Goal: Task Accomplishment & Management: Manage account settings

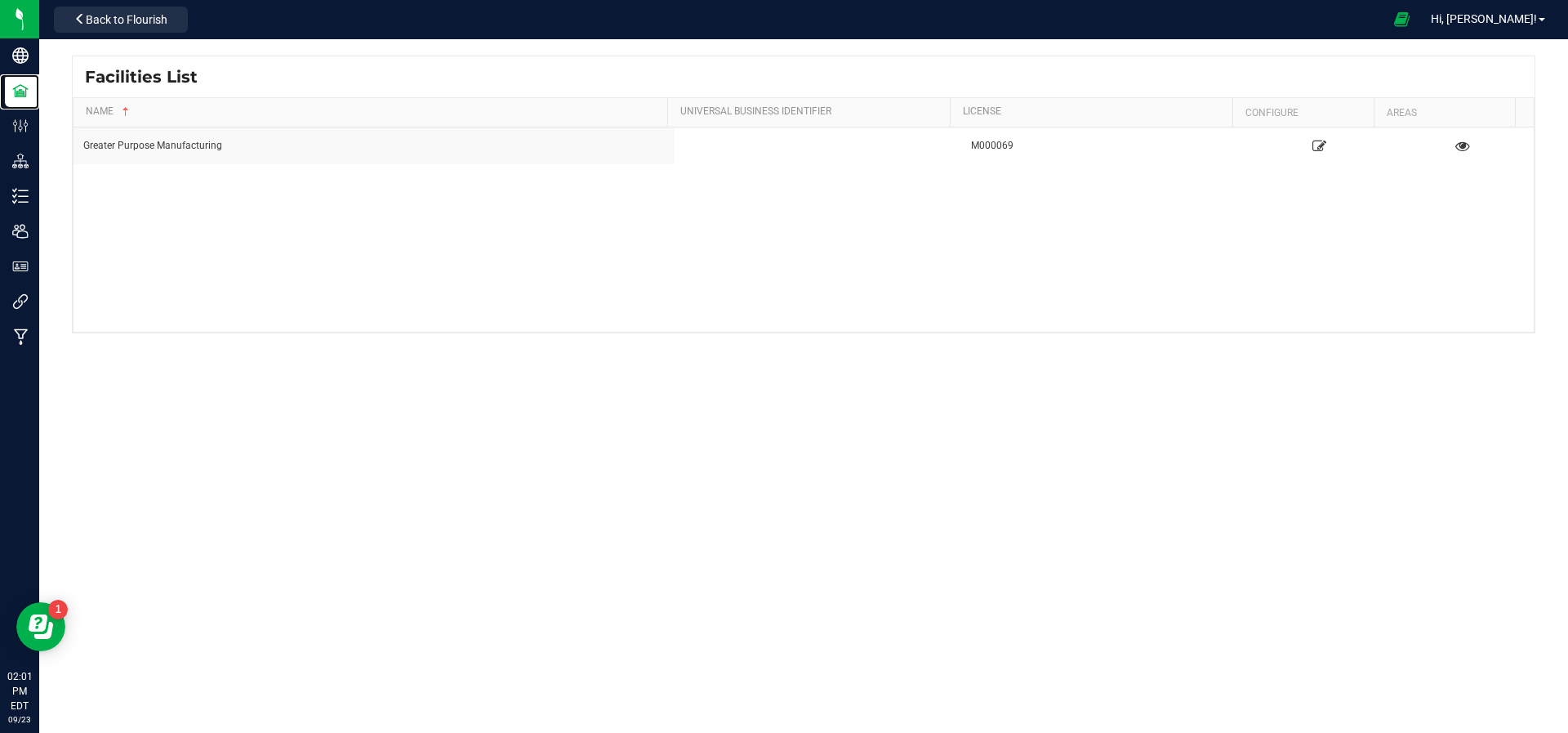
click at [0, 0] on p "Facilities" at bounding box center [0, 0] width 0 height 0
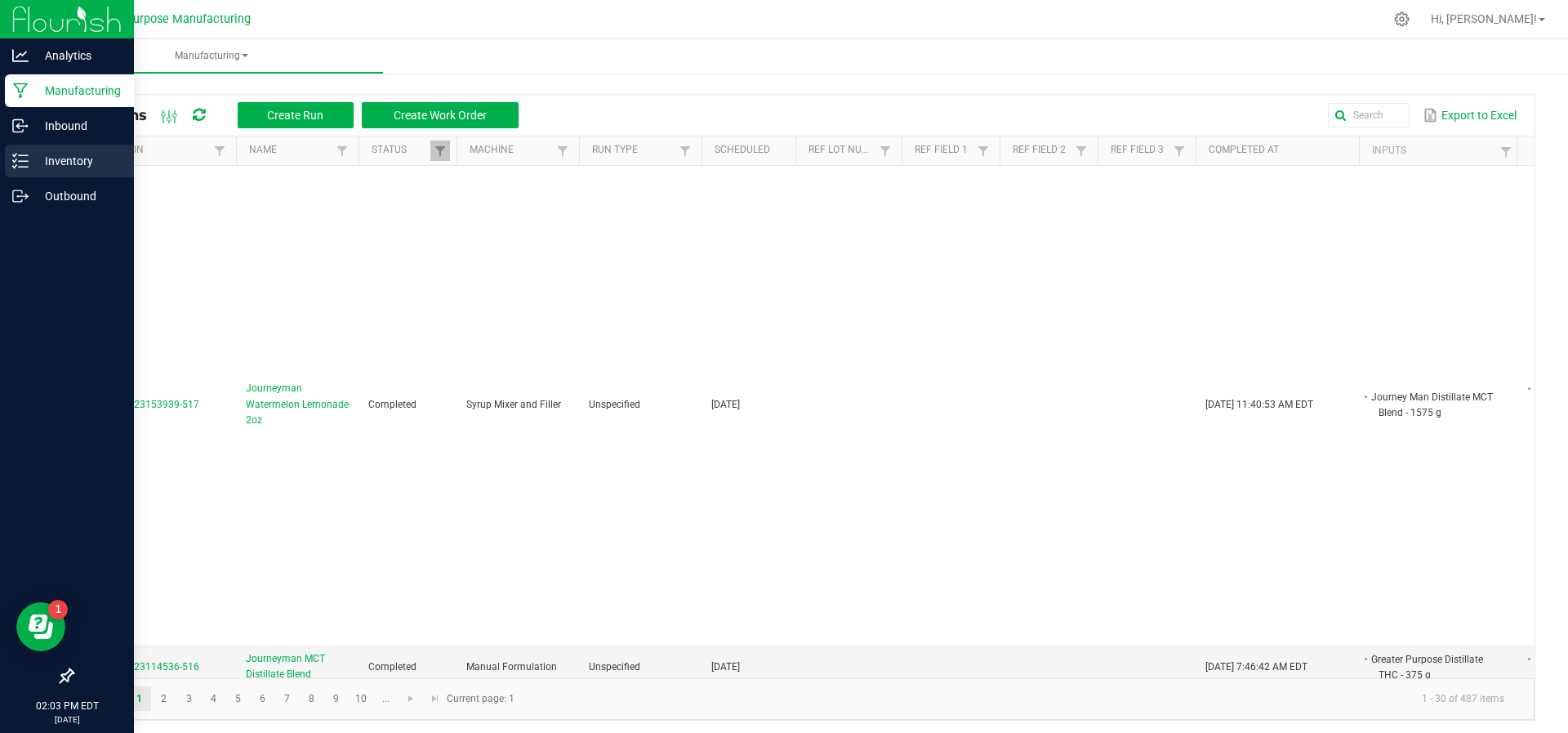
click at [53, 145] on div "Inventory" at bounding box center [69, 161] width 129 height 33
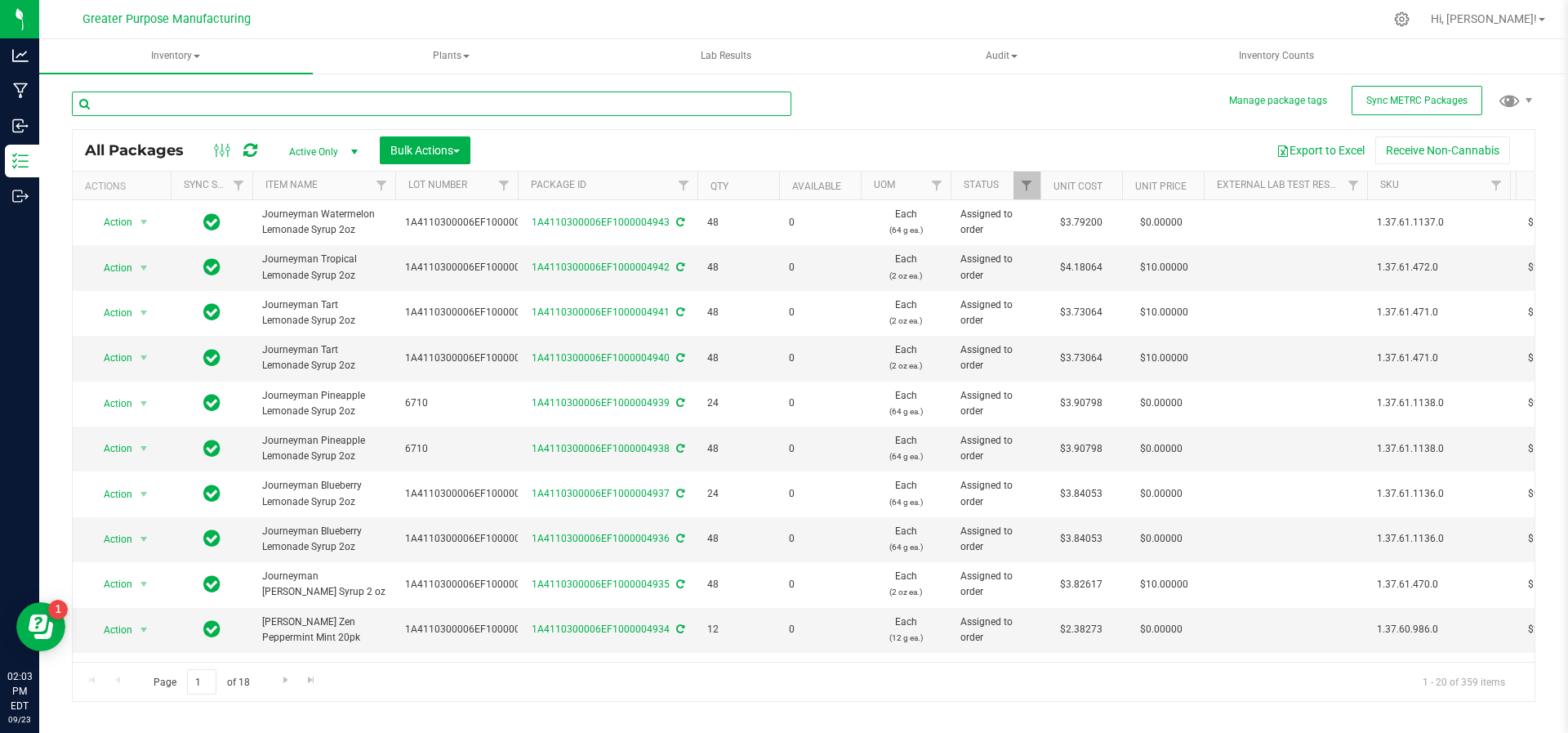
click at [115, 110] on input "text" at bounding box center [432, 103] width 719 height 25
type input "Sour z"
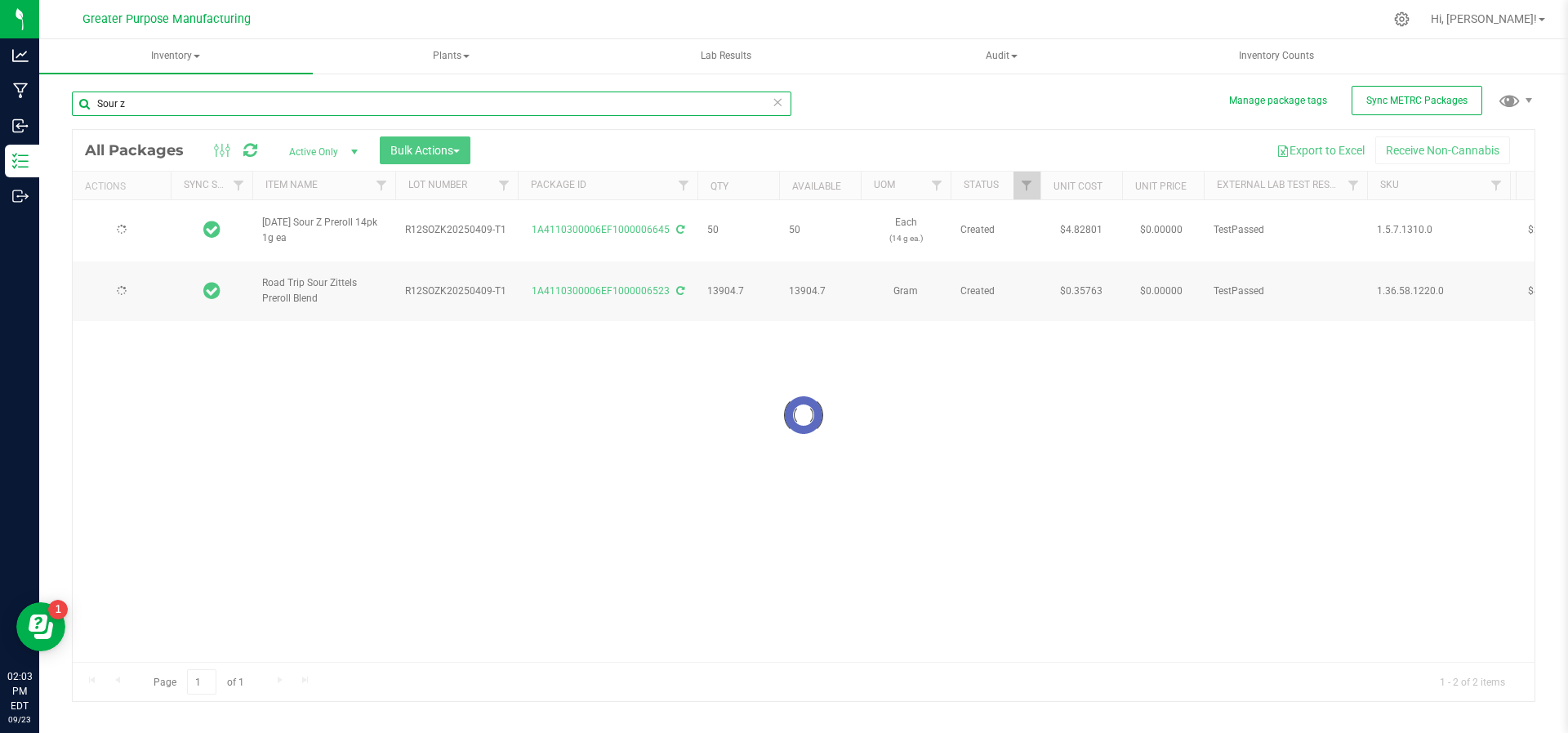
type input "[DATE]"
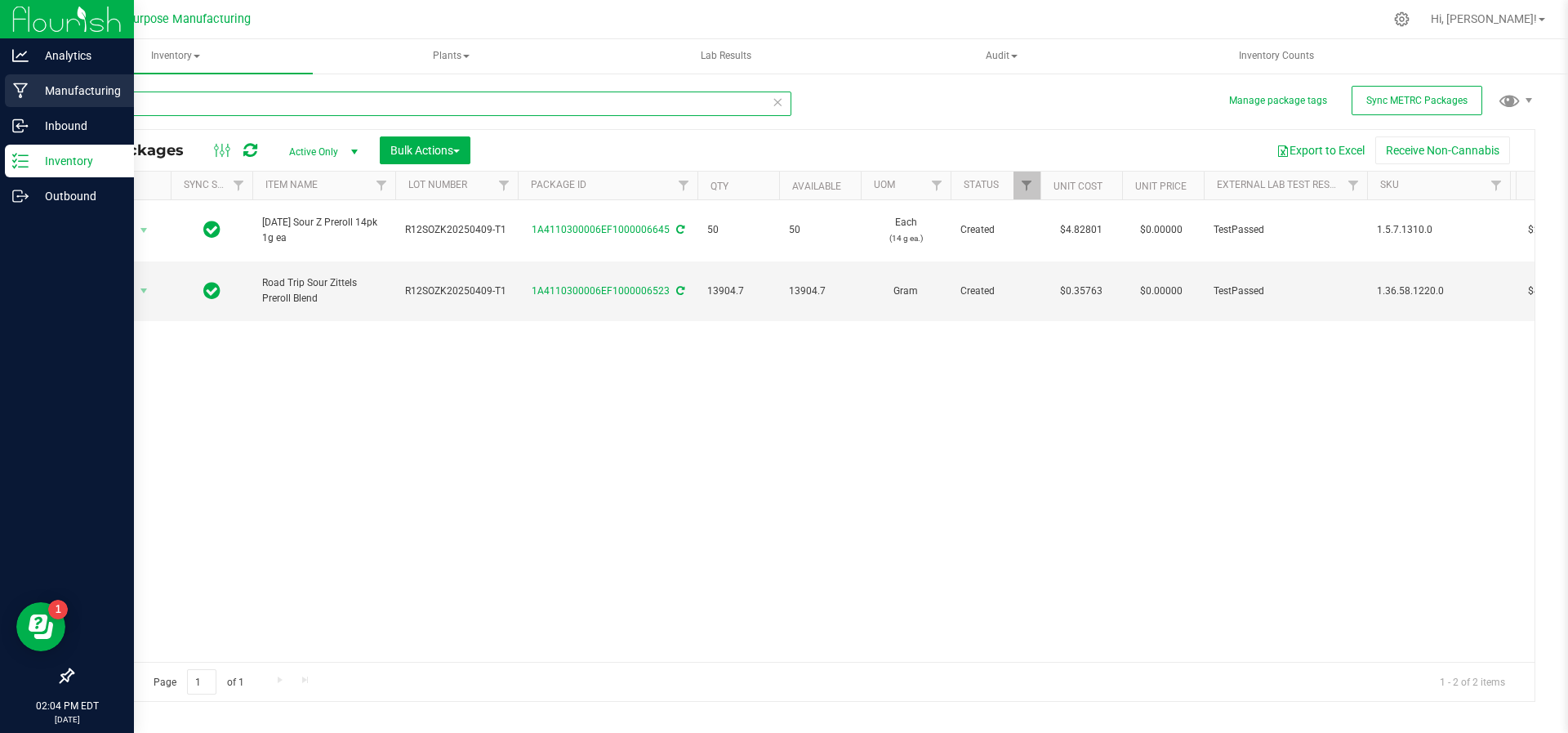
type input "Sour z"
click at [52, 95] on p "Manufacturing" at bounding box center [77, 90] width 98 height 19
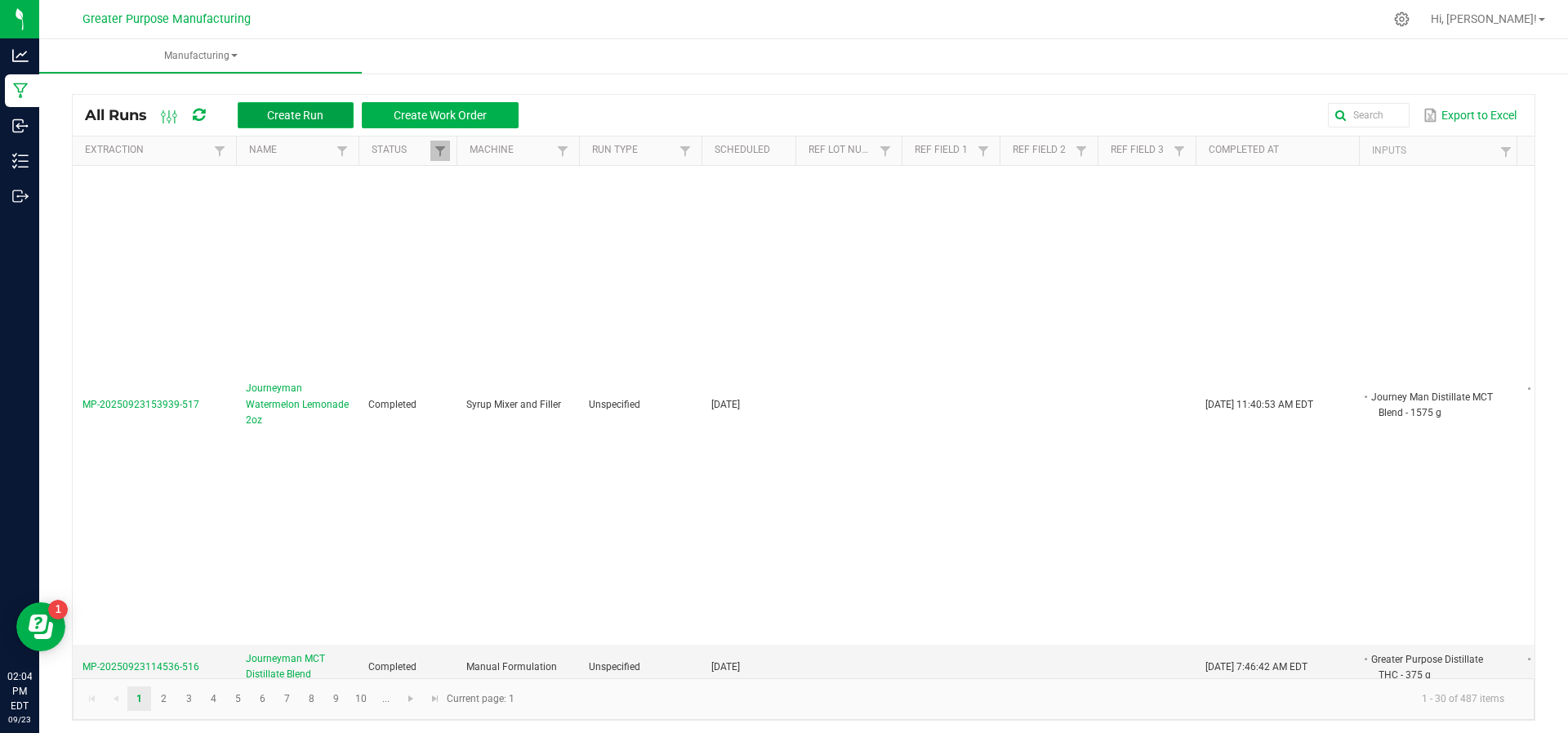
click at [306, 117] on span "Create Run" at bounding box center [295, 115] width 57 height 13
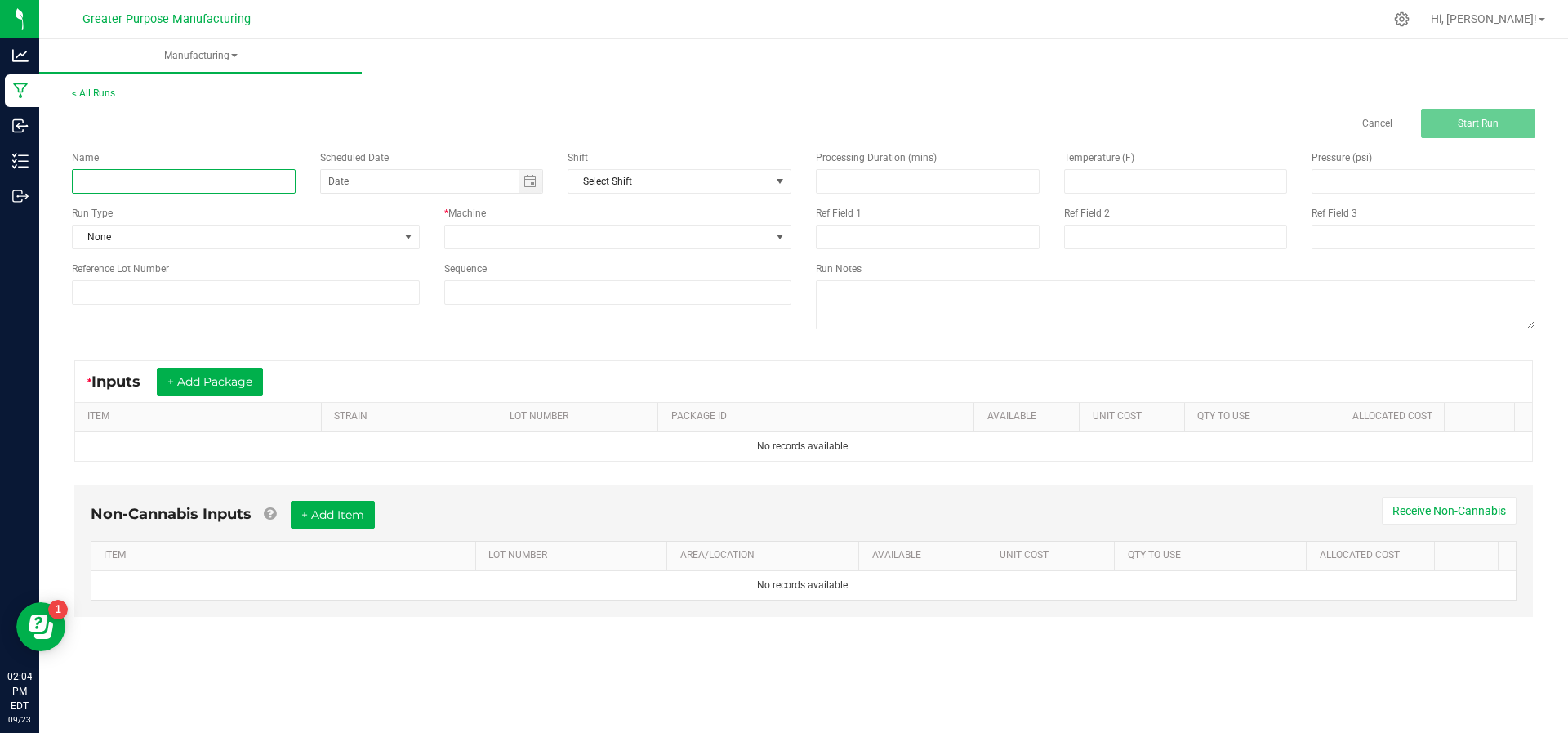
click at [226, 185] on input at bounding box center [184, 181] width 224 height 25
click at [529, 184] on span "Toggle calendar" at bounding box center [530, 181] width 13 height 13
type input "Sunday Sour SKZ 14pk 1g each"
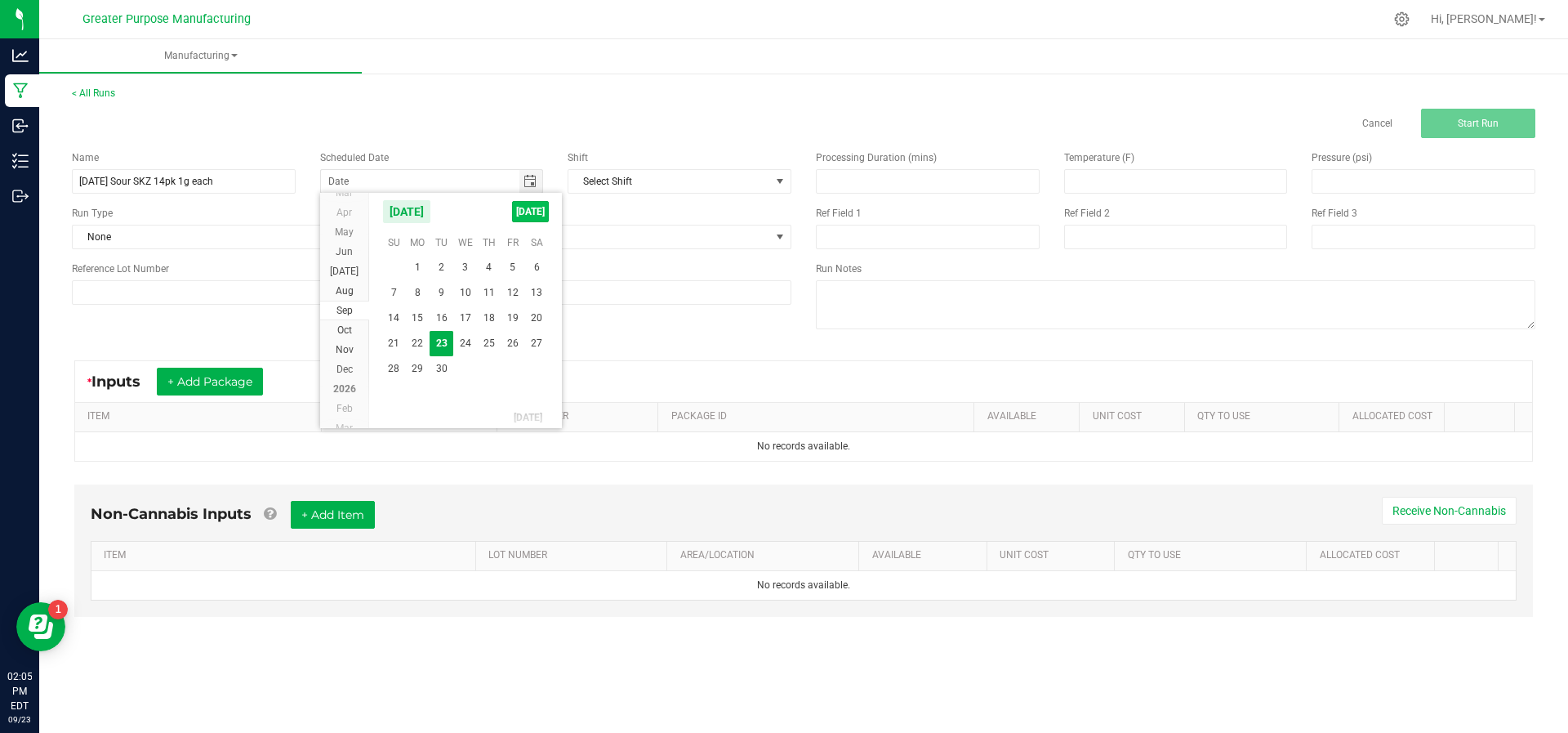
click at [519, 207] on span "TODAY" at bounding box center [531, 211] width 37 height 21
type input "[DATE]"
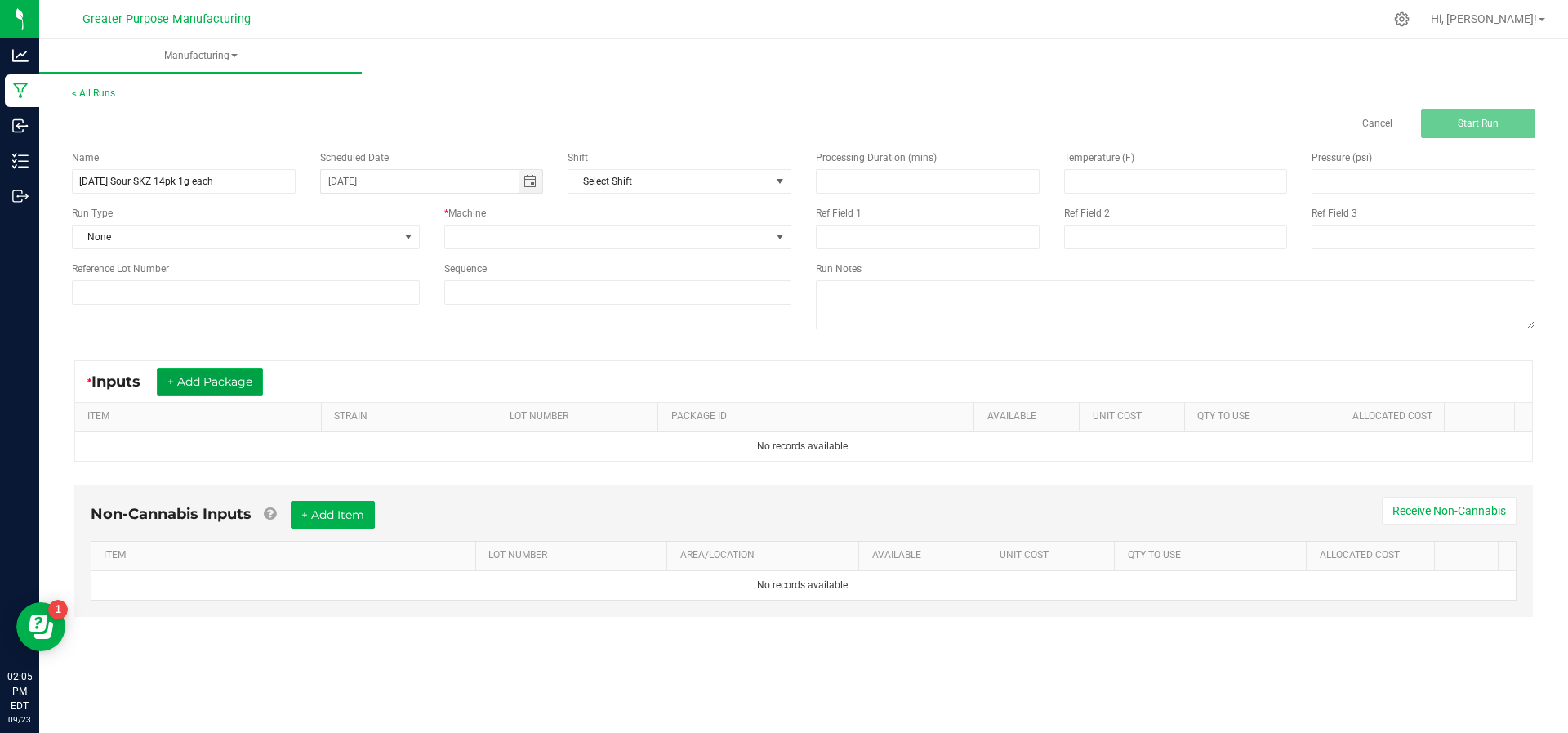
click at [229, 382] on button "+ Add Package" at bounding box center [209, 382] width 106 height 27
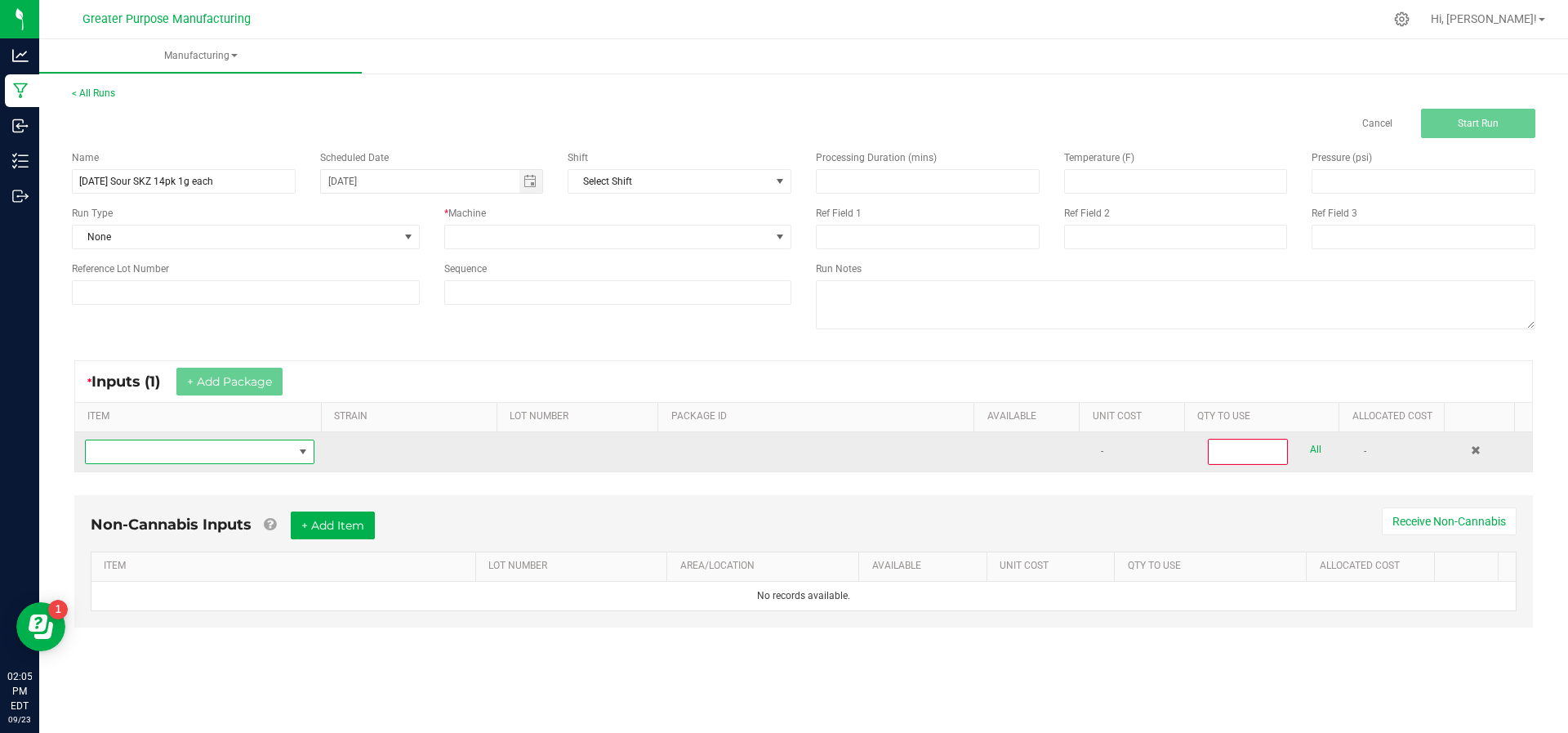
click at [203, 451] on span "NO DATA FOUND" at bounding box center [189, 451] width 208 height 23
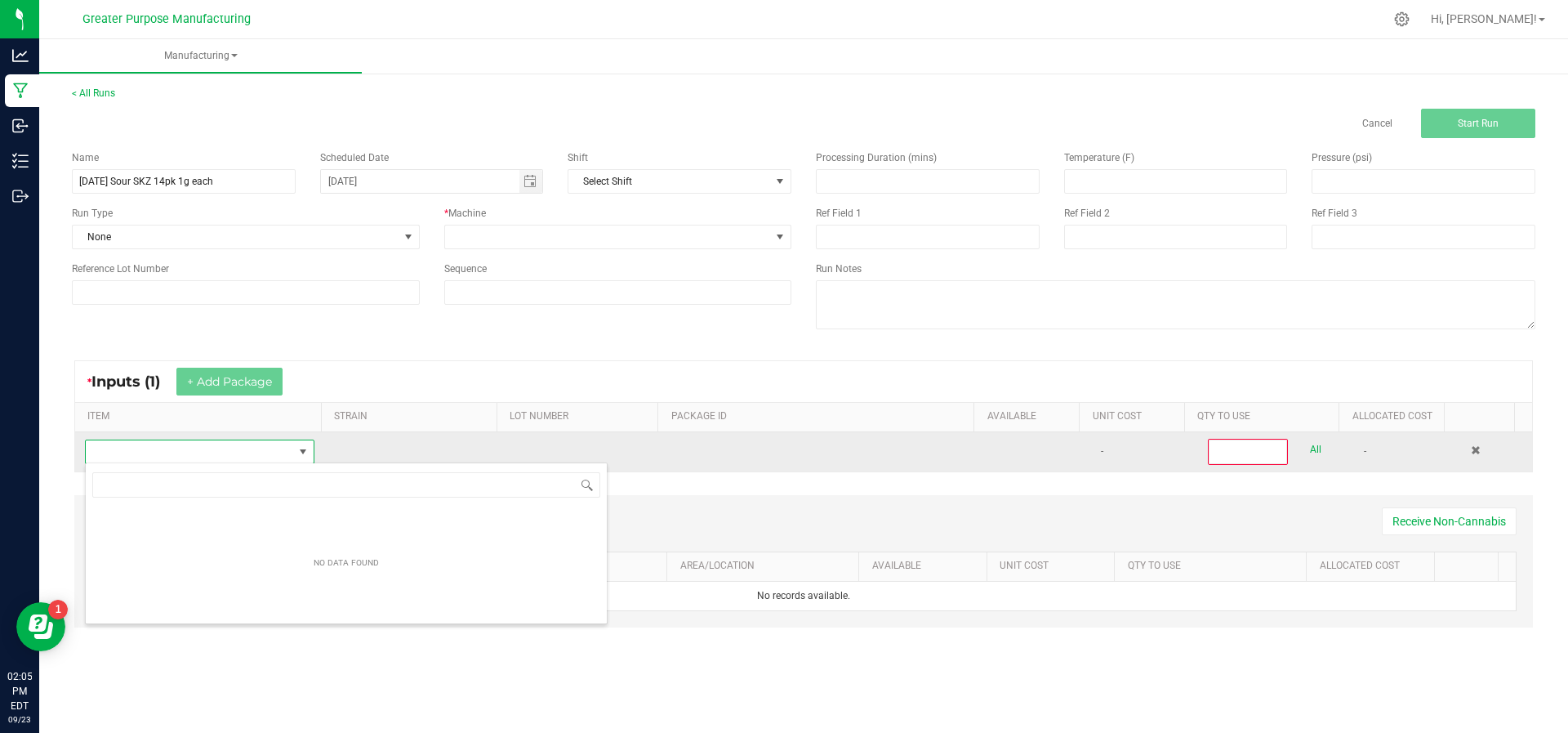
scroll to position [25, 223]
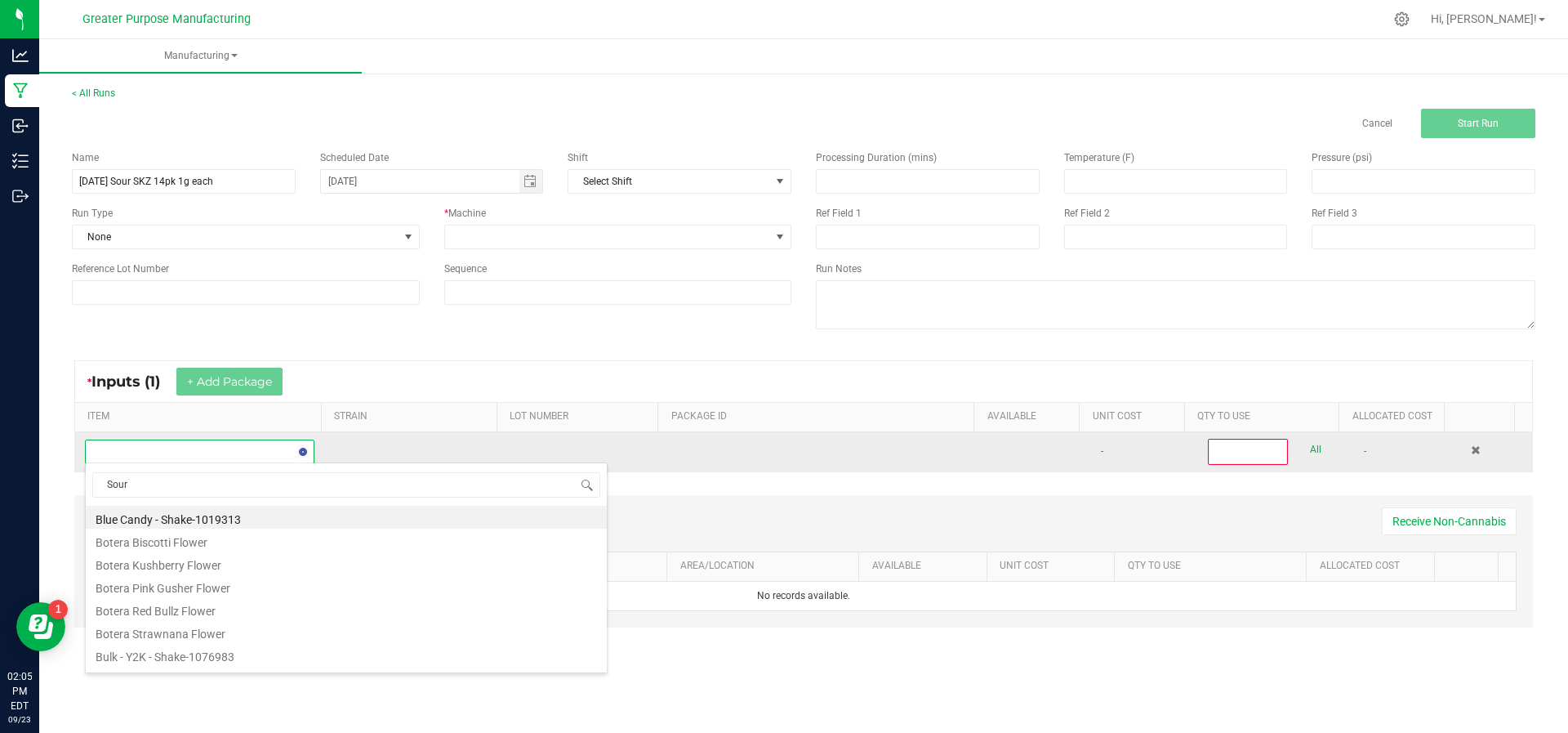
type input "Sour z"
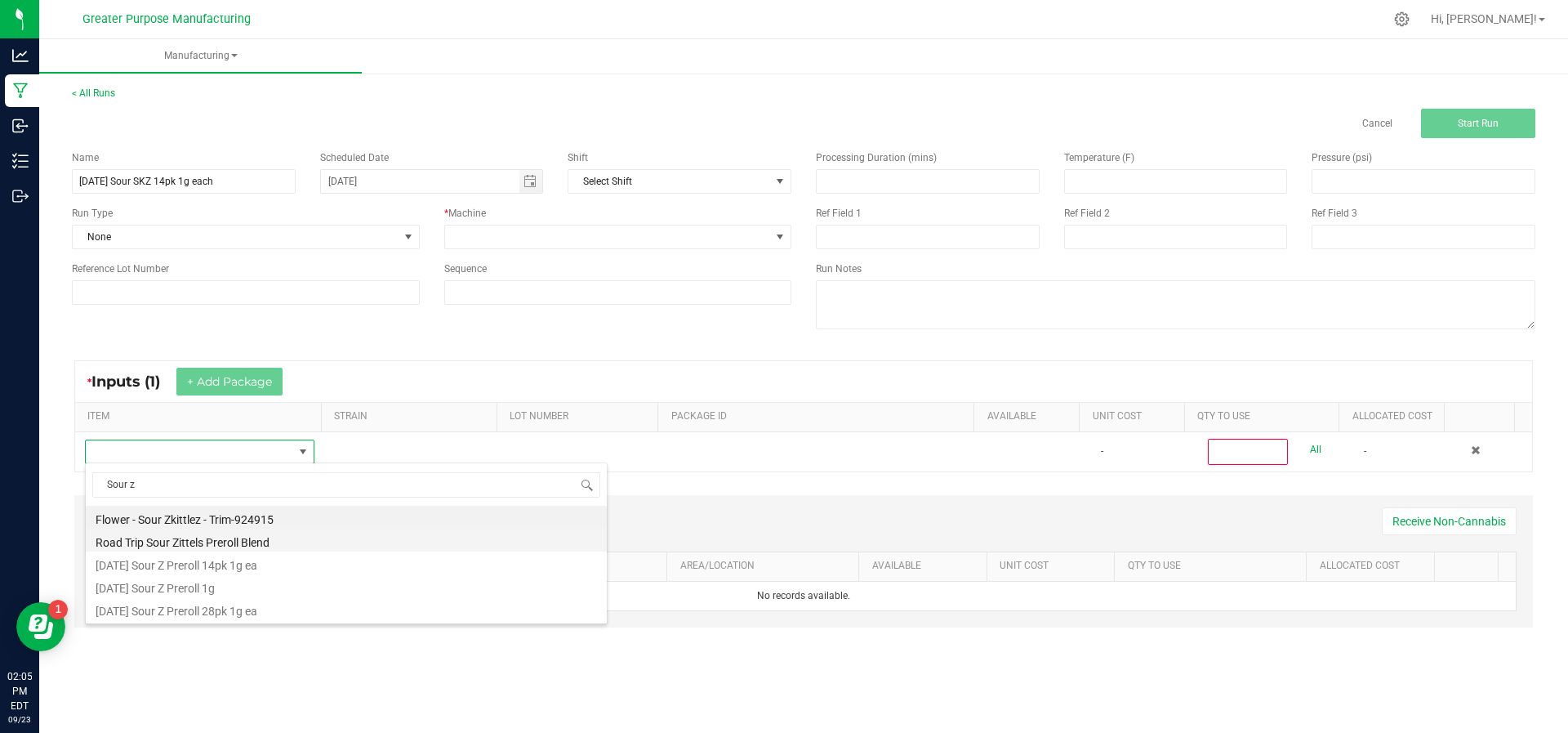
click at [145, 543] on li "Road Trip Sour Zittels Preroll Blend" at bounding box center [346, 540] width 521 height 23
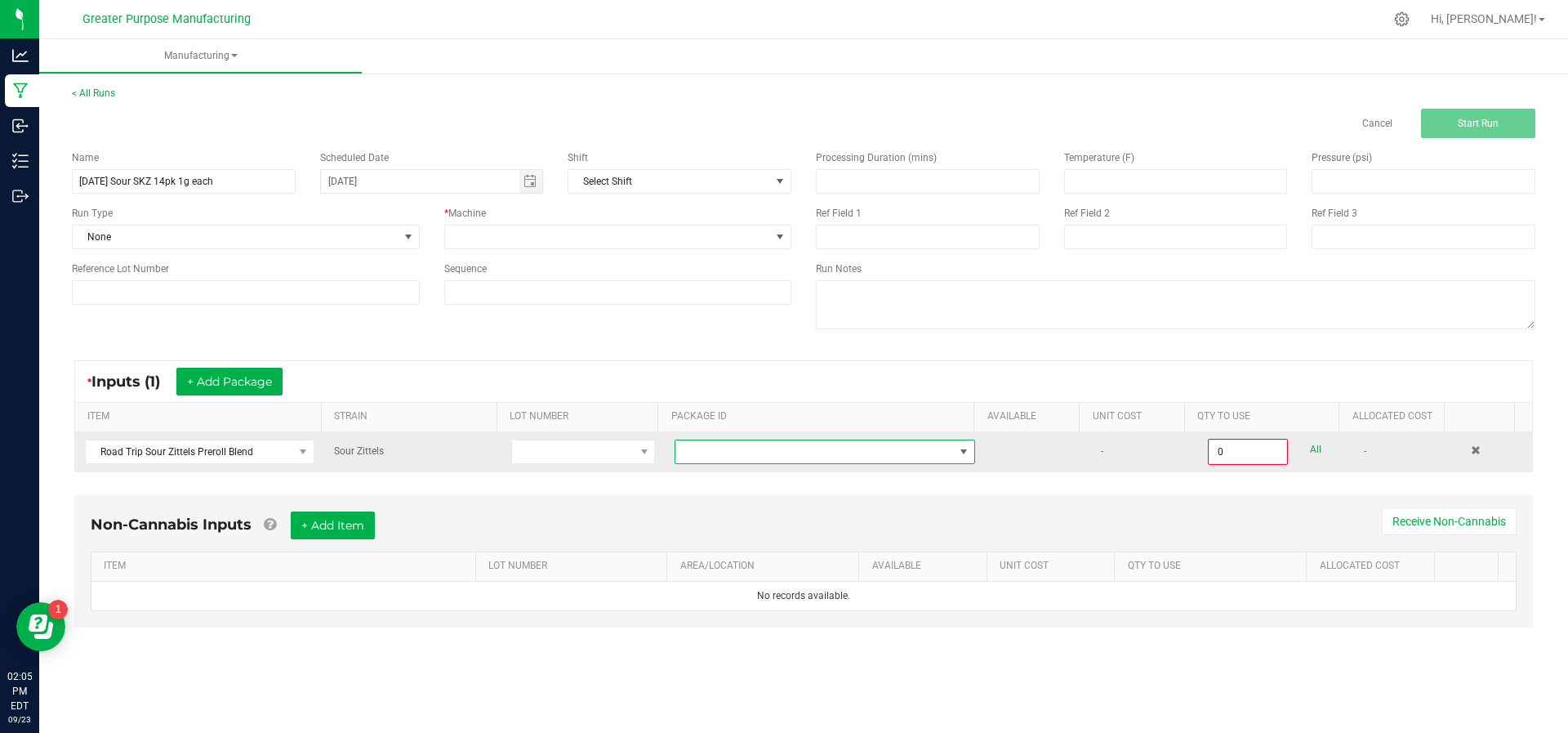
click at [772, 446] on span at bounding box center [814, 451] width 278 height 23
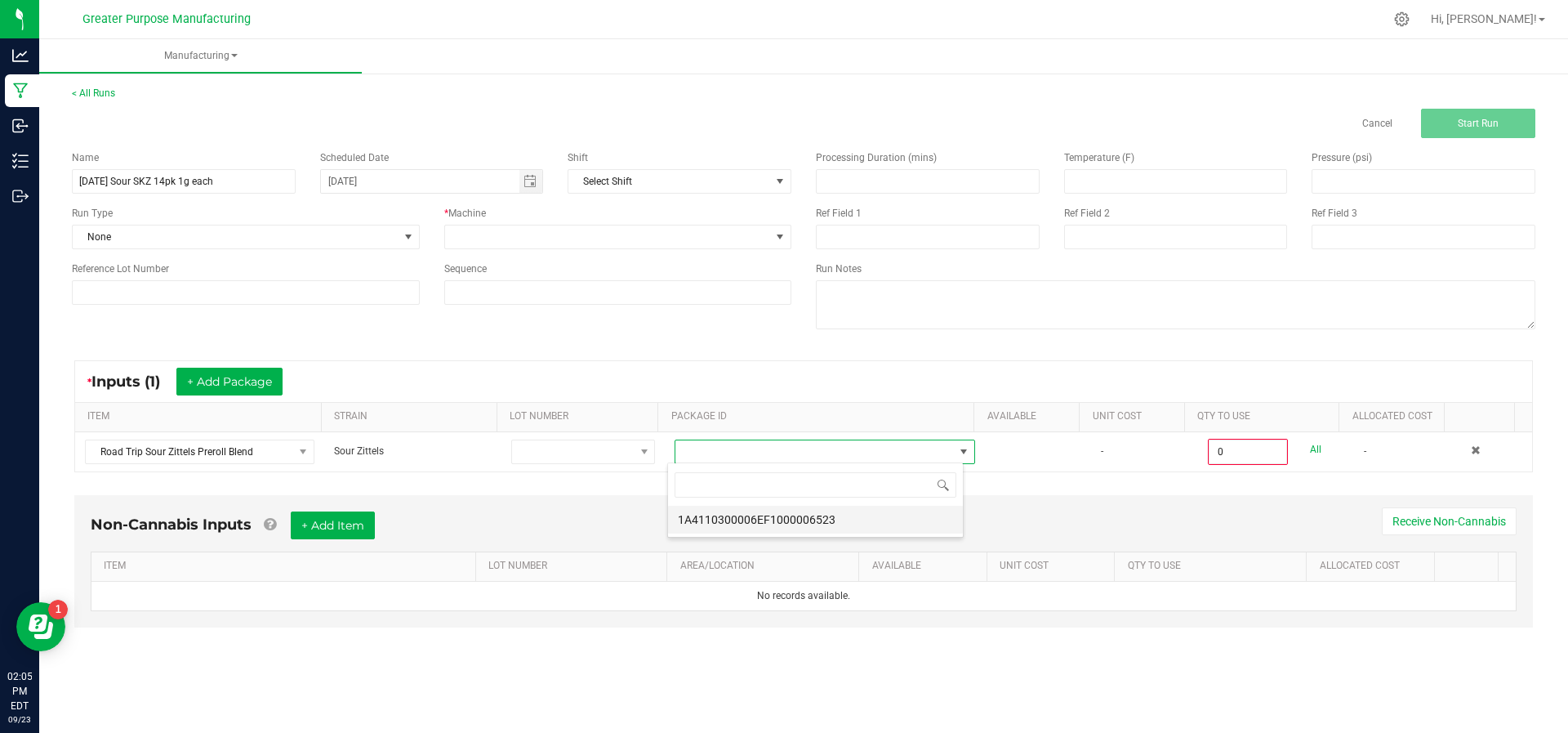
click at [770, 513] on li "1A4110300006EF1000006523" at bounding box center [815, 520] width 295 height 27
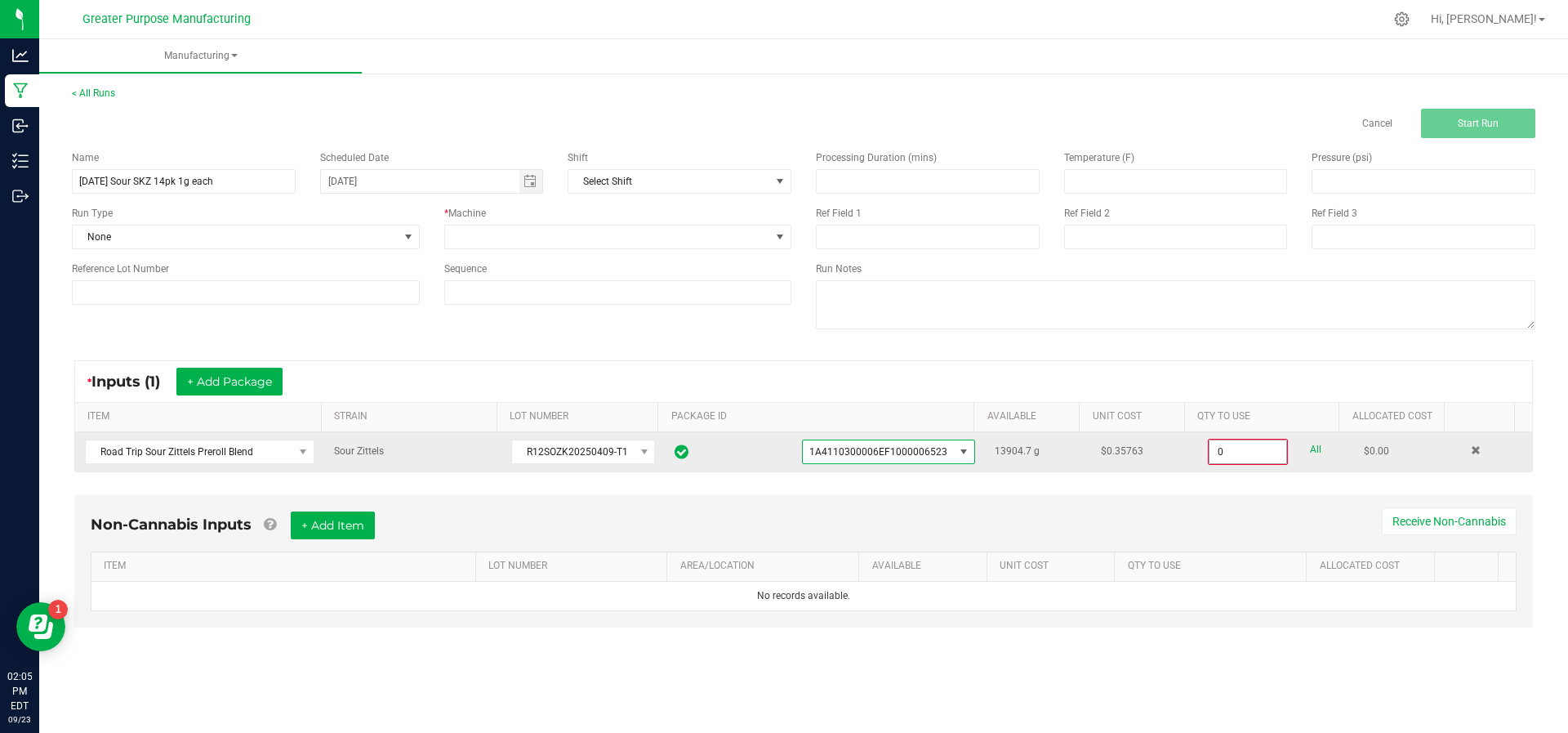
click at [1252, 445] on input "0" at bounding box center [1248, 451] width 77 height 23
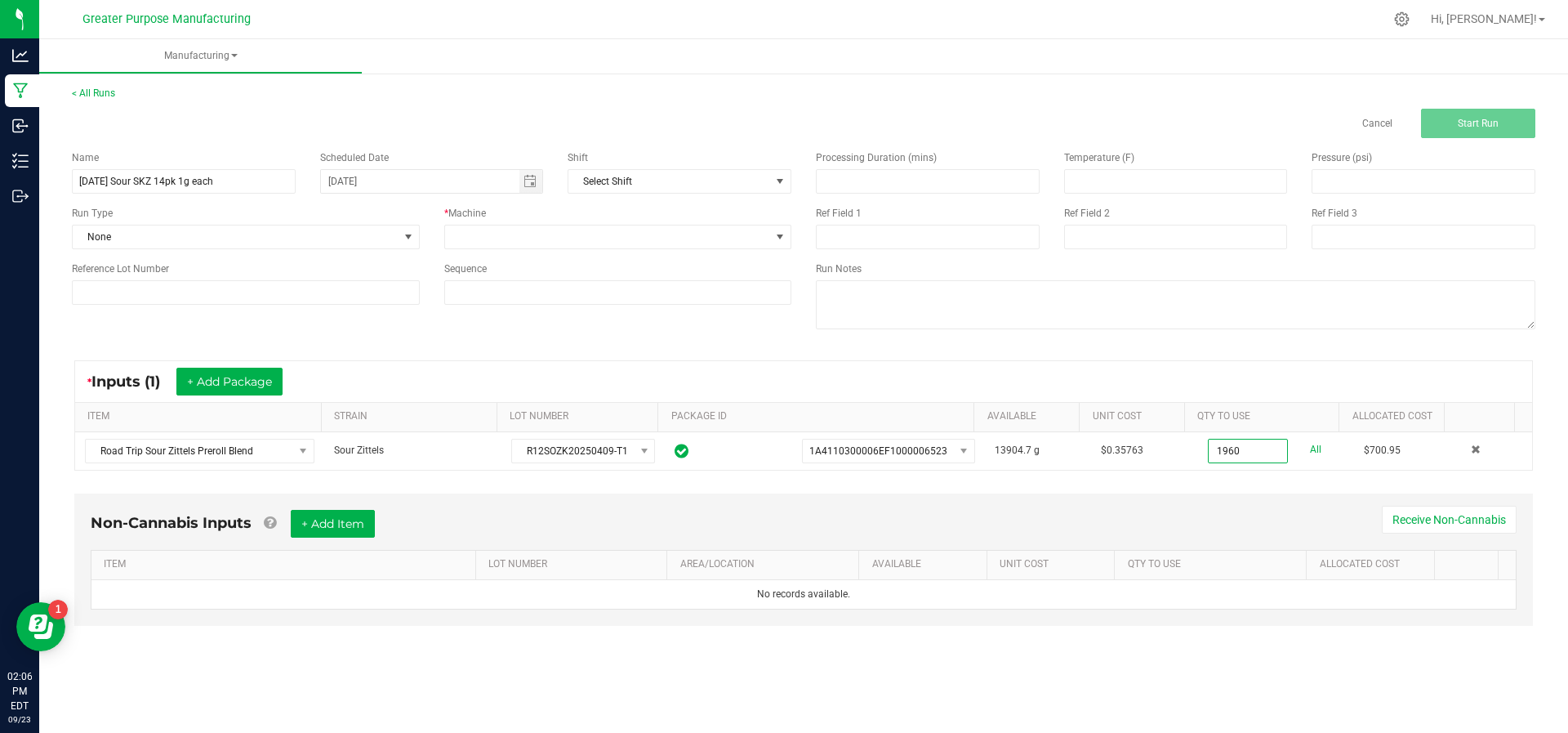
type input "1960.0000 g"
click at [913, 493] on div "Non-Cannabis Inputs + Add Item Receive Non-Cannabis ITEM LOT NUMBER AREA/LOCATI…" at bounding box center [803, 559] width 1458 height 133
click at [360, 516] on button "+ Add Item" at bounding box center [333, 523] width 84 height 27
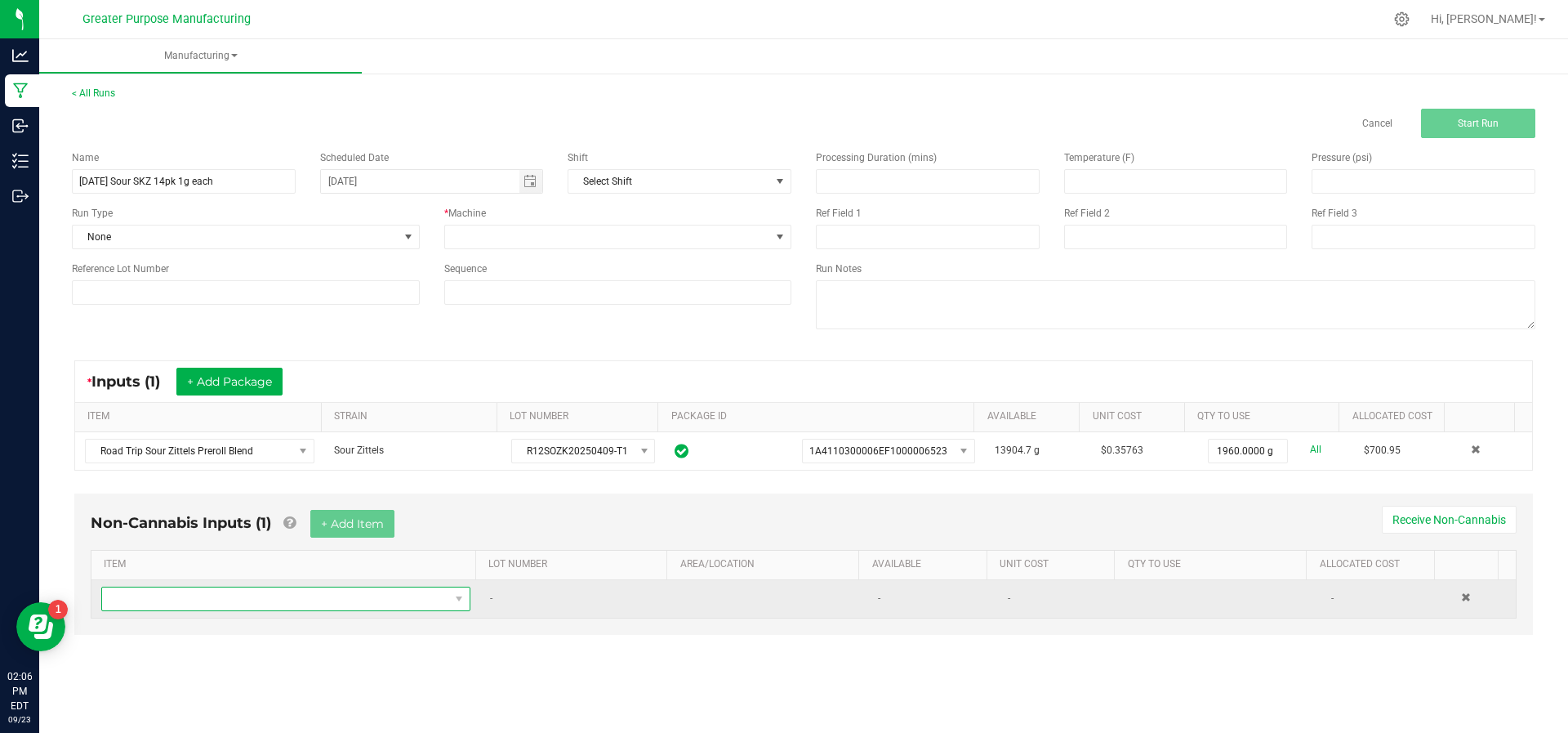
click at [309, 604] on span "NO DATA FOUND" at bounding box center [275, 598] width 347 height 23
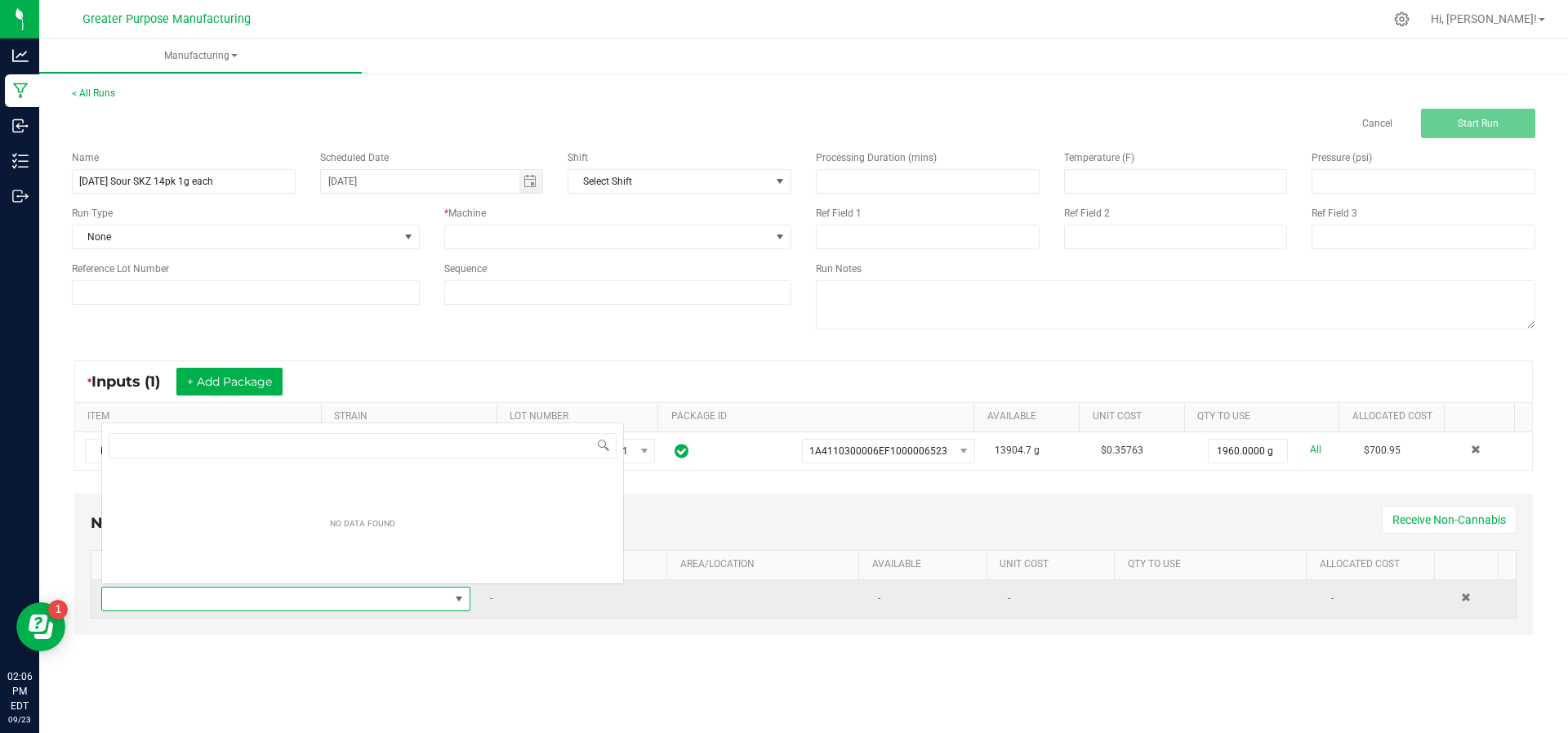
scroll to position [25, 359]
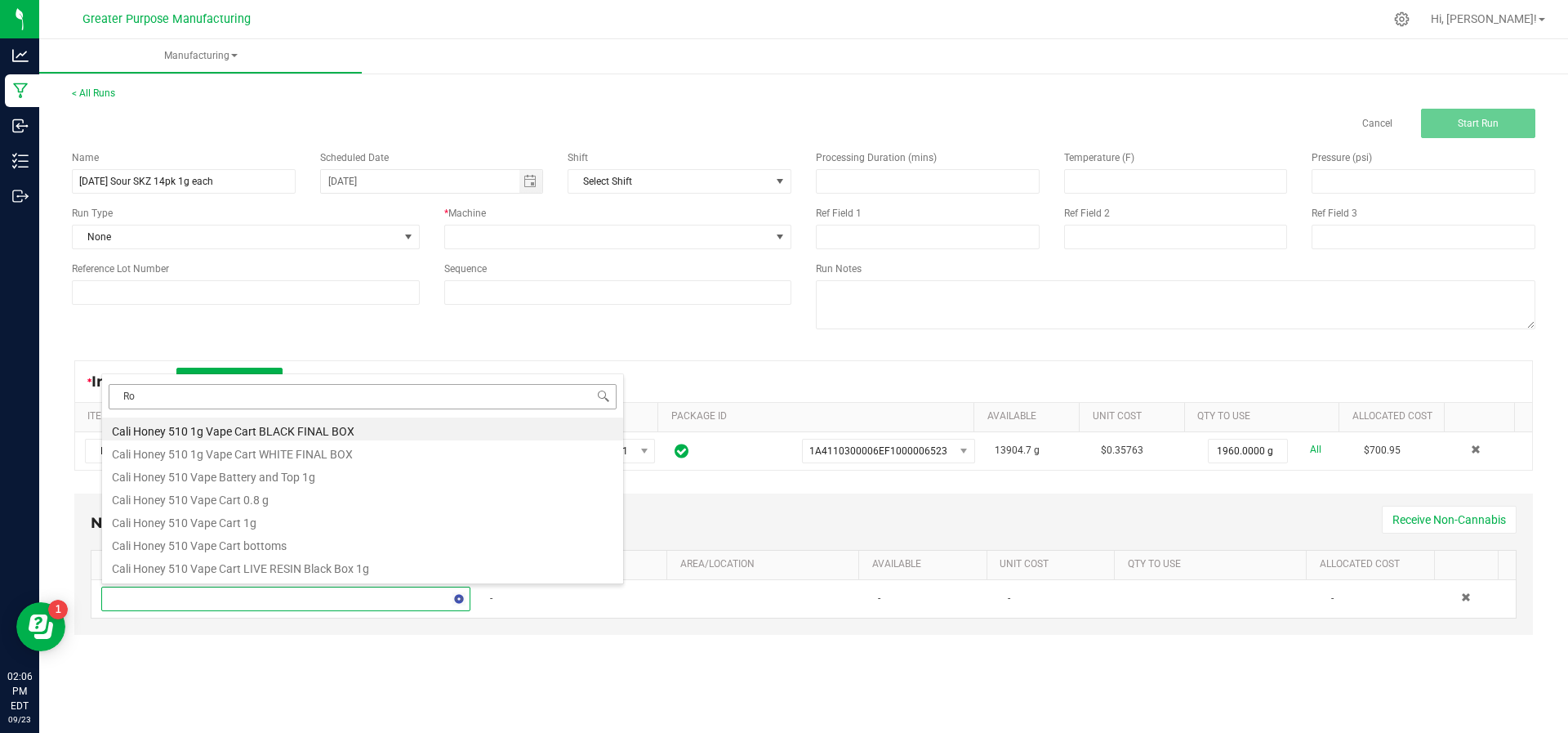
type input "R"
click at [165, 392] on input "14" at bounding box center [362, 397] width 508 height 26
type input "1"
type input "12"
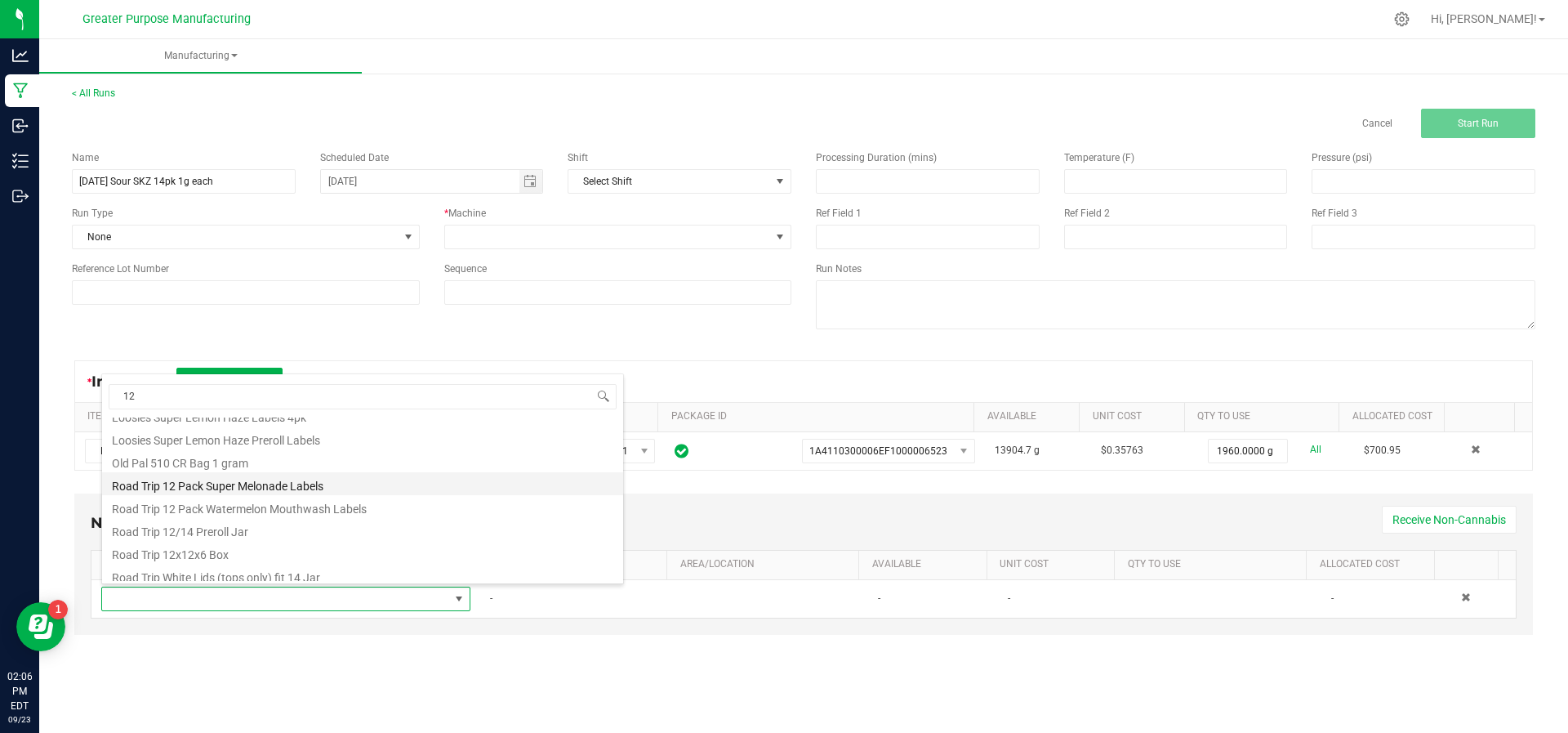
scroll to position [474, 0]
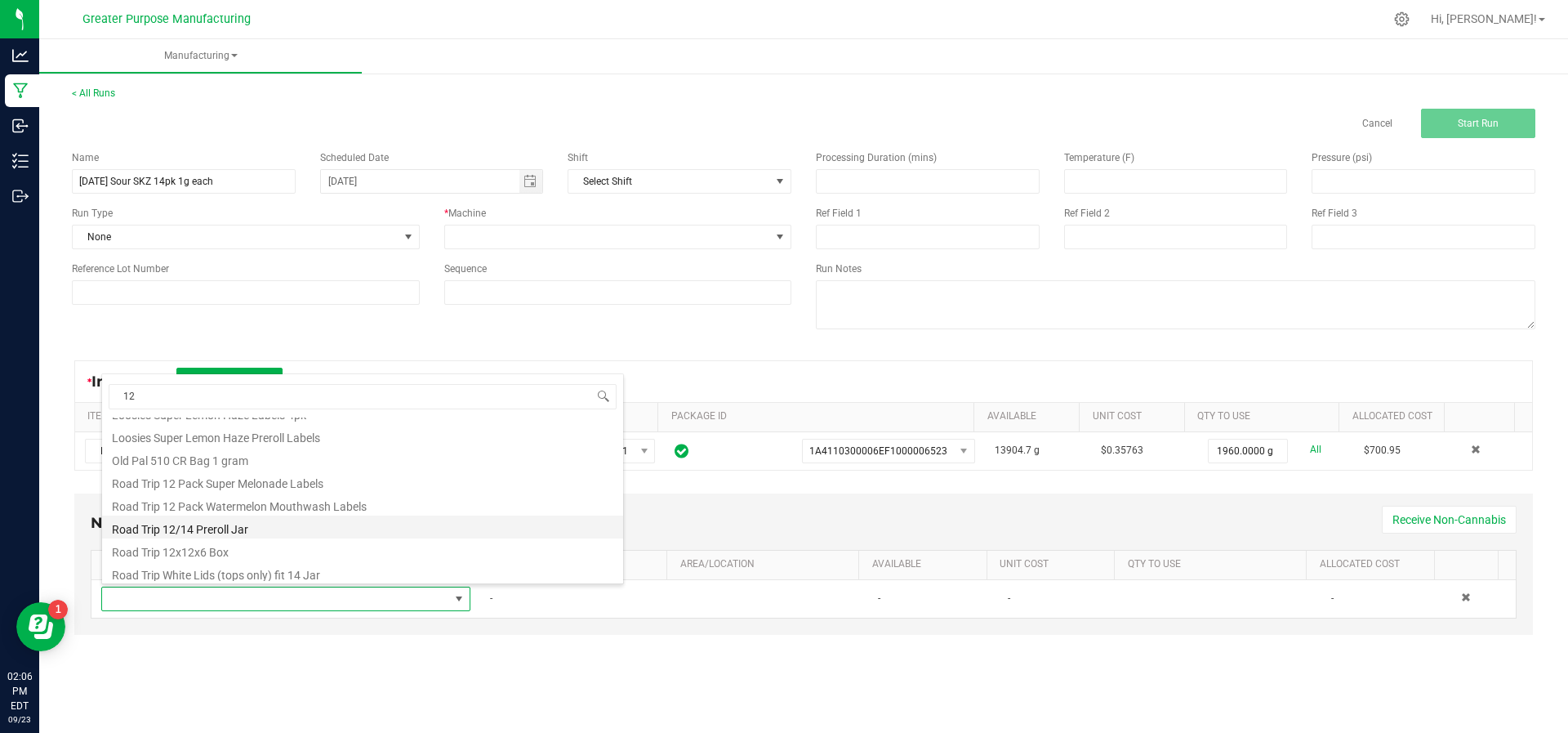
click at [186, 532] on li "Road Trip 12/14 Preroll Jar" at bounding box center [362, 526] width 521 height 23
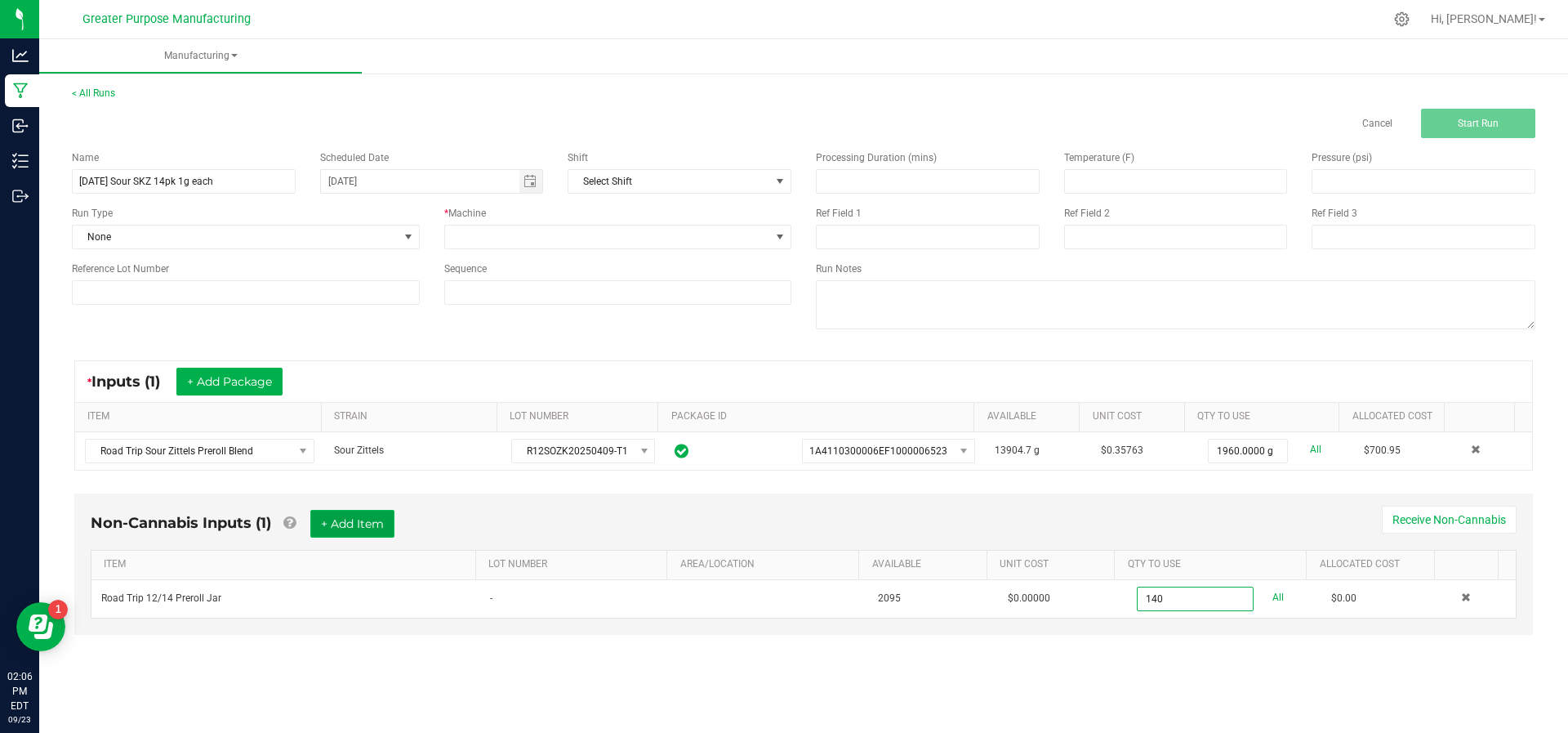
type input "140 ea"
click at [347, 510] on button "+ Add Item" at bounding box center [352, 523] width 84 height 27
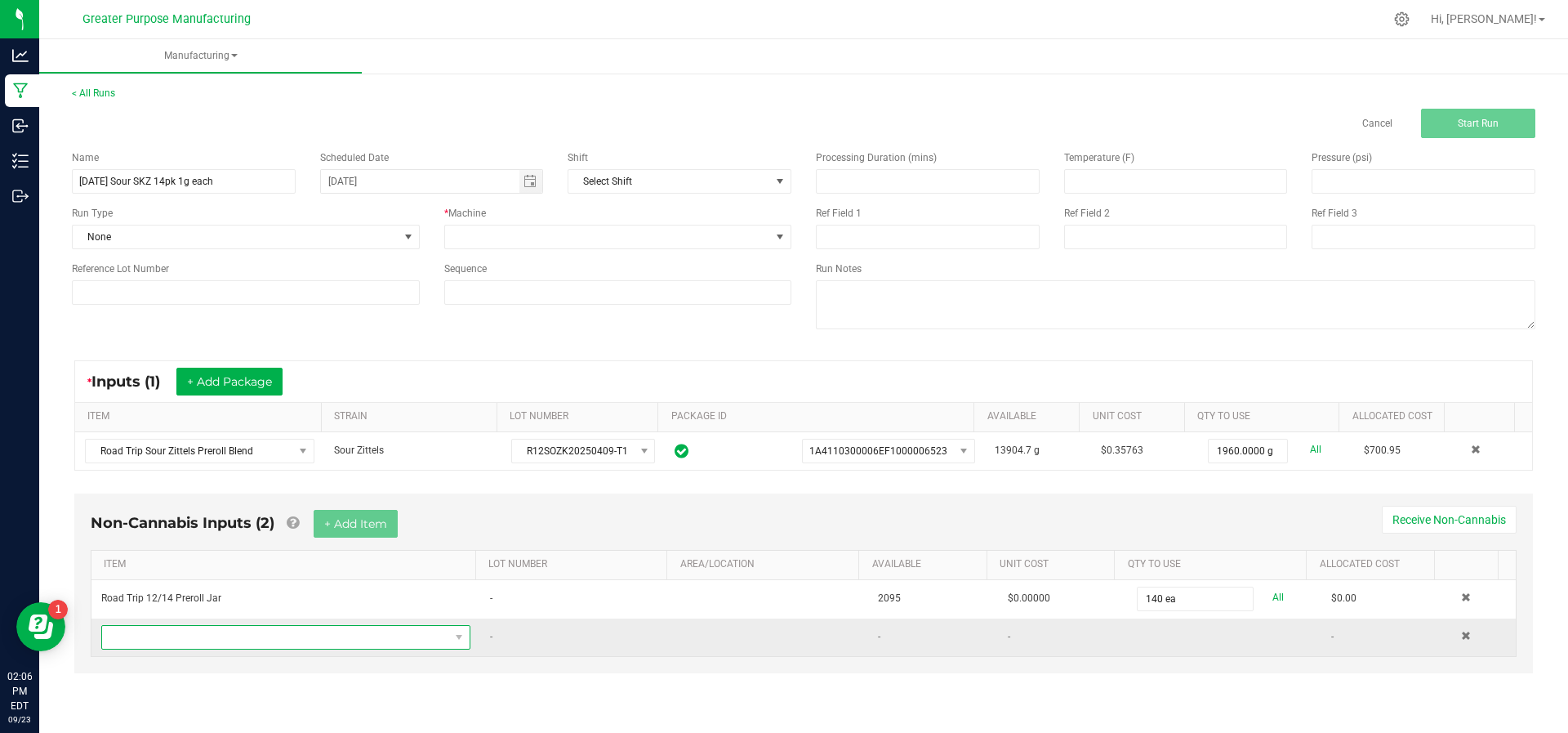
click at [292, 628] on span "NO DATA FOUND" at bounding box center [275, 637] width 347 height 23
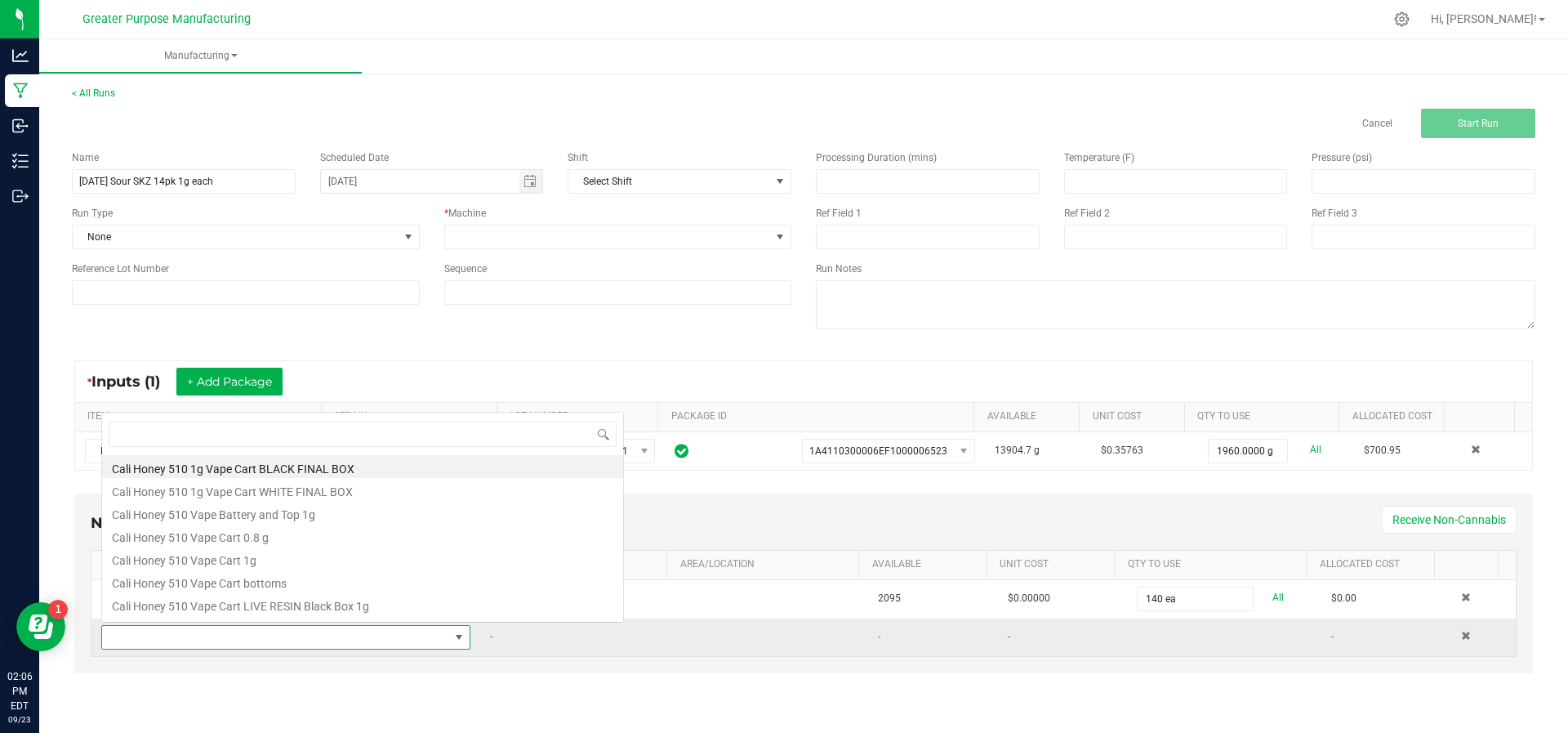
scroll to position [25, 359]
type input "Lids"
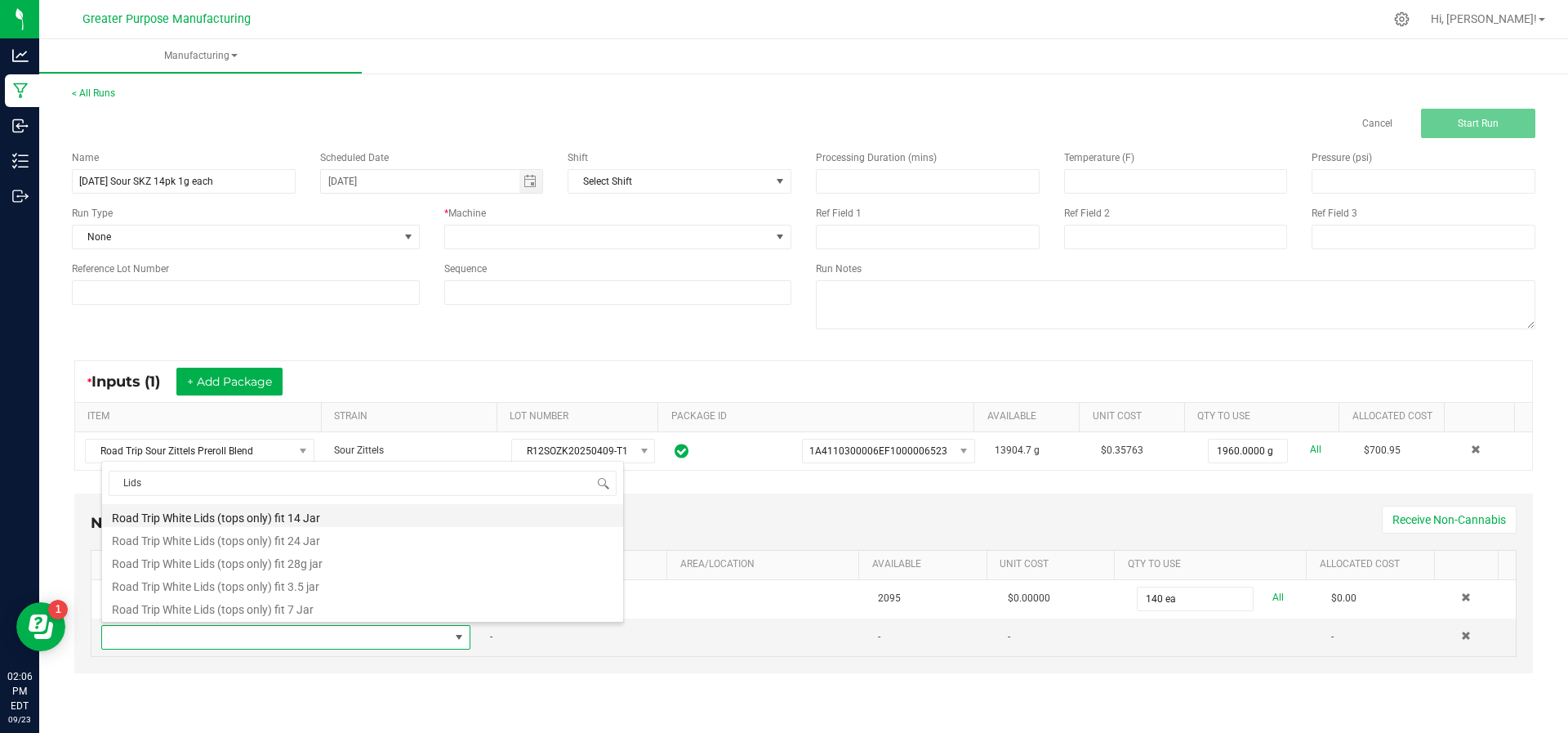
click at [256, 518] on li "Road Trip White Lids (tops only) fit 14 Jar" at bounding box center [362, 515] width 521 height 23
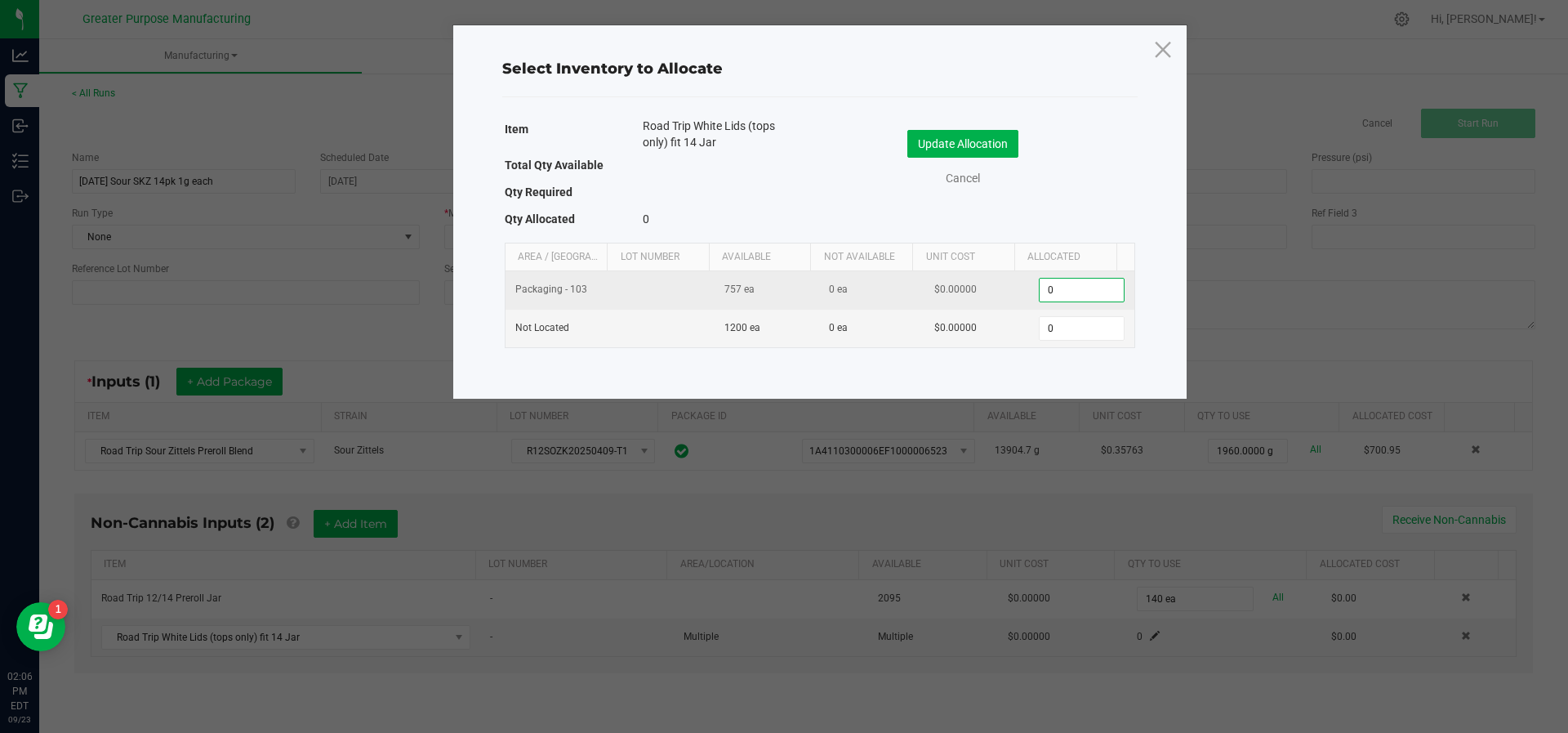
click at [1060, 294] on input "0" at bounding box center [1080, 289] width 83 height 23
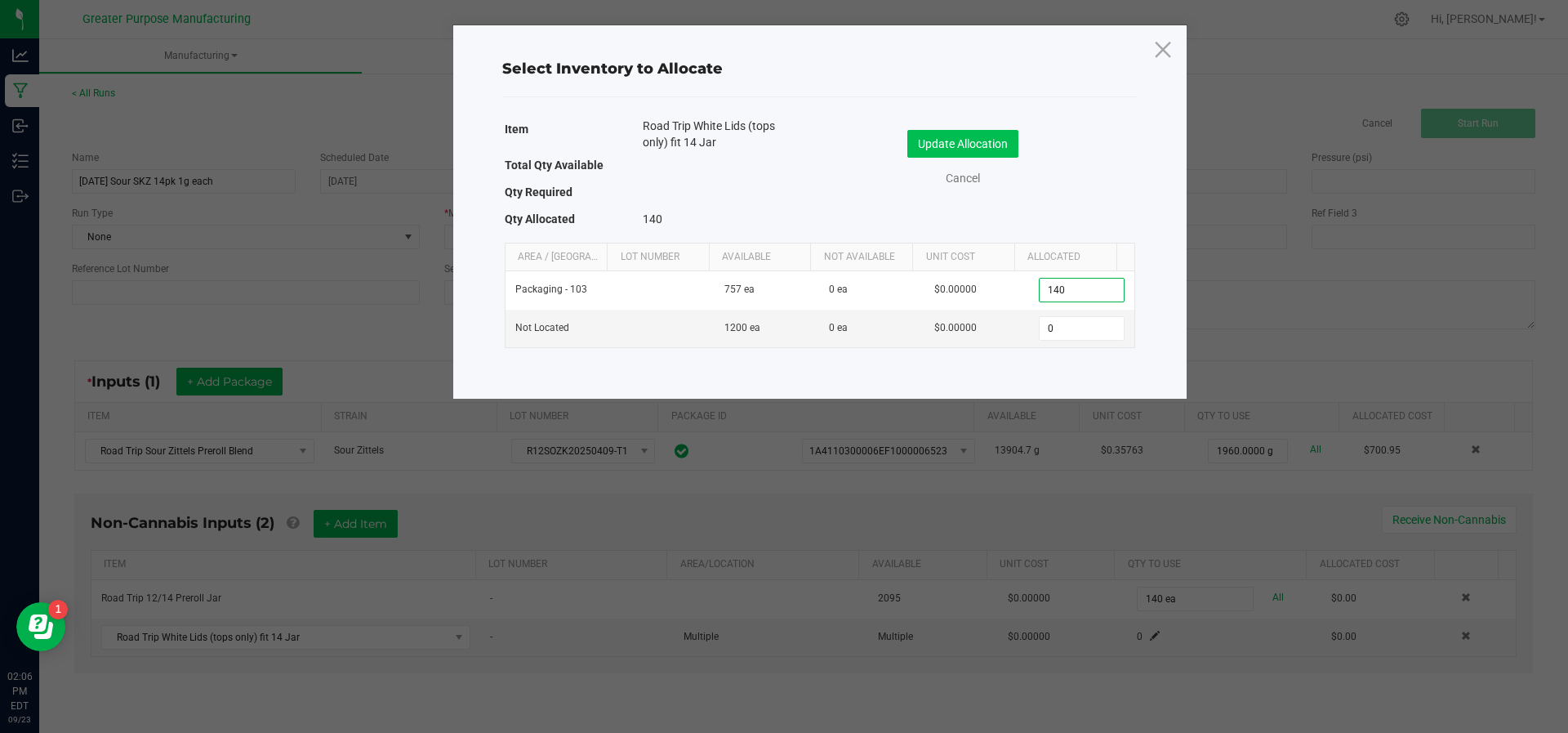
type input "140"
click at [955, 141] on button "Update Allocation" at bounding box center [962, 144] width 111 height 27
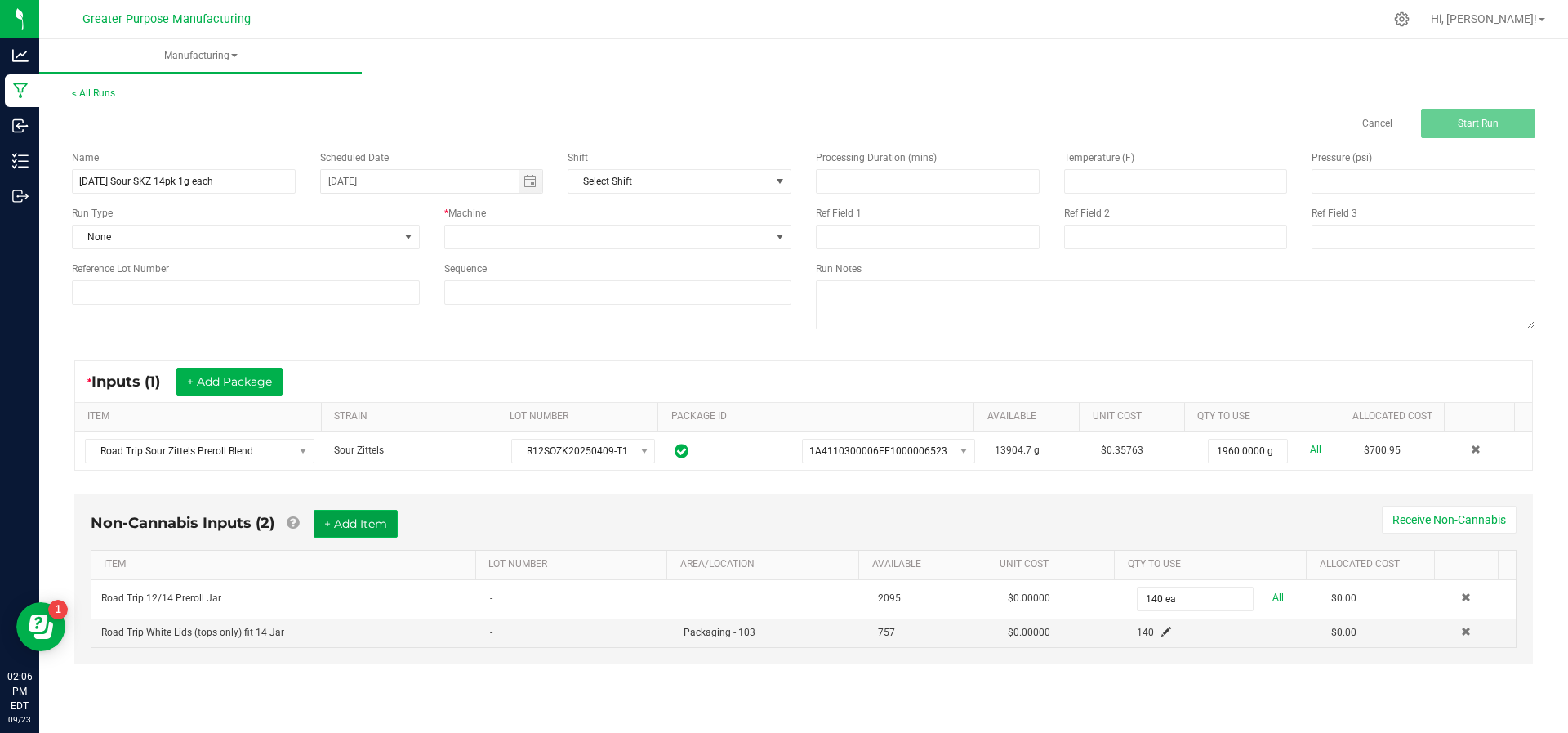
click at [362, 531] on button "+ Add Item" at bounding box center [356, 523] width 84 height 27
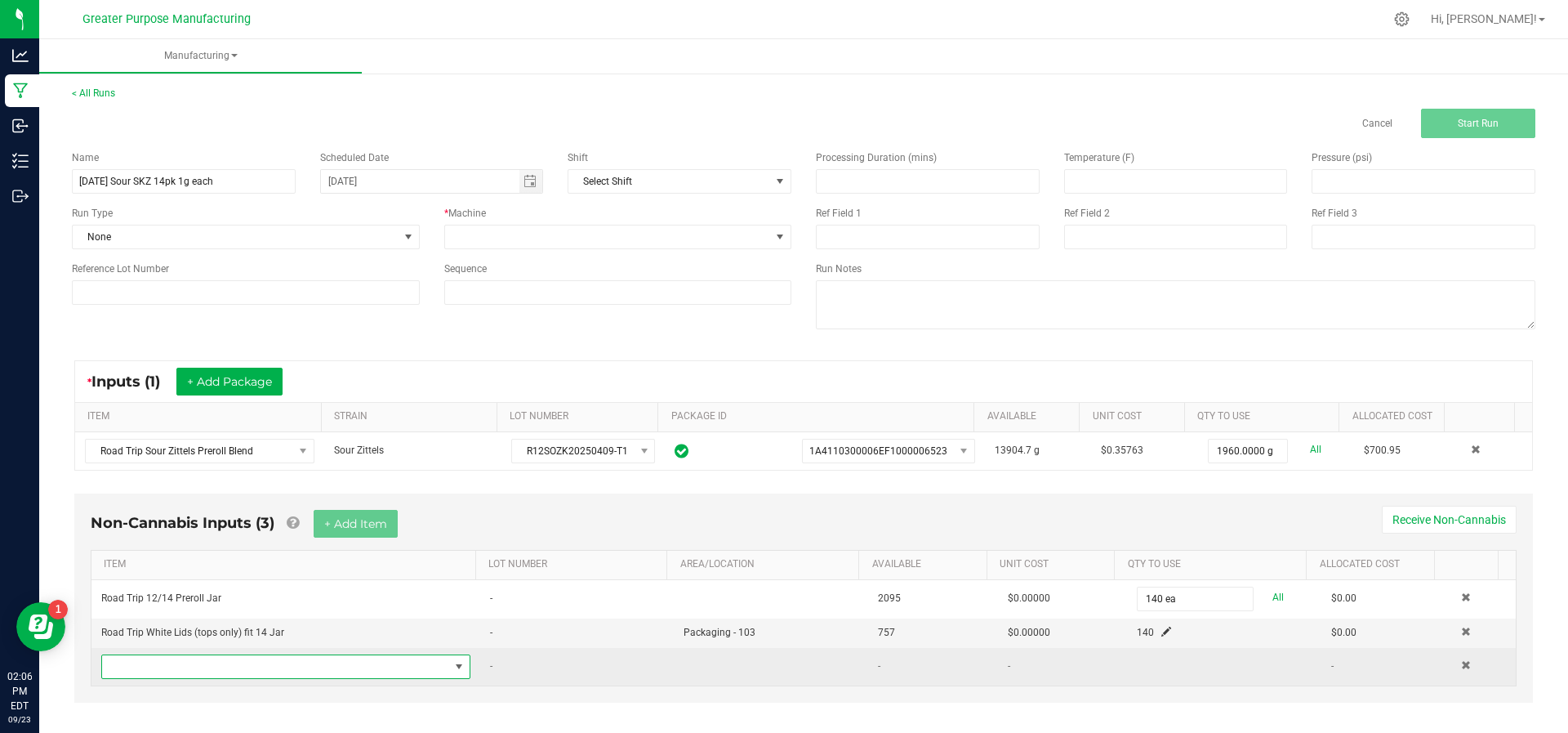
click at [318, 659] on span "NO DATA FOUND" at bounding box center [275, 666] width 347 height 23
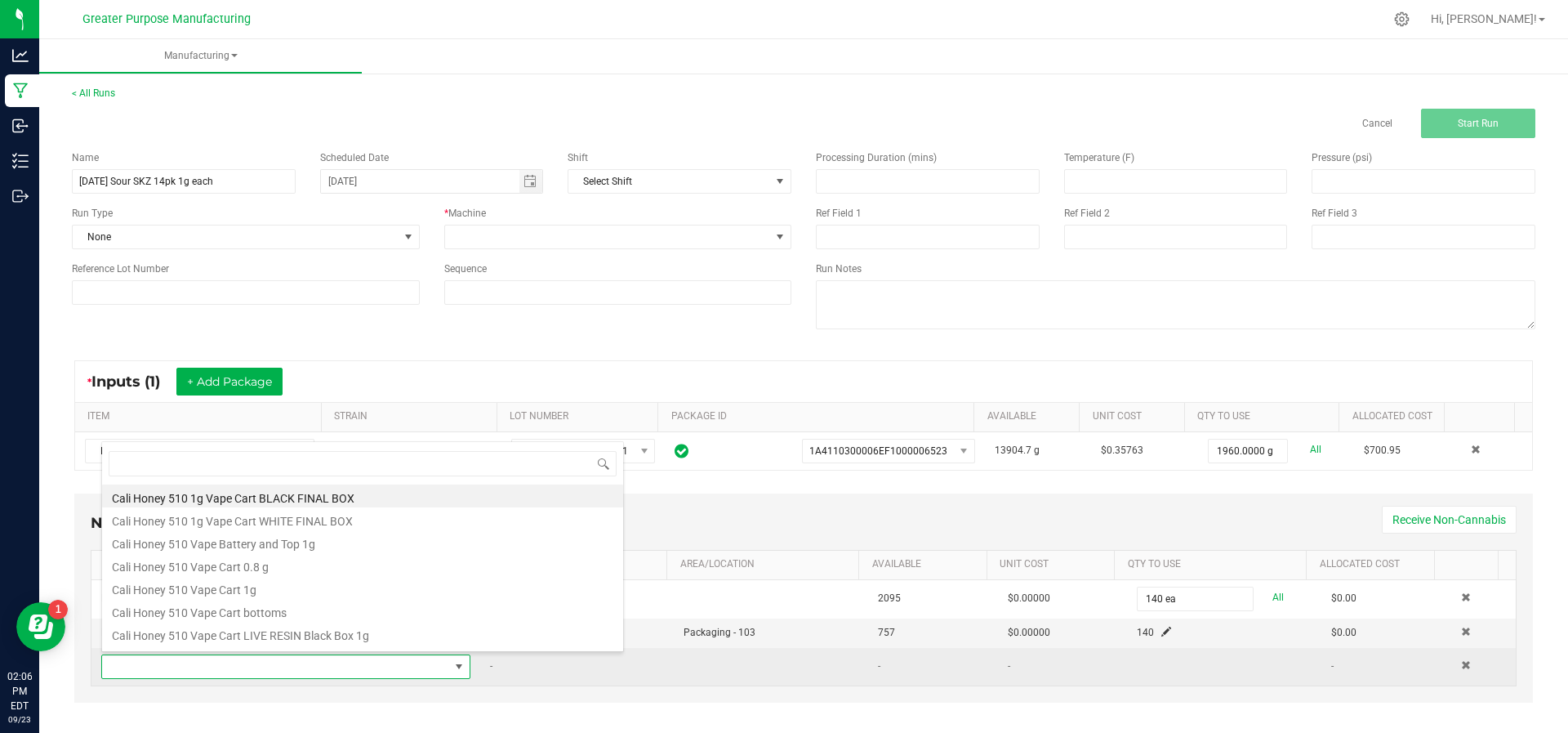
scroll to position [25, 353]
type input "R"
type input "109"
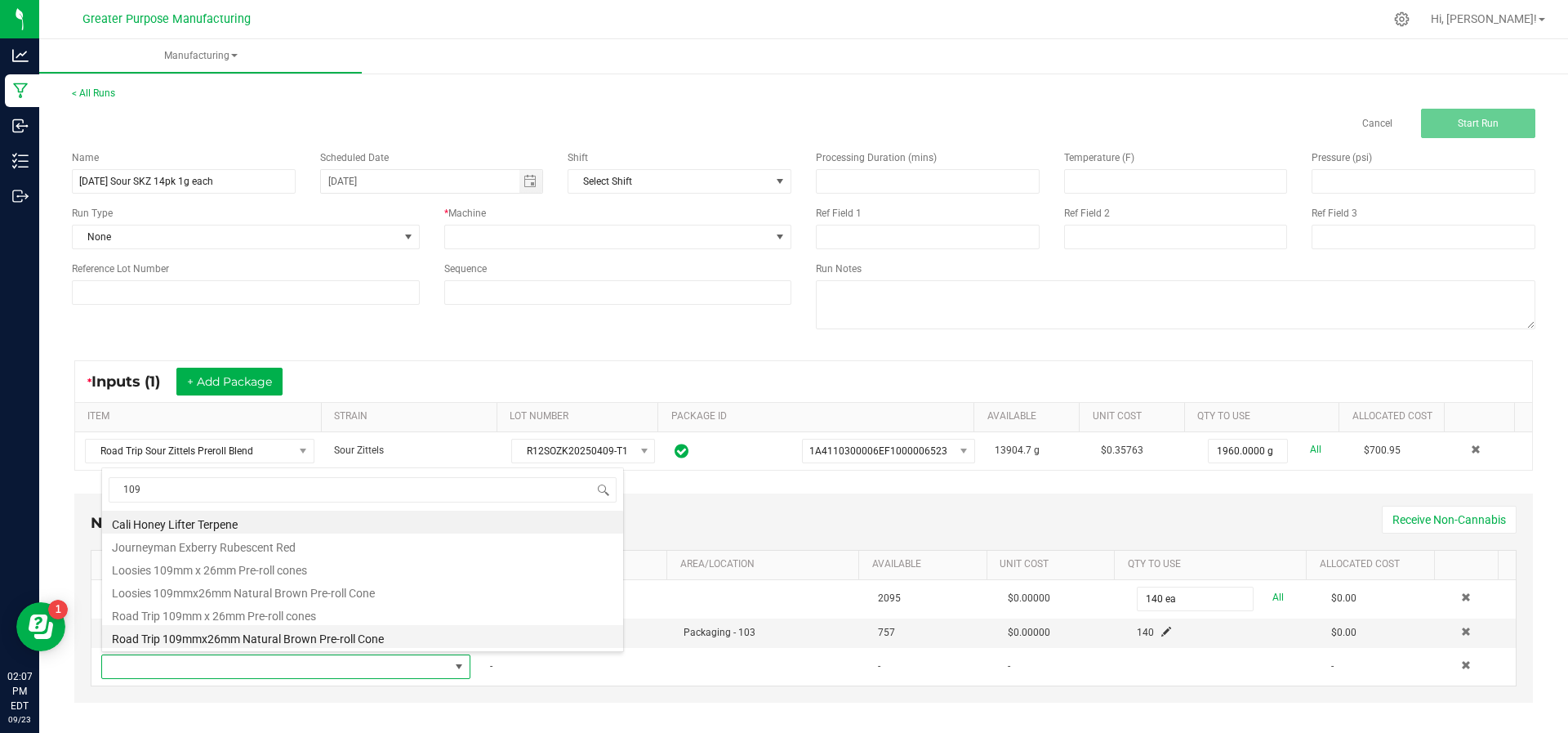
click at [246, 645] on li "Road Trip 109mmx26mm Natural Brown Pre-roll Cone" at bounding box center [362, 636] width 521 height 23
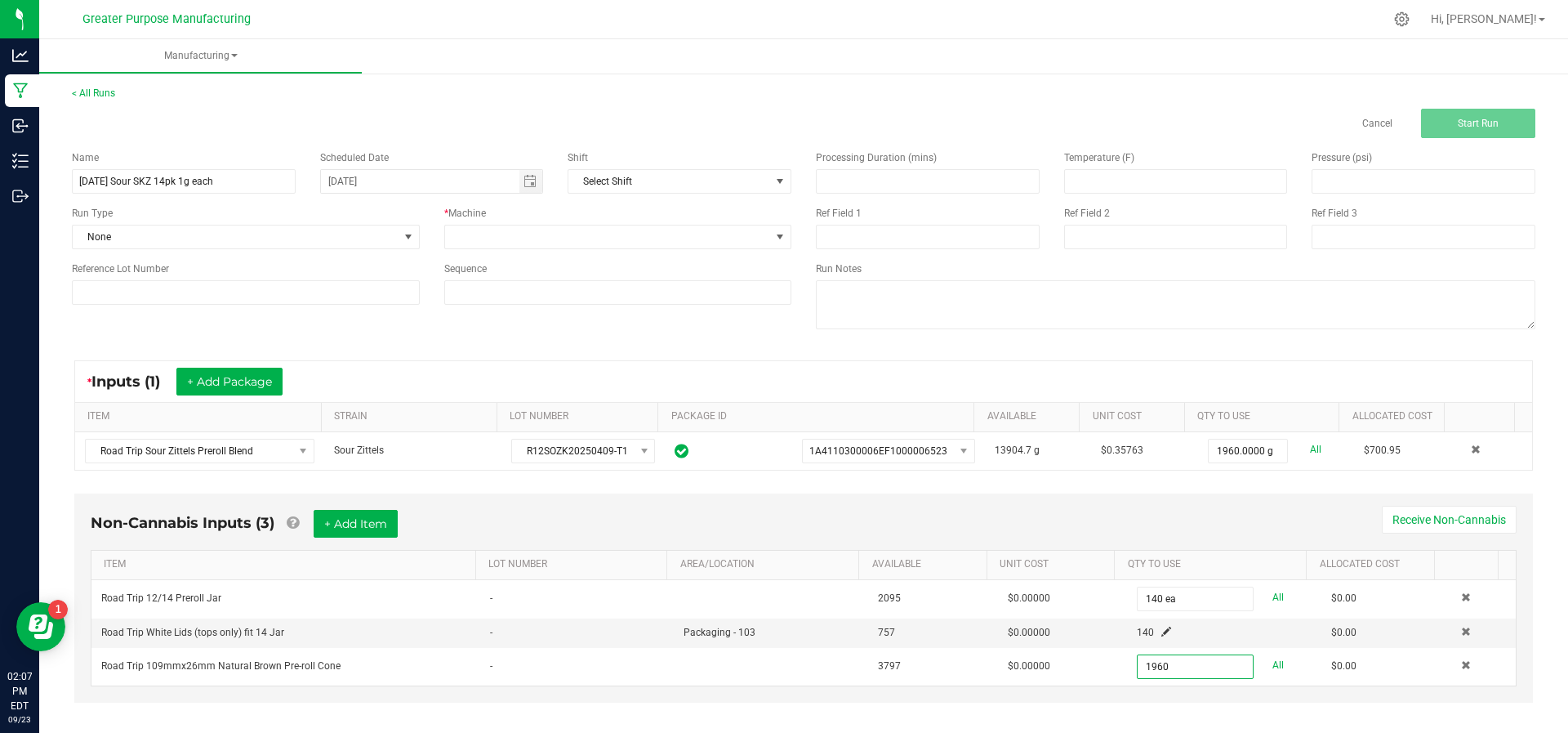
type input "1960 ea"
click at [1060, 708] on div "Non-Cannabis Inputs (3) + Add Item Receive Non-Cannabis ITEM LOT NUMBER AREA/LO…" at bounding box center [803, 609] width 1487 height 248
click at [368, 529] on button "+ Add Item" at bounding box center [356, 523] width 84 height 27
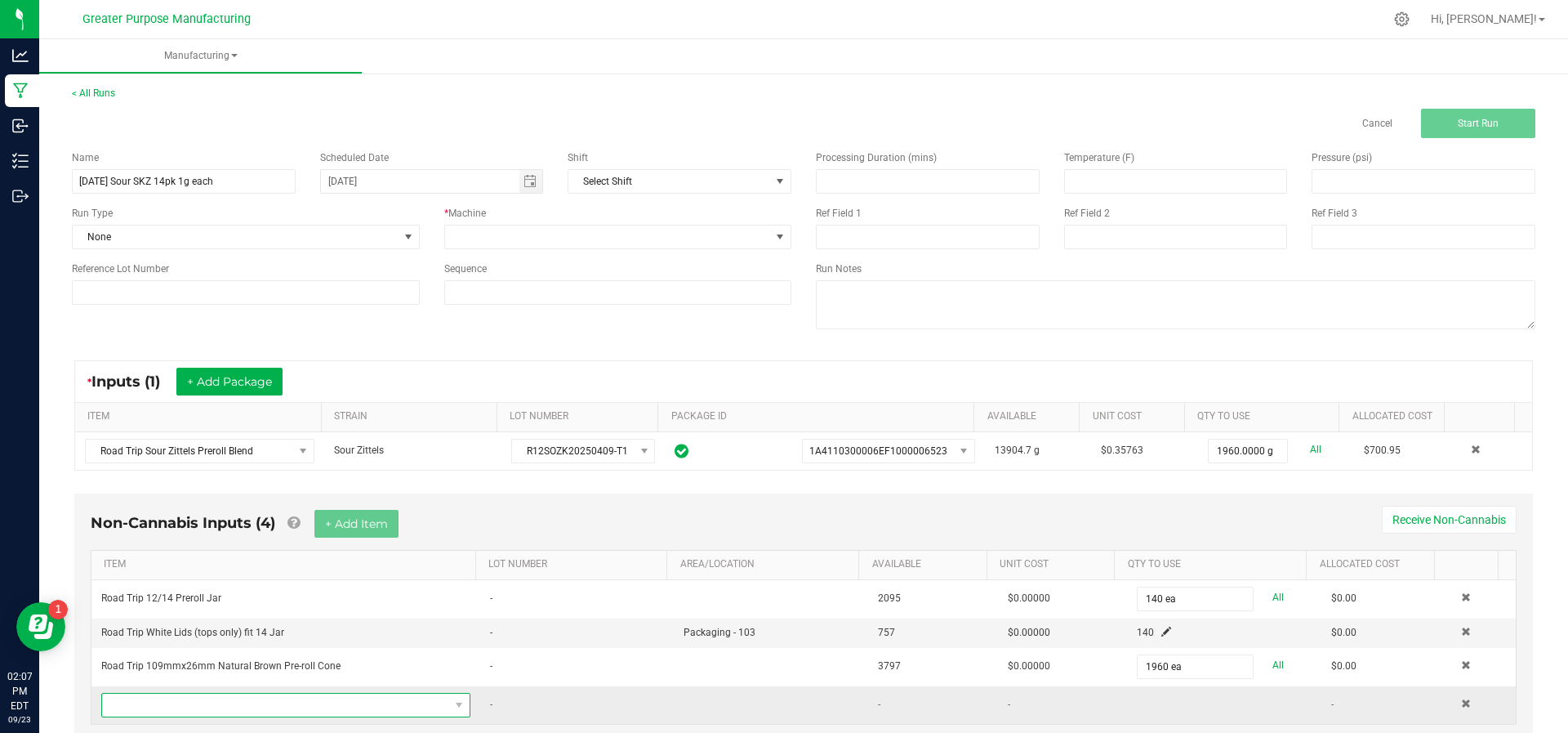
click at [277, 694] on span "NO DATA FOUND" at bounding box center [275, 705] width 347 height 23
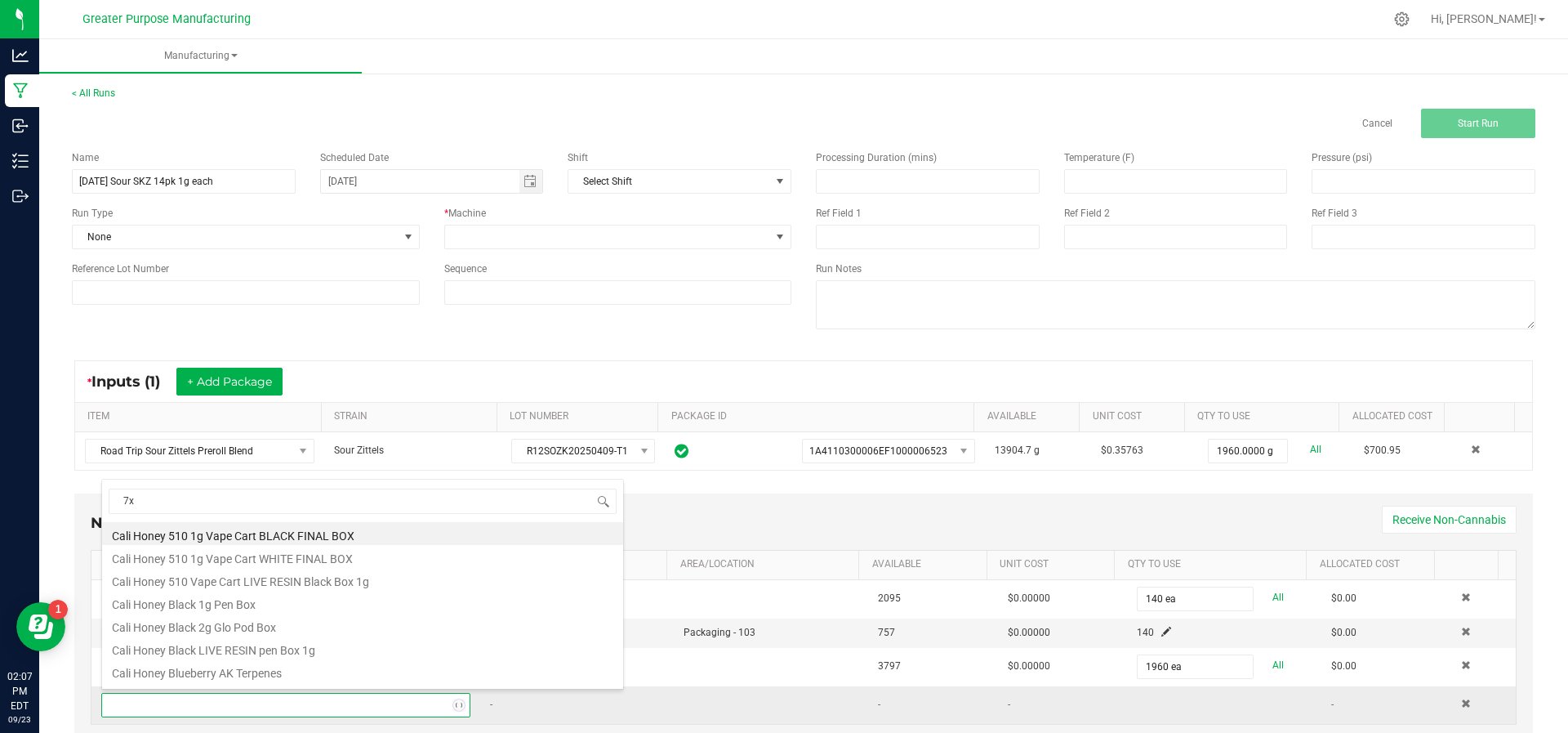
type input "7x7"
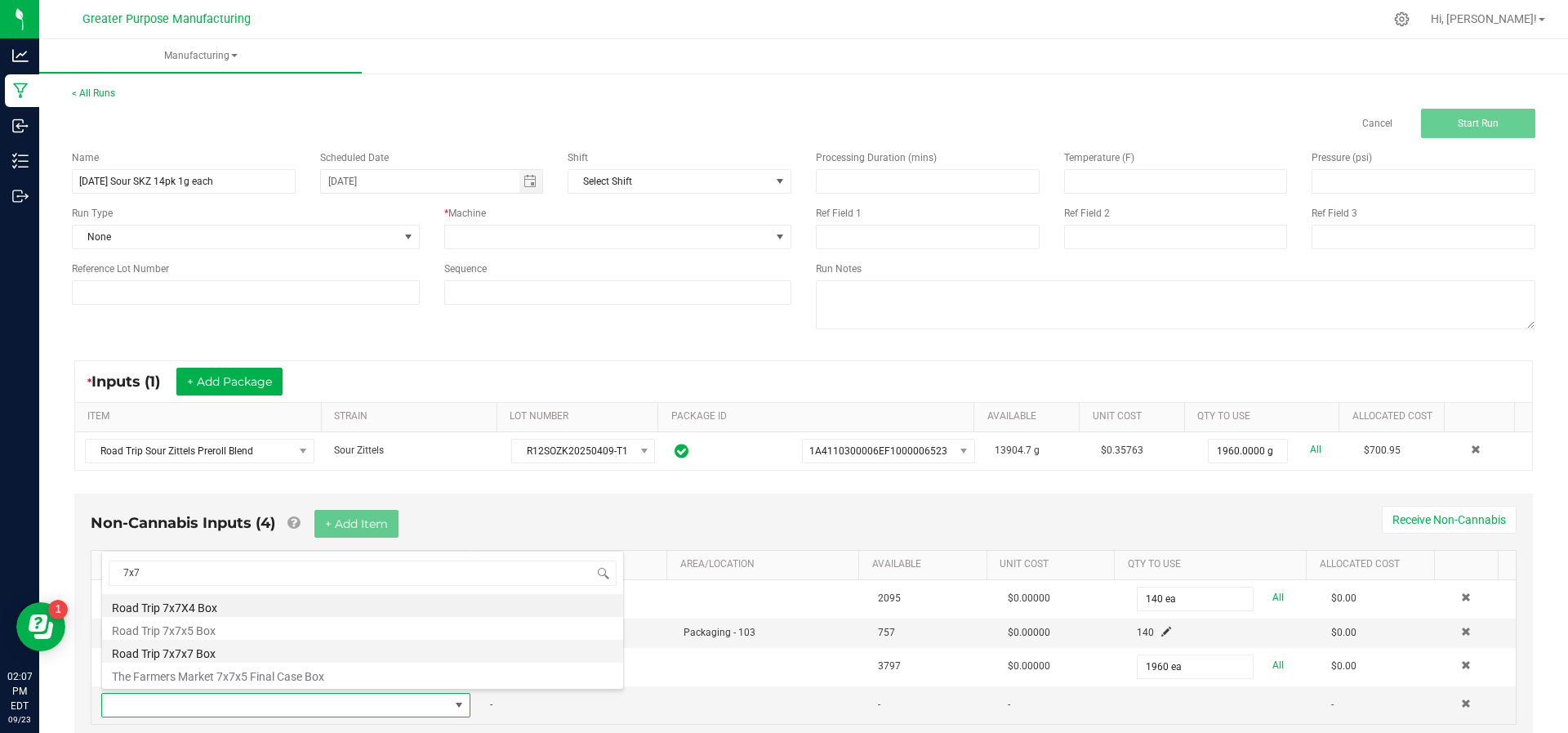
click at [209, 649] on li "Road Trip 7x7x7 Box" at bounding box center [362, 651] width 521 height 23
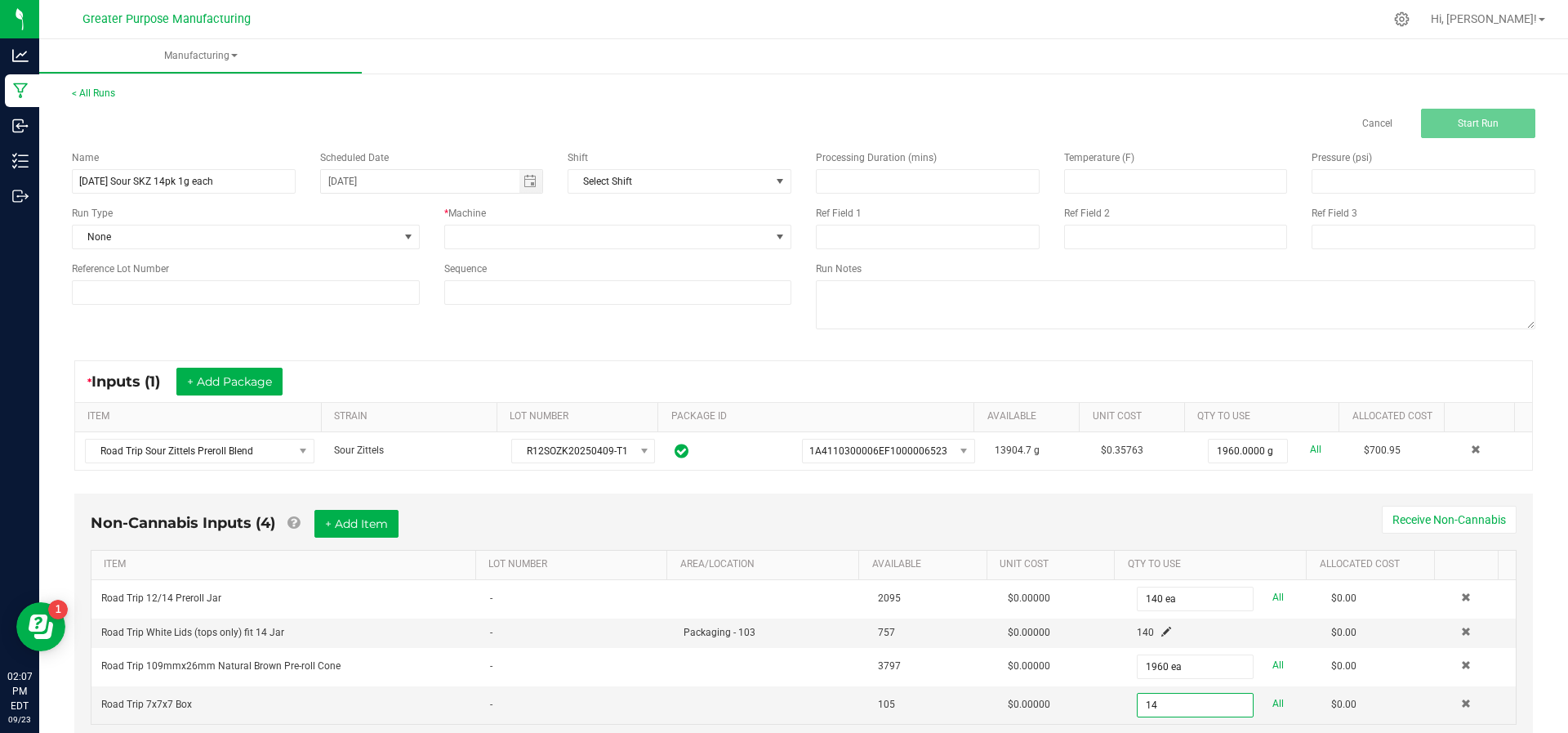
type input "14 ea"
click at [1179, 505] on div "Non-Cannabis Inputs (4) + Add Item Receive Non-Cannabis ITEM LOT NUMBER AREA/LO…" at bounding box center [803, 617] width 1458 height 247
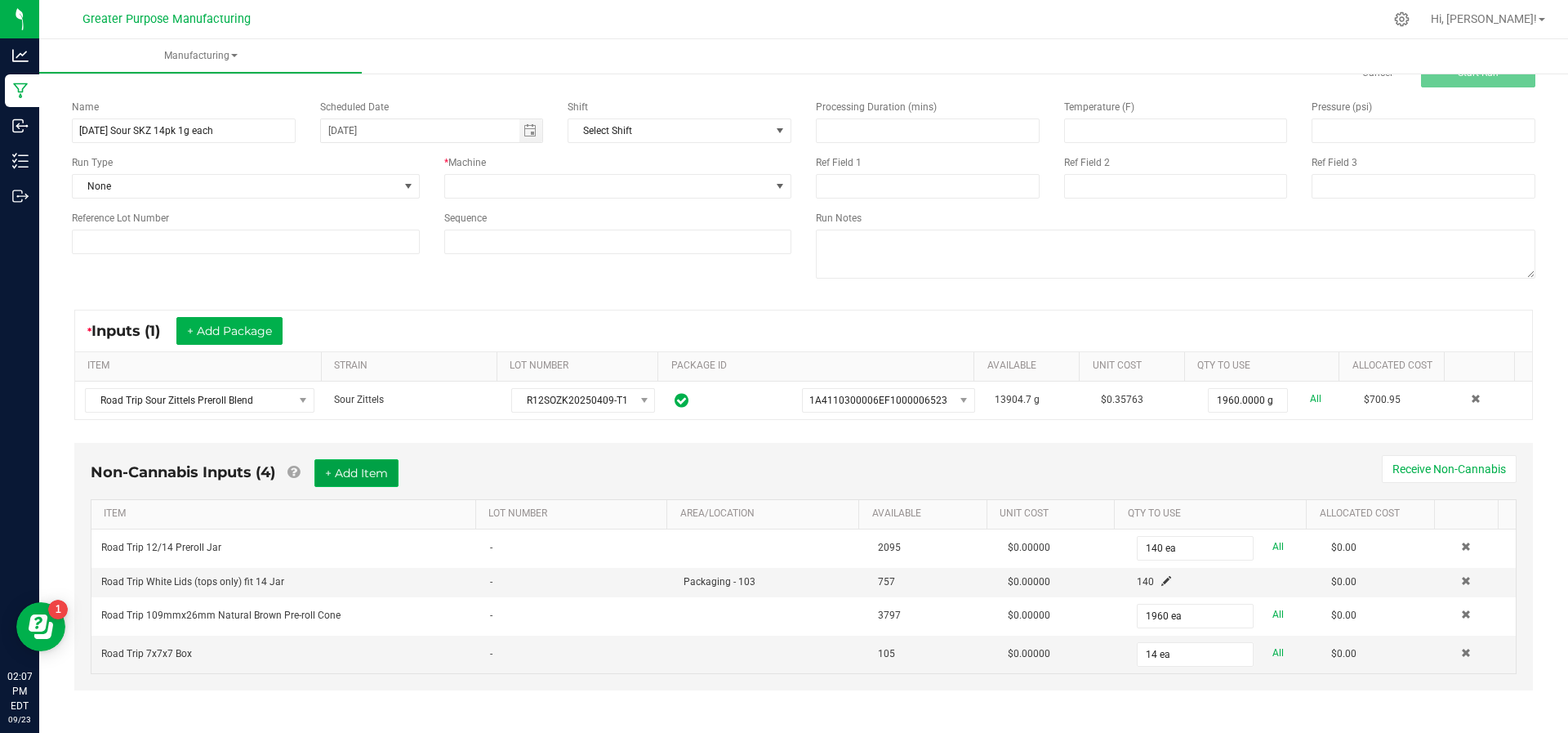
click at [353, 467] on button "+ Add Item" at bounding box center [357, 473] width 84 height 27
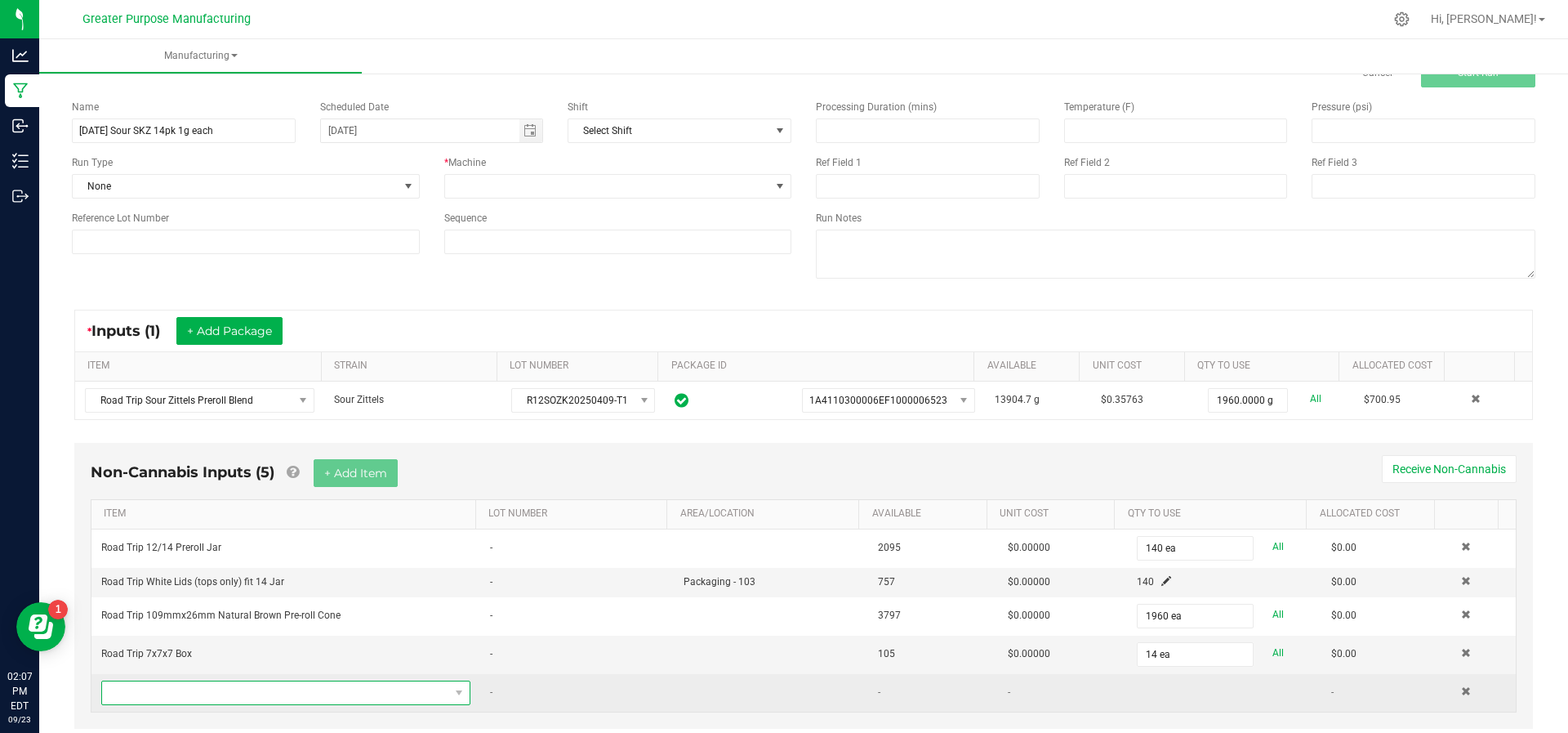
click at [272, 694] on span "NO DATA FOUND" at bounding box center [275, 692] width 347 height 23
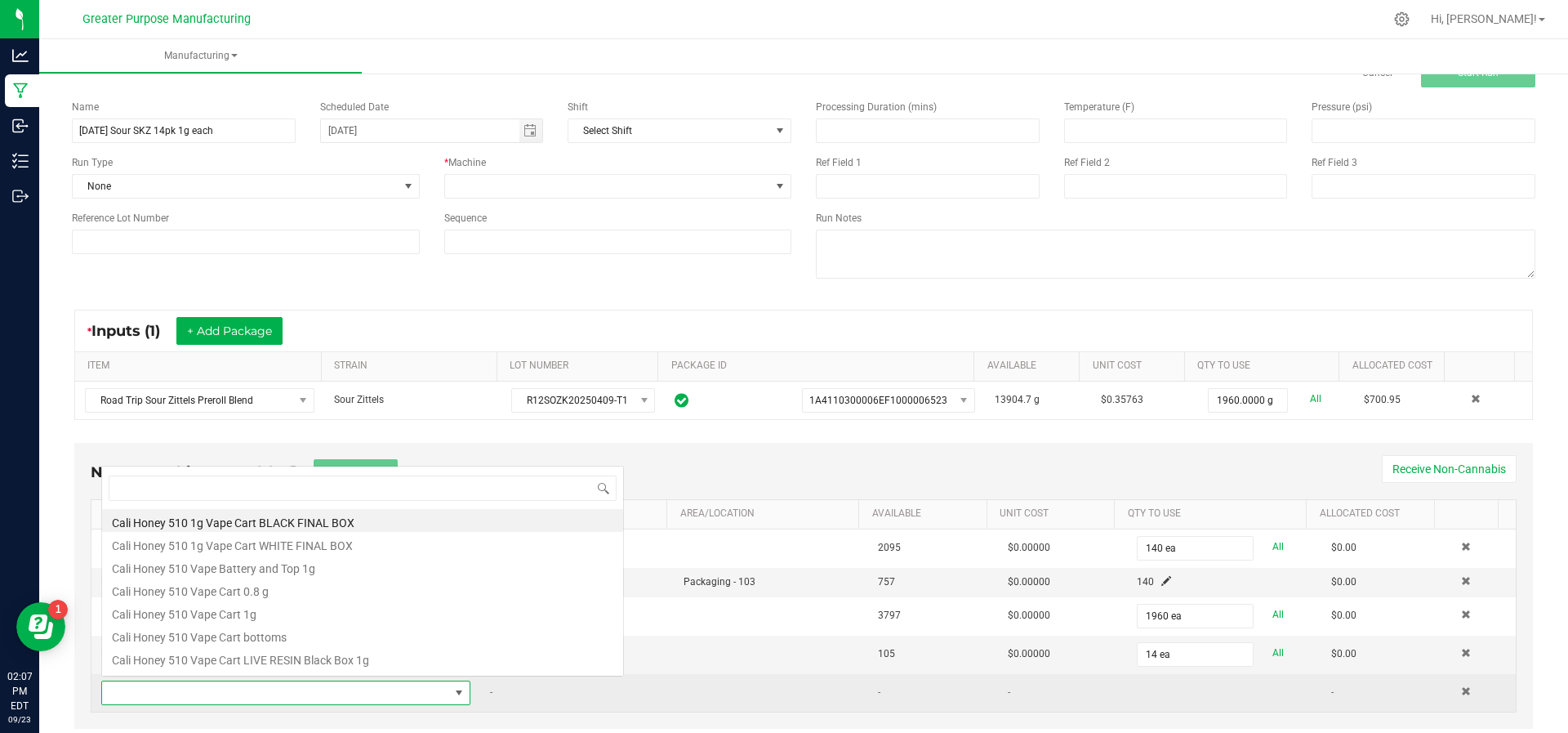
scroll to position [25, 353]
type input "Tamper"
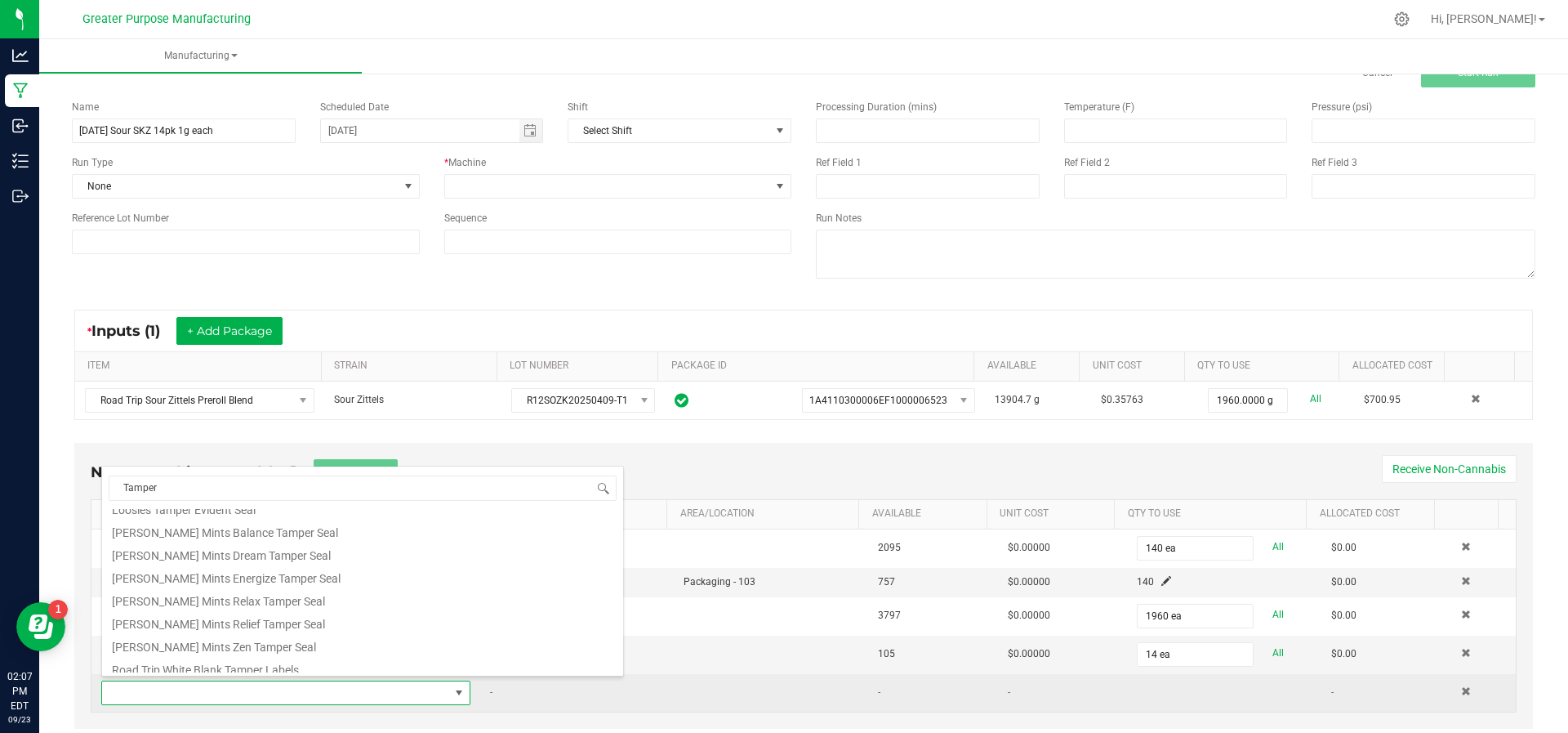
scroll to position [65, 0]
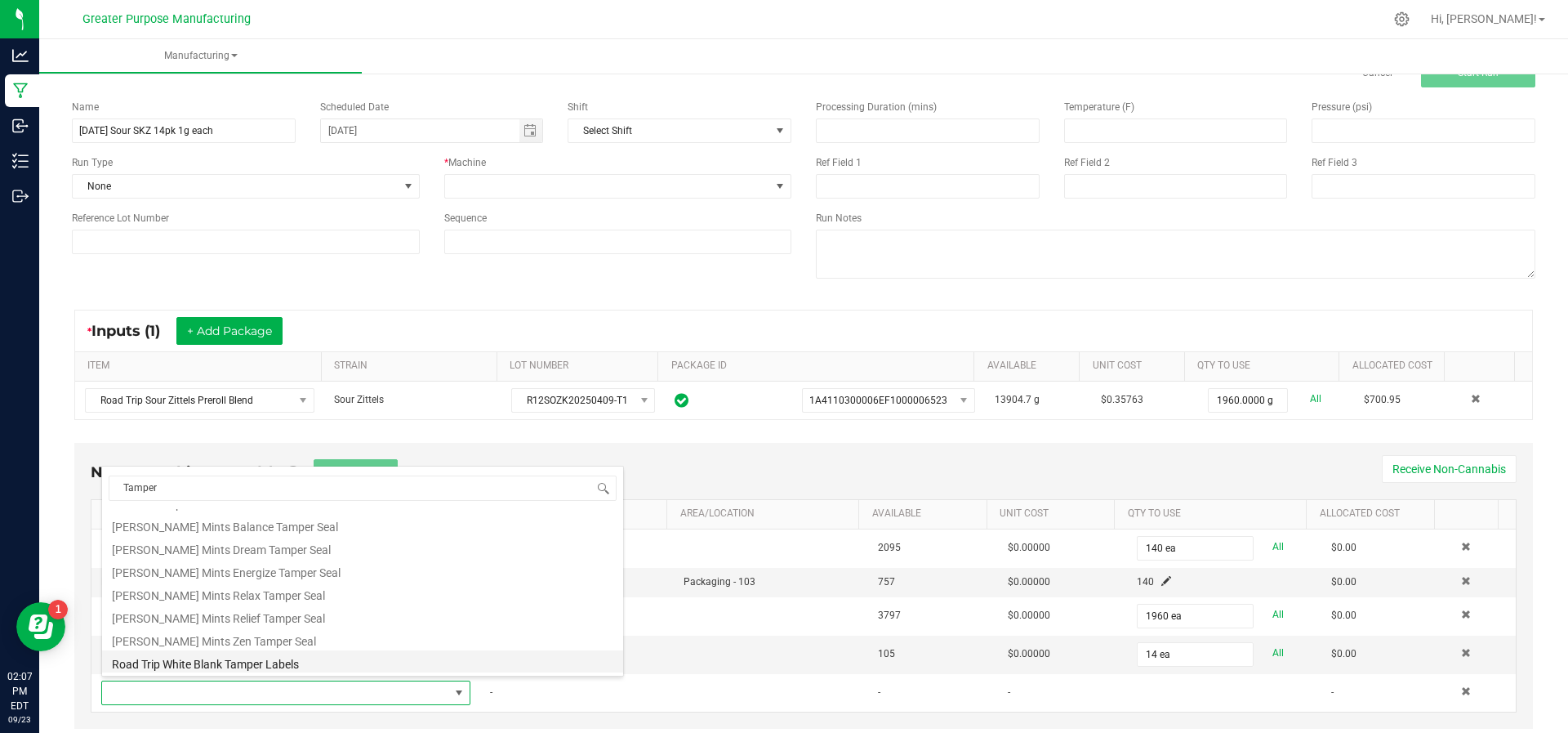
click at [274, 669] on li "Road Trip White Blank Tamper Labels" at bounding box center [362, 662] width 521 height 23
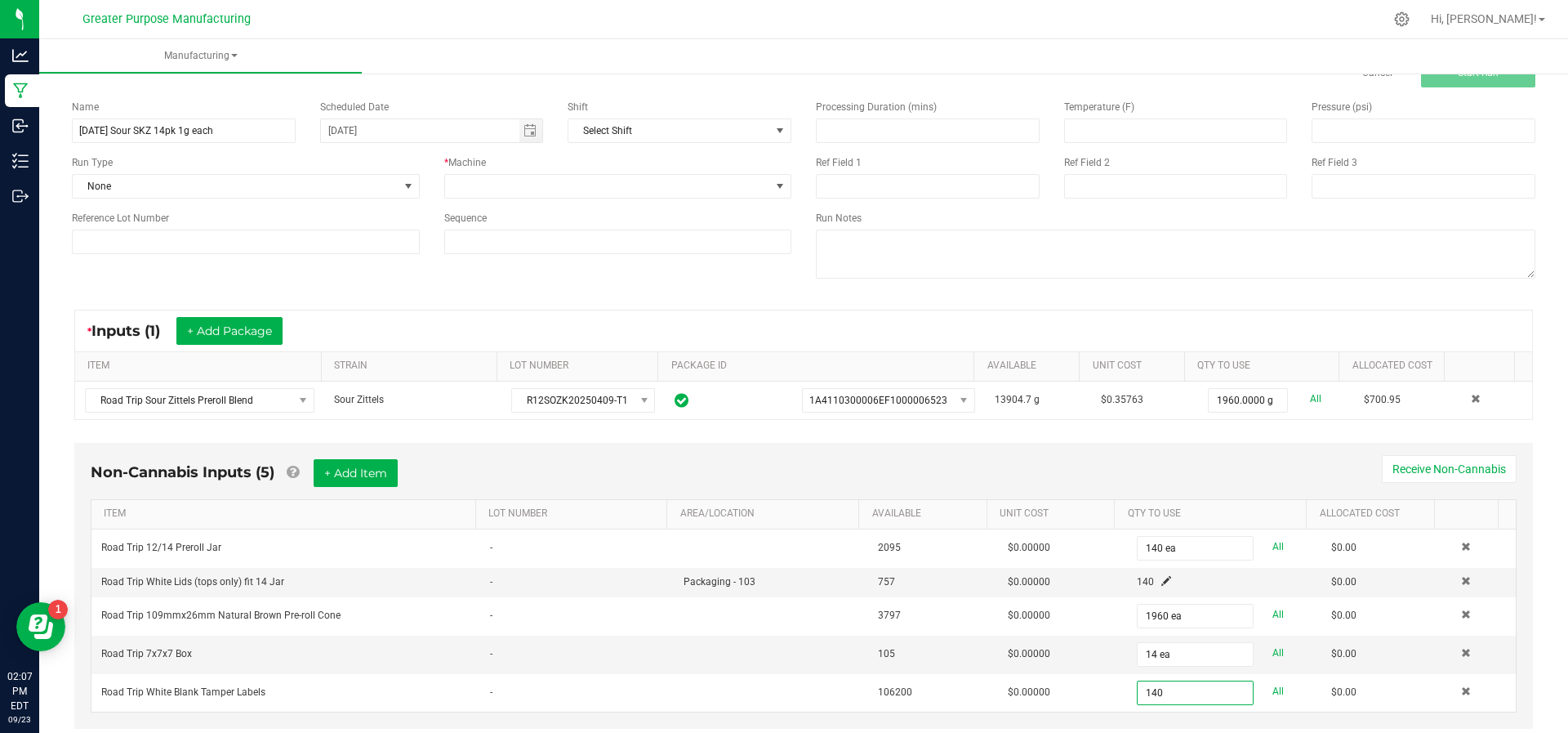
type input "140 ea"
click at [1122, 712] on div "Non-Cannabis Inputs (5) + Add Item Receive Non-Cannabis ITEM LOT NUMBER AREA/LO…" at bounding box center [803, 586] width 1458 height 286
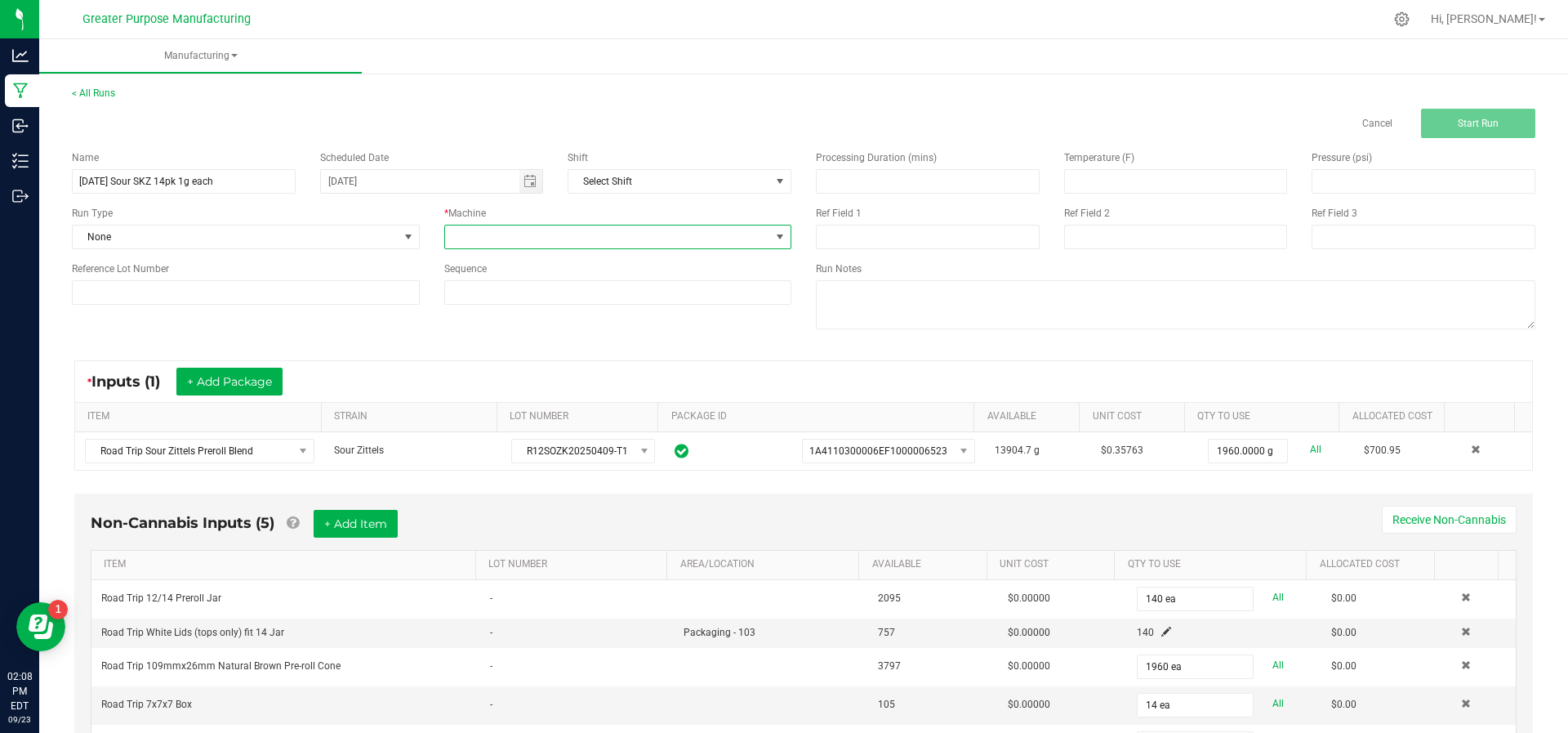
click at [537, 245] on span at bounding box center [607, 236] width 326 height 23
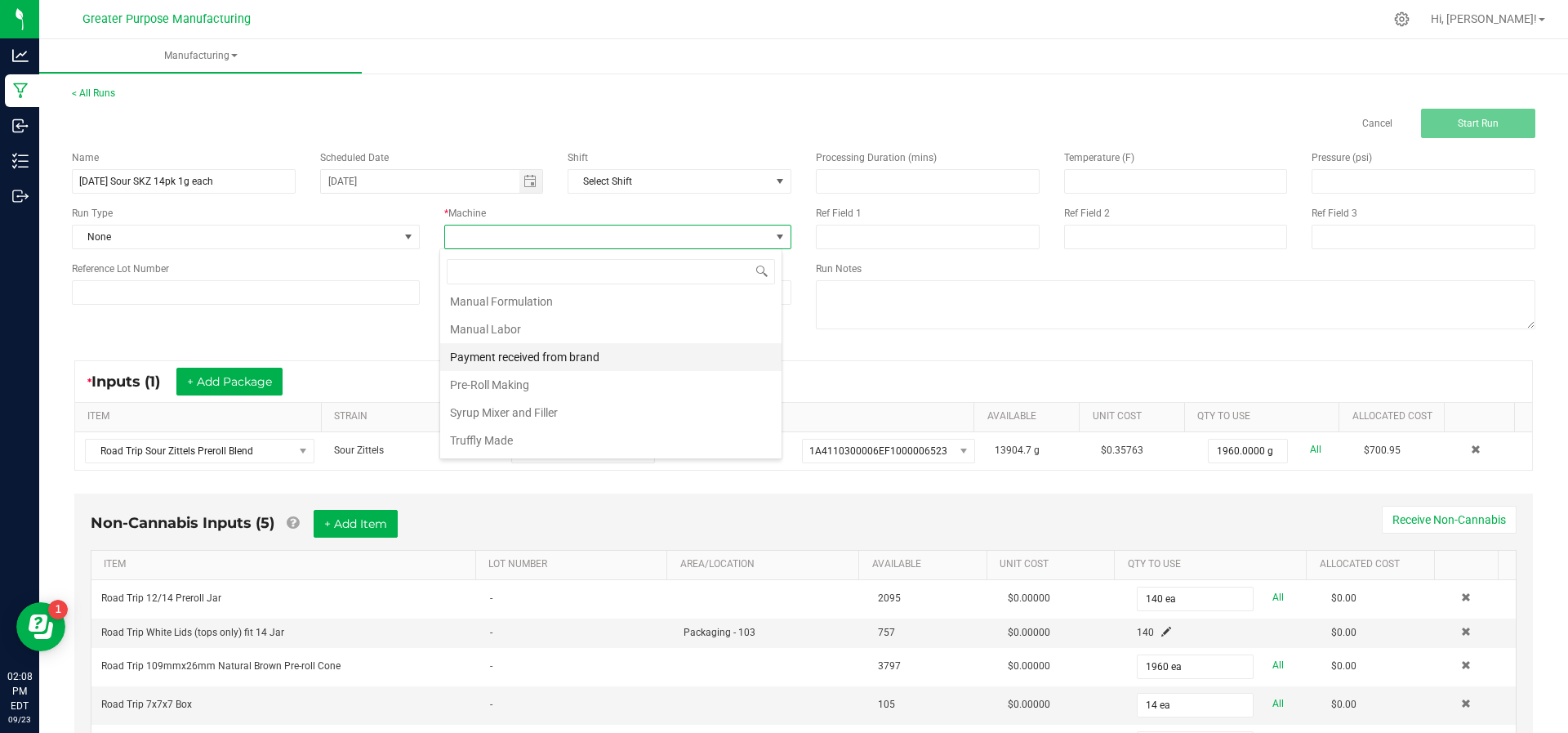
scroll to position [89, 0]
click at [543, 372] on li "Pre-Roll Making" at bounding box center [610, 383] width 341 height 27
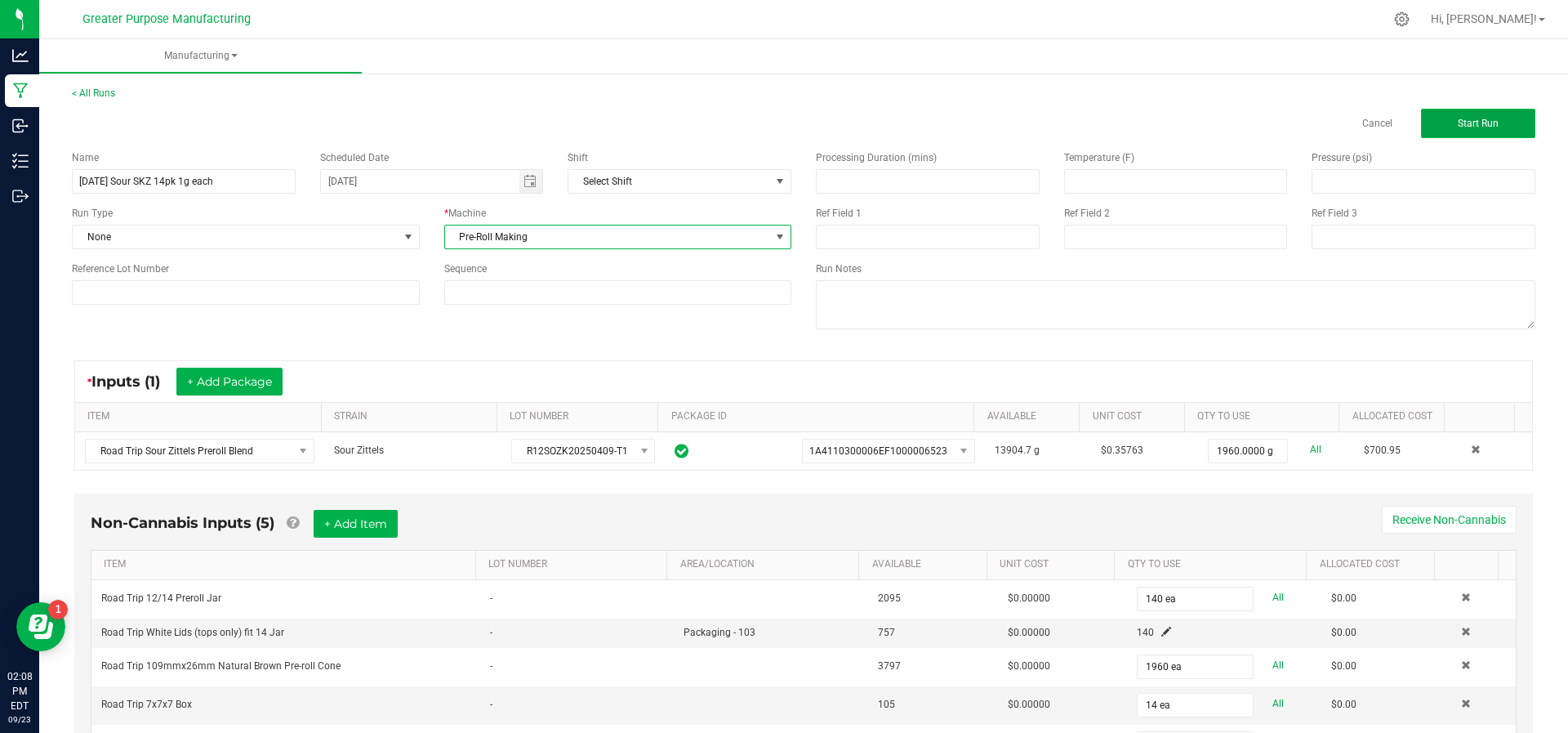
click at [1443, 116] on button "Start Run" at bounding box center [1477, 124] width 114 height 29
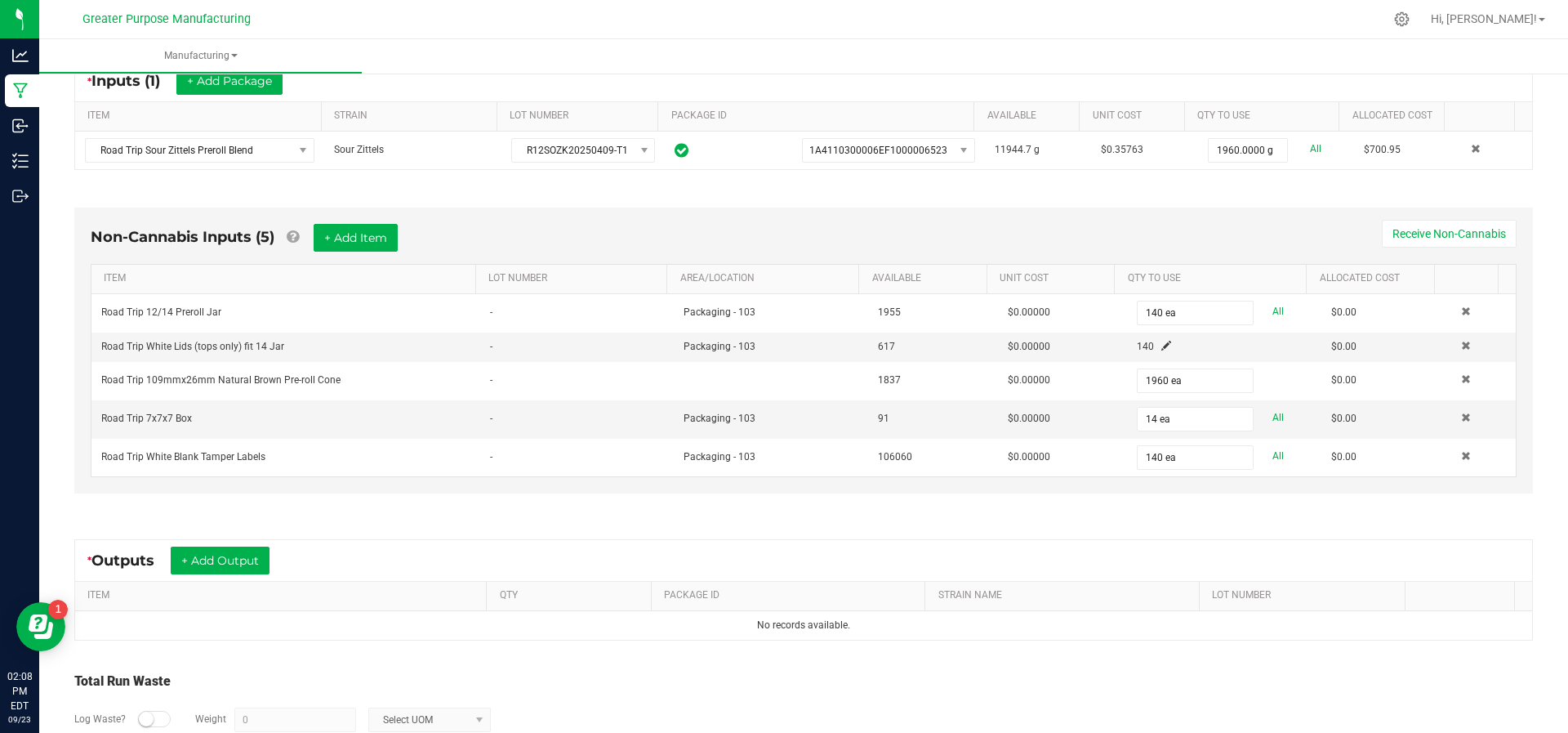
scroll to position [336, 0]
click at [220, 554] on button "+ Add Output" at bounding box center [220, 558] width 99 height 27
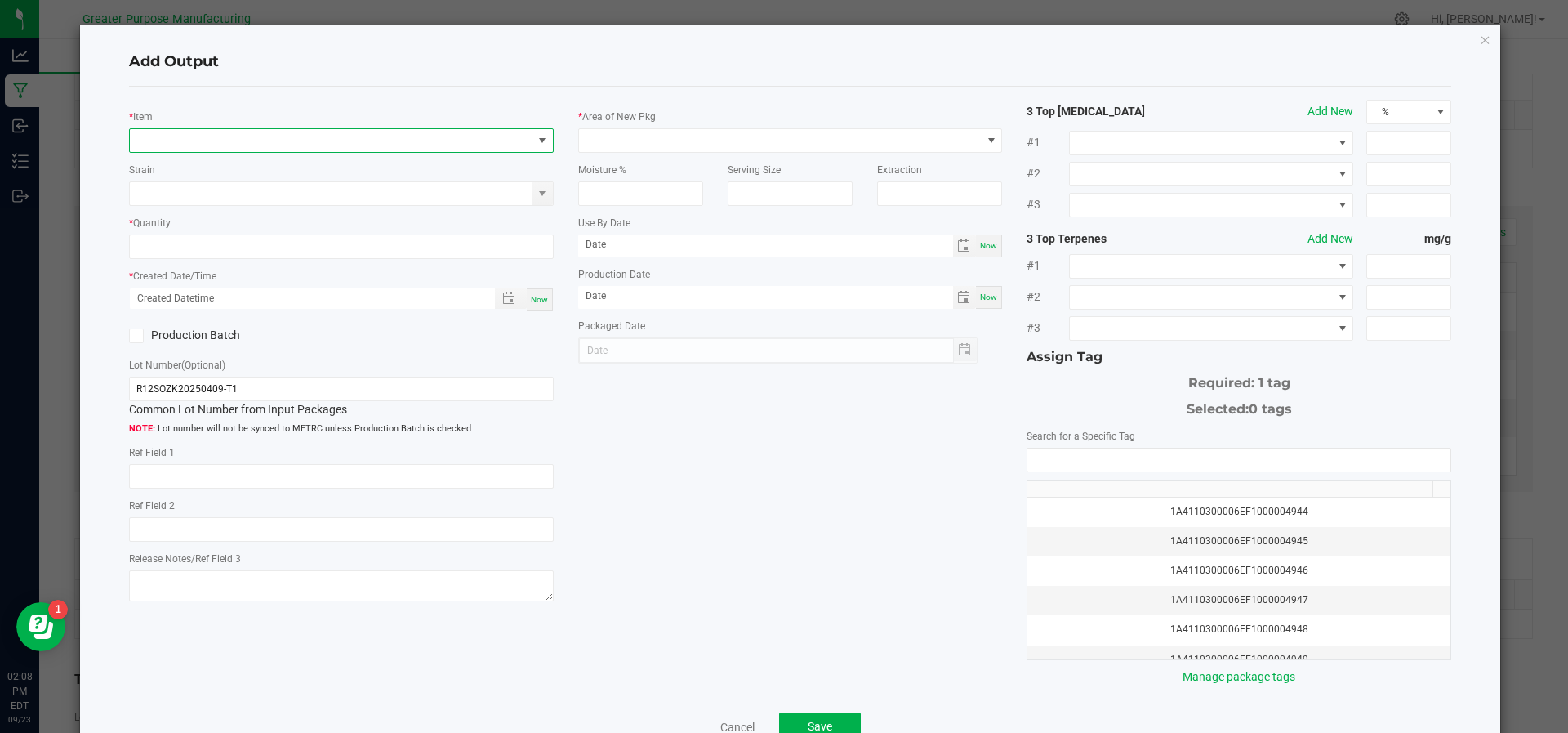
click at [223, 149] on span "NO DATA FOUND" at bounding box center [331, 140] width 403 height 23
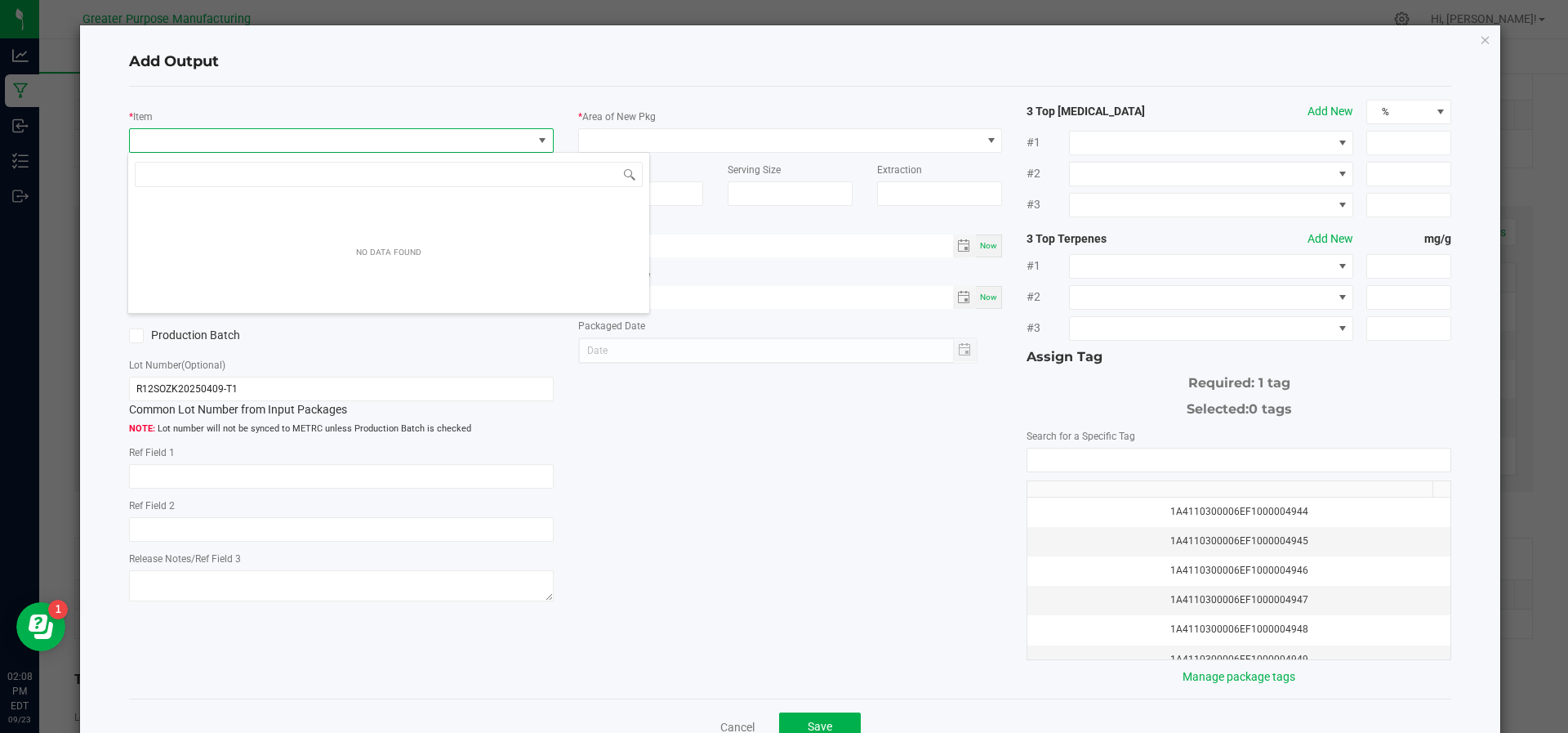
scroll to position [25, 419]
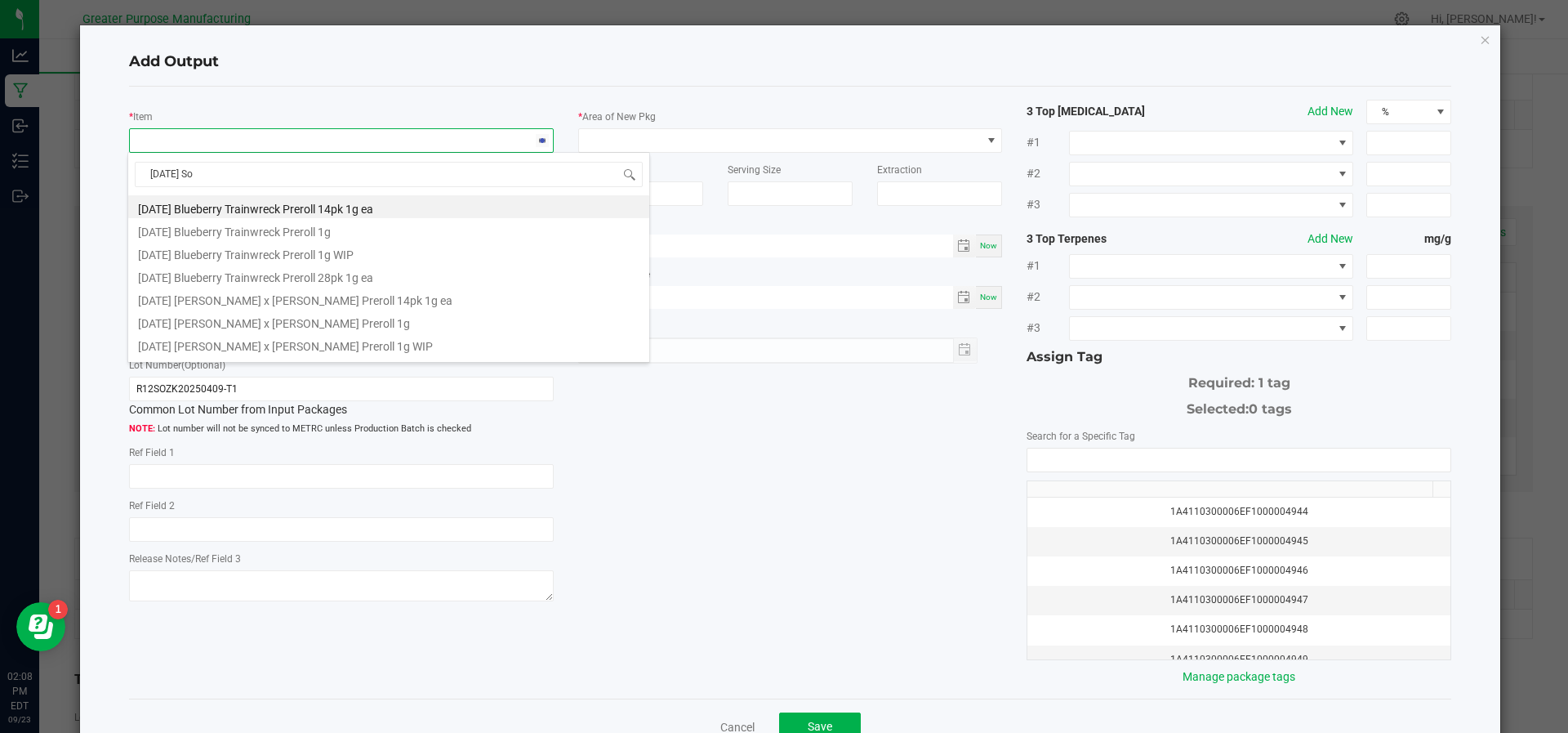
type input "Sunday Sou"
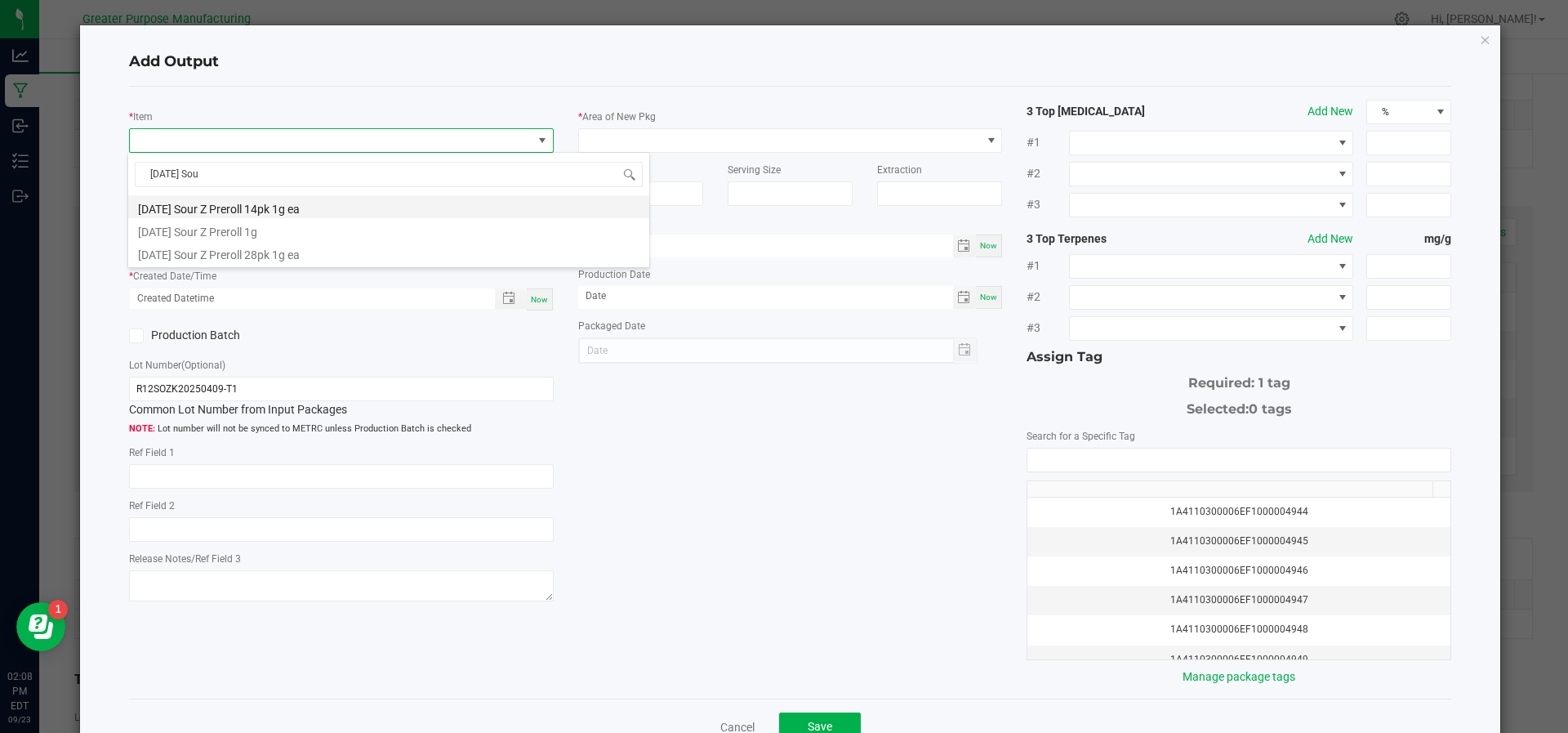
click at [196, 200] on li "[DATE] Sour Z Preroll 14pk 1g ea" at bounding box center [388, 206] width 521 height 23
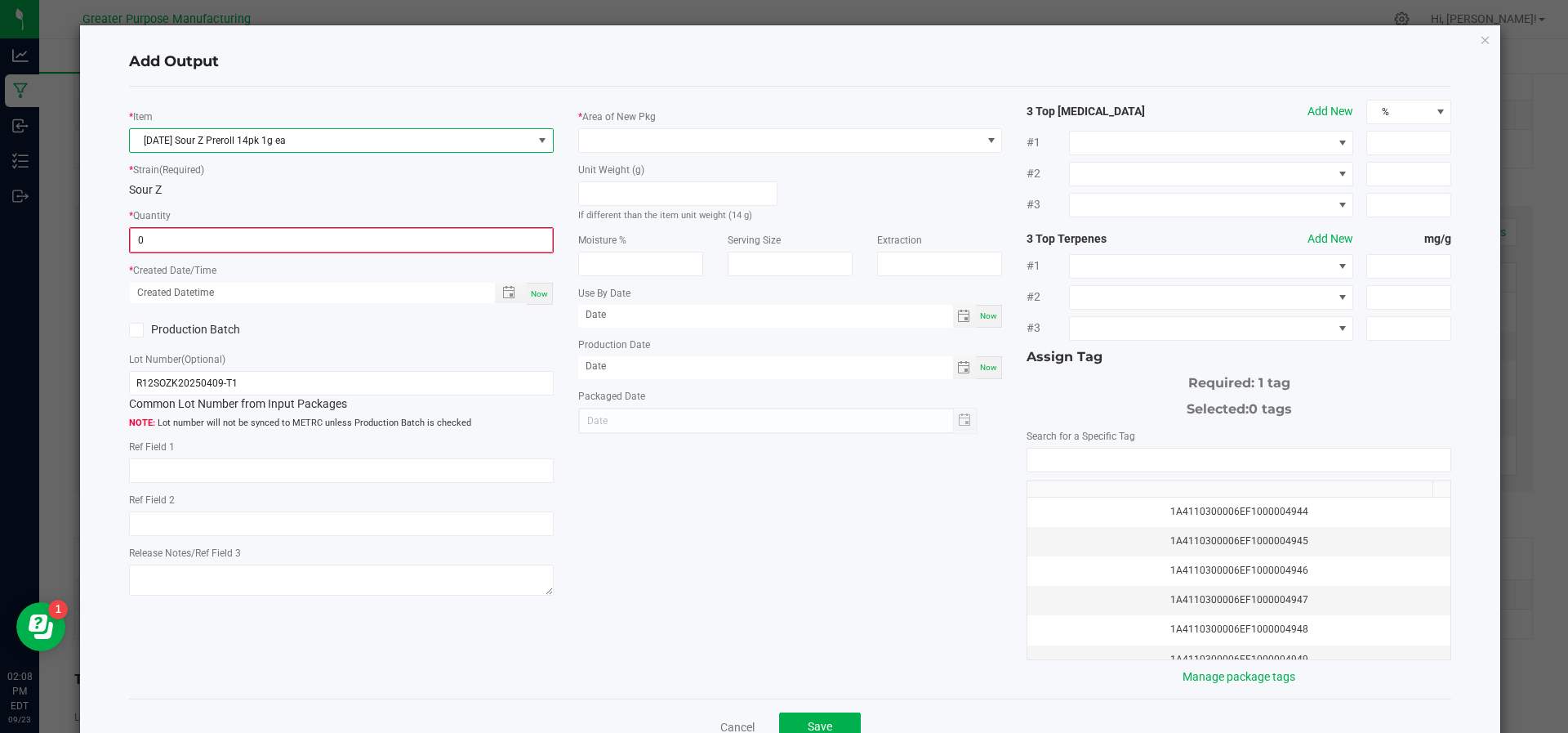
click at [194, 231] on input "0" at bounding box center [341, 240] width 422 height 23
type input "140 ea"
click at [531, 293] on span "Now" at bounding box center [539, 292] width 17 height 9
type input "09/23/2025 2:08 PM"
type input "[DATE]"
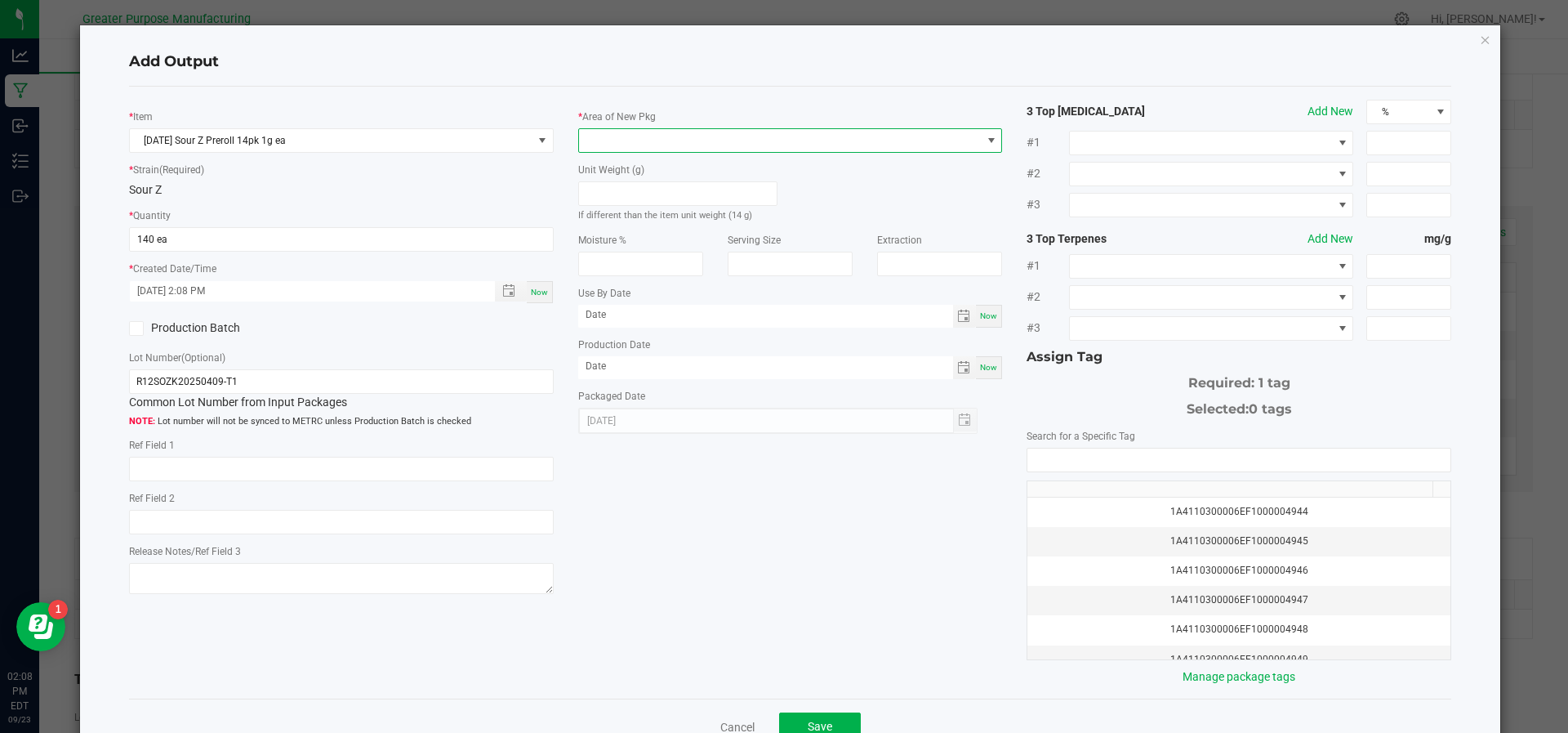
click at [718, 144] on span at bounding box center [780, 140] width 403 height 23
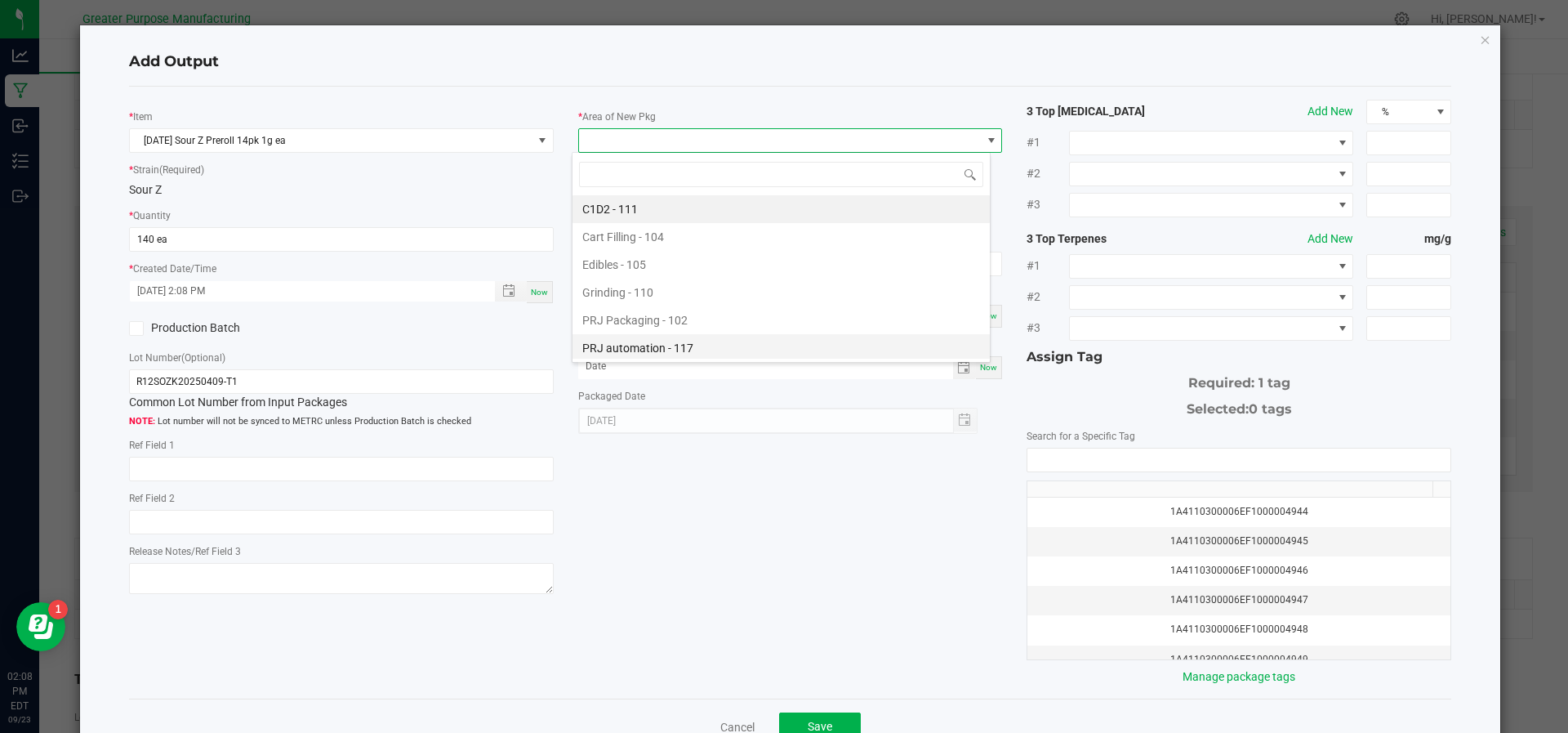
scroll to position [111, 0]
click at [685, 340] on li "Vault - 108" at bounding box center [781, 349] width 417 height 27
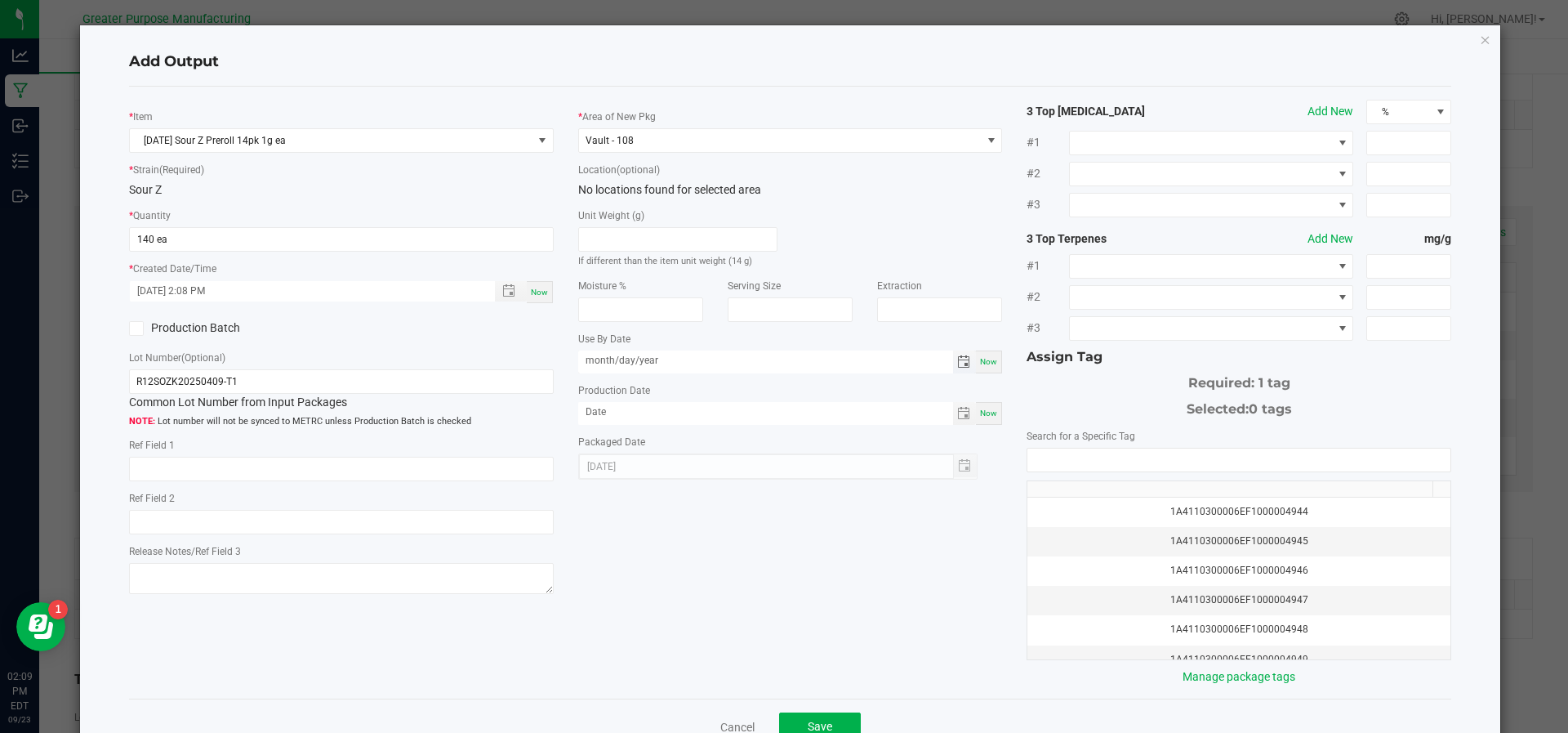
click at [676, 355] on input "month/day/year" at bounding box center [766, 361] width 375 height 20
type input "09/02/2006"
click at [976, 404] on div "Now" at bounding box center [989, 413] width 27 height 23
type input "[DATE]"
click at [1088, 455] on input "NO DATA FOUND" at bounding box center [1239, 459] width 423 height 23
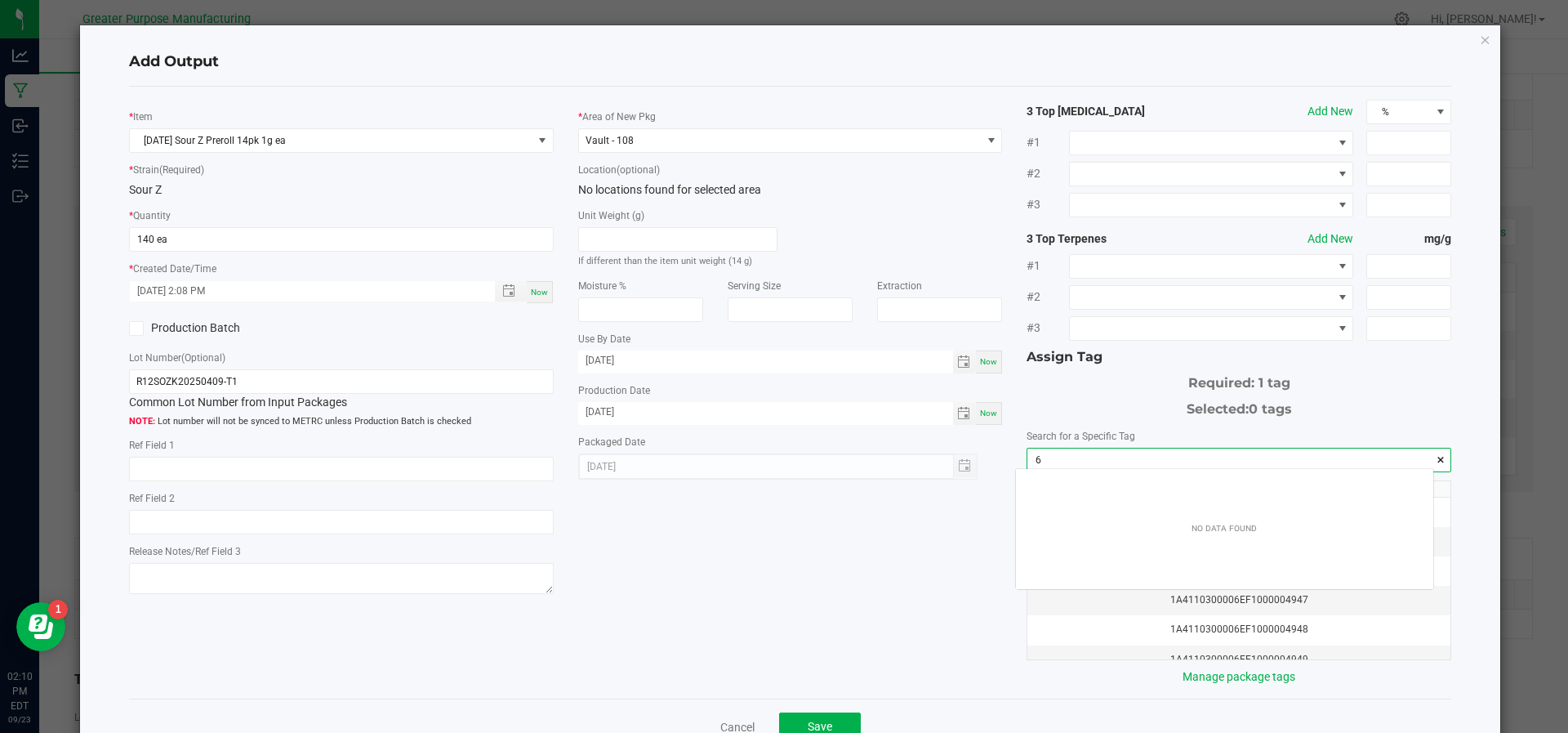
scroll to position [23, 418]
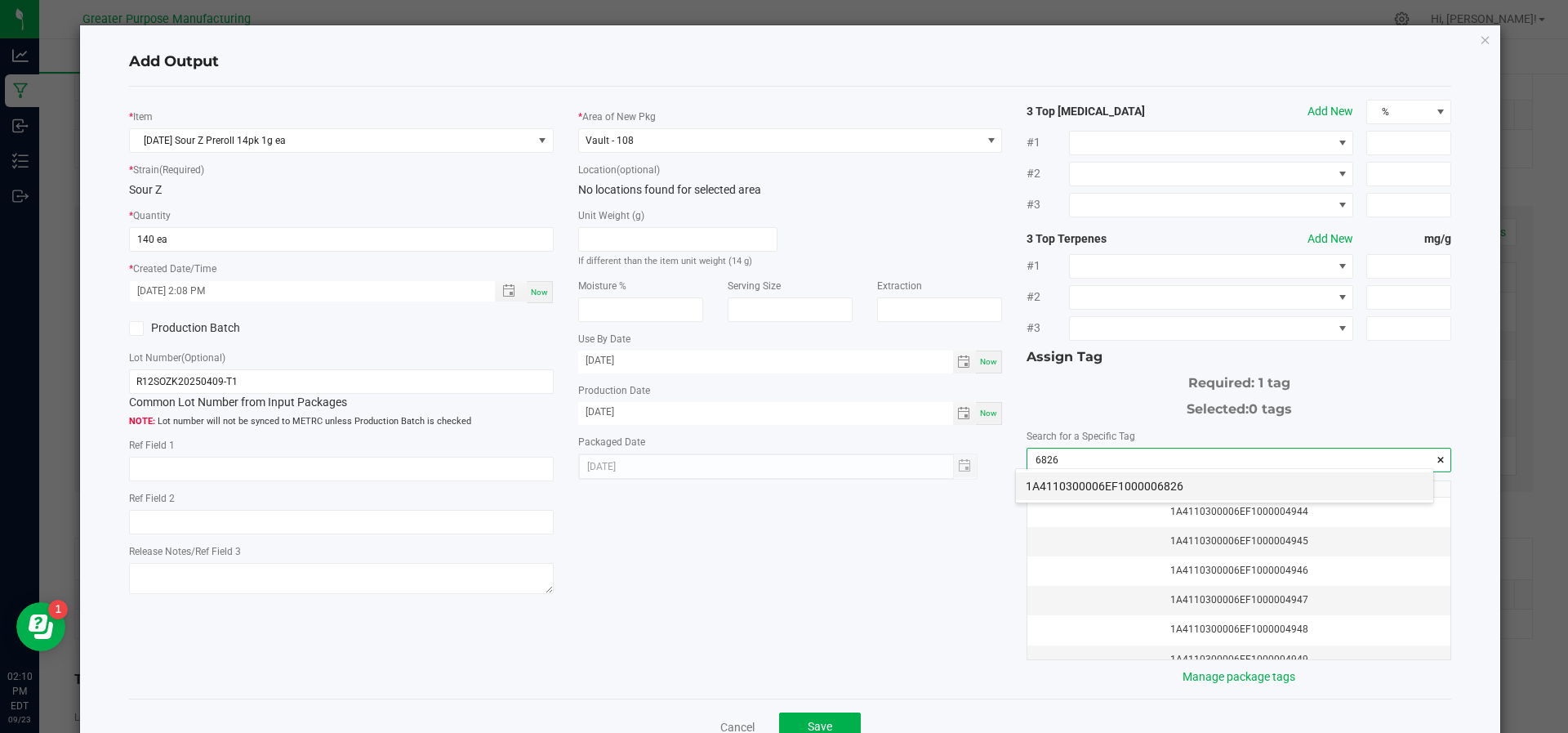
click at [1086, 483] on li "1A4110300006EF1000006826" at bounding box center [1224, 486] width 417 height 27
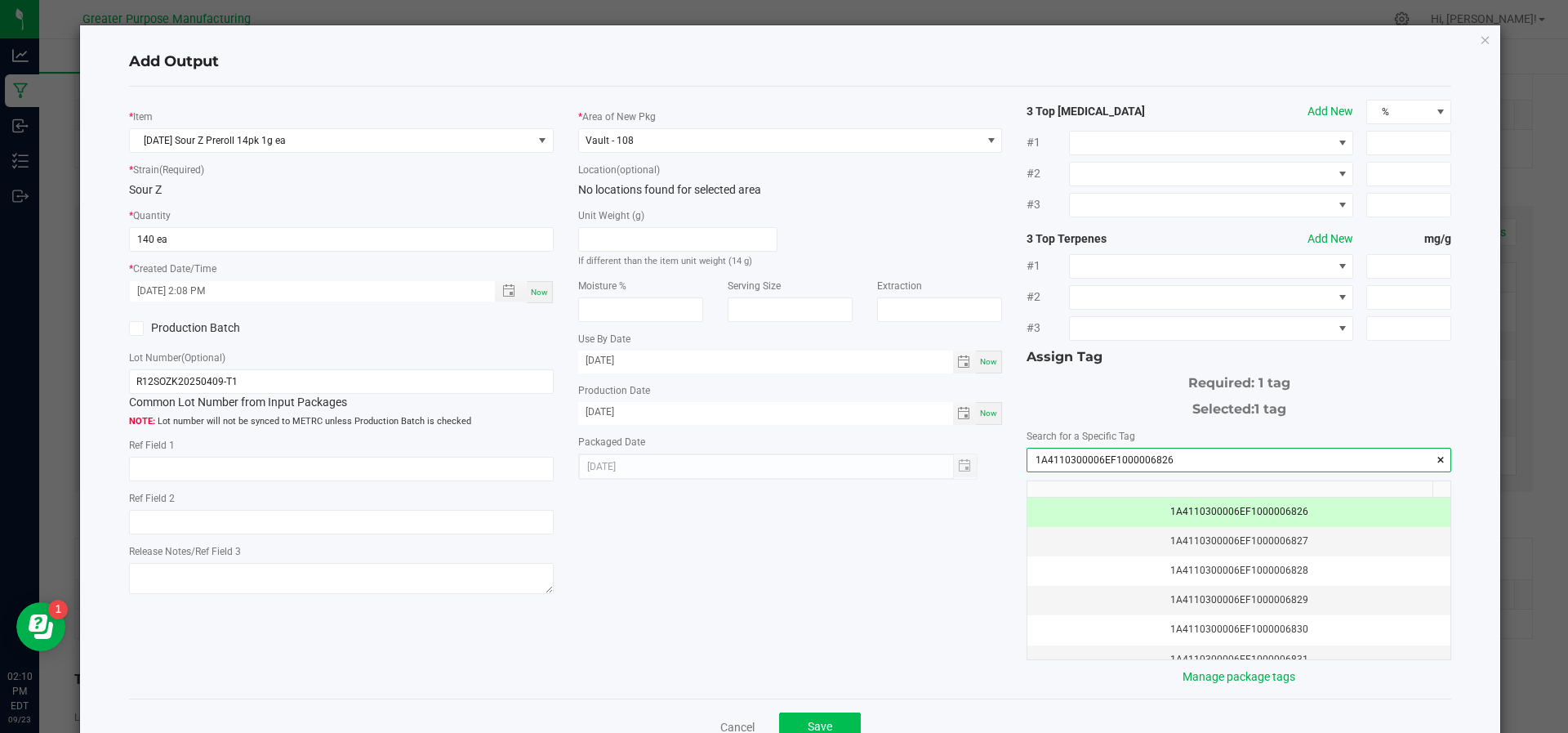
type input "1A4110300006EF1000006826"
click at [783, 725] on button "Save" at bounding box center [820, 727] width 81 height 29
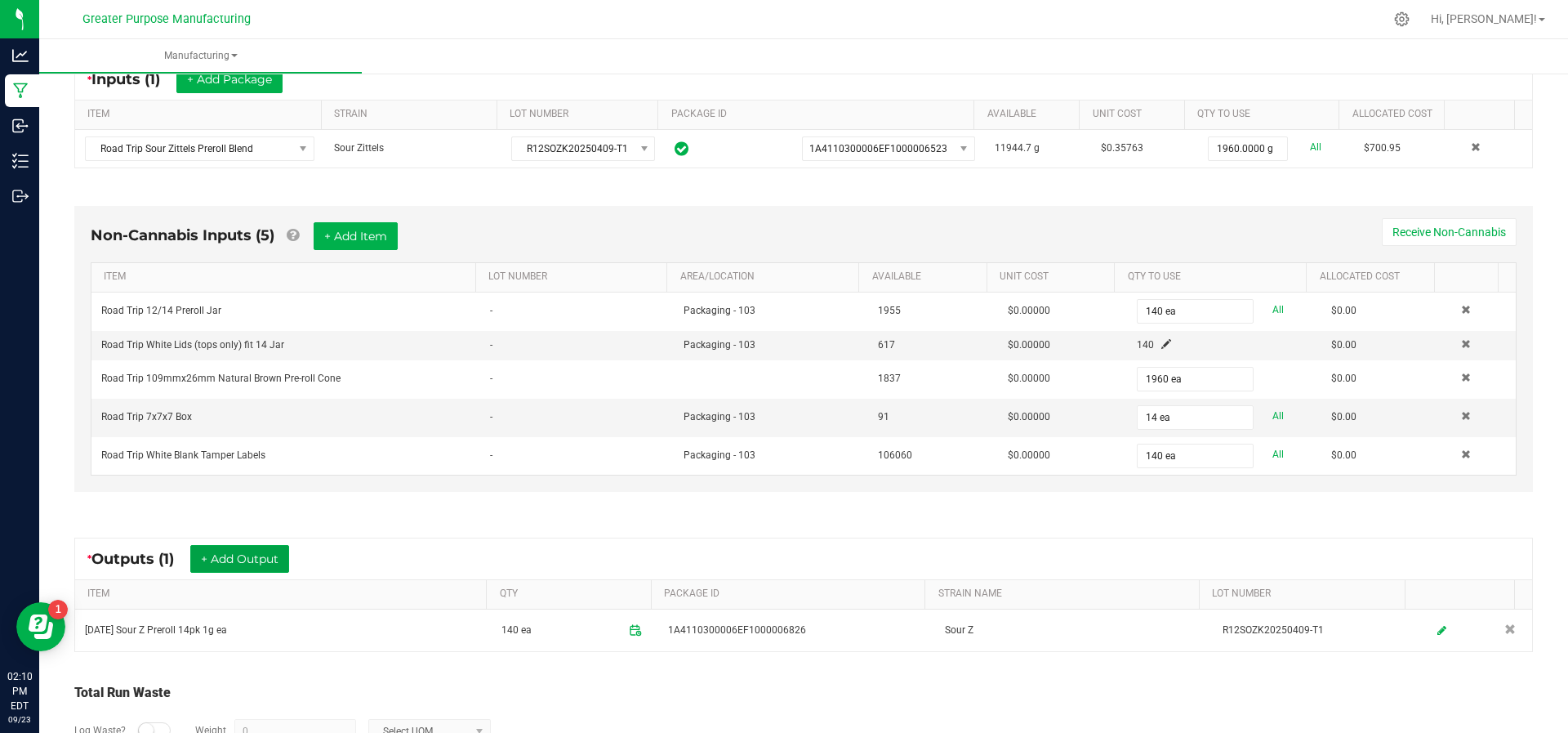
scroll to position [0, 0]
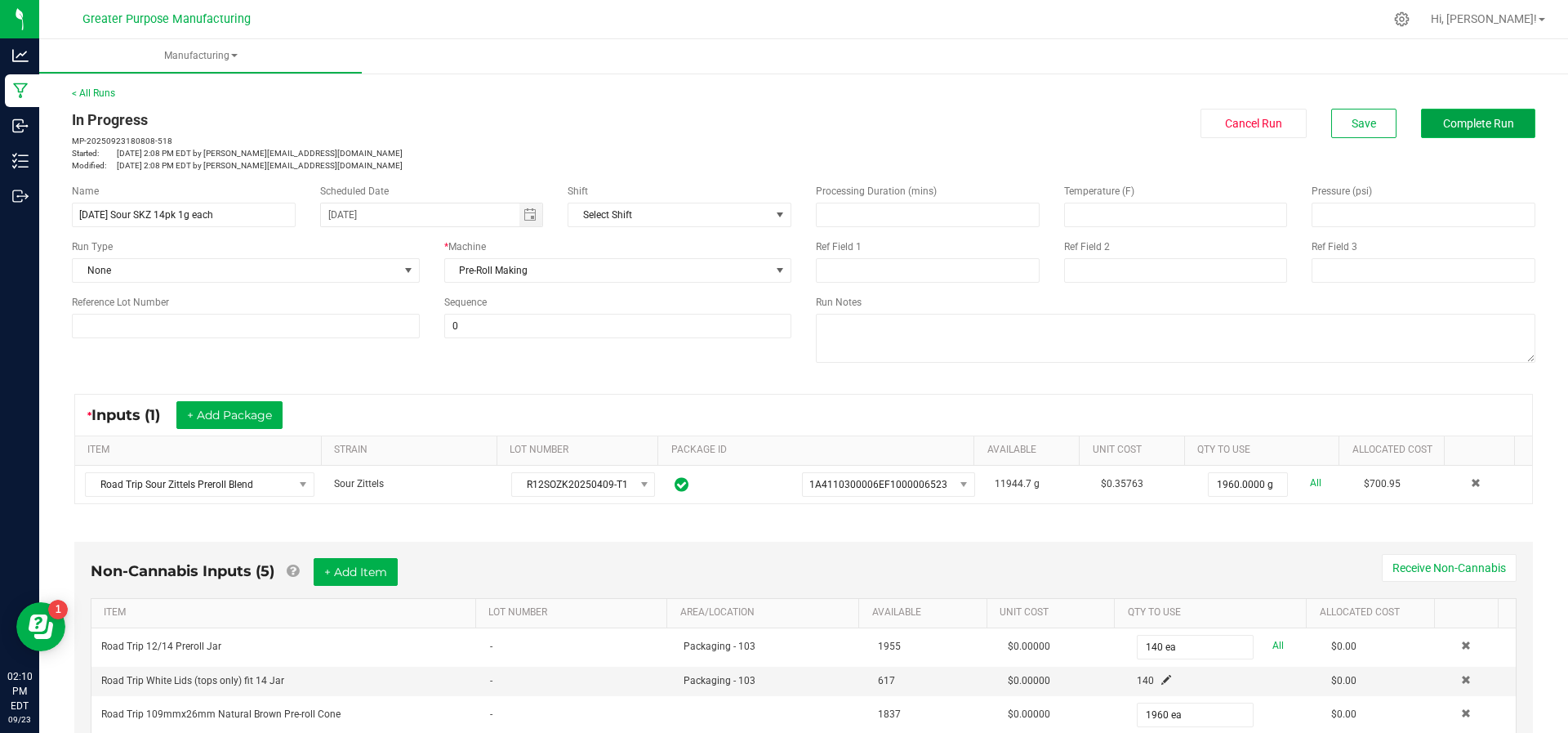
click at [1443, 137] on button "Complete Run" at bounding box center [1477, 124] width 114 height 29
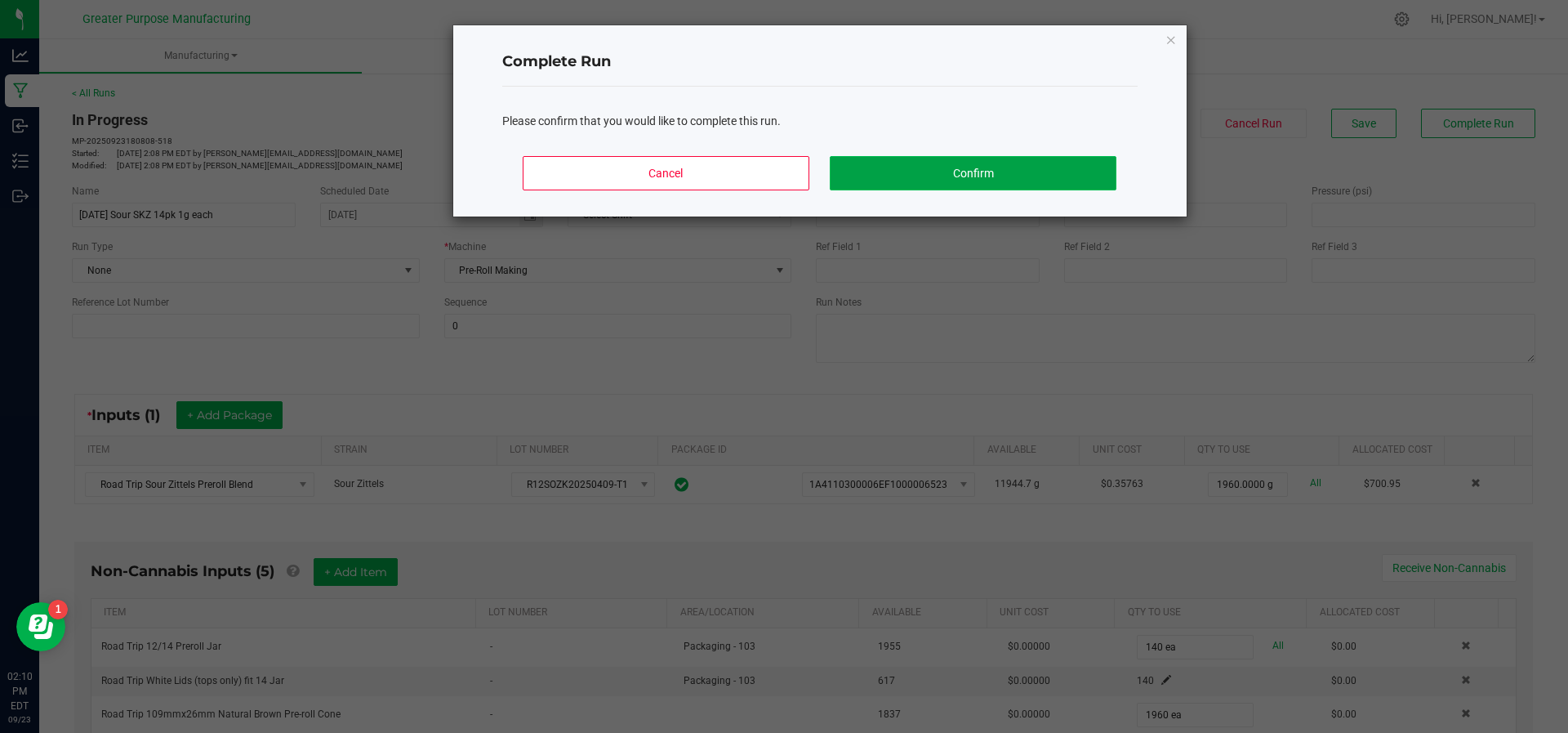
click at [1006, 187] on button "Confirm" at bounding box center [972, 172] width 285 height 34
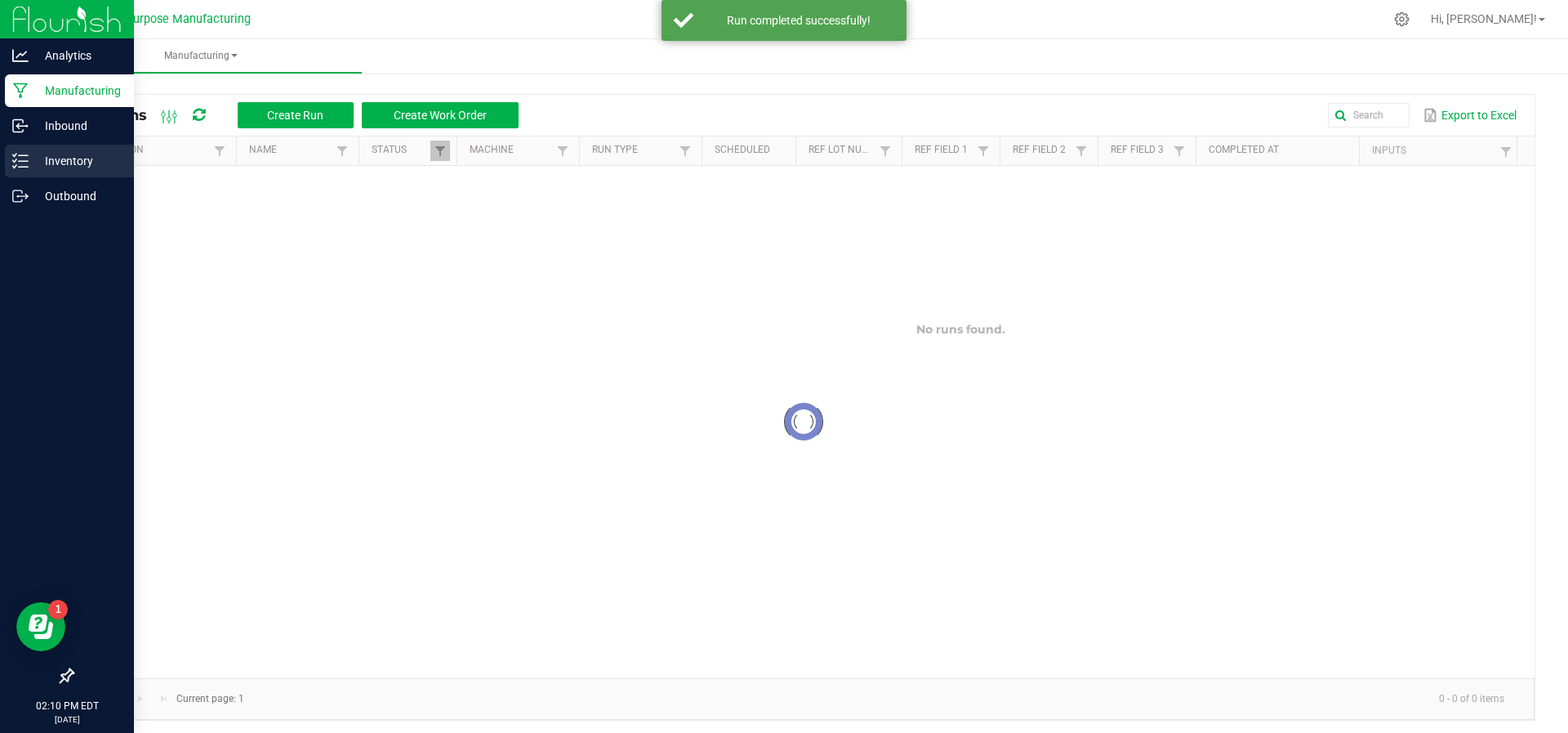
click at [36, 164] on p "Inventory" at bounding box center [77, 160] width 98 height 19
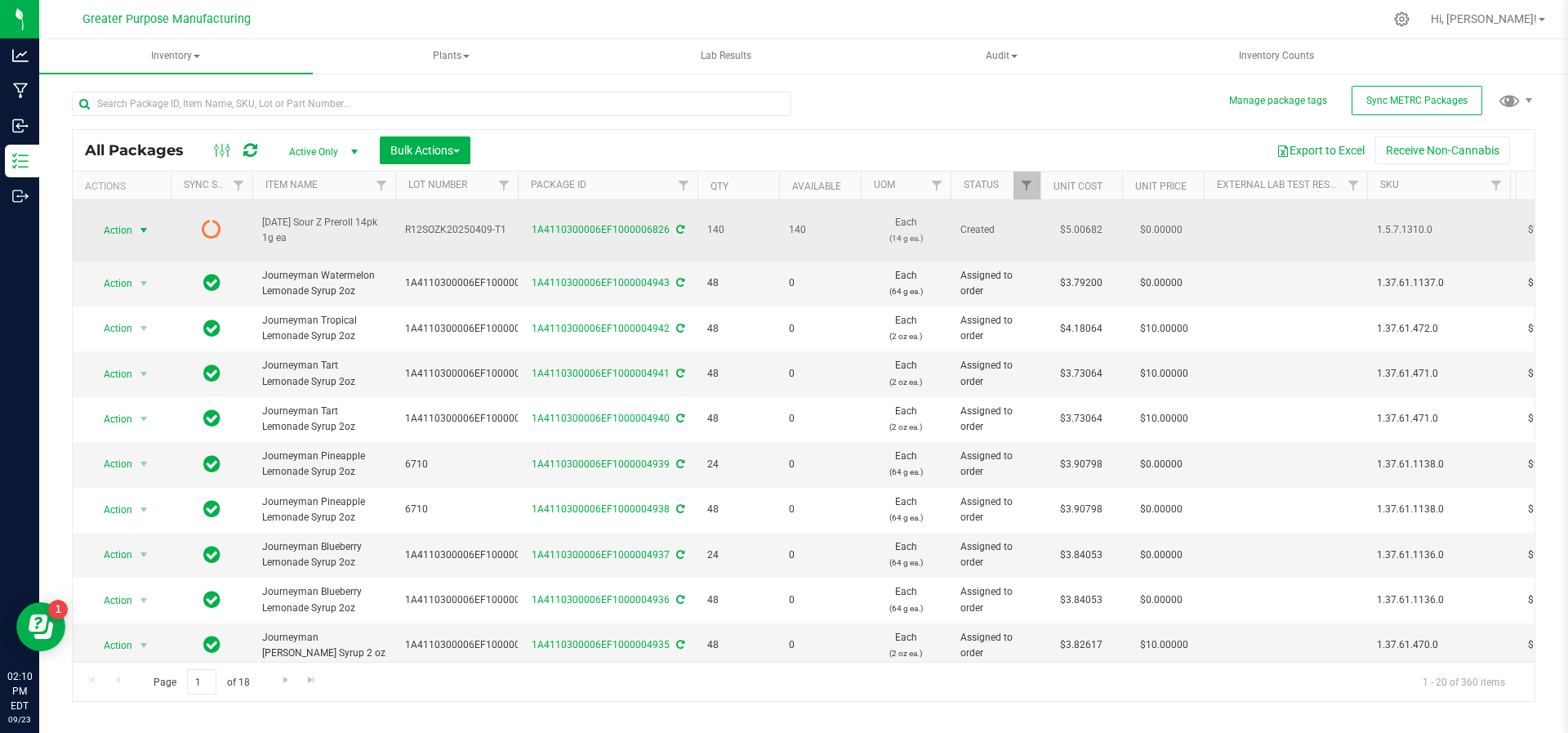
click at [136, 219] on span "select" at bounding box center [144, 230] width 20 height 23
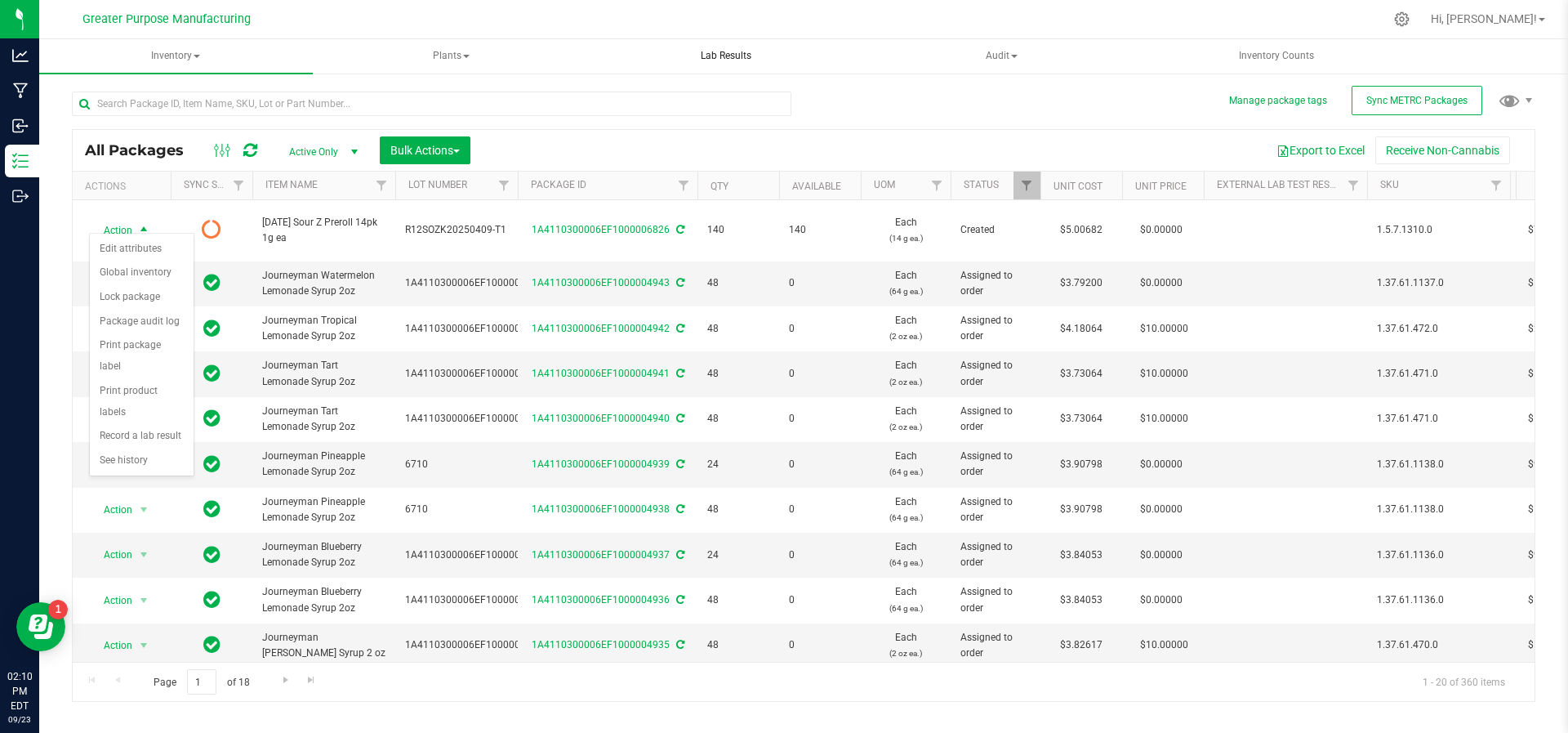
click at [723, 70] on uib-tab-heading "Lab Results" at bounding box center [725, 57] width 272 height 33
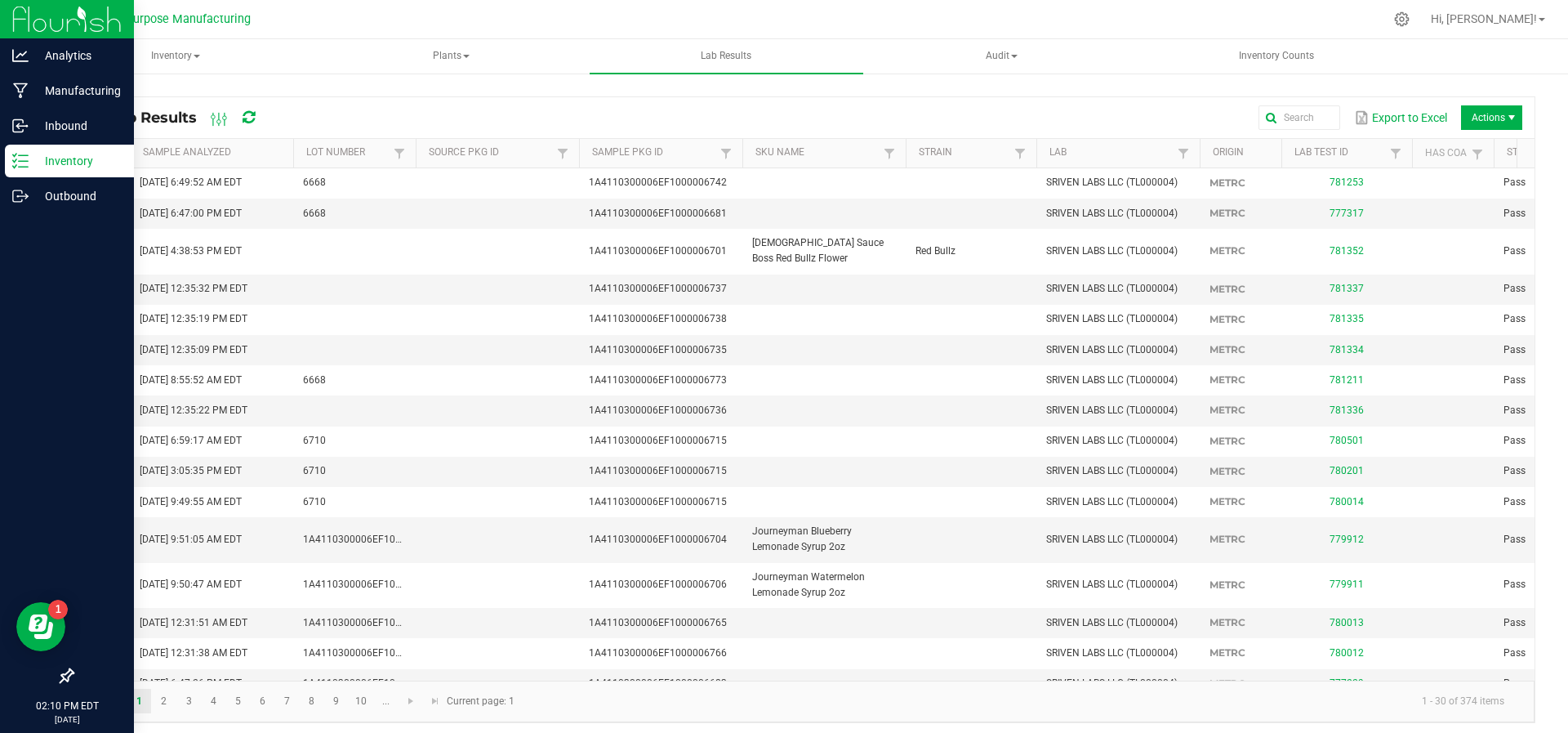
click at [36, 162] on p "Inventory" at bounding box center [77, 160] width 98 height 19
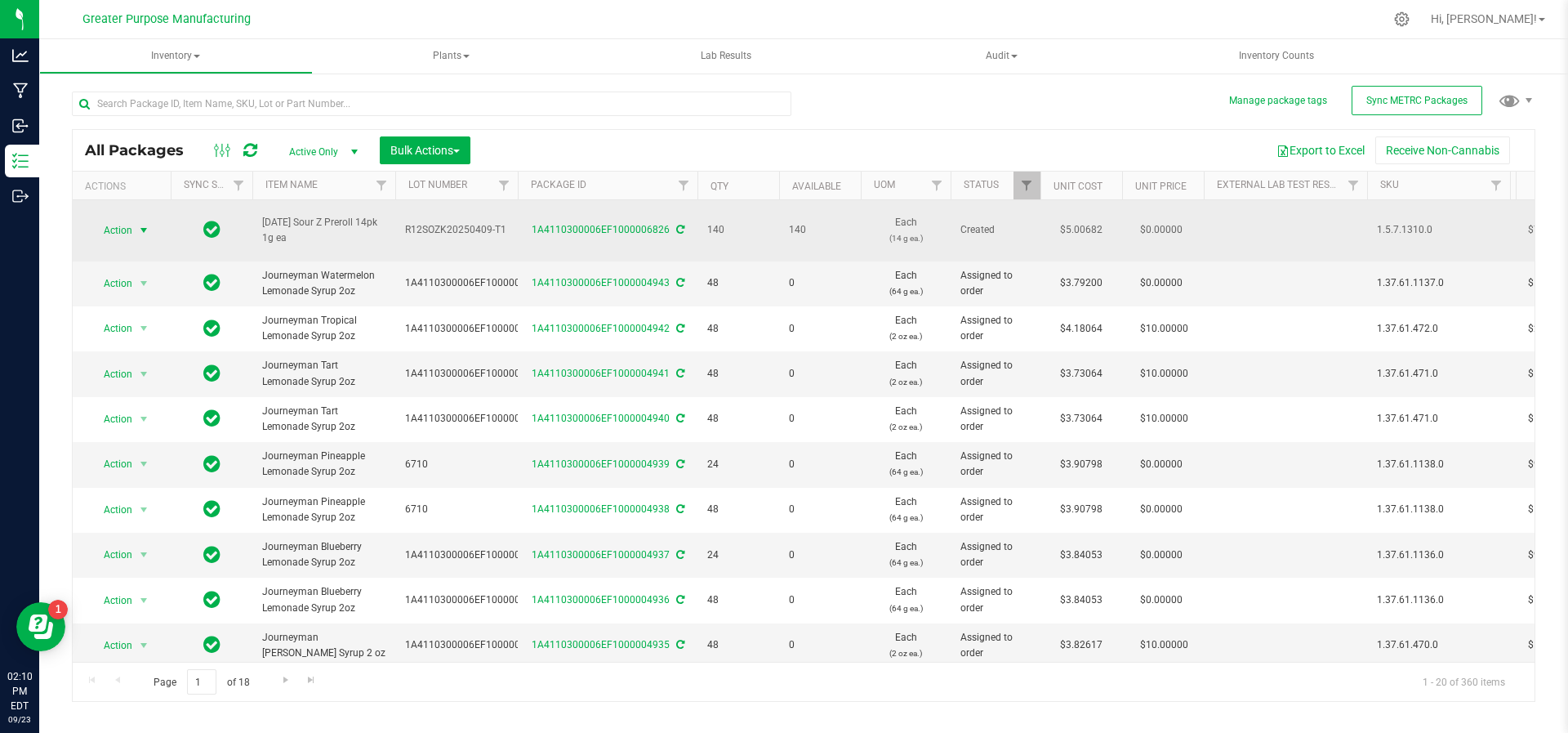
click at [142, 224] on span "select" at bounding box center [144, 231] width 13 height 13
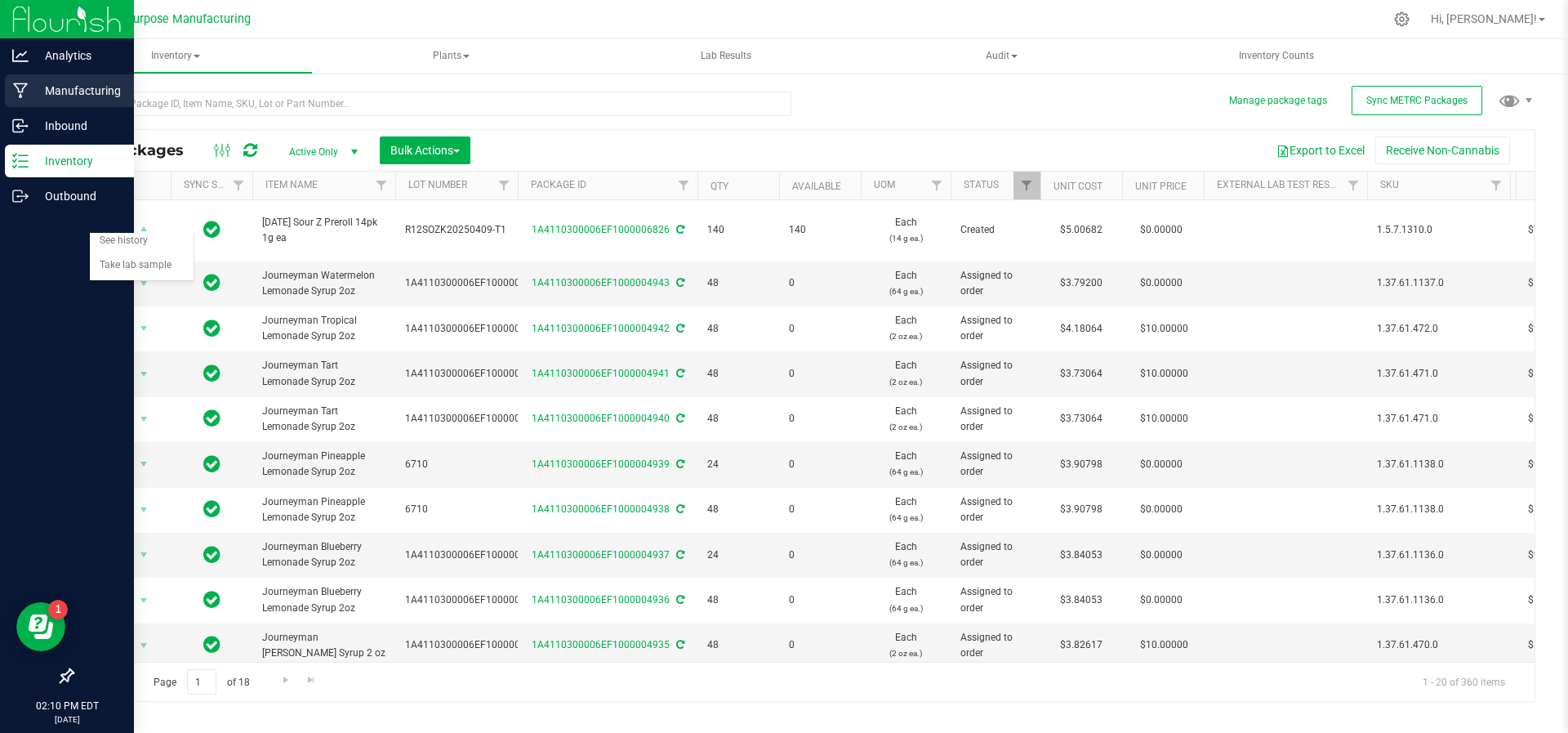
click at [70, 77] on div "Manufacturing" at bounding box center [69, 91] width 129 height 33
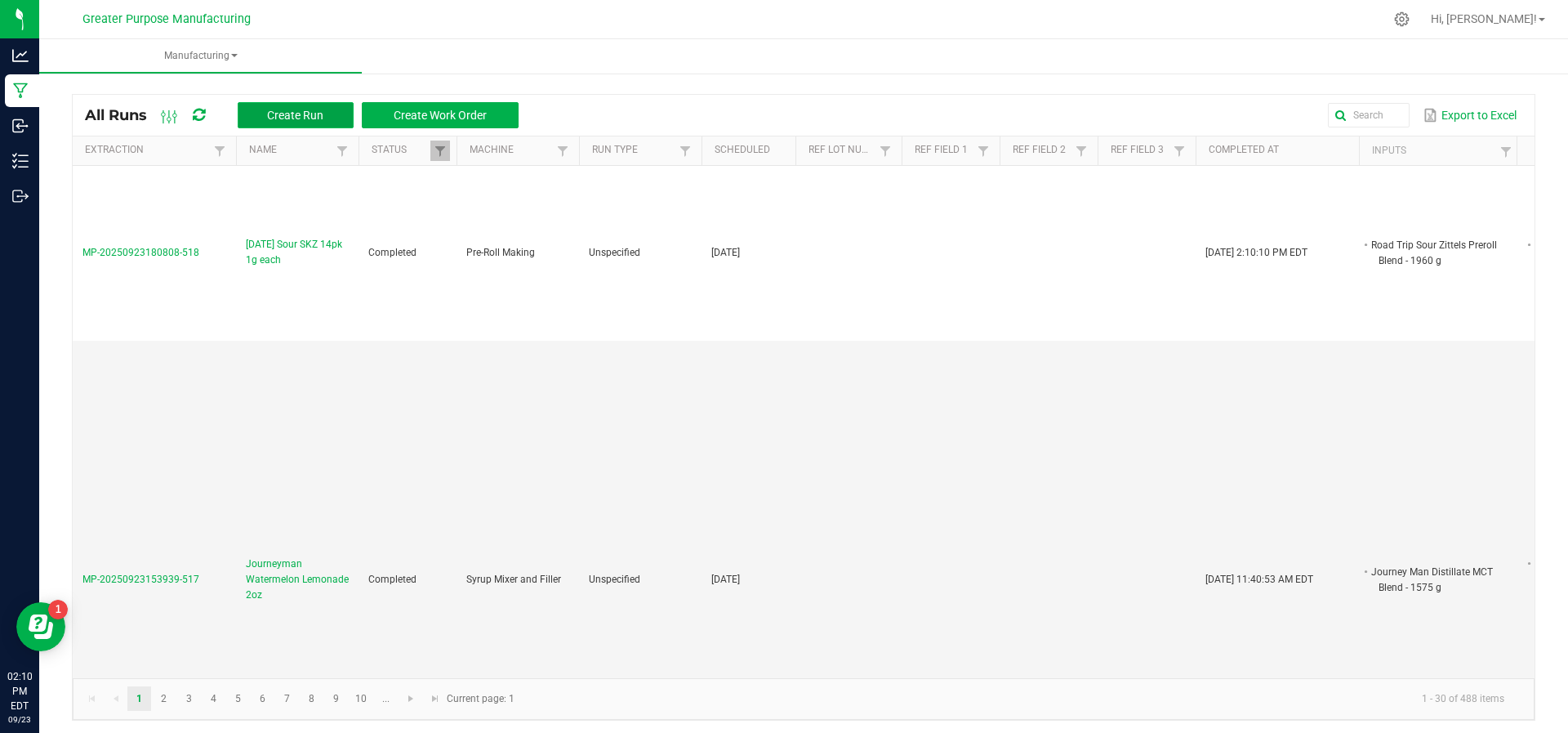
click at [294, 120] on span "Create Run" at bounding box center [295, 115] width 57 height 13
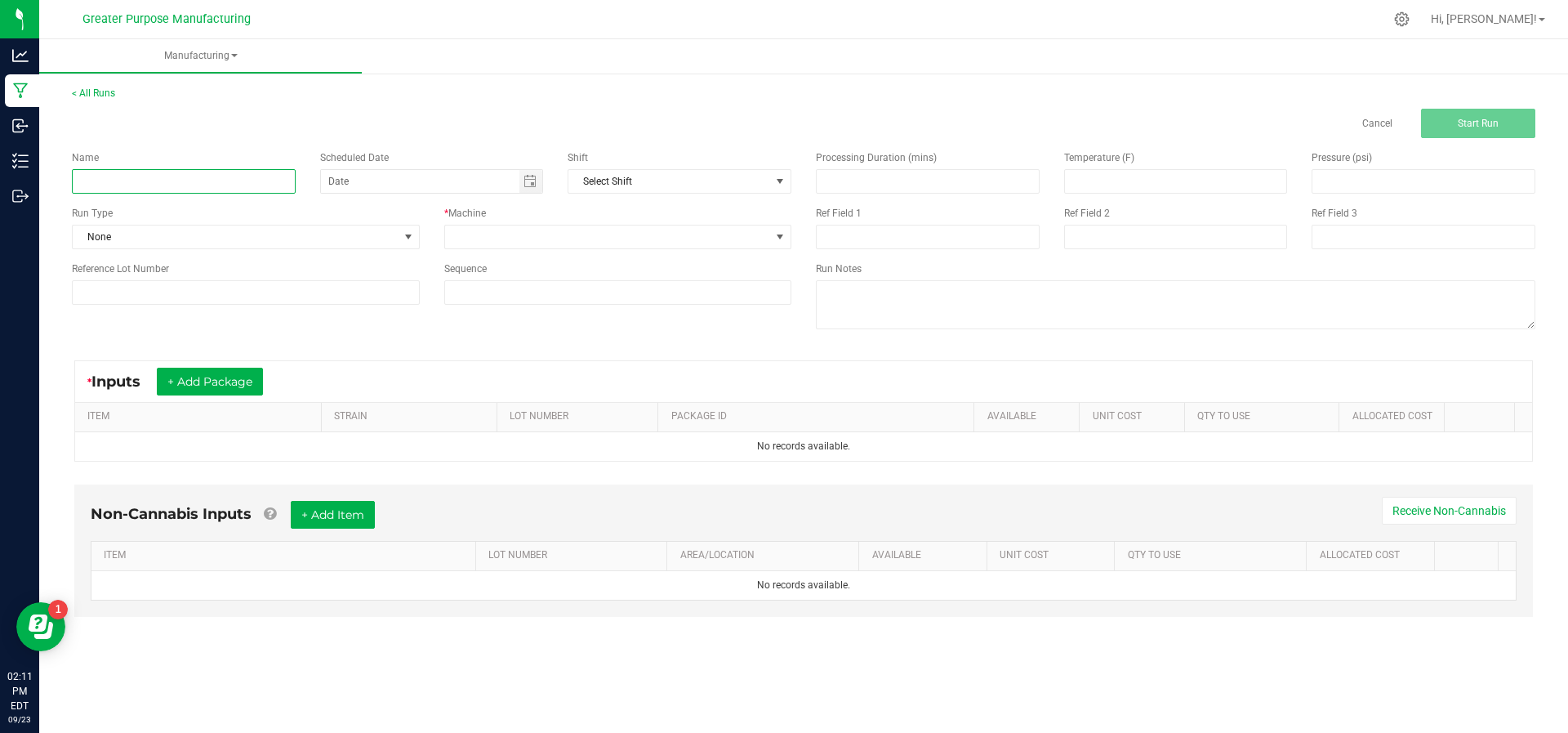
click at [156, 179] on input at bounding box center [184, 181] width 224 height 25
type input "s"
type input "Sunday Sour Z 1g Preroll"
click at [440, 104] on div "< All Runs Cancel Start Run" at bounding box center [804, 112] width 1464 height 52
click at [529, 171] on span "Toggle calendar" at bounding box center [532, 181] width 24 height 23
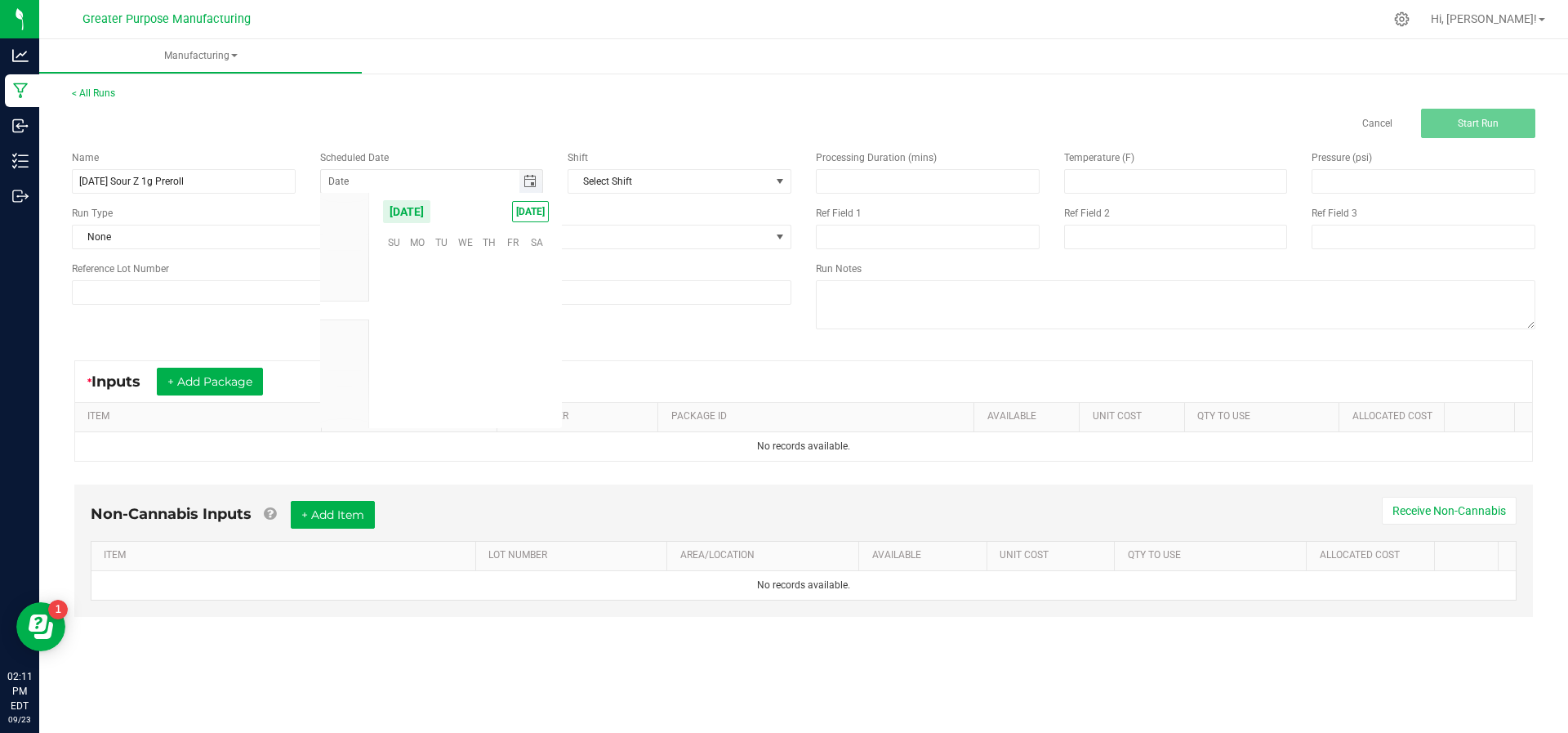
scroll to position [264904, 0]
click at [532, 213] on span "TODAY" at bounding box center [531, 211] width 37 height 21
type input "[DATE]"
click at [380, 244] on span "None" at bounding box center [235, 236] width 326 height 23
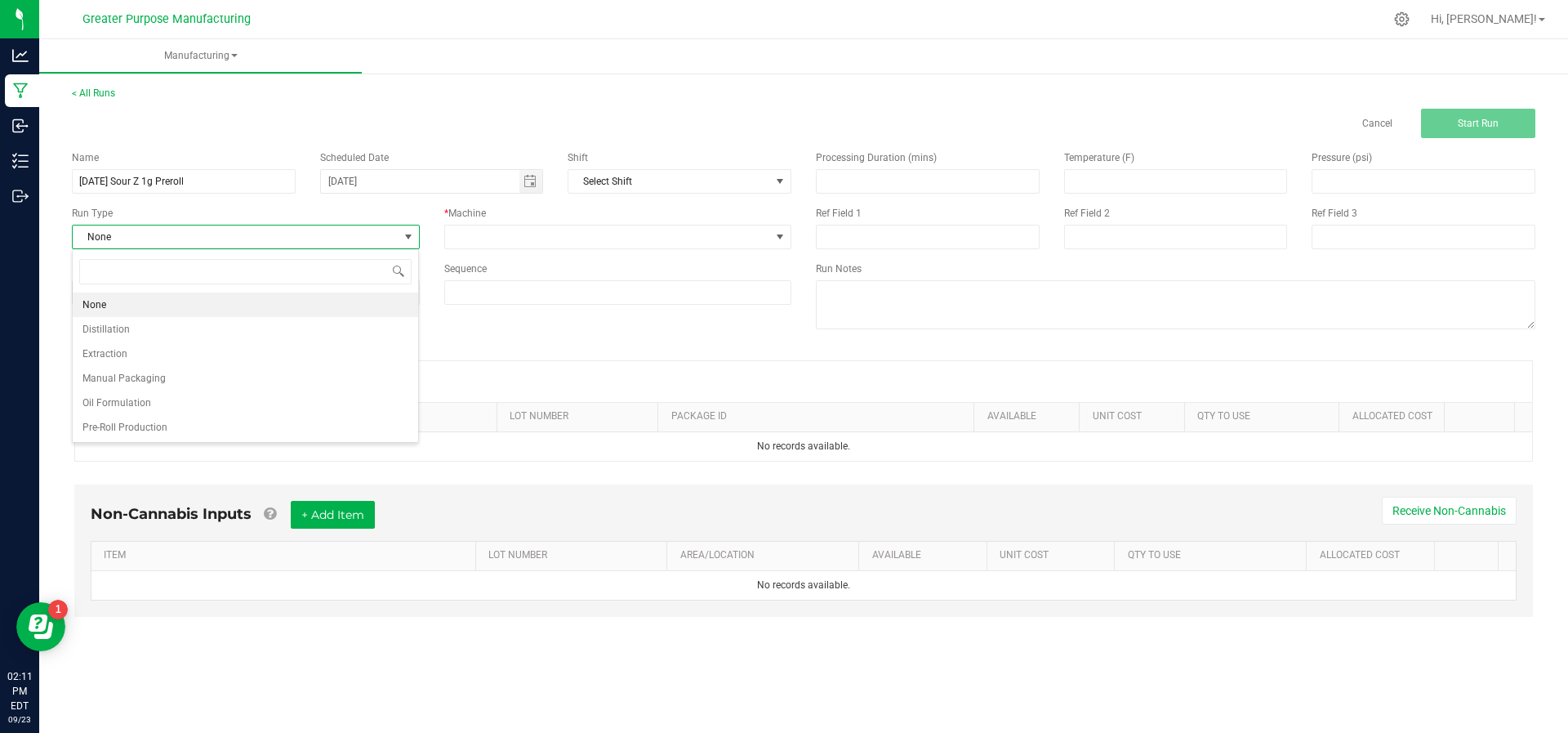
scroll to position [25, 348]
click at [385, 229] on span "None" at bounding box center [235, 236] width 326 height 23
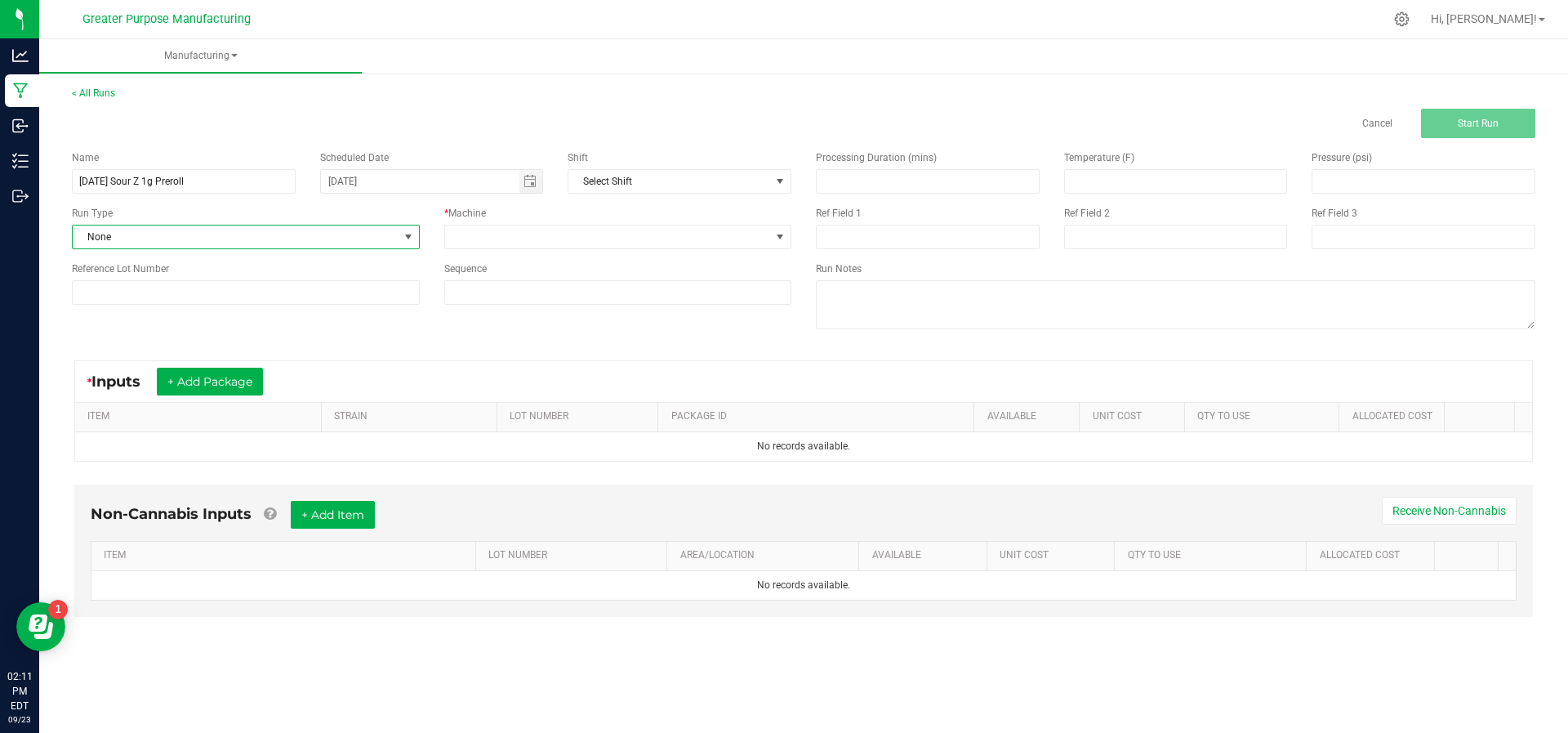
click at [492, 222] on div "* Machine" at bounding box center [618, 227] width 372 height 43
click at [516, 238] on span at bounding box center [607, 236] width 326 height 23
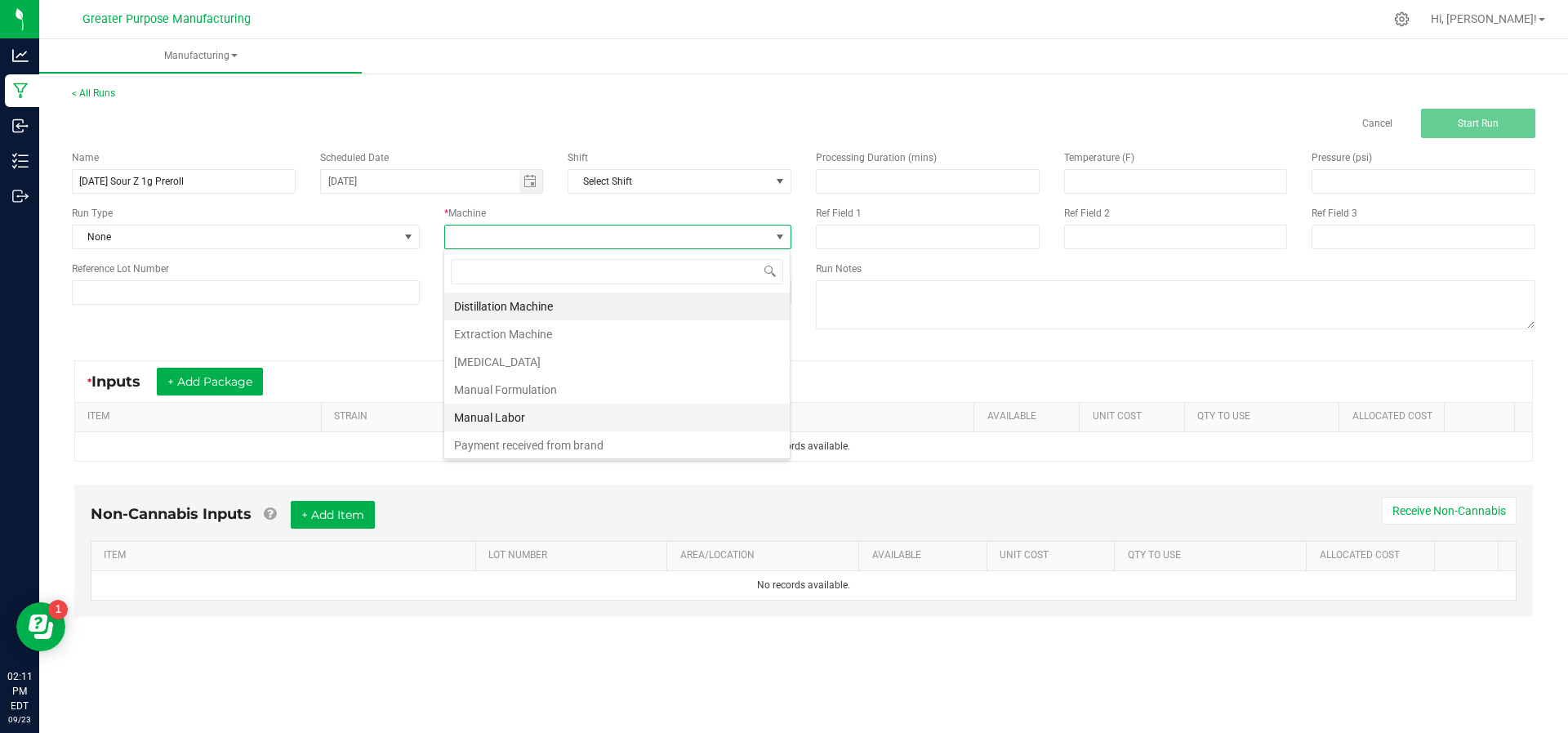
scroll to position [111, 0]
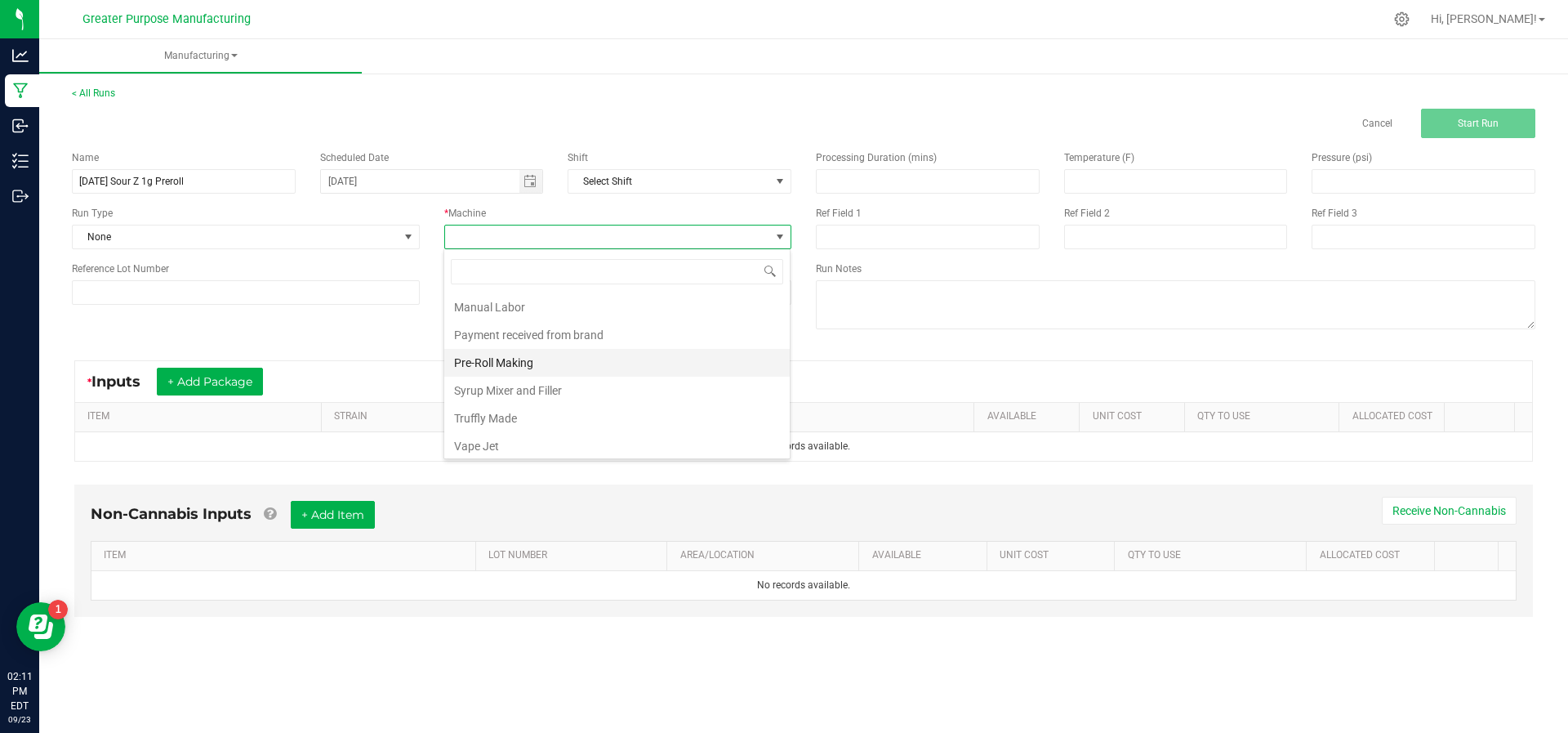
click at [569, 358] on li "Pre-Roll Making" at bounding box center [618, 362] width 346 height 27
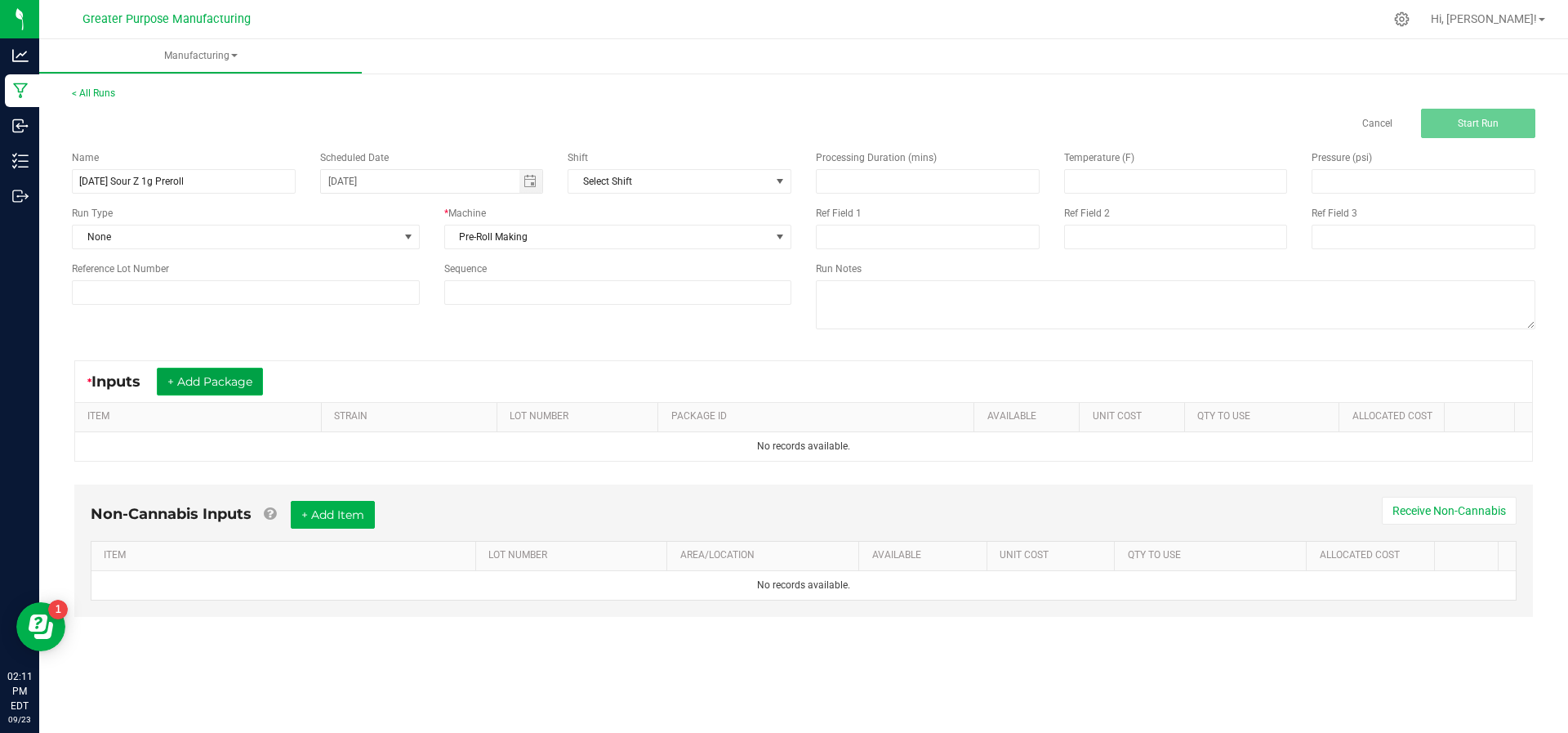
click at [197, 383] on button "+ Add Package" at bounding box center [209, 382] width 106 height 27
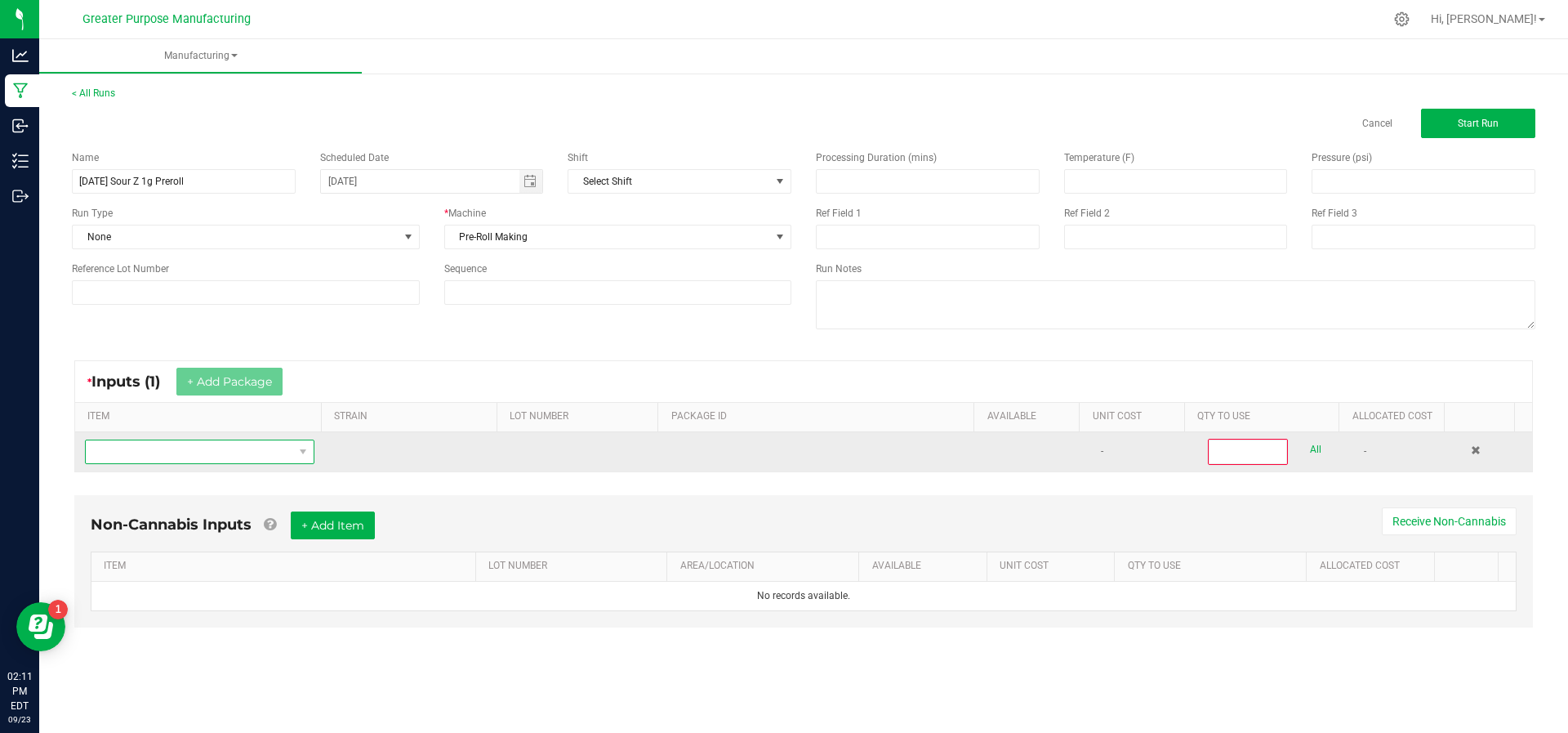
click at [201, 447] on span "NO DATA FOUND" at bounding box center [189, 451] width 208 height 23
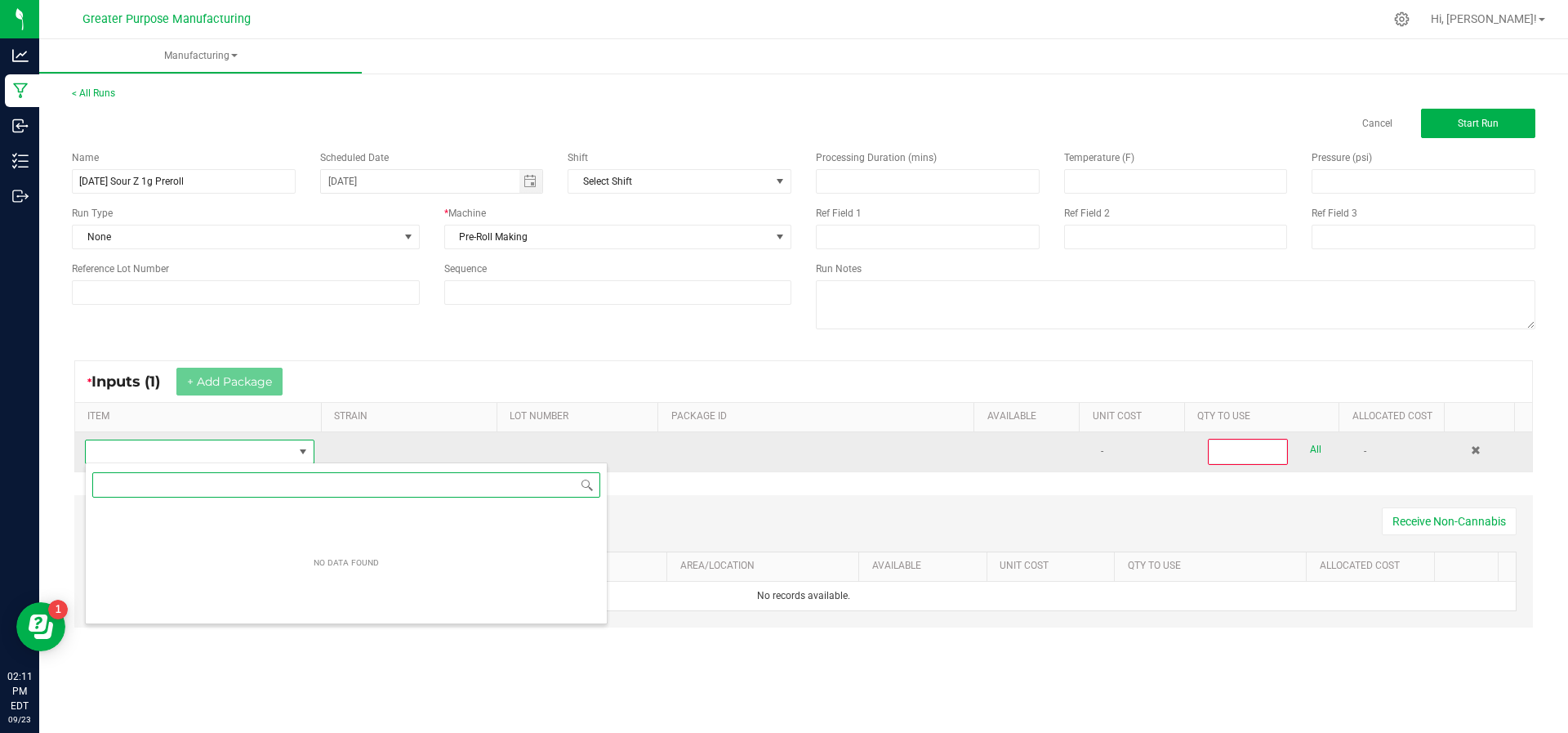
scroll to position [25, 223]
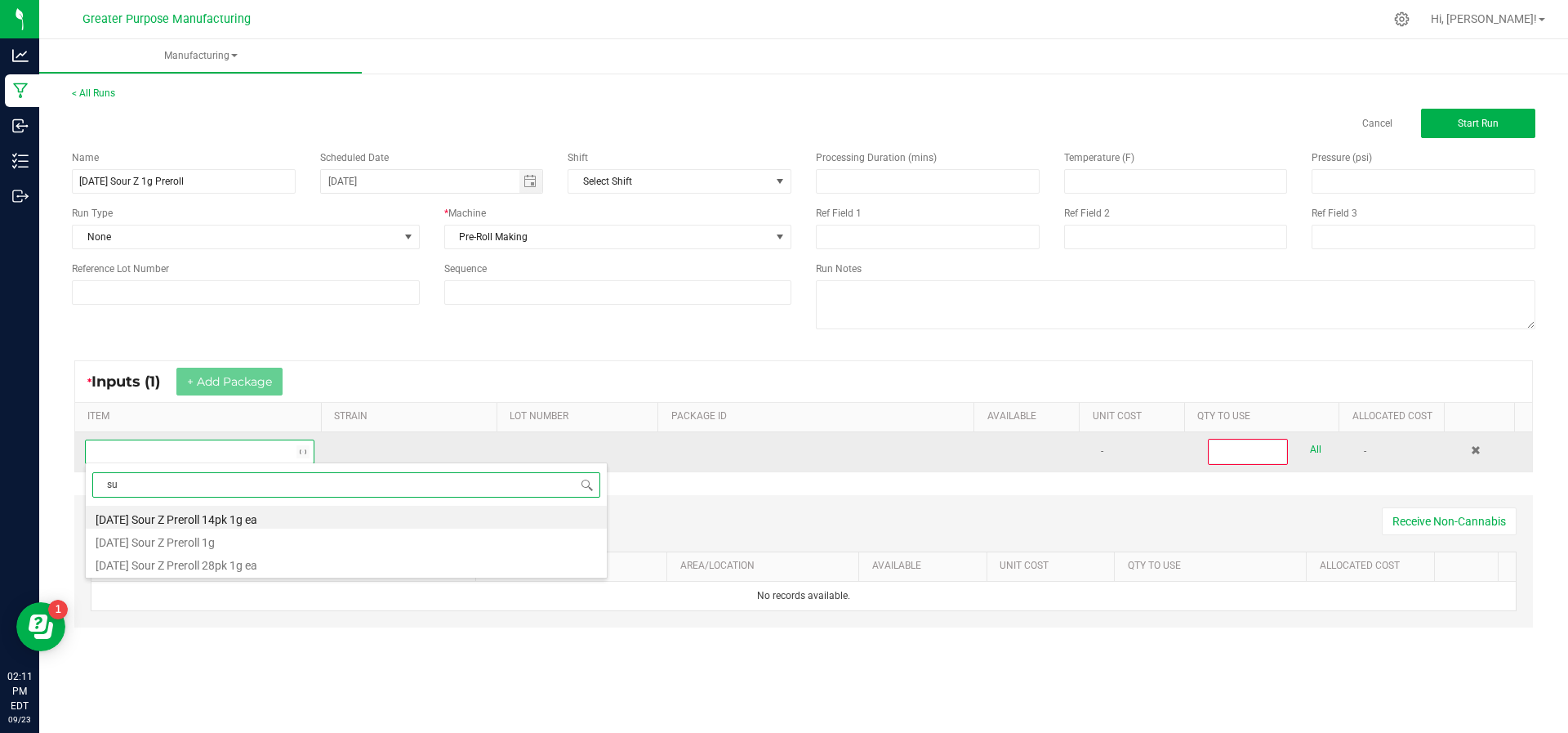
type input "s"
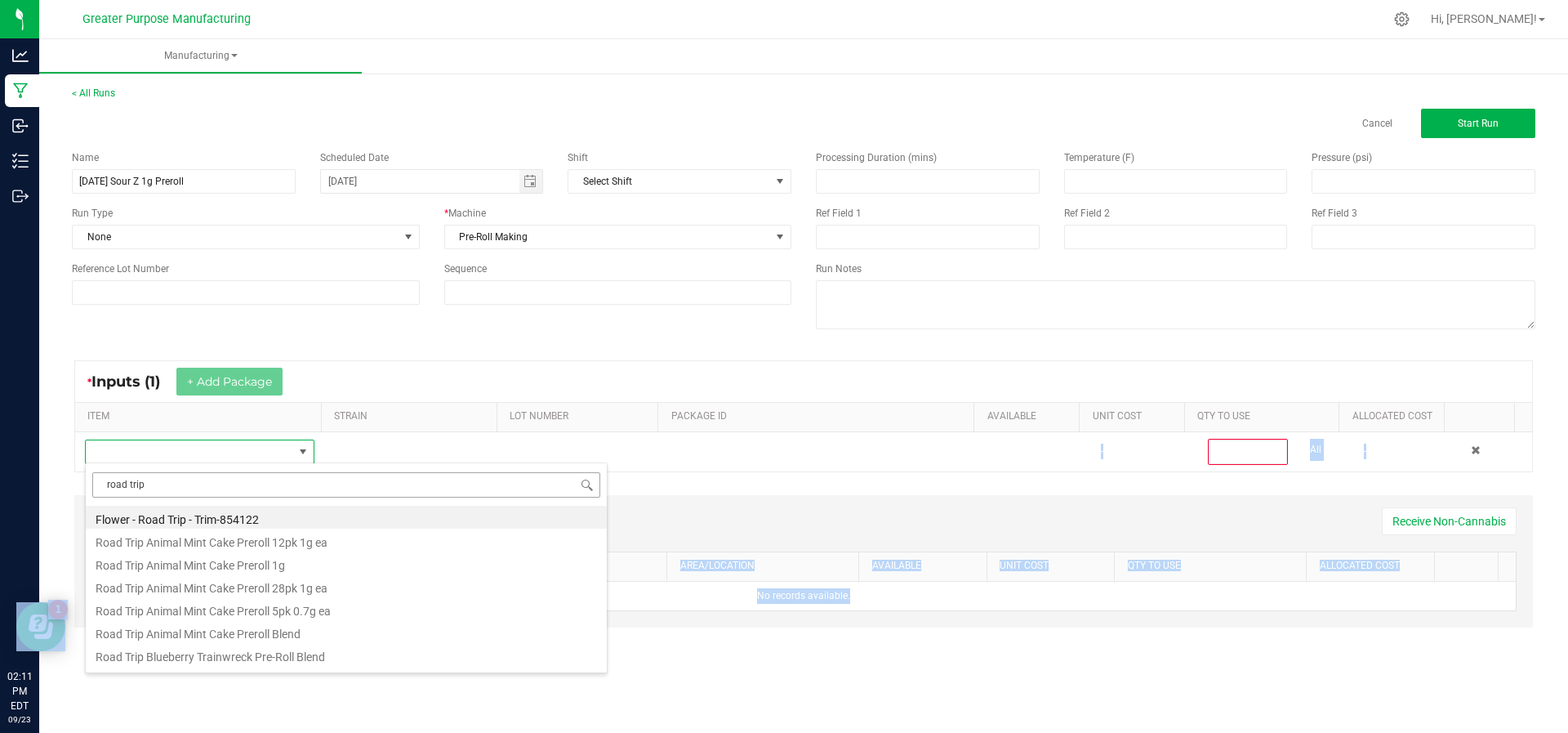
drag, startPoint x: 200, startPoint y: 452, endPoint x: 200, endPoint y: 487, distance: 35.0
click at [200, 487] on body "Analytics Manufacturing Inbound Inventory Outbound 02:11 PM EDT 09/23/2025 09/2…" at bounding box center [784, 366] width 1568 height 733
click at [200, 487] on input "road trip" at bounding box center [346, 485] width 508 height 26
type input "road trip sour"
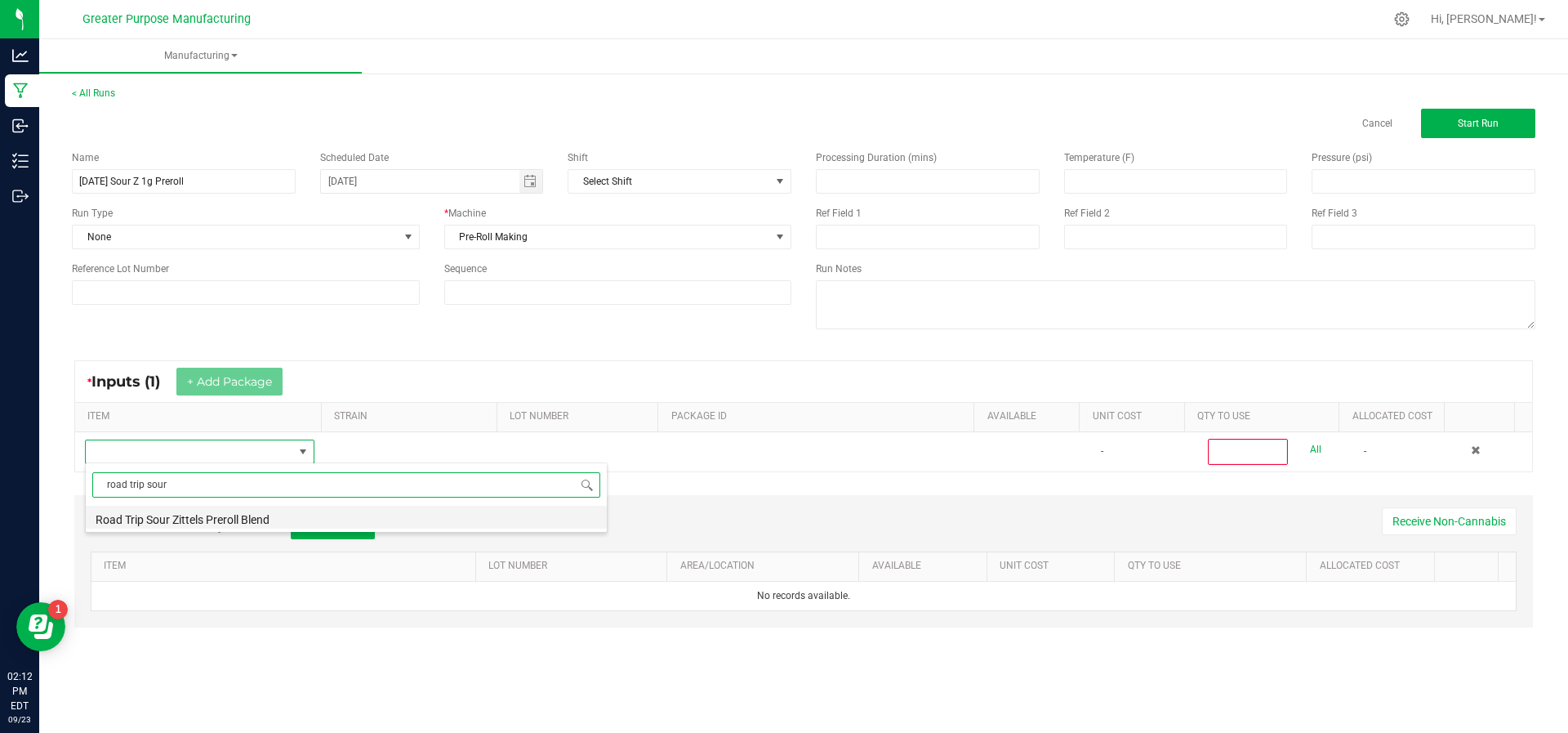
click at [200, 517] on li "Road Trip Sour Zittels Preroll Blend" at bounding box center [346, 517] width 521 height 23
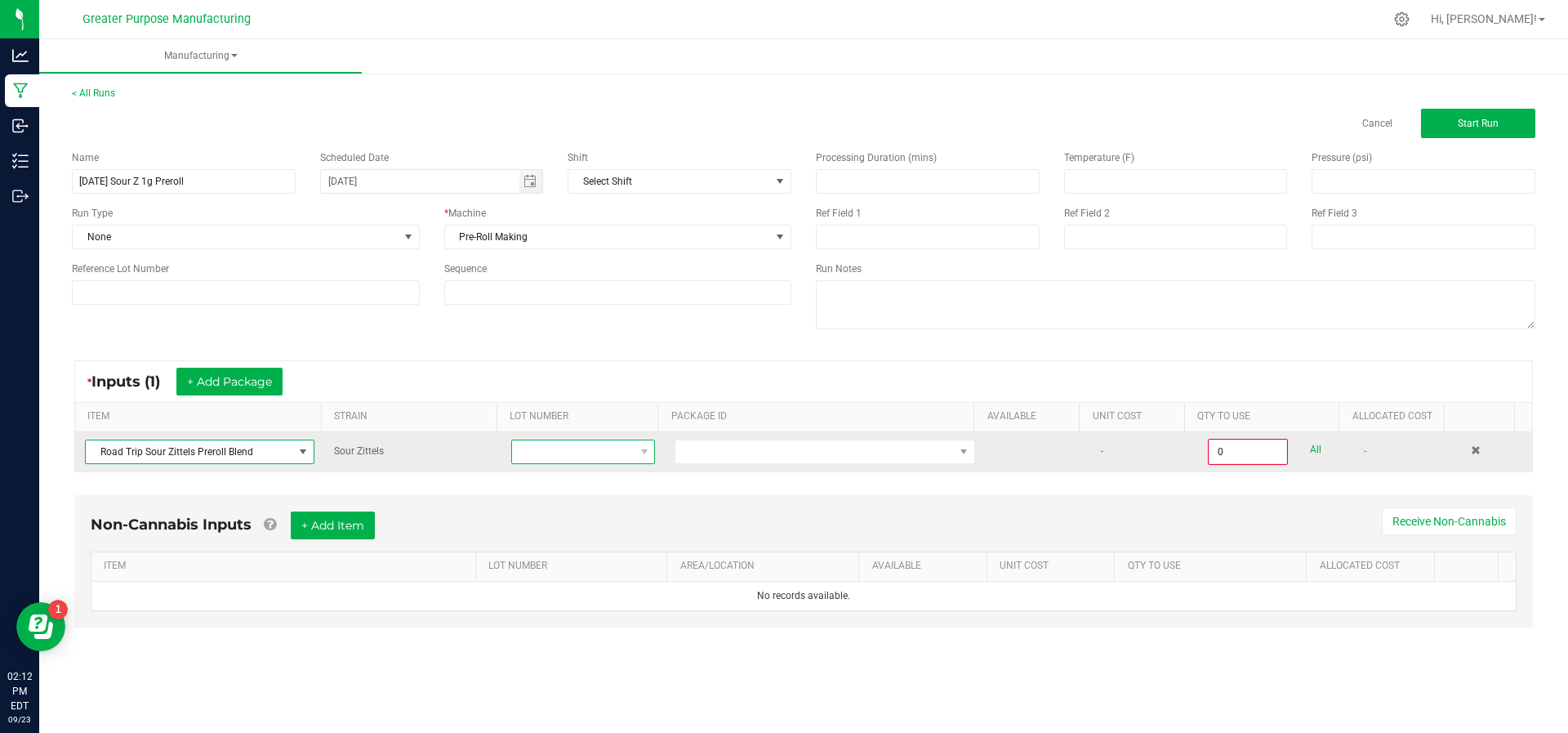
click at [634, 443] on span at bounding box center [644, 451] width 20 height 23
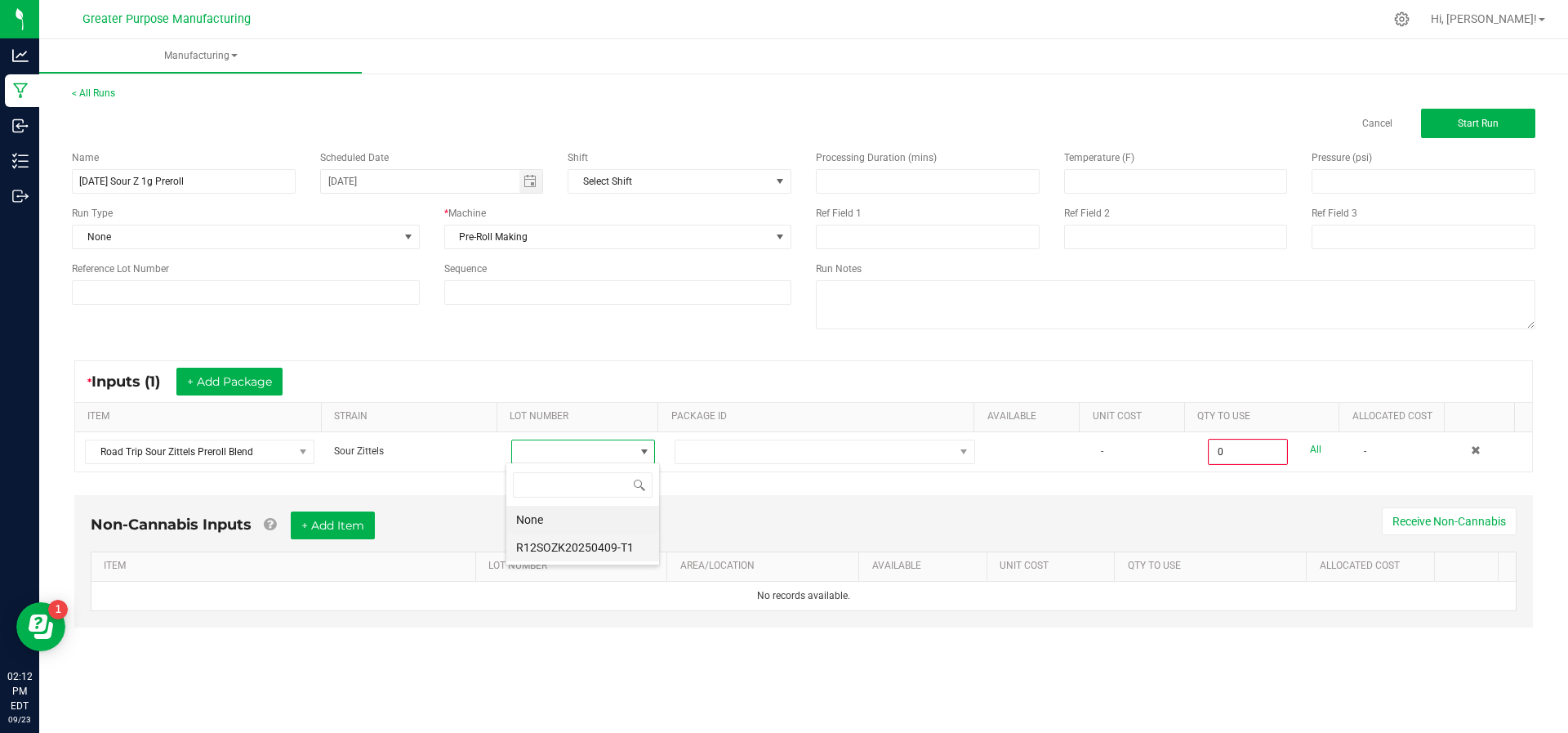
click at [610, 536] on li "R12SOZK20250409-T1" at bounding box center [582, 547] width 153 height 27
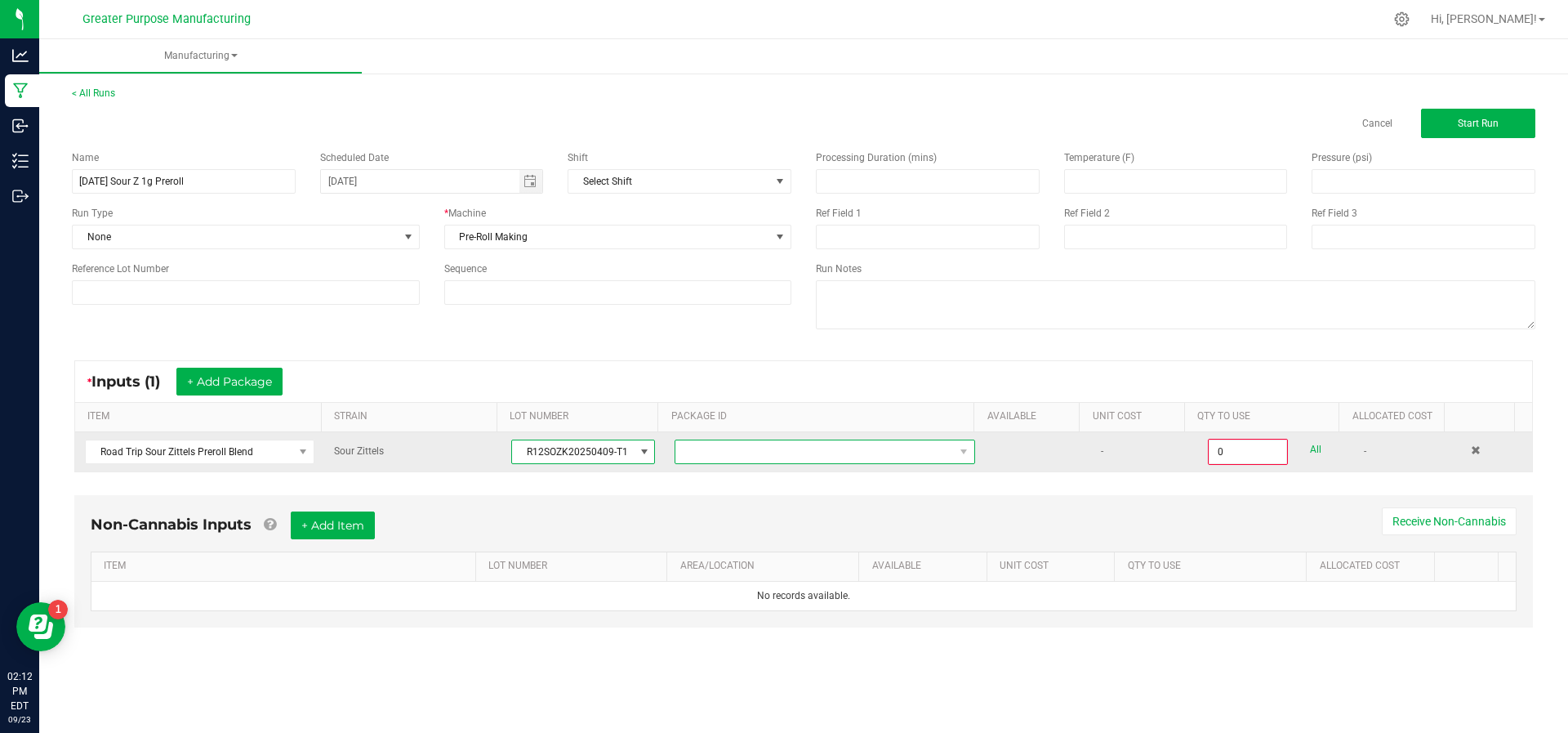
click at [784, 441] on span at bounding box center [814, 451] width 278 height 23
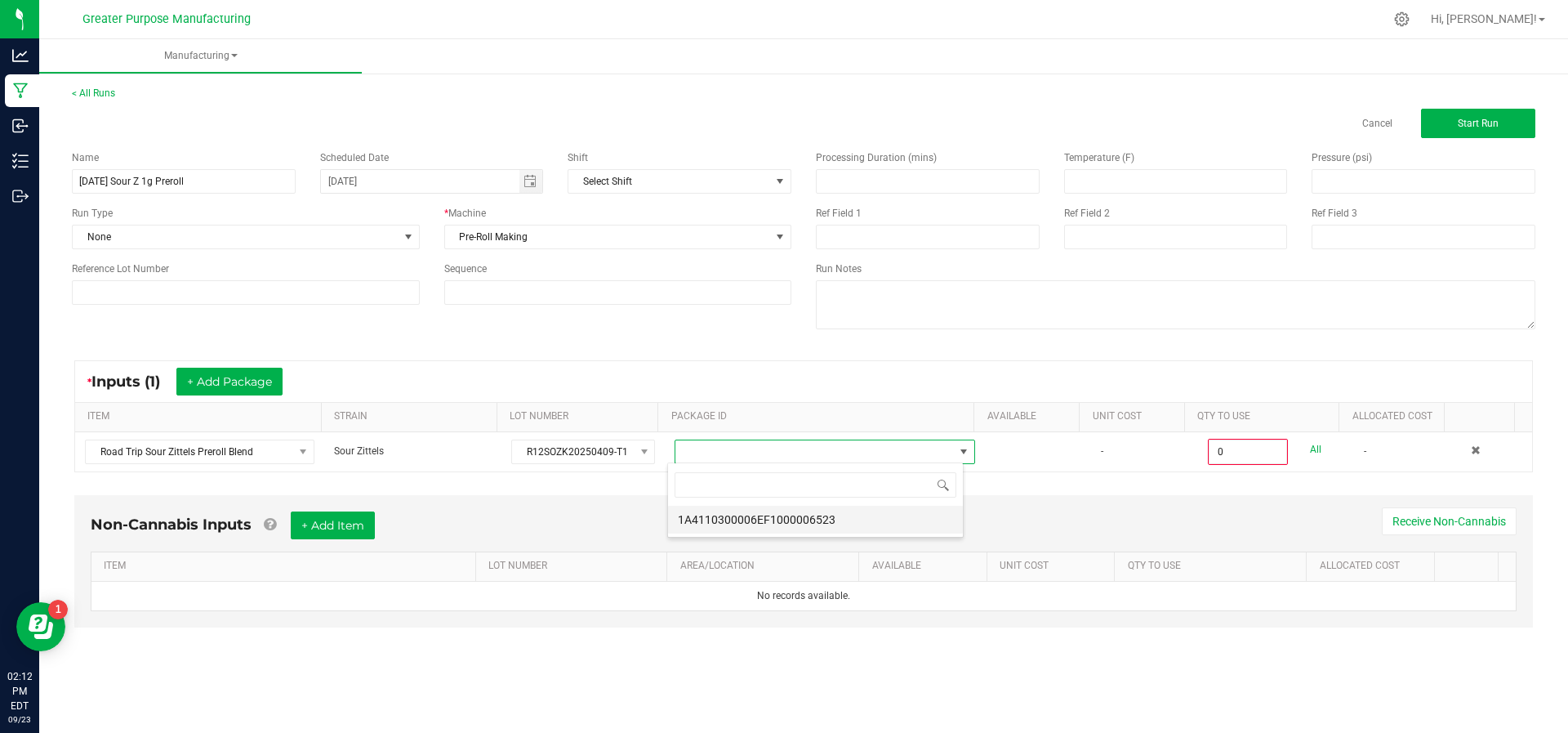
click at [781, 518] on li "1A4110300006EF1000006523" at bounding box center [815, 520] width 295 height 27
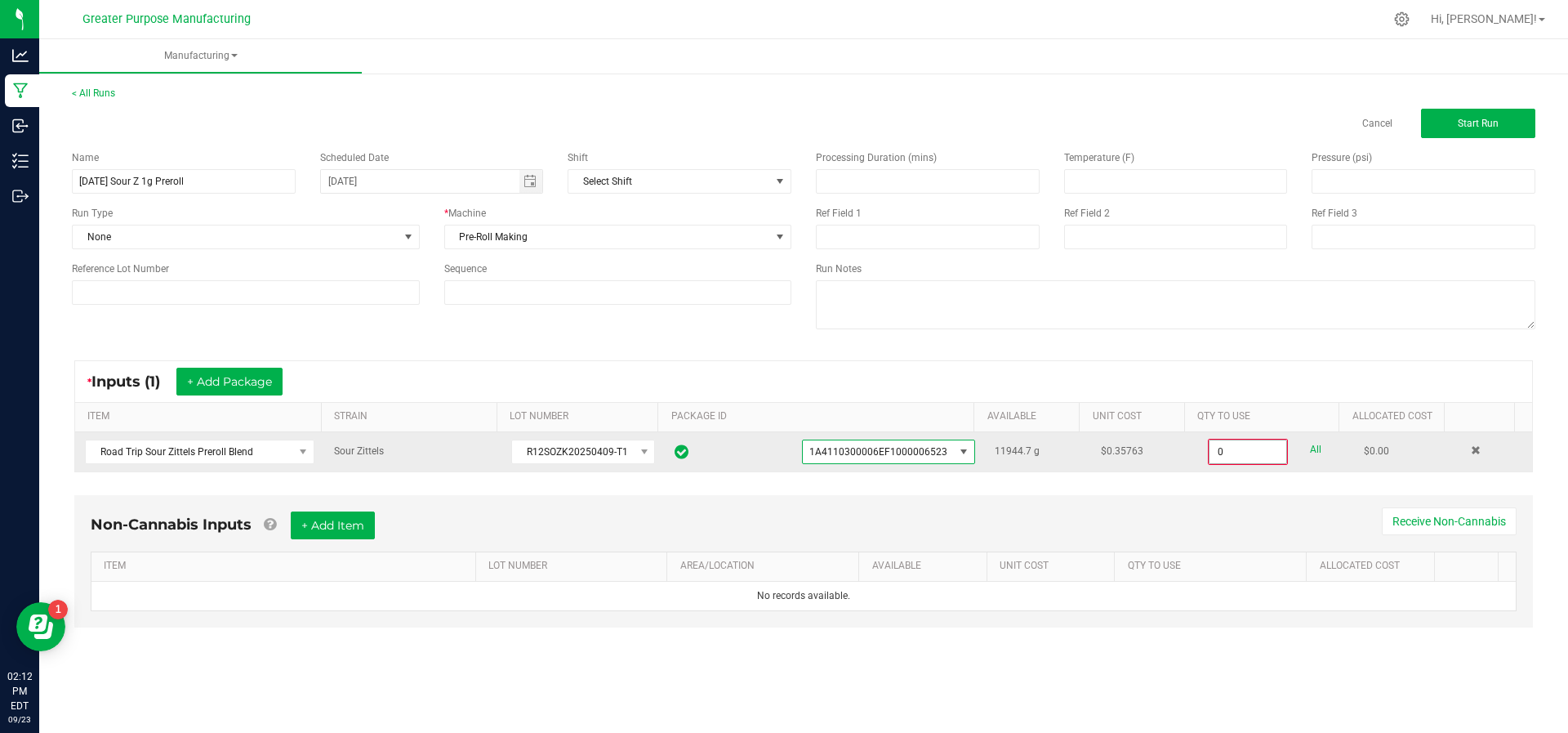
click at [1235, 453] on input "0" at bounding box center [1248, 451] width 77 height 23
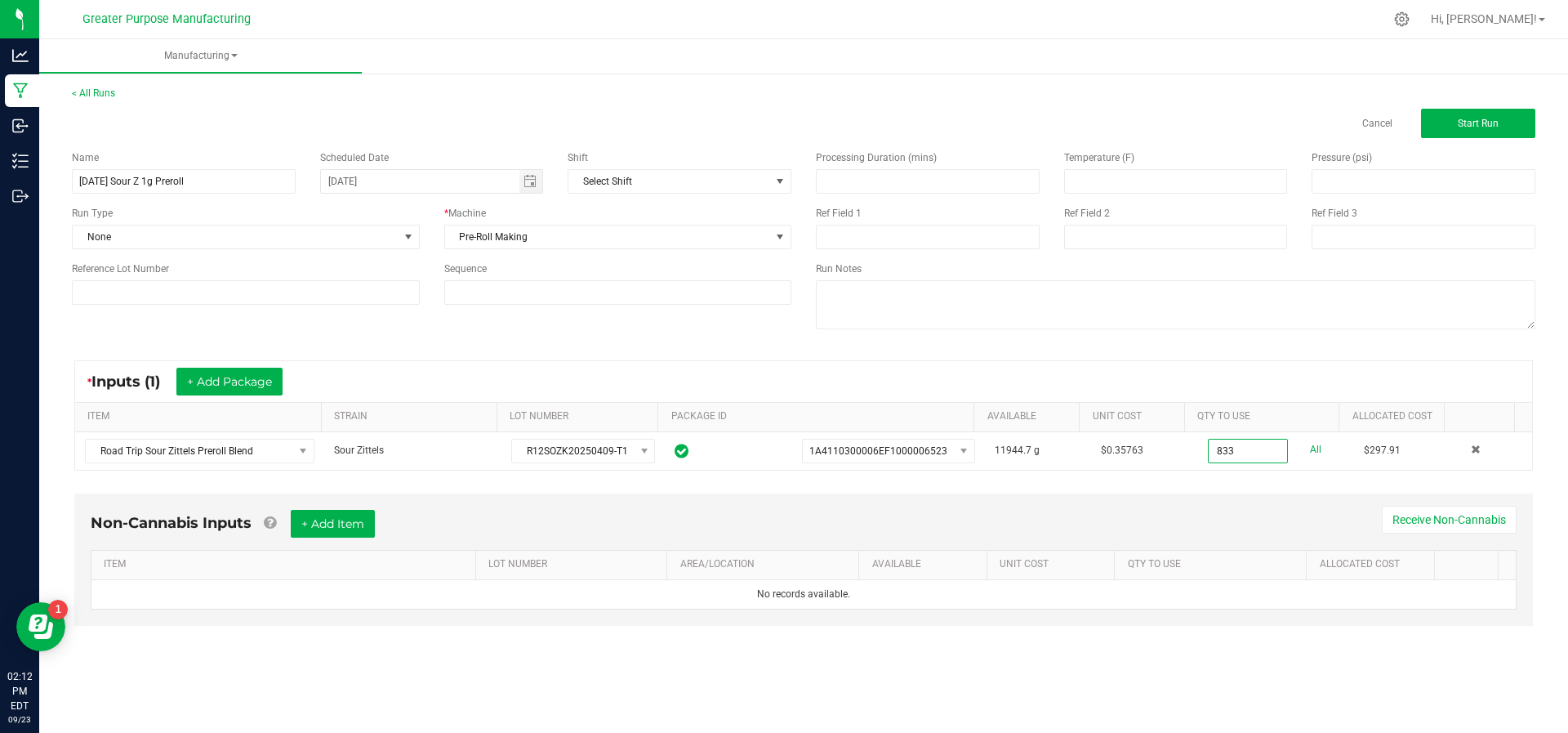
type input "833.0000 g"
click at [1231, 474] on div "* Inputs (1) + Add Package ITEM STRAIN LOT NUMBER PACKAGE ID AVAILABLE Unit Cos…" at bounding box center [803, 415] width 1487 height 140
click at [348, 515] on button "+ Add Item" at bounding box center [333, 523] width 84 height 27
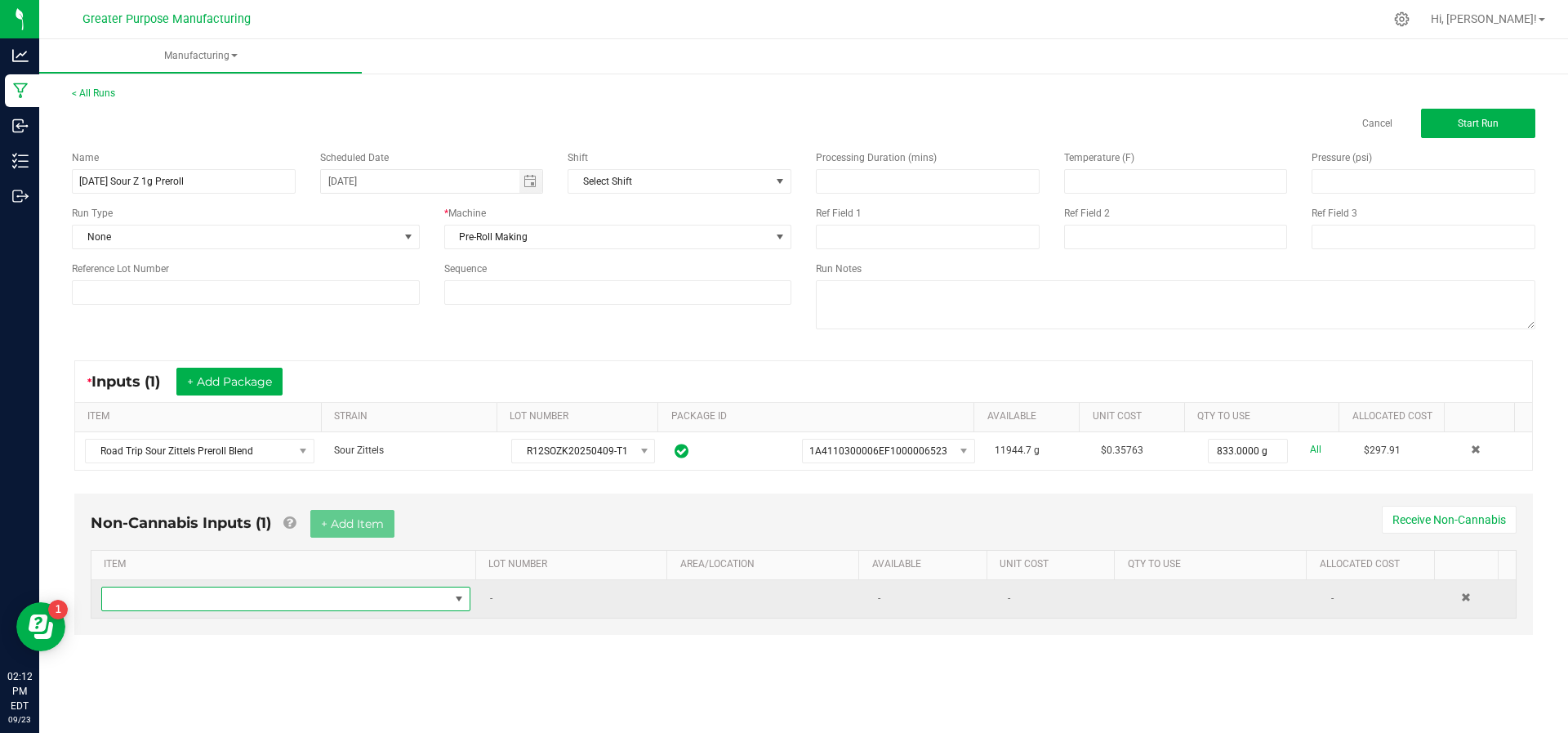
click at [311, 598] on span "NO DATA FOUND" at bounding box center [275, 598] width 347 height 23
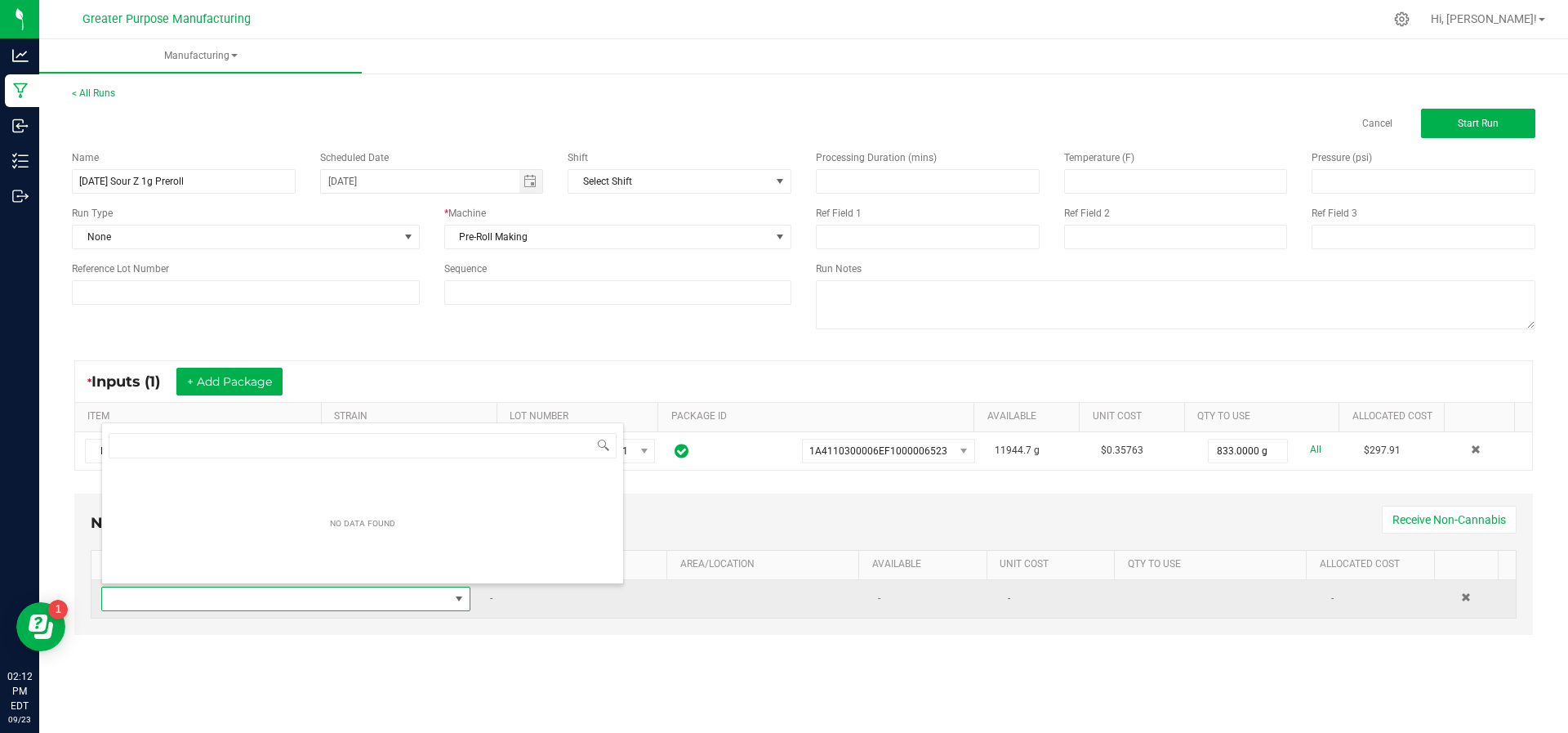
scroll to position [25, 359]
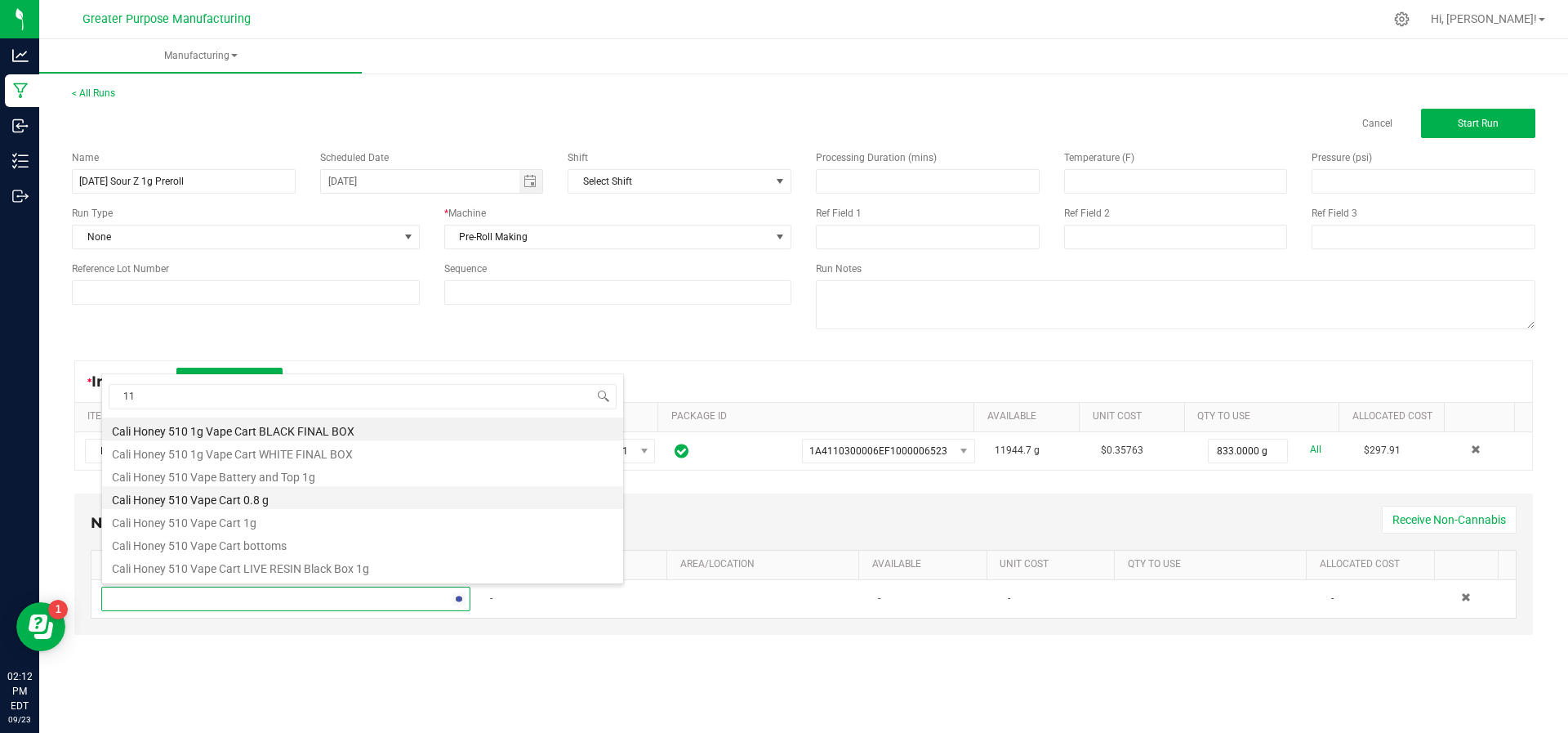
type input "116"
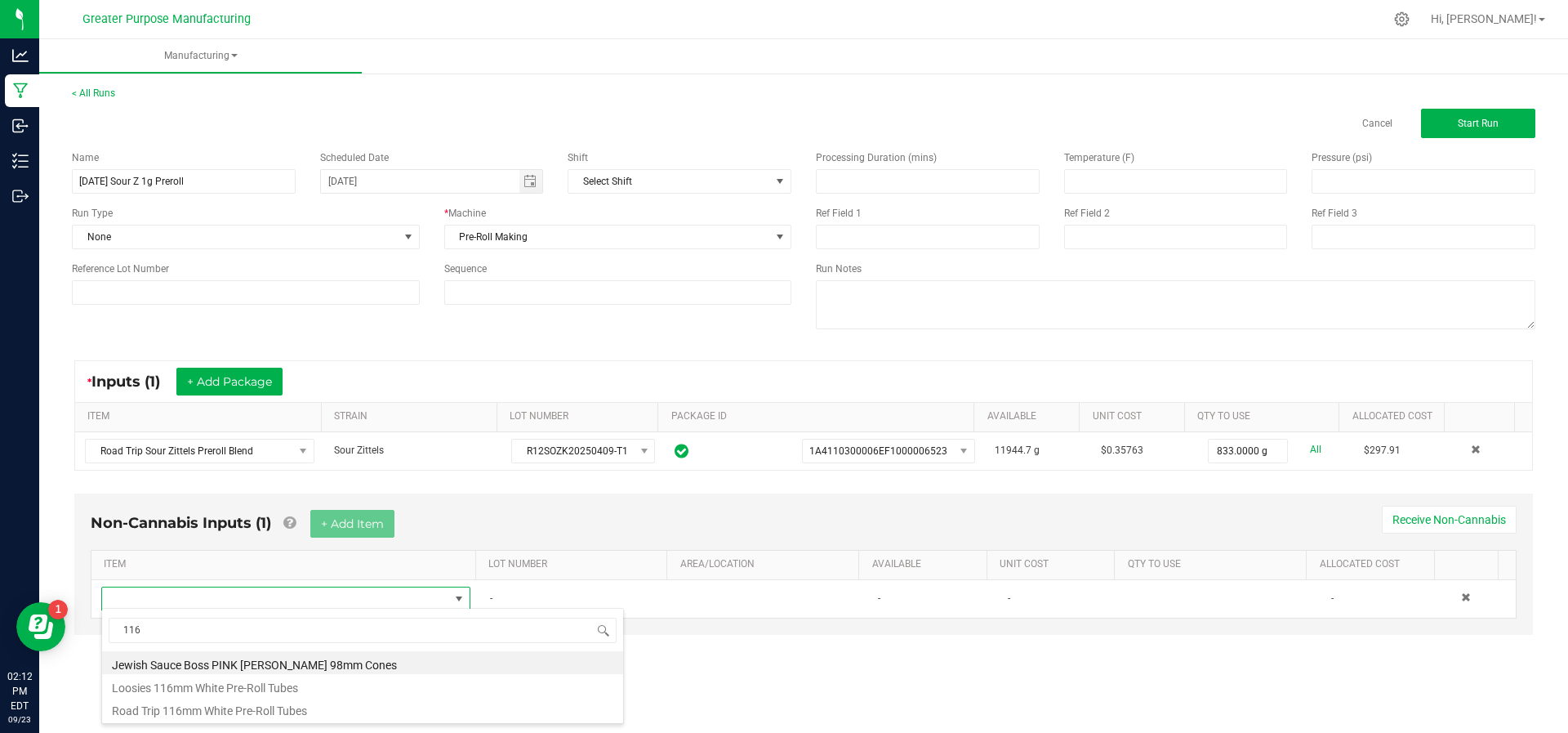
drag, startPoint x: 247, startPoint y: 715, endPoint x: 254, endPoint y: 719, distance: 8.1
click at [254, 719] on div "116 Jewish Sauce Boss PINK Blazy Susan 98mm Cones Loosies 116mm White Pre-Roll …" at bounding box center [362, 665] width 522 height 116
click at [223, 704] on li "Road Trip 116mm White Pre-Roll Tubes" at bounding box center [362, 707] width 521 height 23
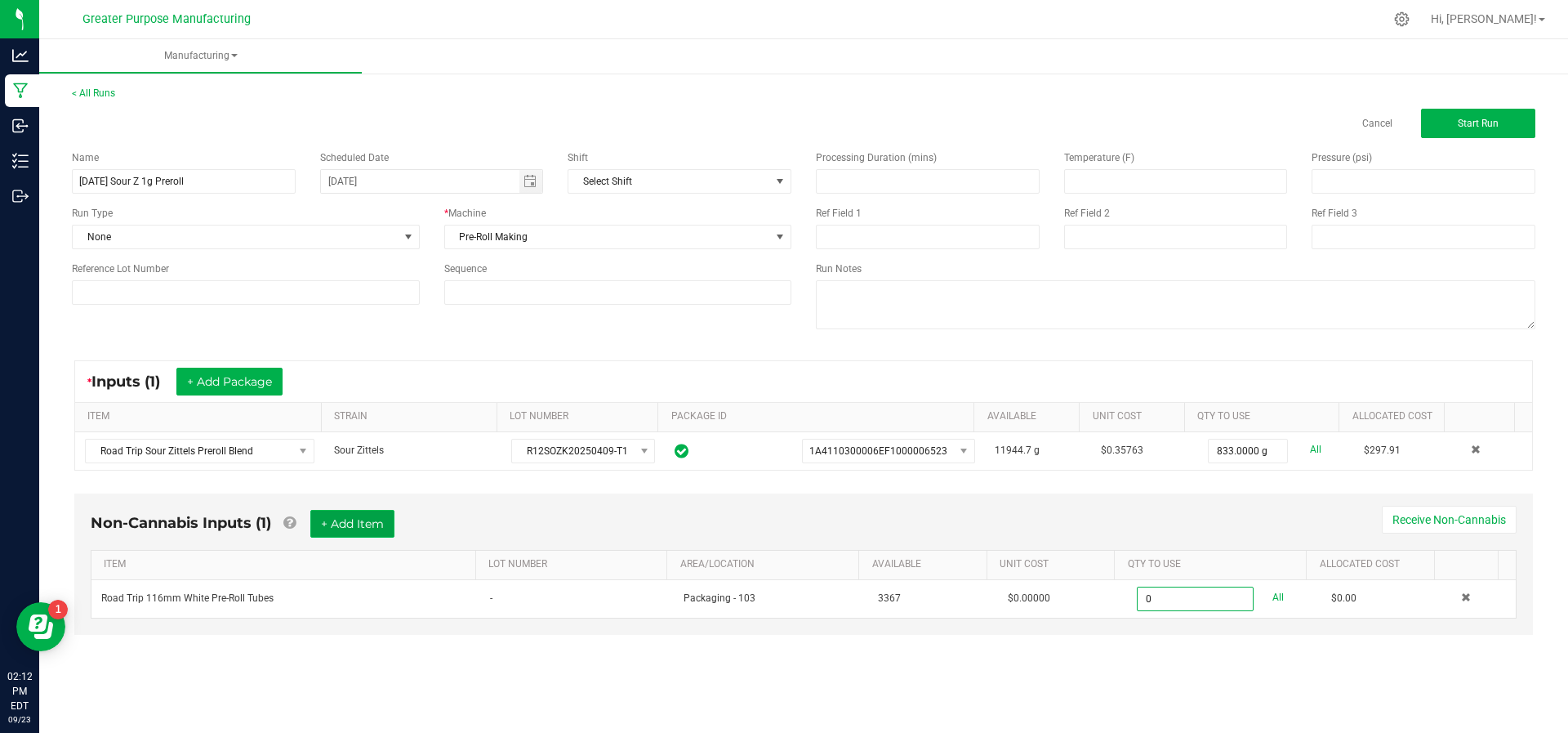
type input "0 ea"
click at [375, 510] on button "+ Add Item" at bounding box center [352, 523] width 84 height 27
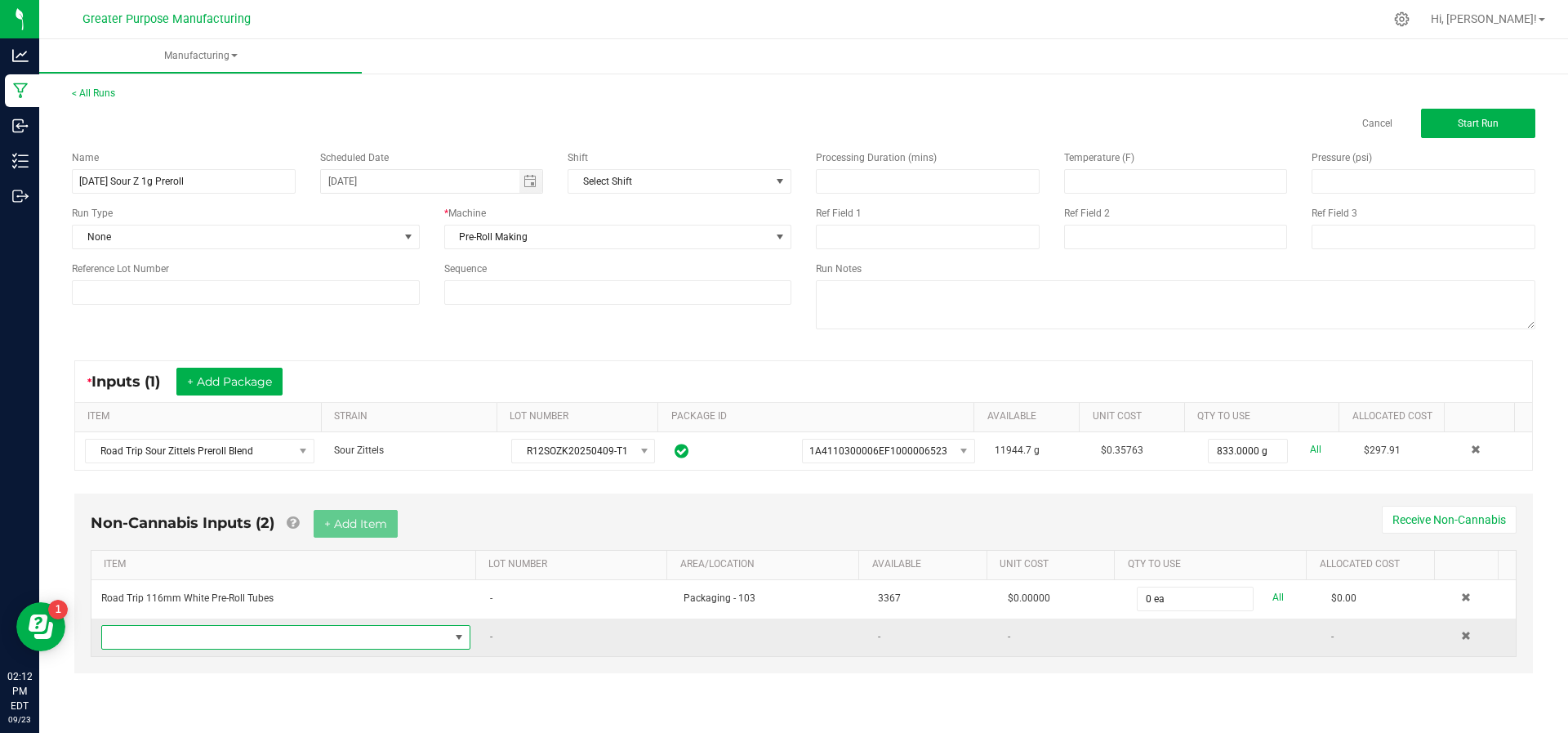
click at [358, 630] on span "NO DATA FOUND" at bounding box center [275, 637] width 347 height 23
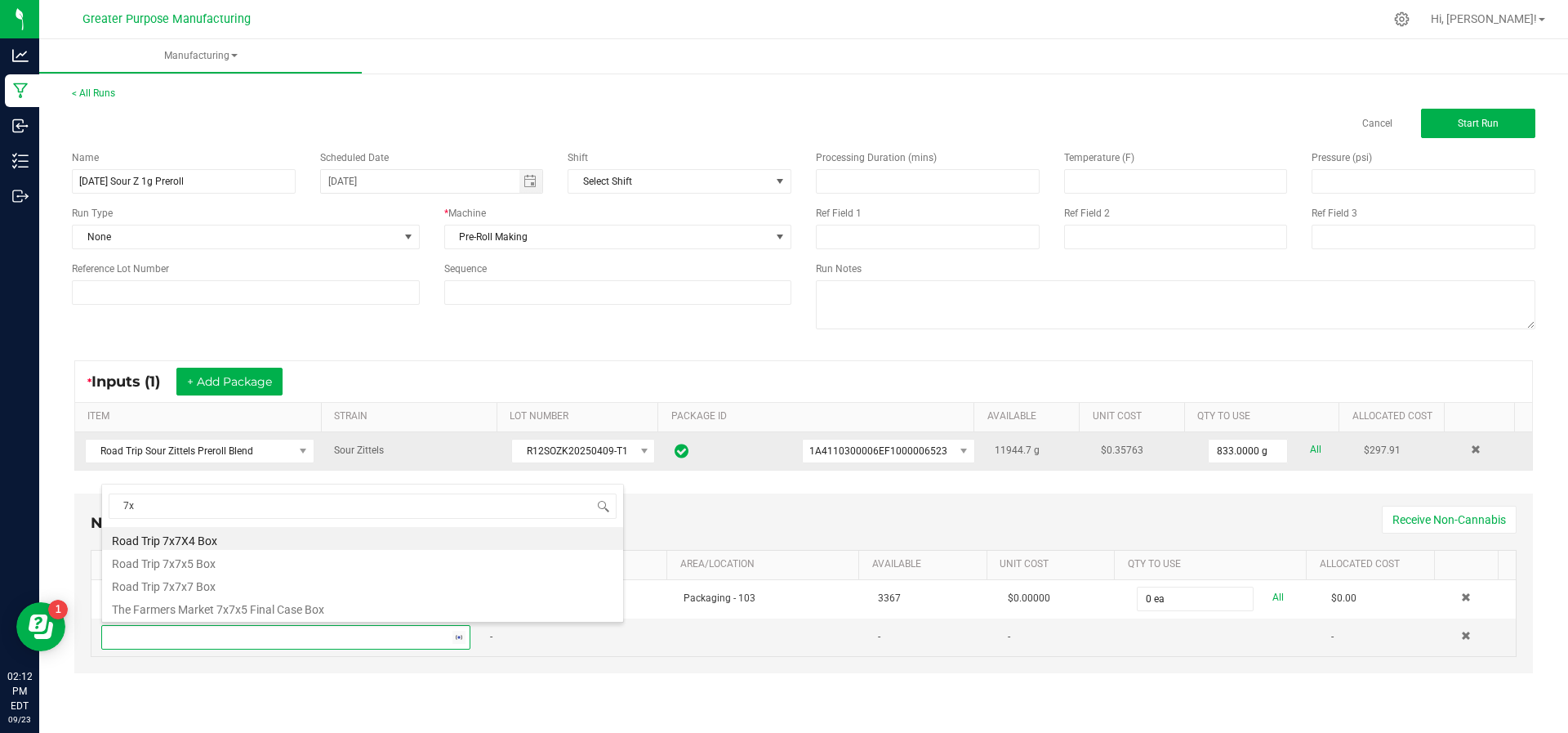
type input "7x5"
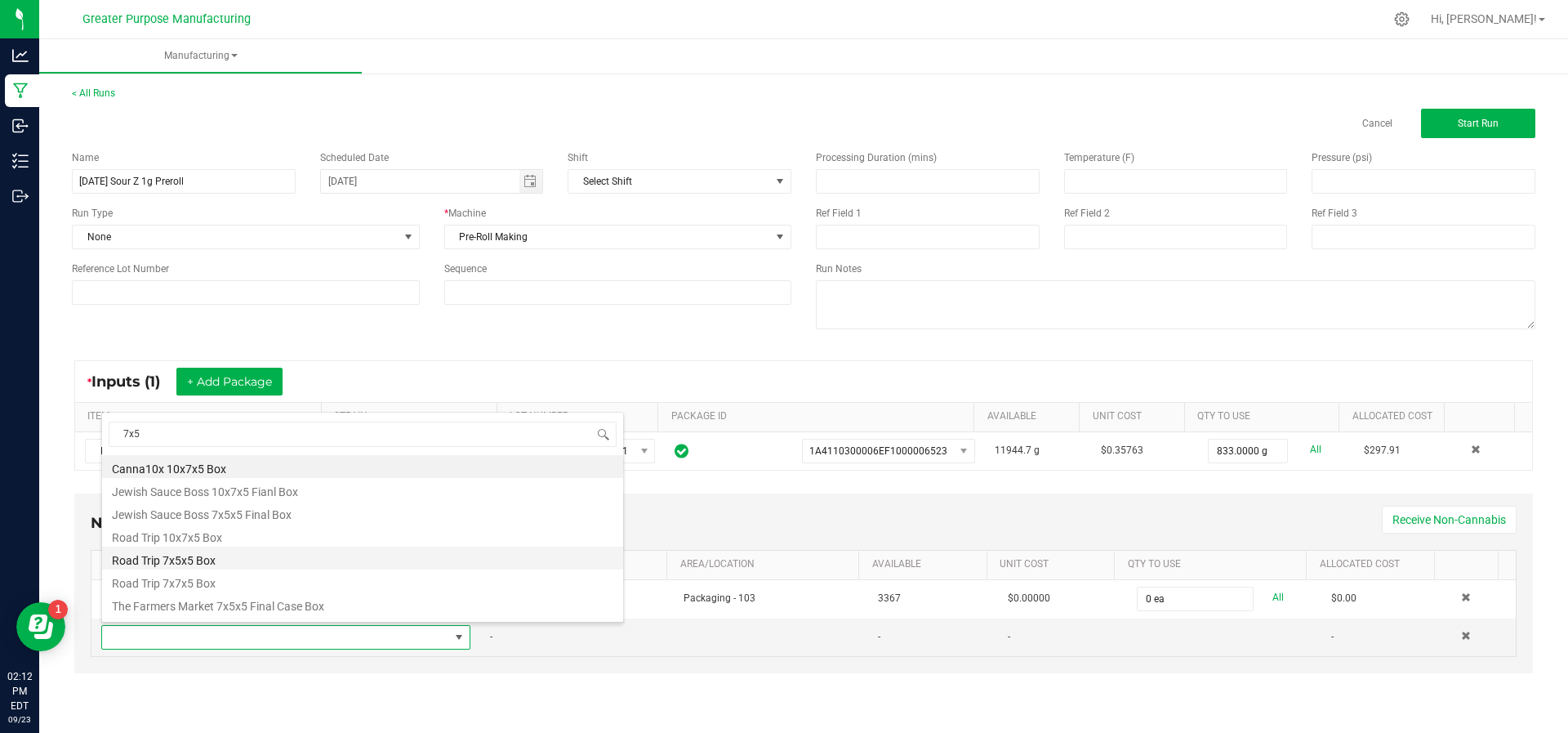
click at [238, 556] on li "Road Trip 7x5x5 Box" at bounding box center [362, 557] width 521 height 23
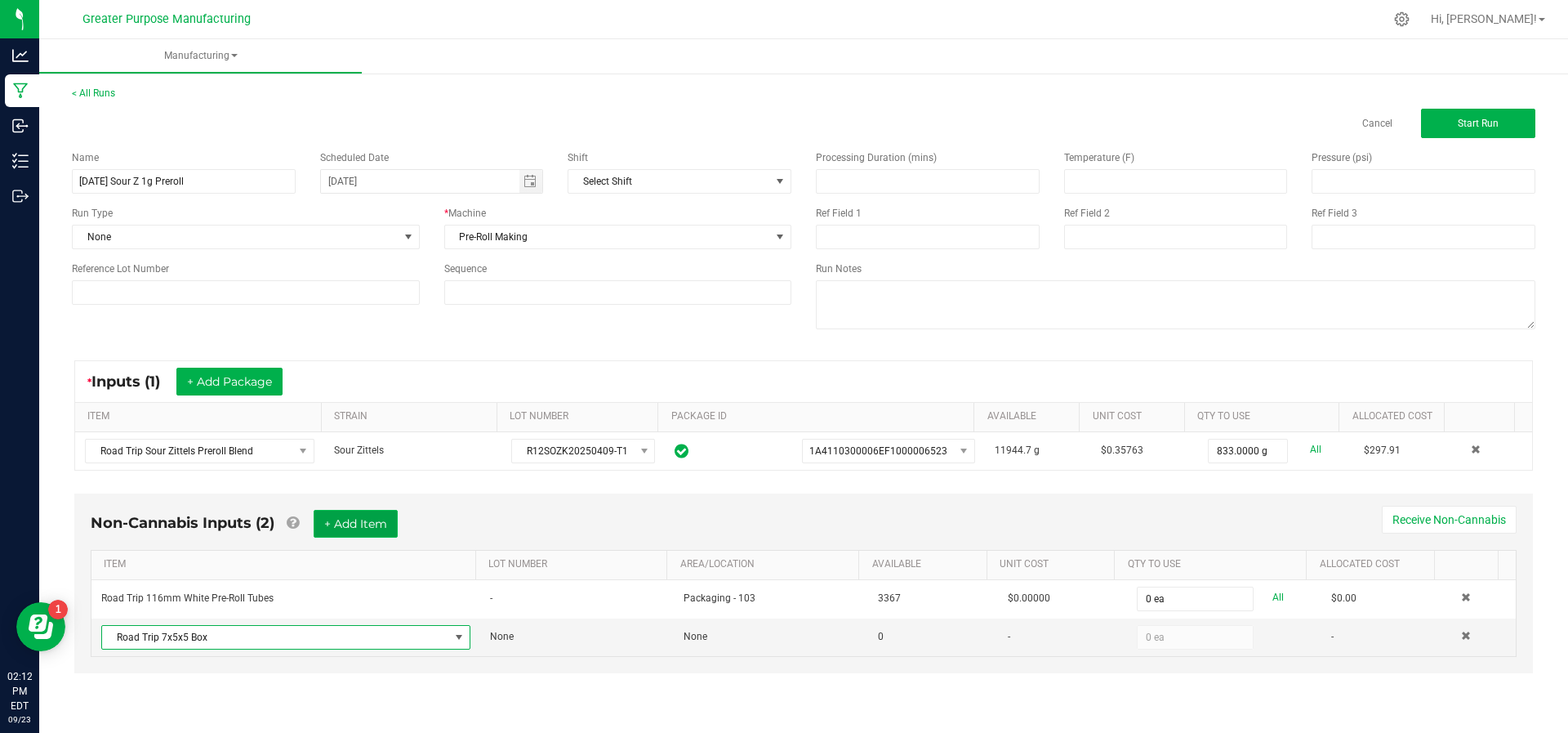
click at [356, 510] on button "+ Add Item" at bounding box center [356, 523] width 84 height 27
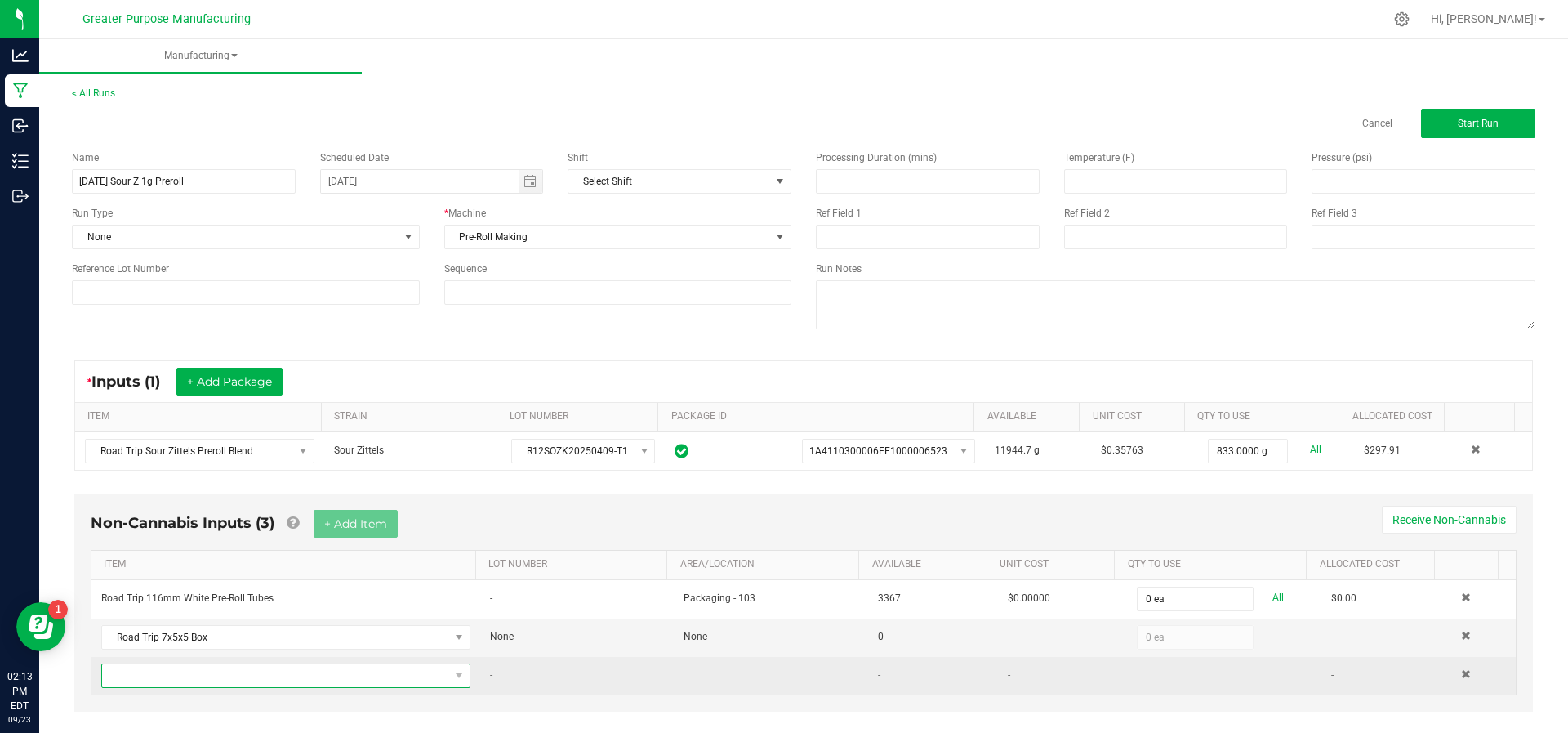
click at [318, 676] on span "NO DATA FOUND" at bounding box center [275, 675] width 347 height 23
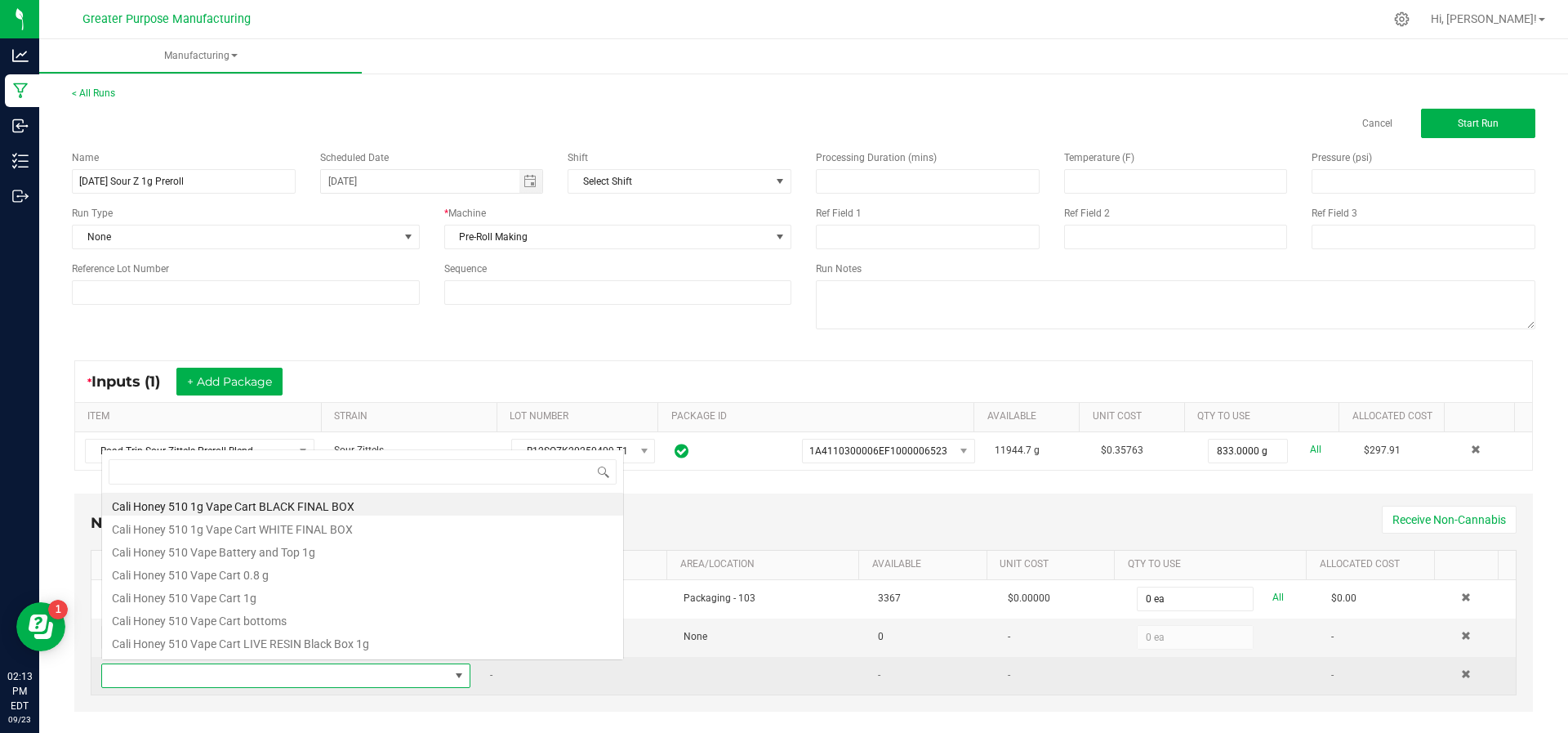
scroll to position [25, 353]
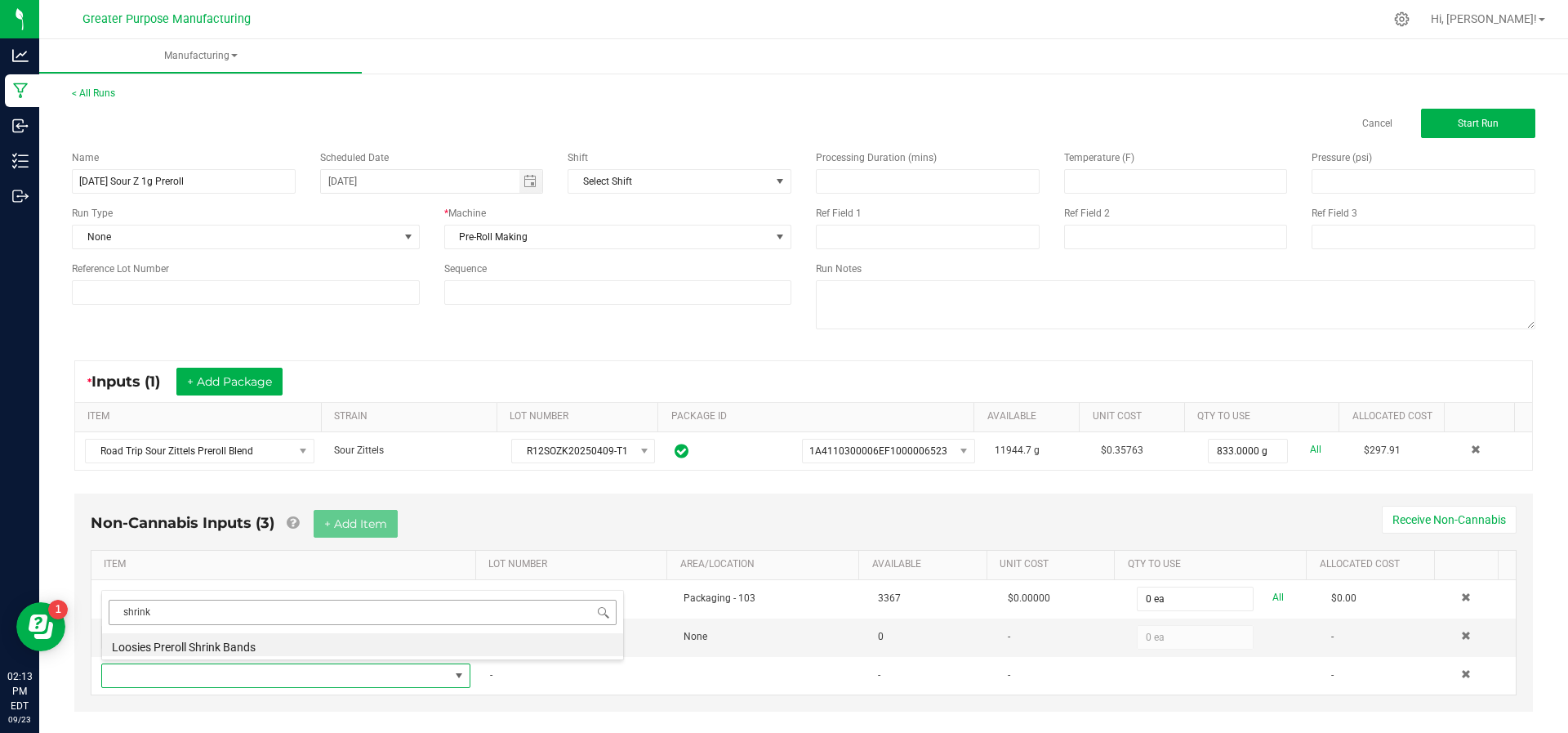
click at [183, 608] on input "shrink" at bounding box center [362, 612] width 508 height 26
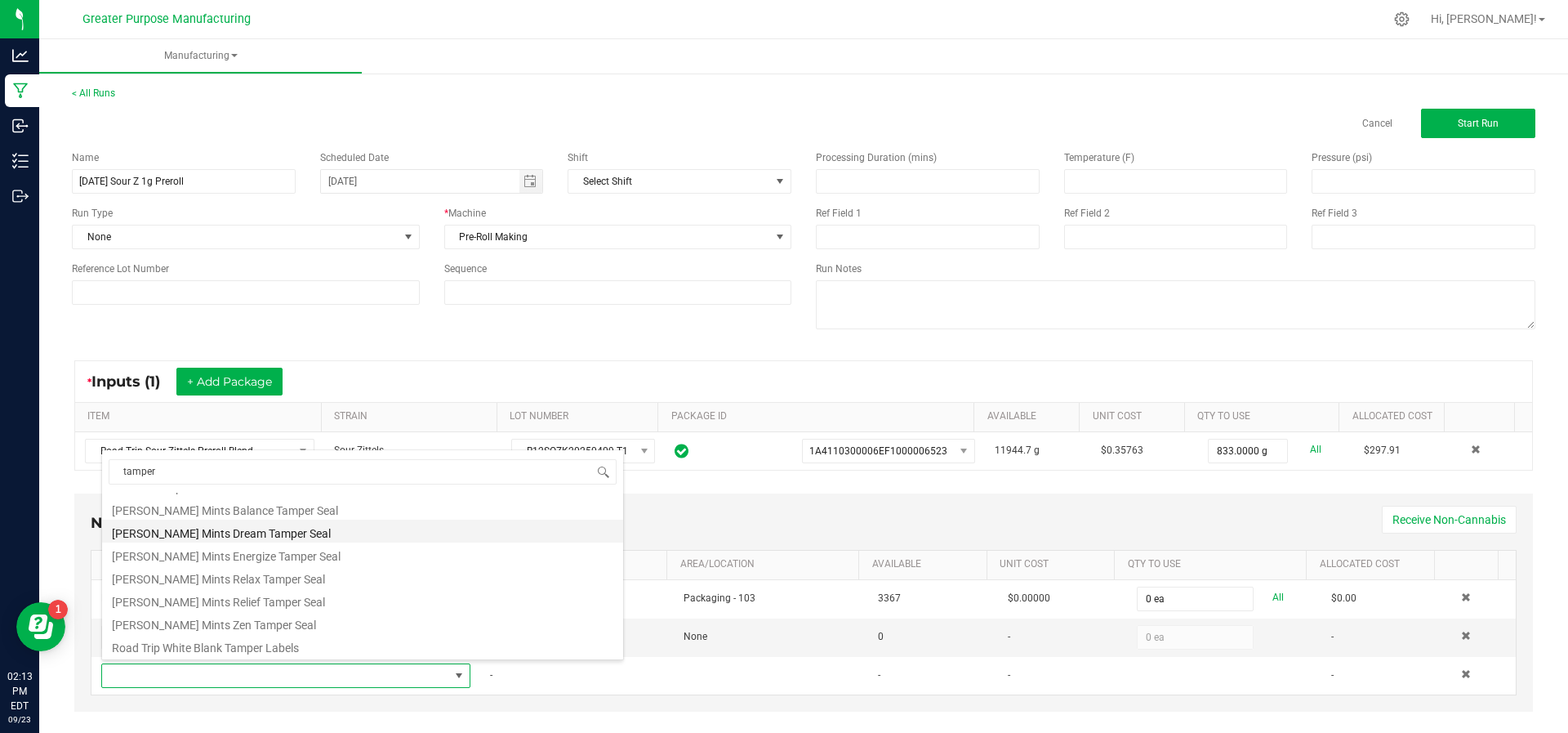
scroll to position [0, 0]
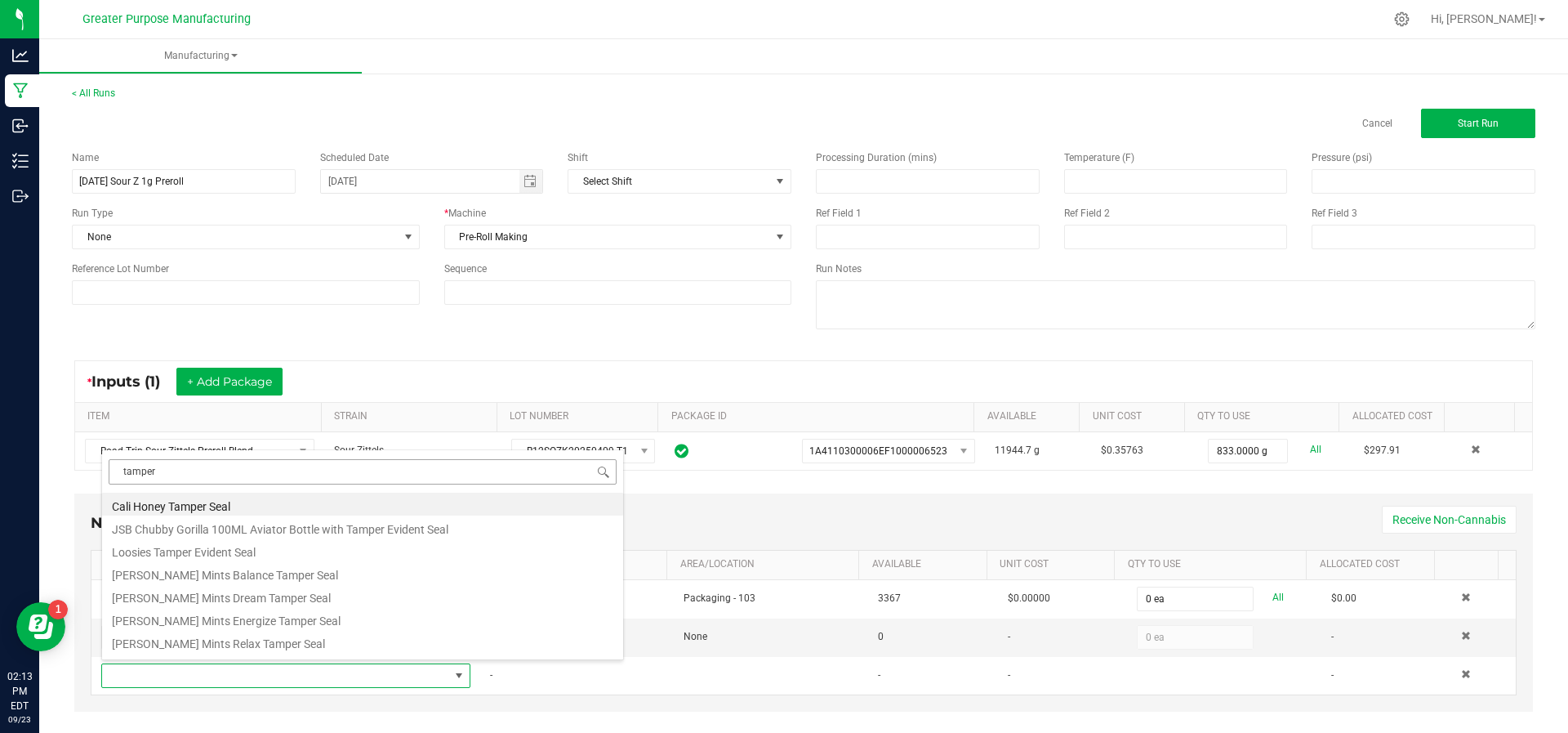
click at [298, 478] on input "tamper" at bounding box center [362, 472] width 508 height 26
type input "shrink"
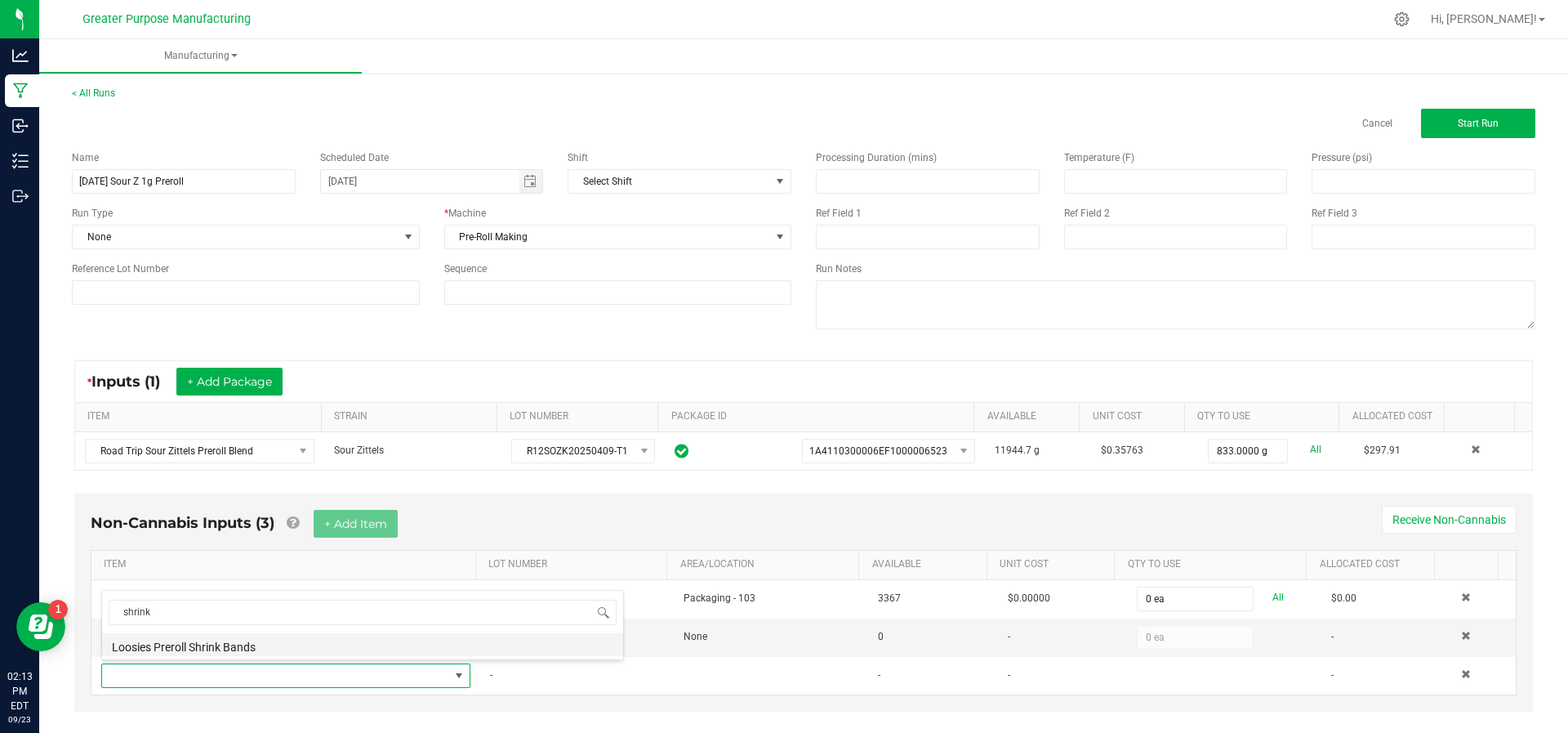
click at [247, 640] on li "Loosies Preroll Shrink Bands" at bounding box center [362, 644] width 521 height 23
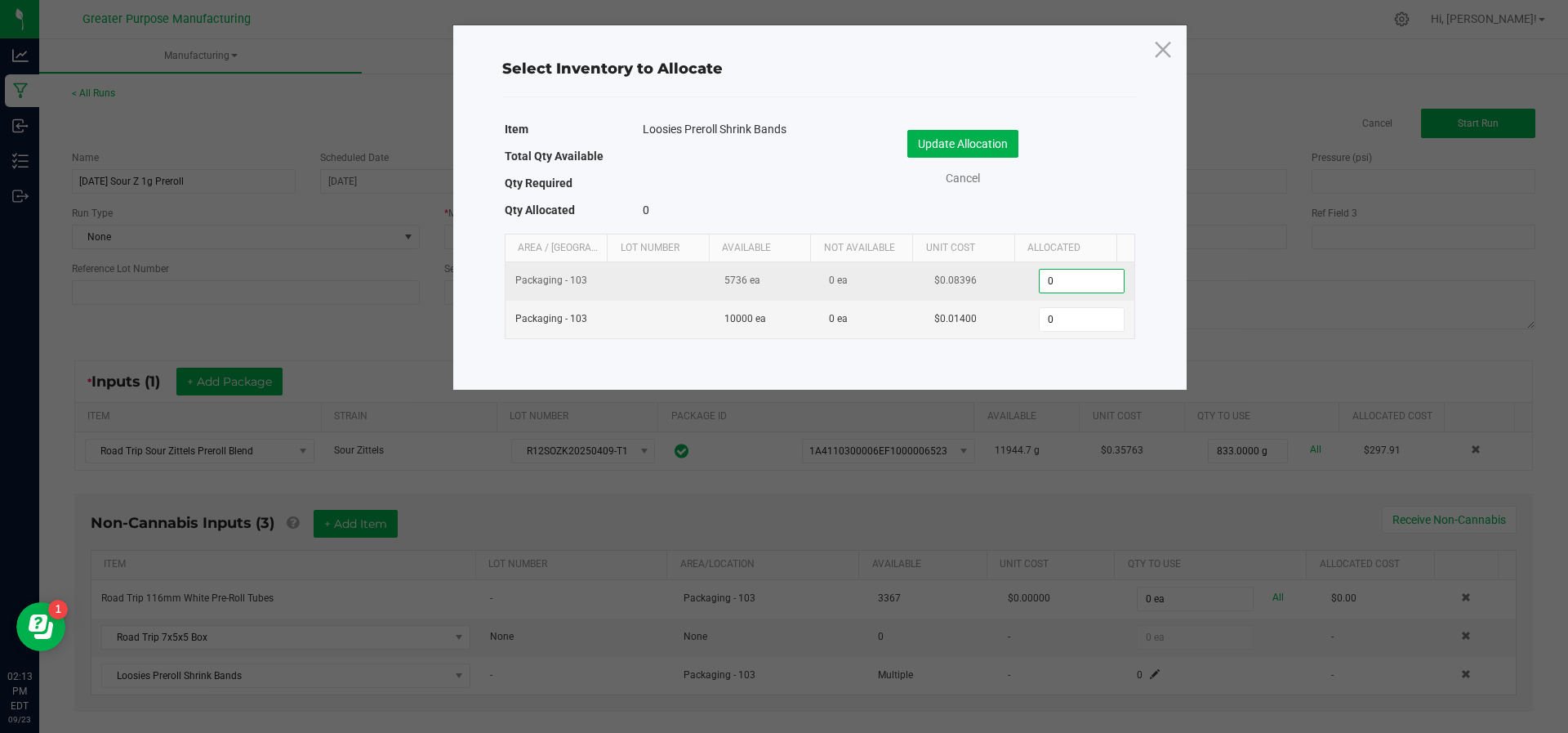
click at [1060, 279] on input "0" at bounding box center [1080, 281] width 83 height 23
type input "833"
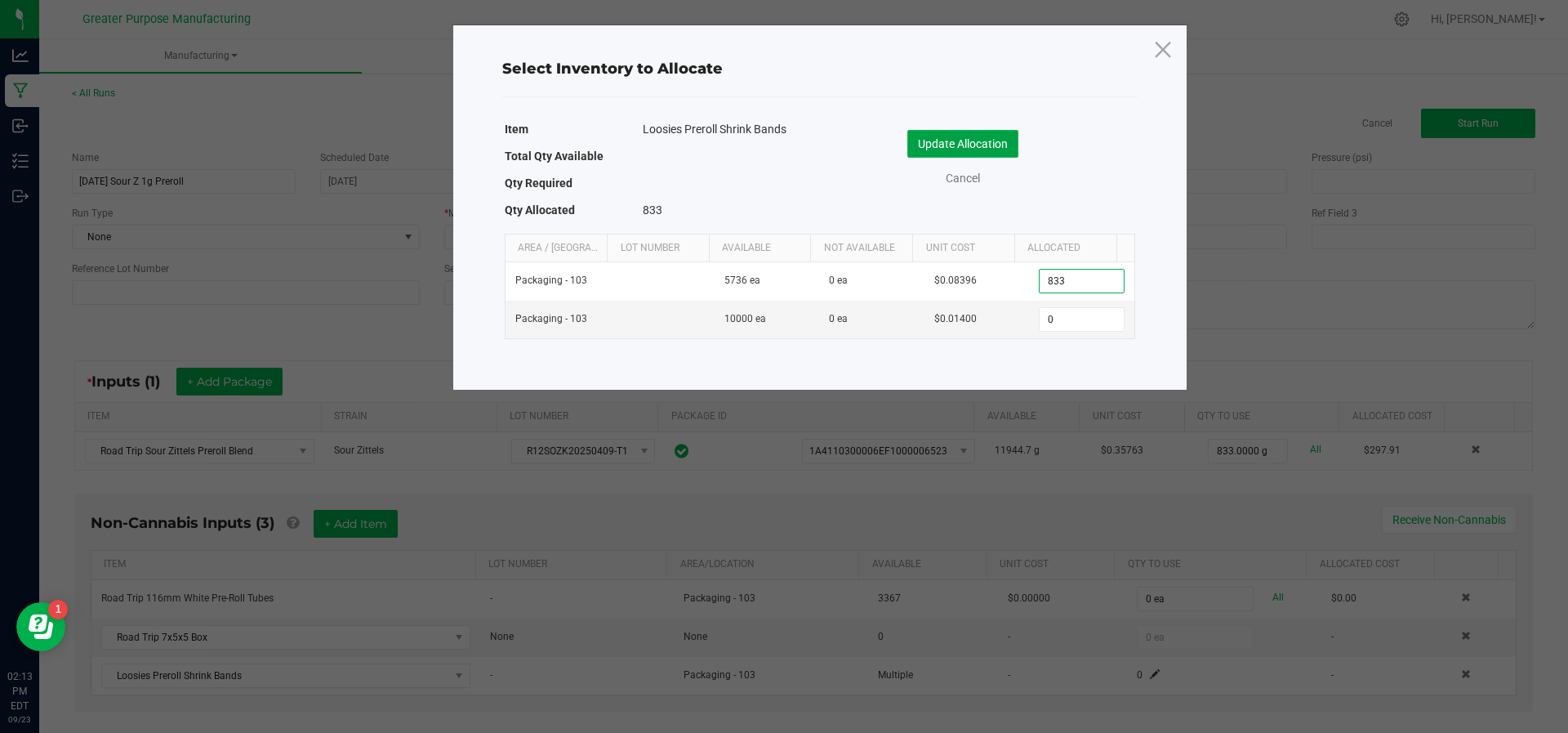
click at [972, 149] on button "Update Allocation" at bounding box center [962, 144] width 111 height 27
click at [972, 150] on div "Processing Duration (mins)" at bounding box center [928, 157] width 224 height 15
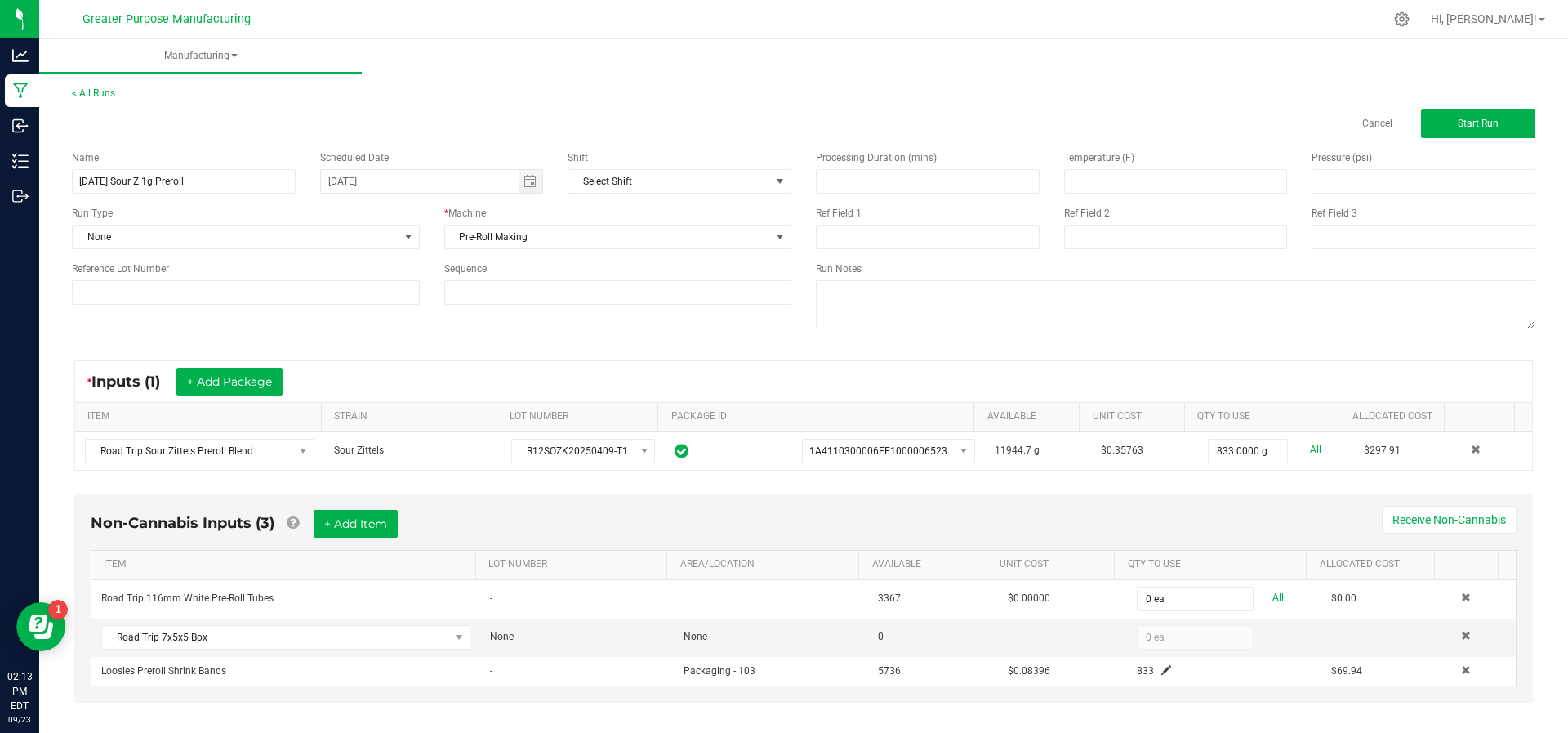
scroll to position [12, 0]
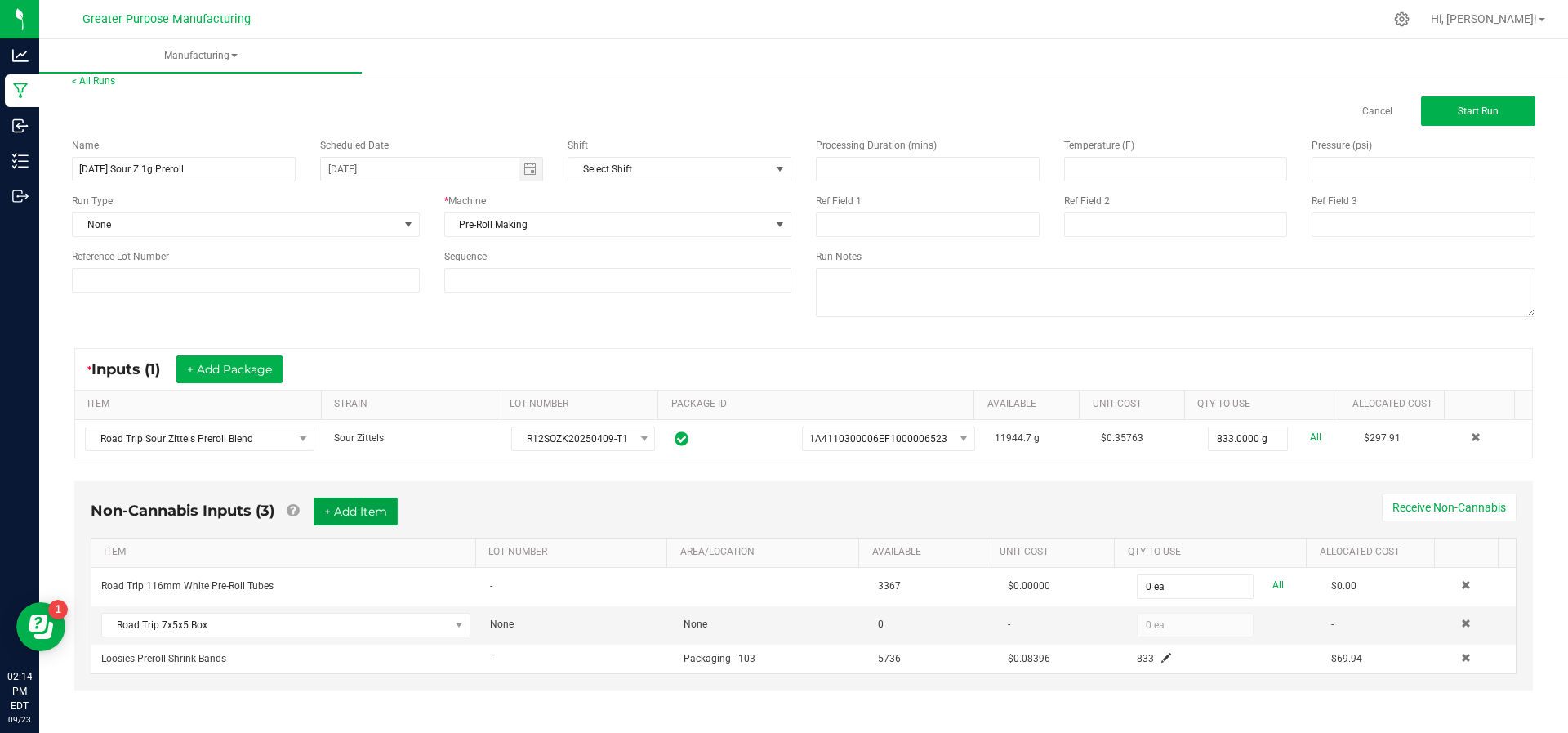
click at [362, 502] on button "+ Add Item" at bounding box center [356, 512] width 84 height 27
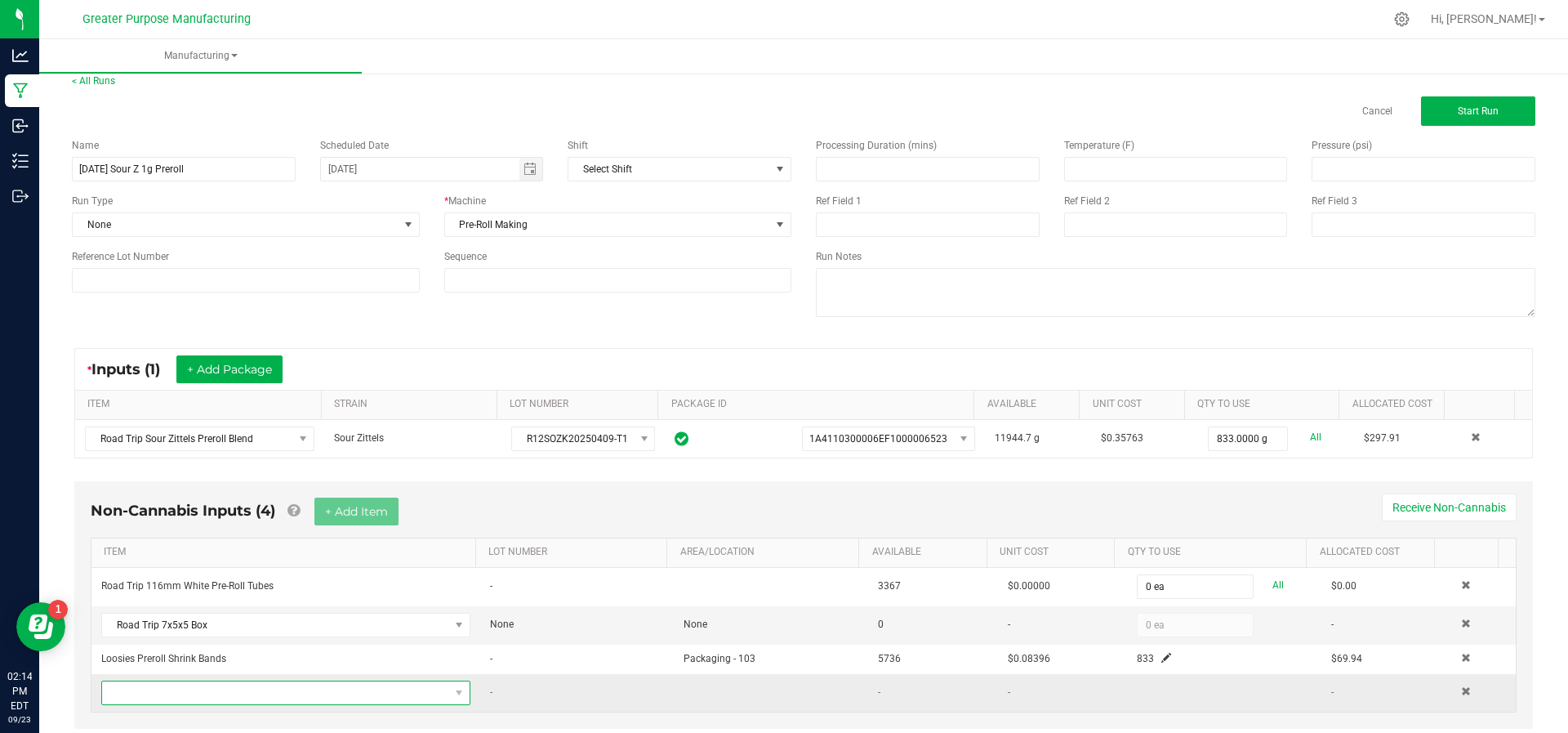
click at [238, 683] on span "NO DATA FOUND" at bounding box center [275, 692] width 347 height 23
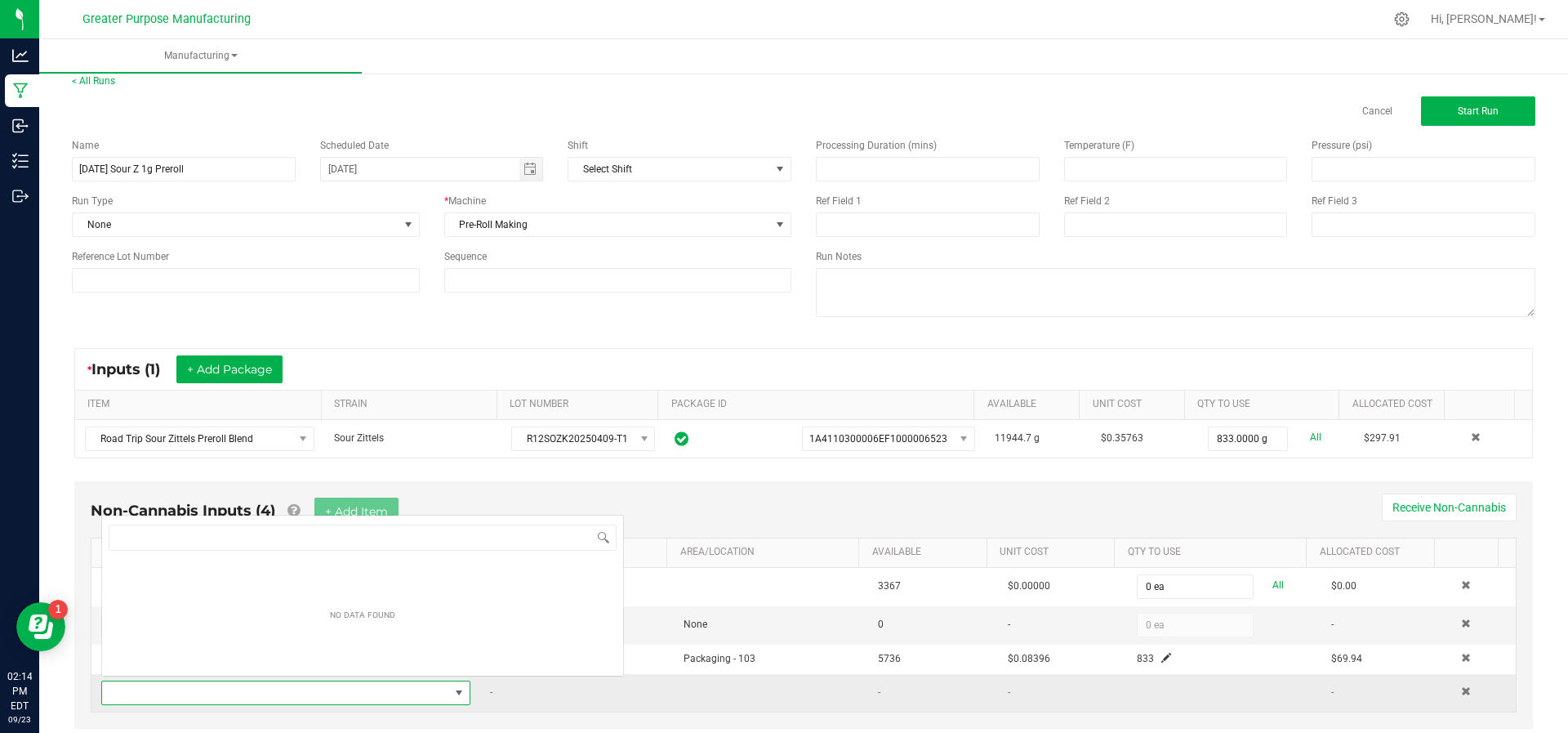
scroll to position [25, 353]
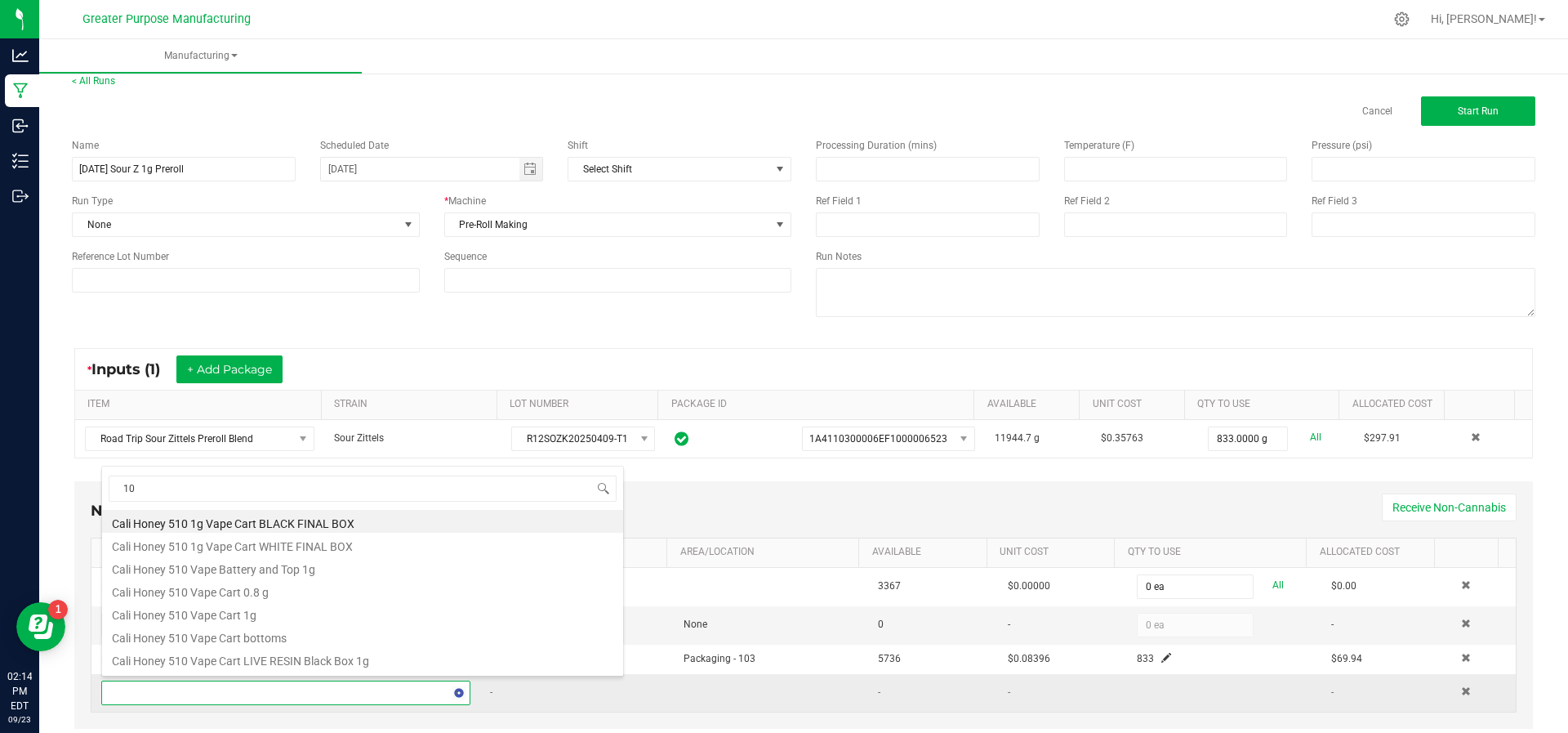
type input "109"
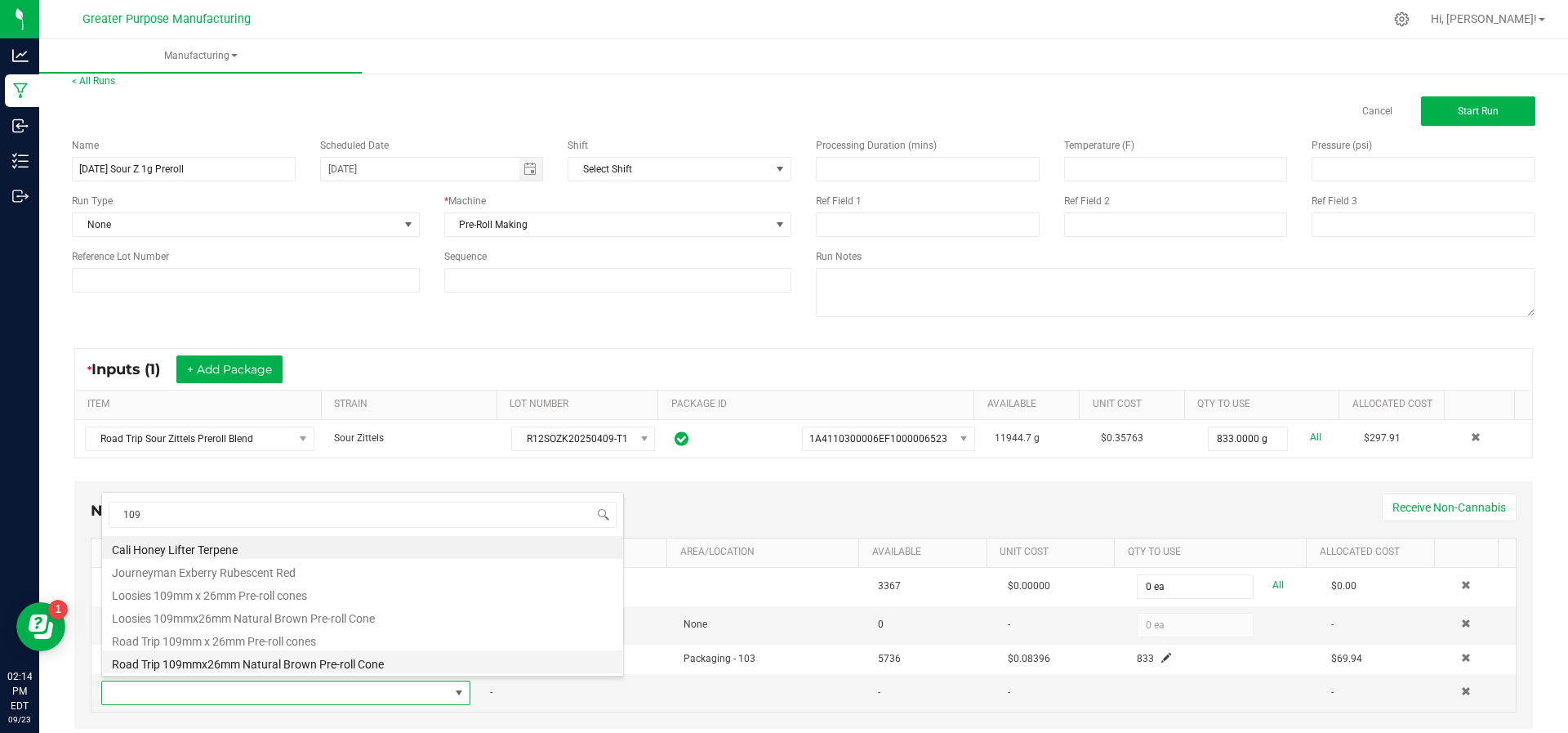
click at [256, 652] on li "Road Trip 109mmx26mm Natural Brown Pre-roll Cone" at bounding box center [362, 662] width 521 height 23
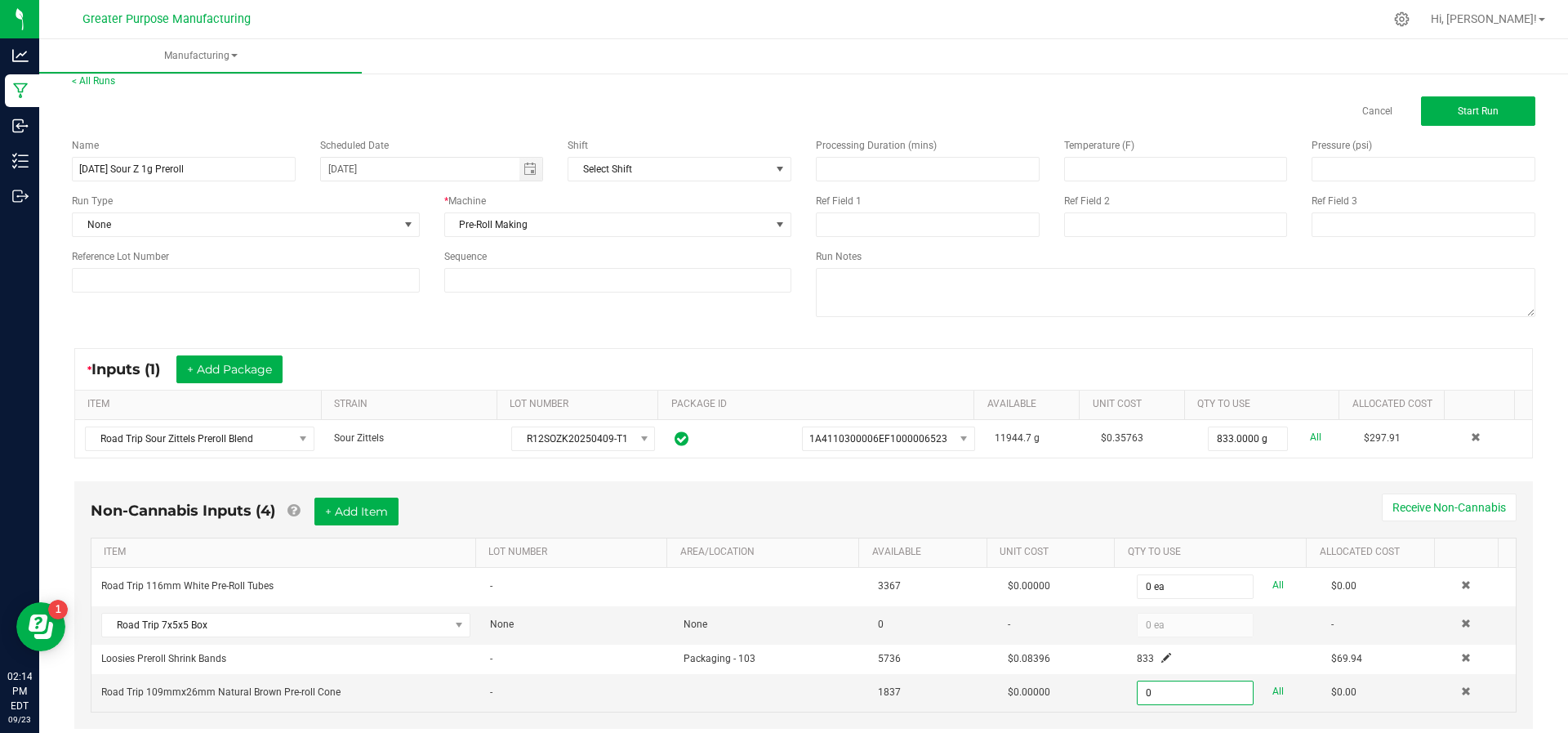
scroll to position [50, 0]
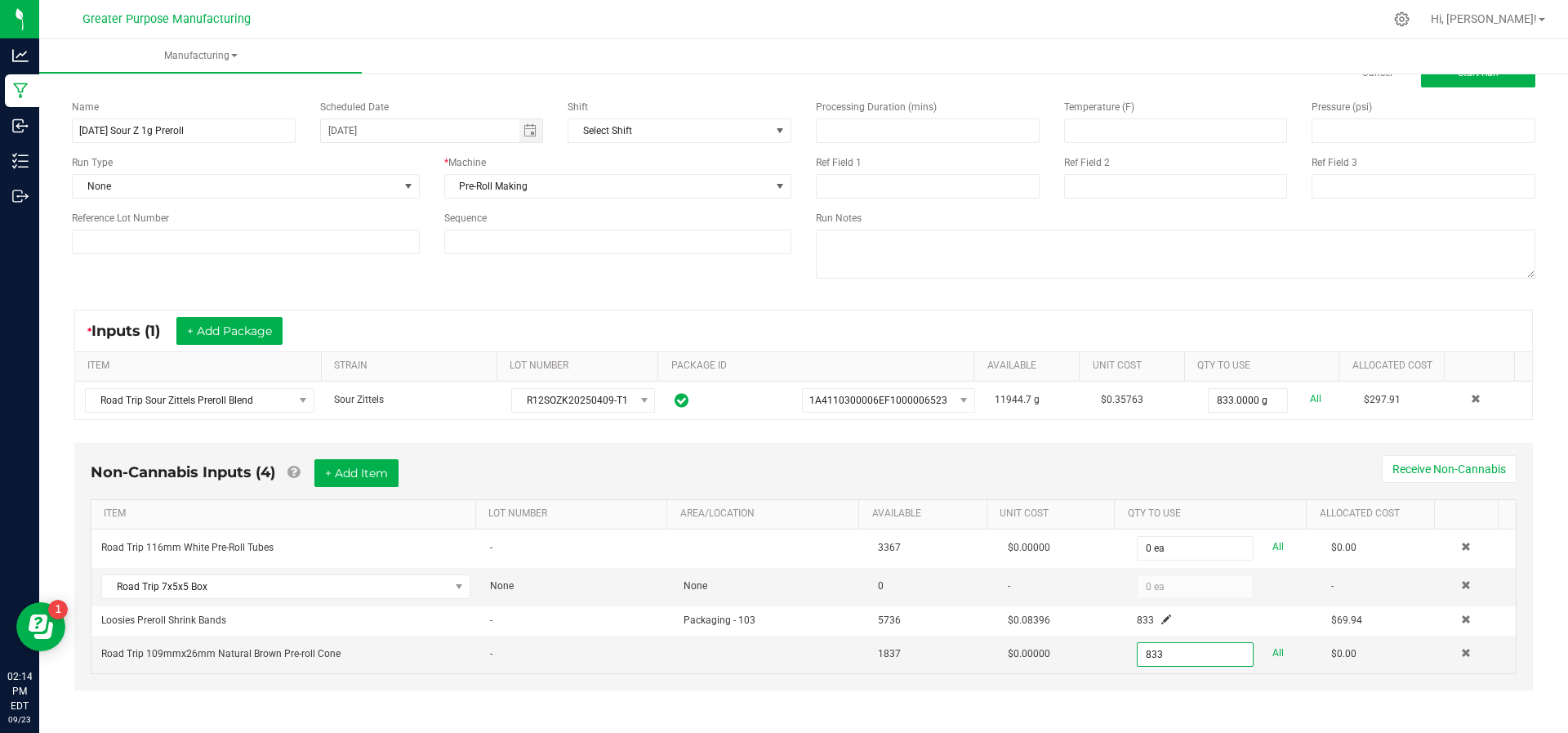
type input "833 ea"
click at [966, 688] on div "Non-Cannabis Inputs (4) + Add Item Receive Non-Cannabis ITEM LOT NUMBER AREA/LO…" at bounding box center [803, 577] width 1487 height 286
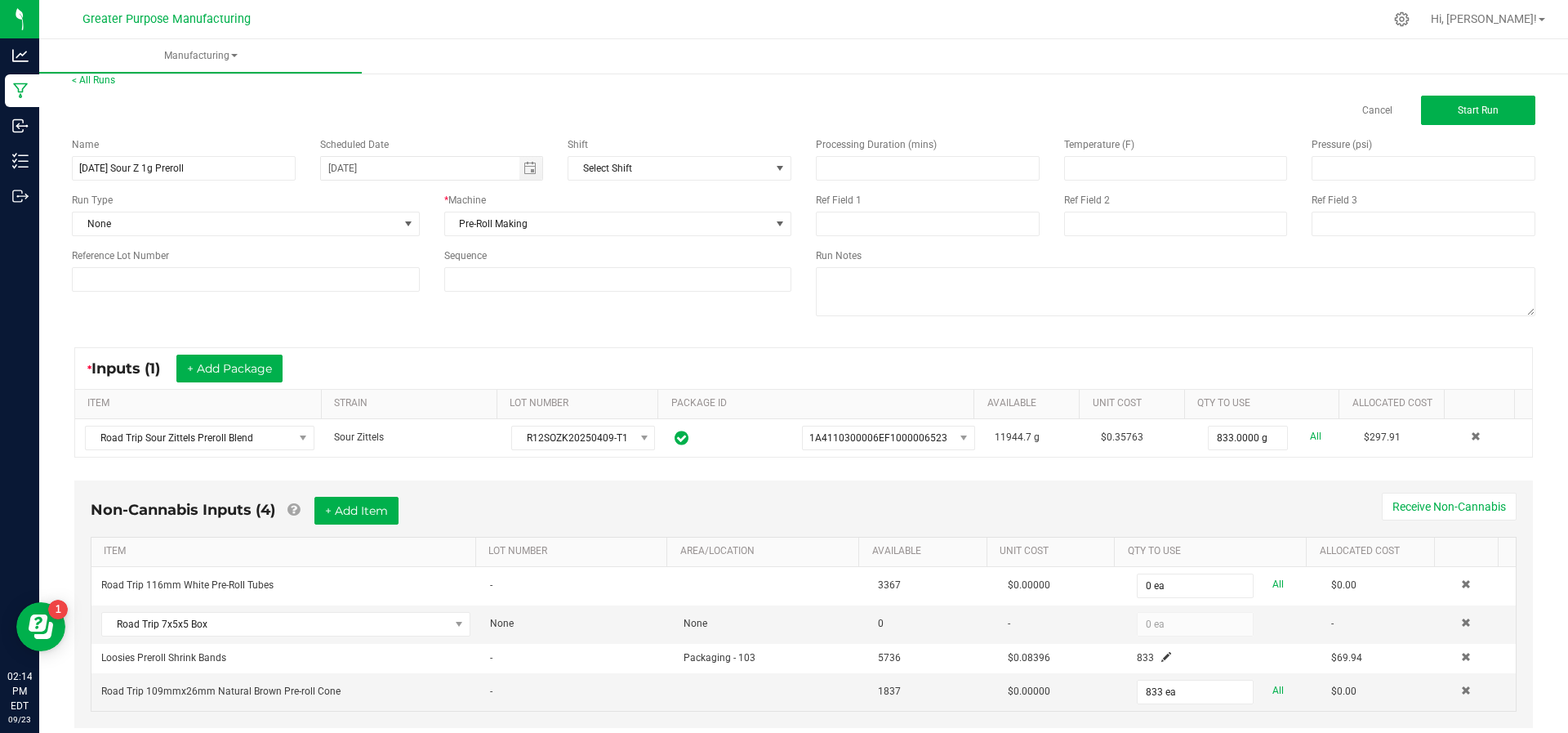
scroll to position [15, 0]
click at [1475, 96] on button "Start Run" at bounding box center [1477, 109] width 114 height 29
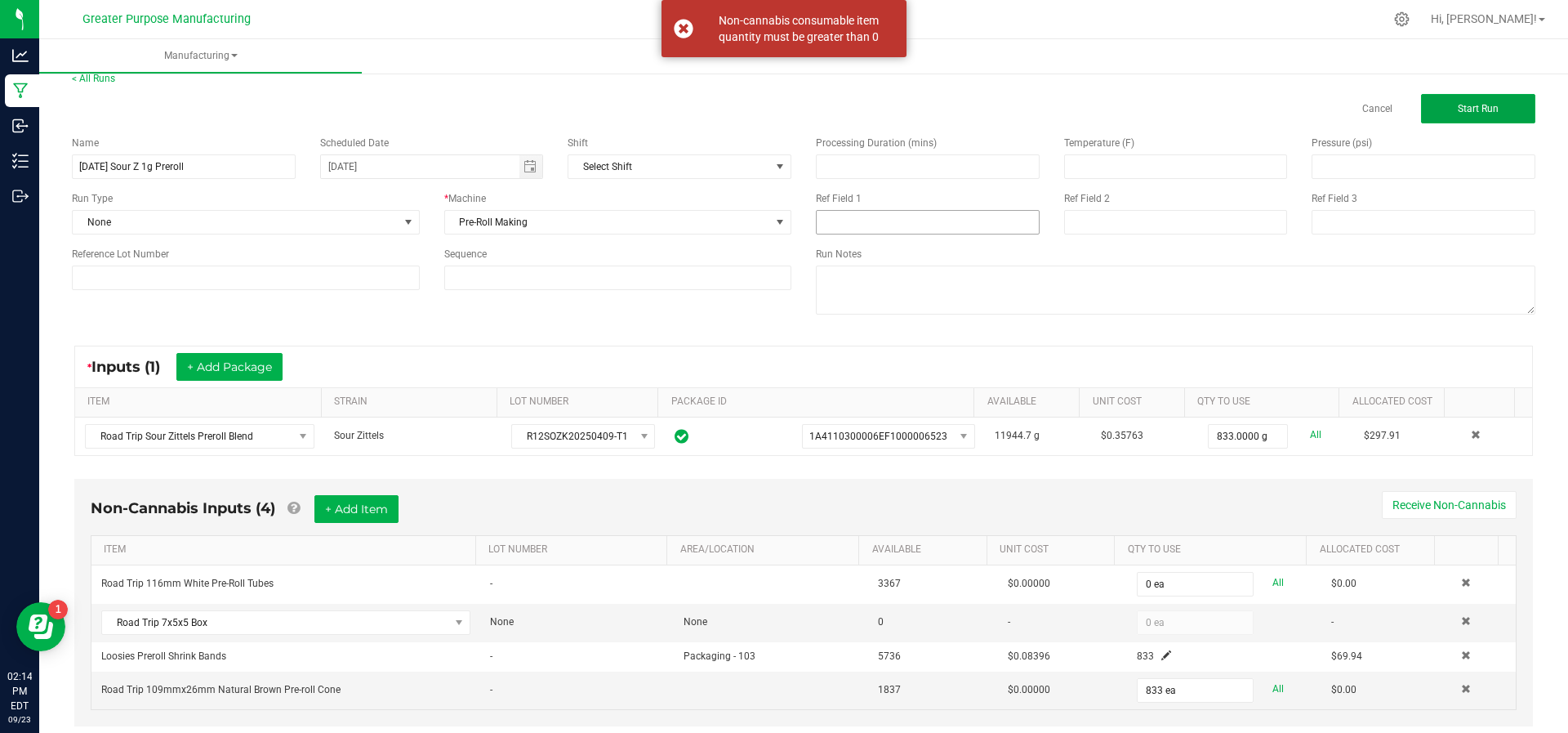
scroll to position [50, 0]
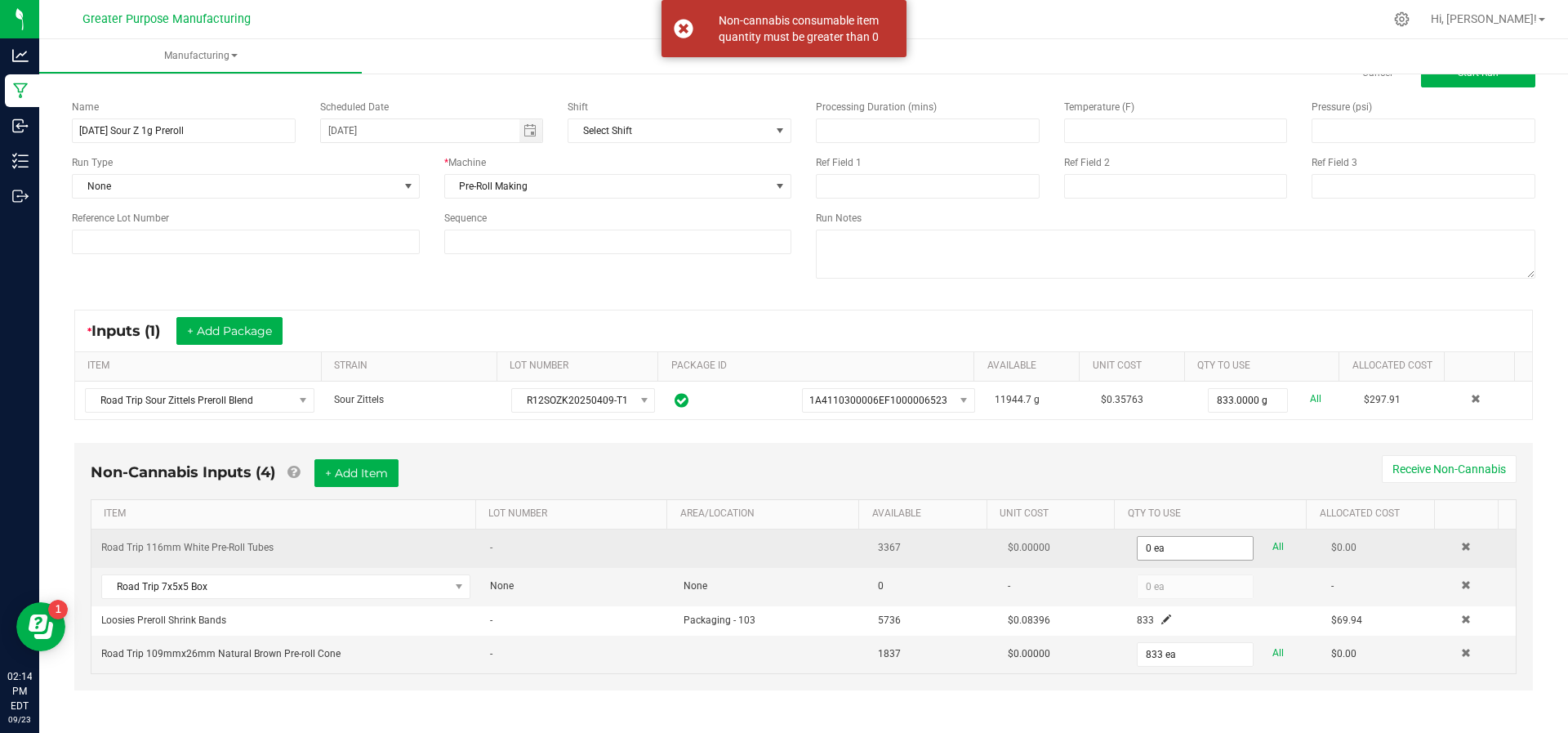
type input "0"
click at [1141, 549] on input "0" at bounding box center [1194, 547] width 114 height 23
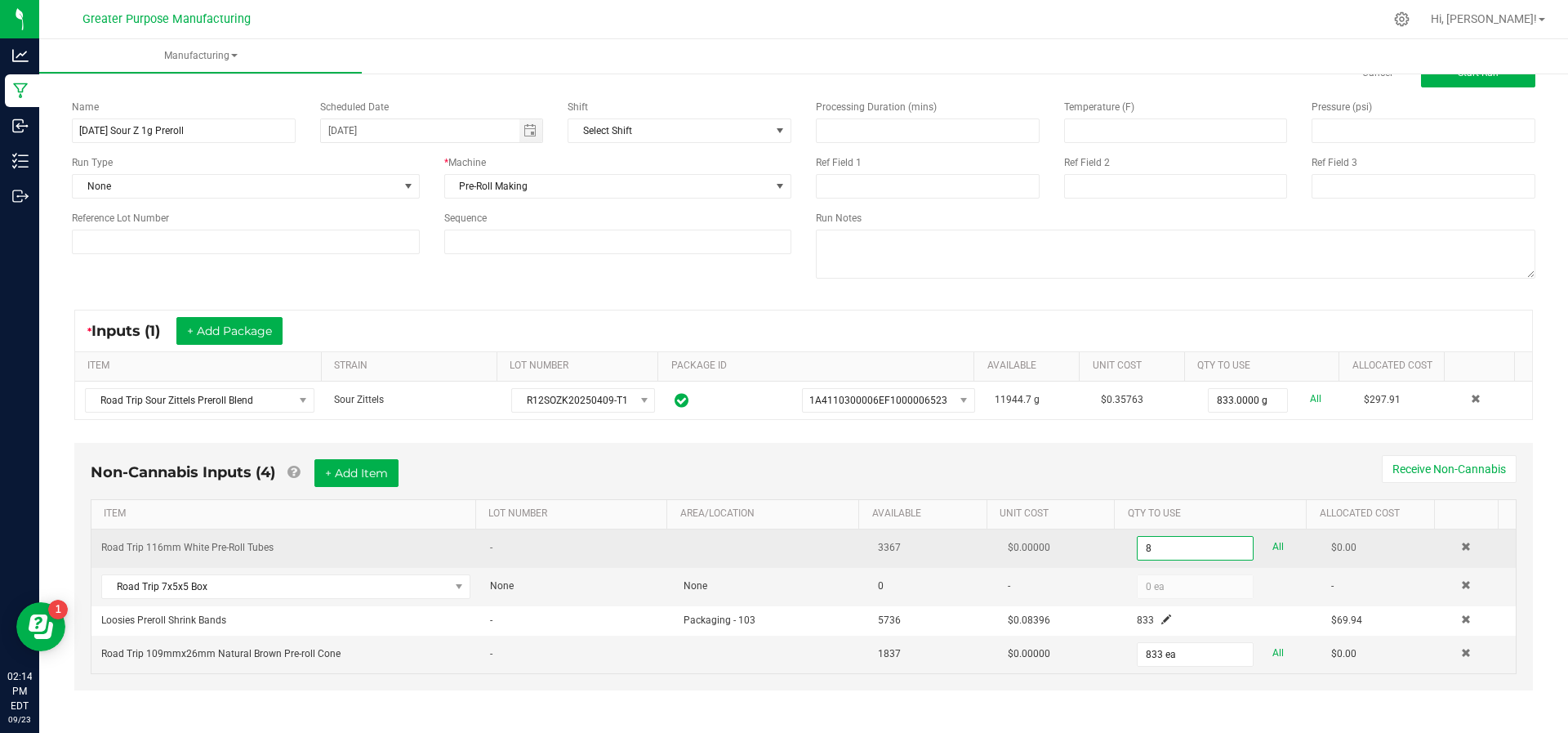
click at [1141, 549] on input "8" at bounding box center [1194, 547] width 114 height 23
type input "833 ea"
click at [355, 583] on span "Road Trip 7x5x5 Box" at bounding box center [275, 586] width 347 height 23
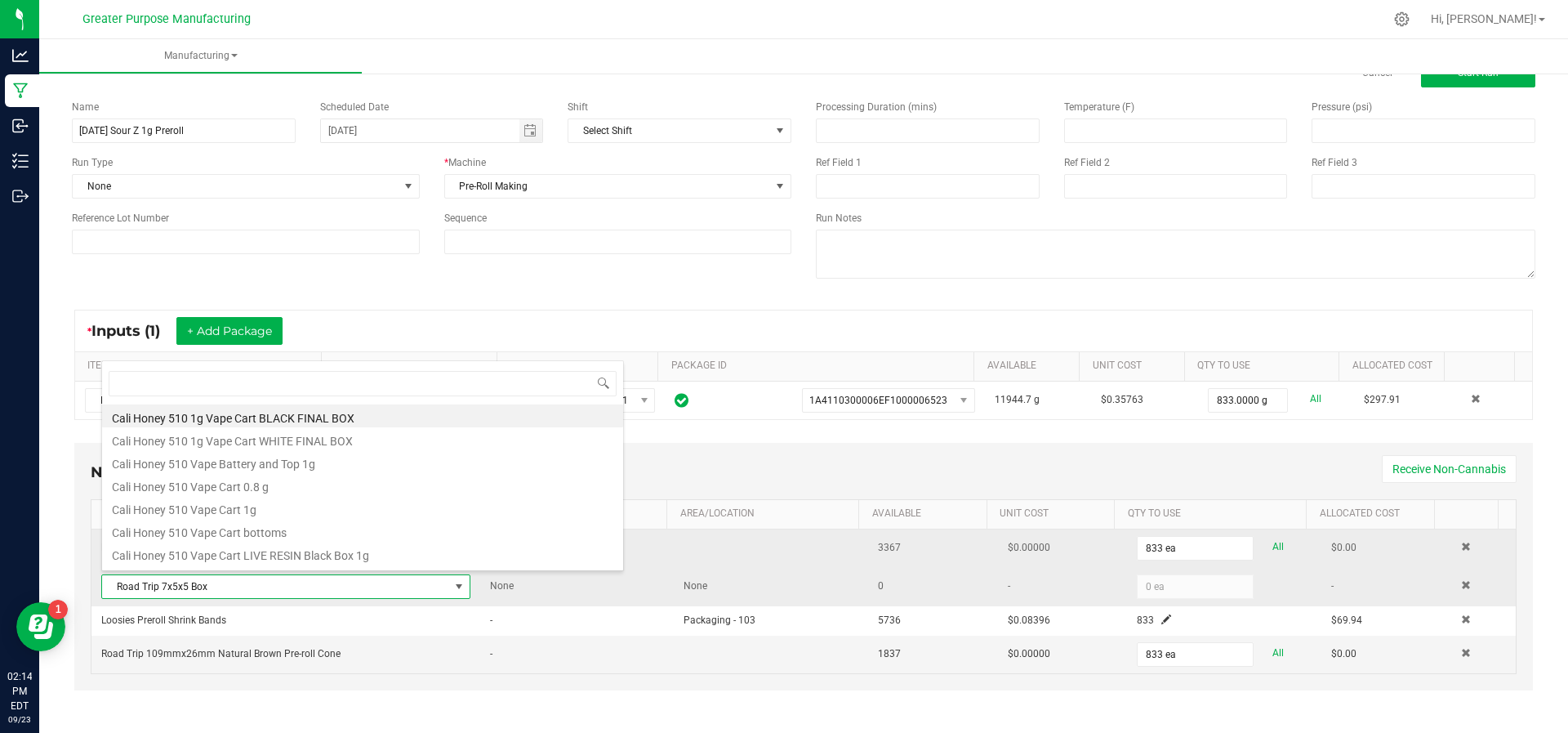
scroll to position [25, 353]
click at [354, 582] on span "Road Trip 7x5x5 Box" at bounding box center [275, 586] width 347 height 23
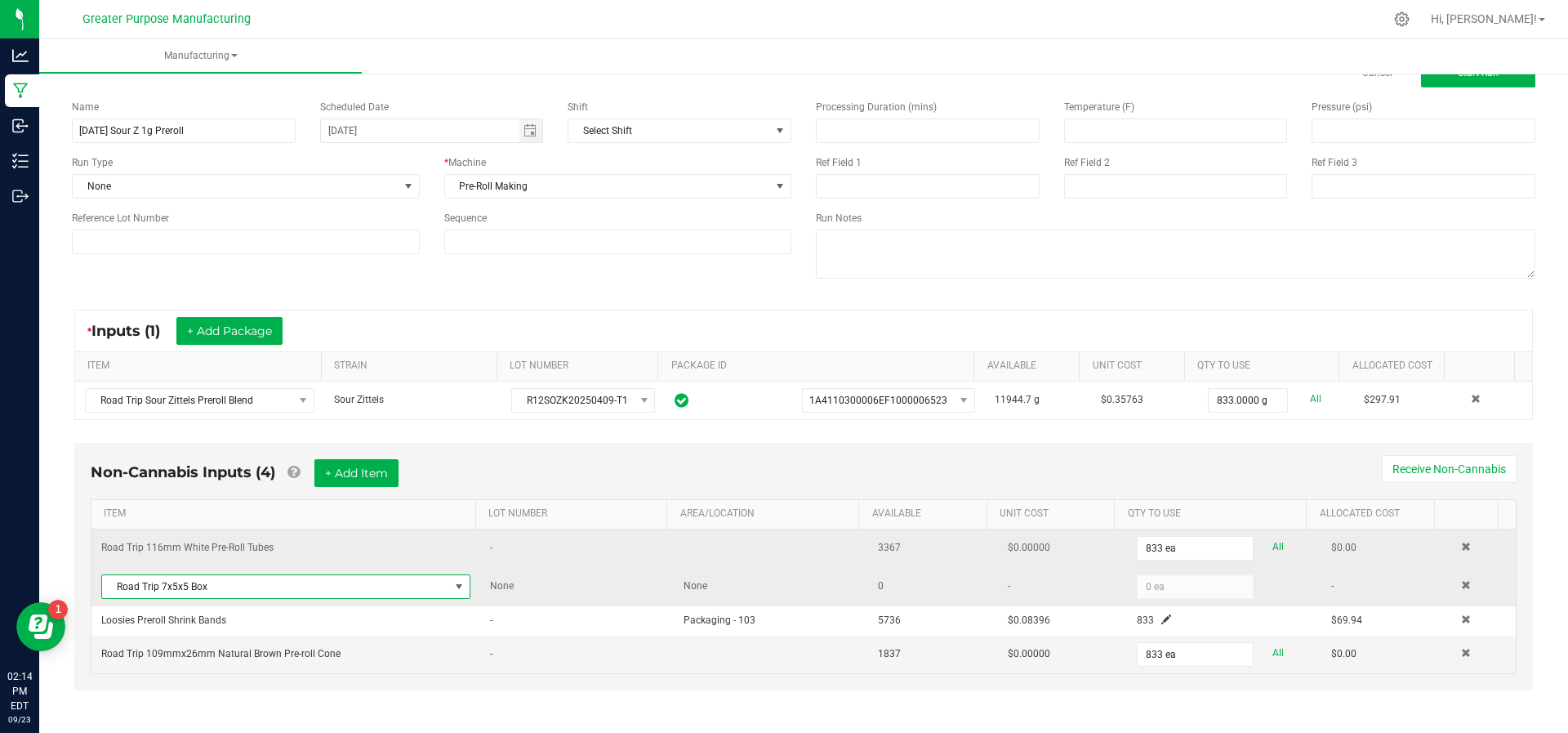
click at [897, 582] on td "0" at bounding box center [933, 587] width 130 height 38
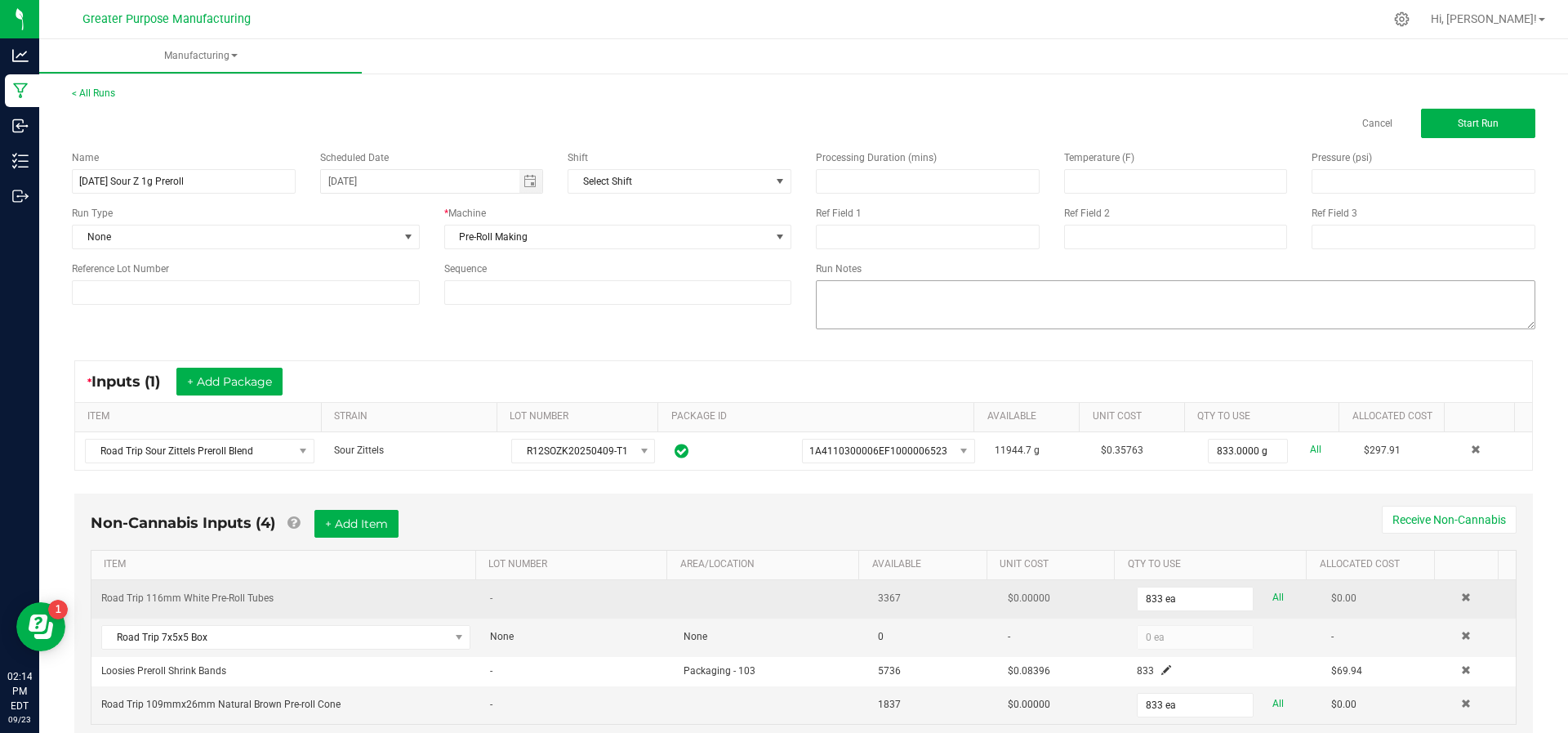
scroll to position [50, 0]
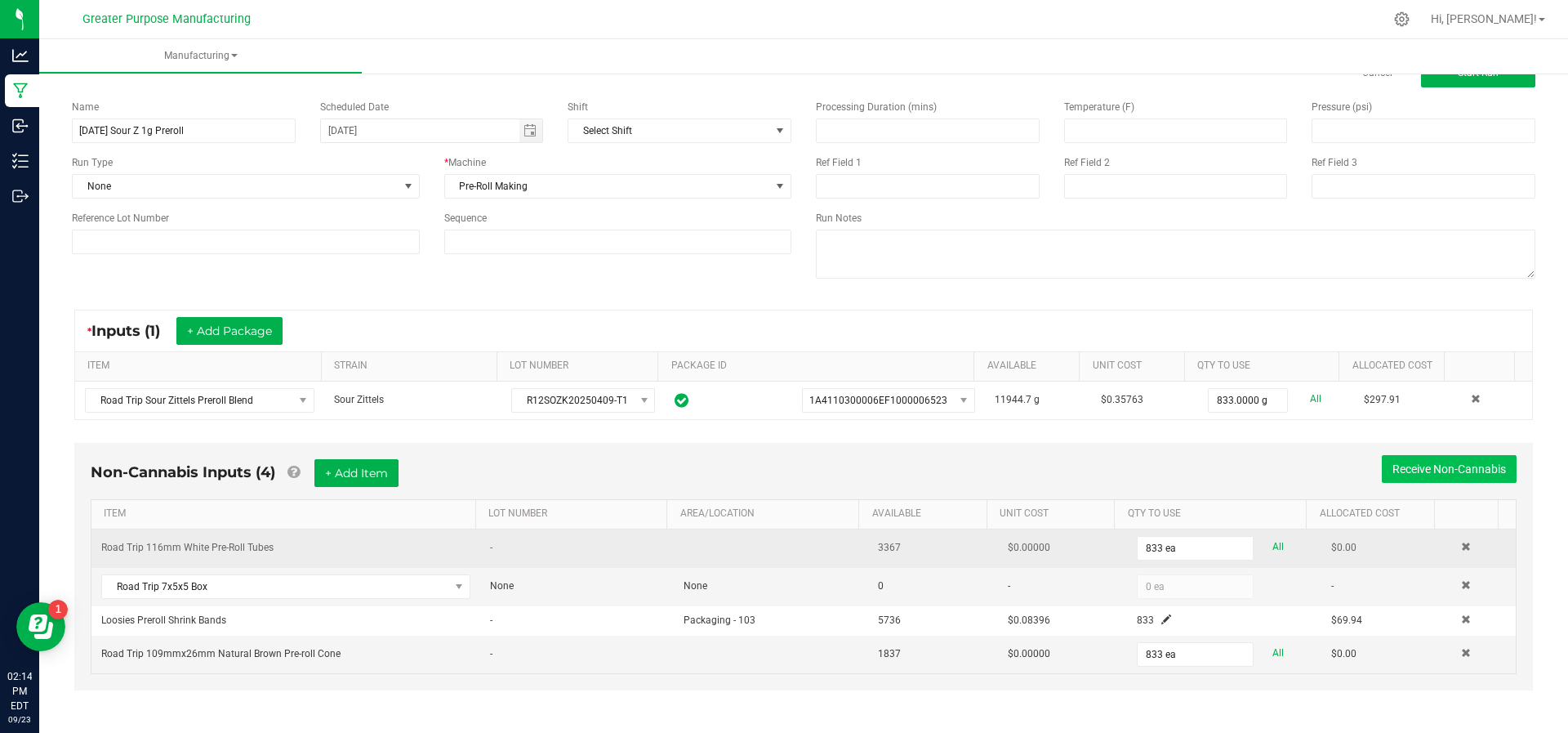
click at [1438, 455] on button "Receive Non-Cannabis" at bounding box center [1448, 469] width 134 height 27
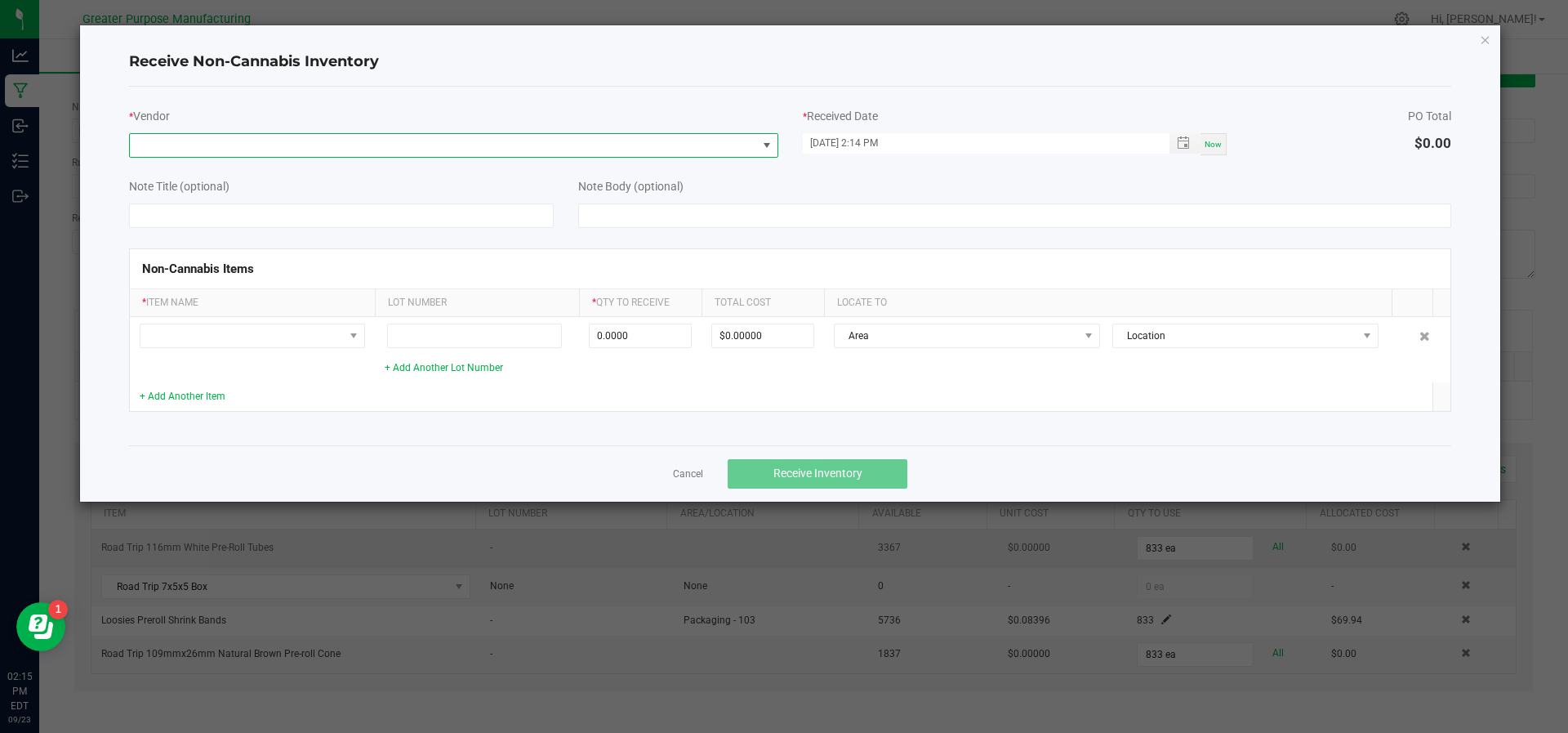
click at [609, 151] on span at bounding box center [444, 145] width 628 height 23
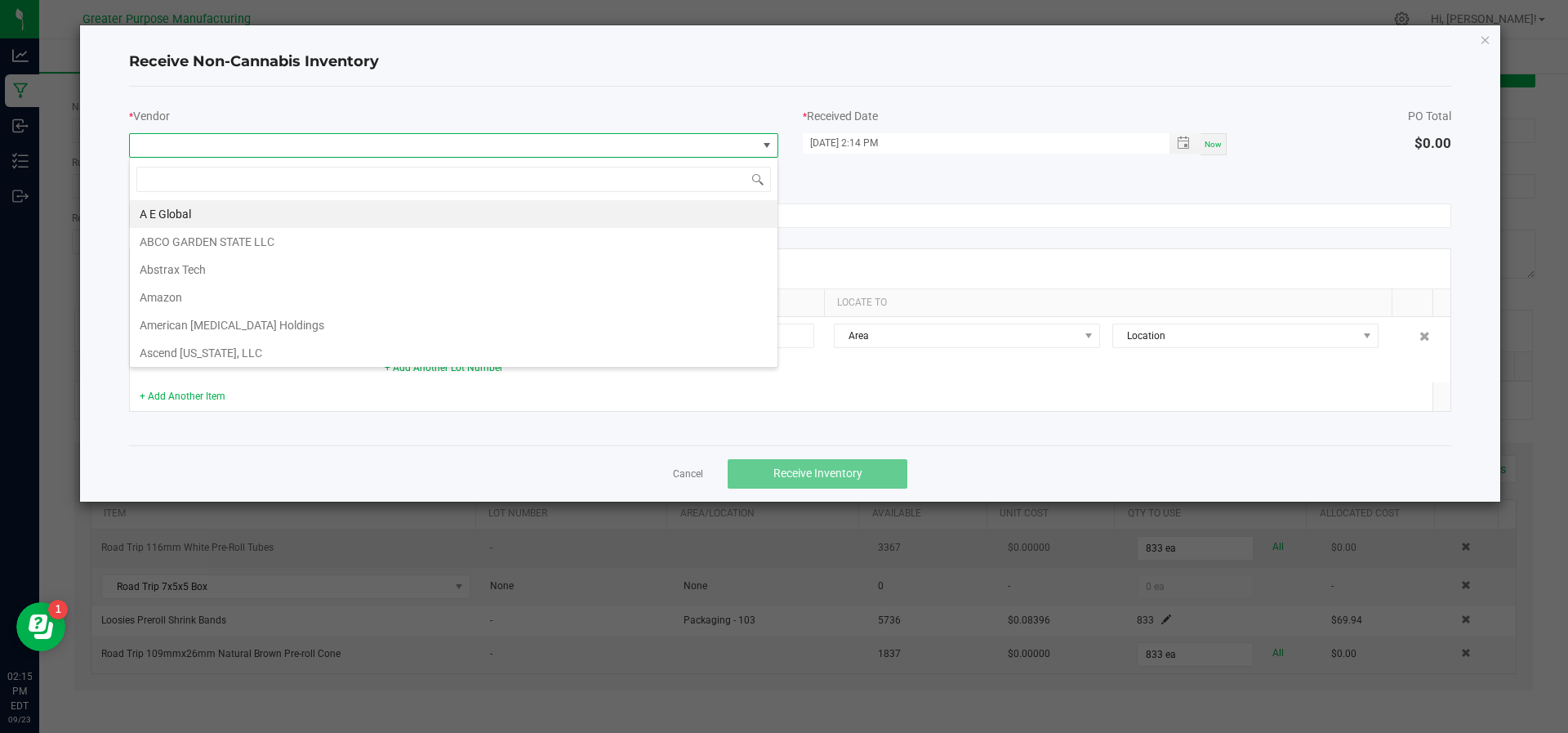
scroll to position [25, 650]
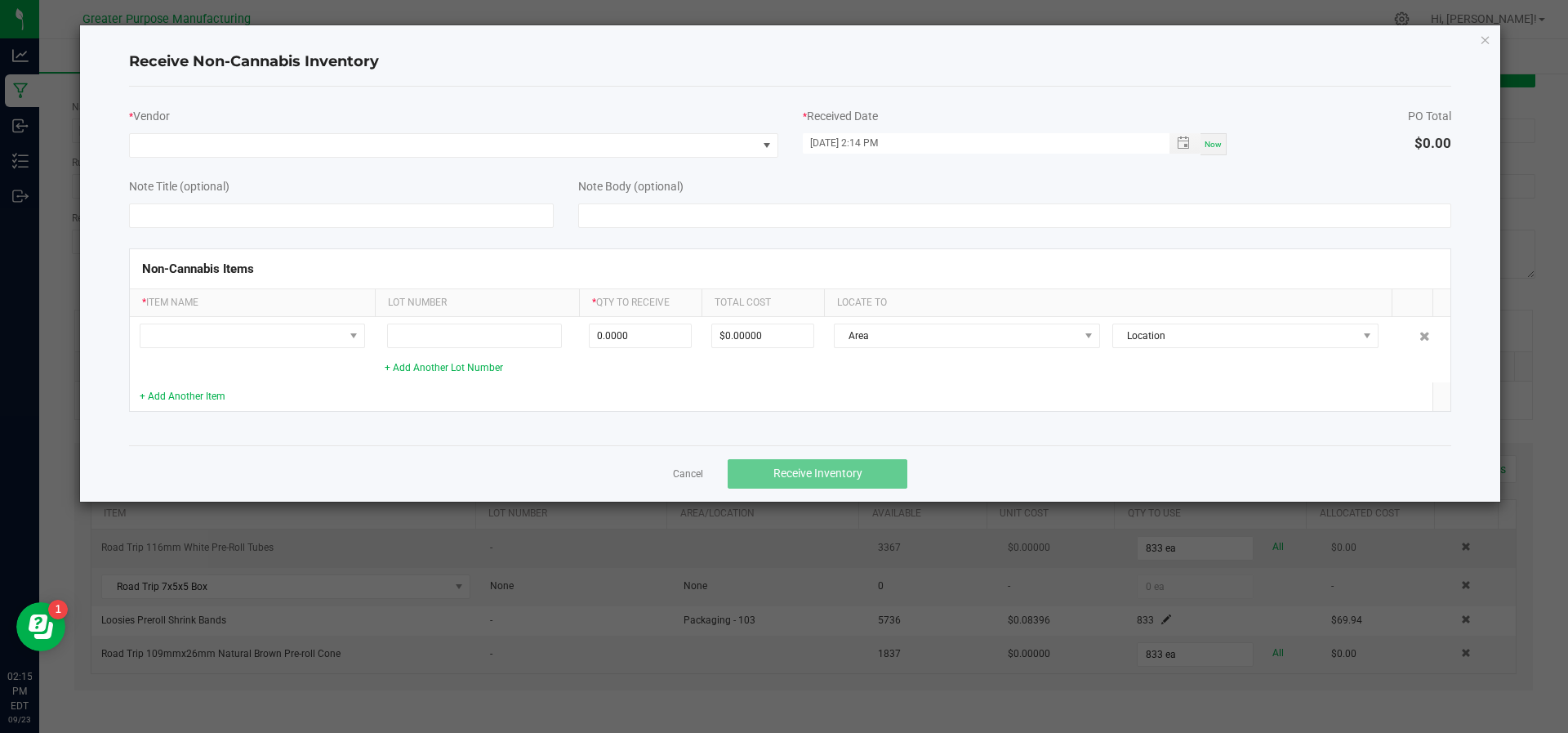
click at [628, 67] on h4 "Receive Non-Cannabis Inventory" at bounding box center [790, 61] width 1323 height 21
click at [688, 470] on link "Cancel" at bounding box center [687, 474] width 30 height 14
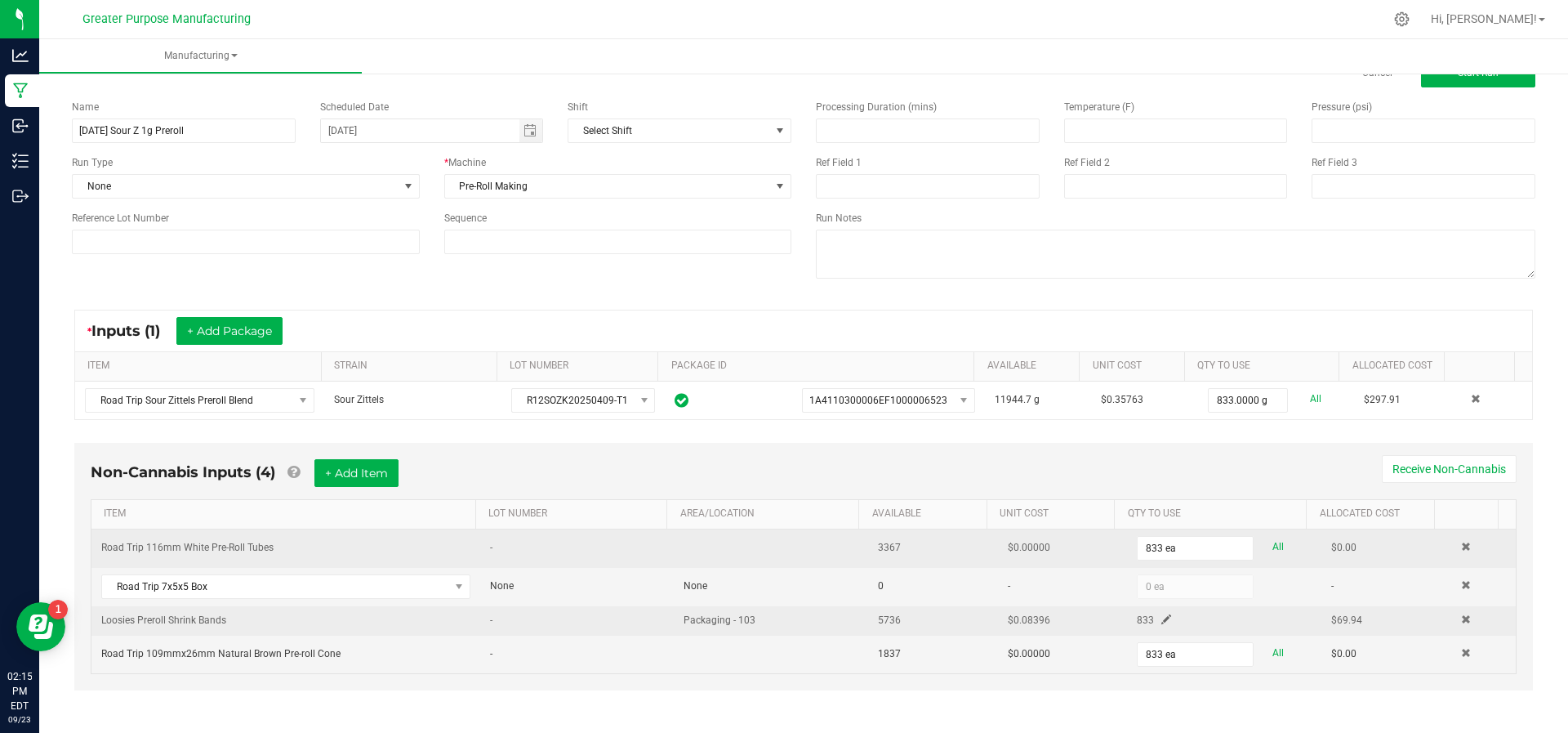
scroll to position [49, 0]
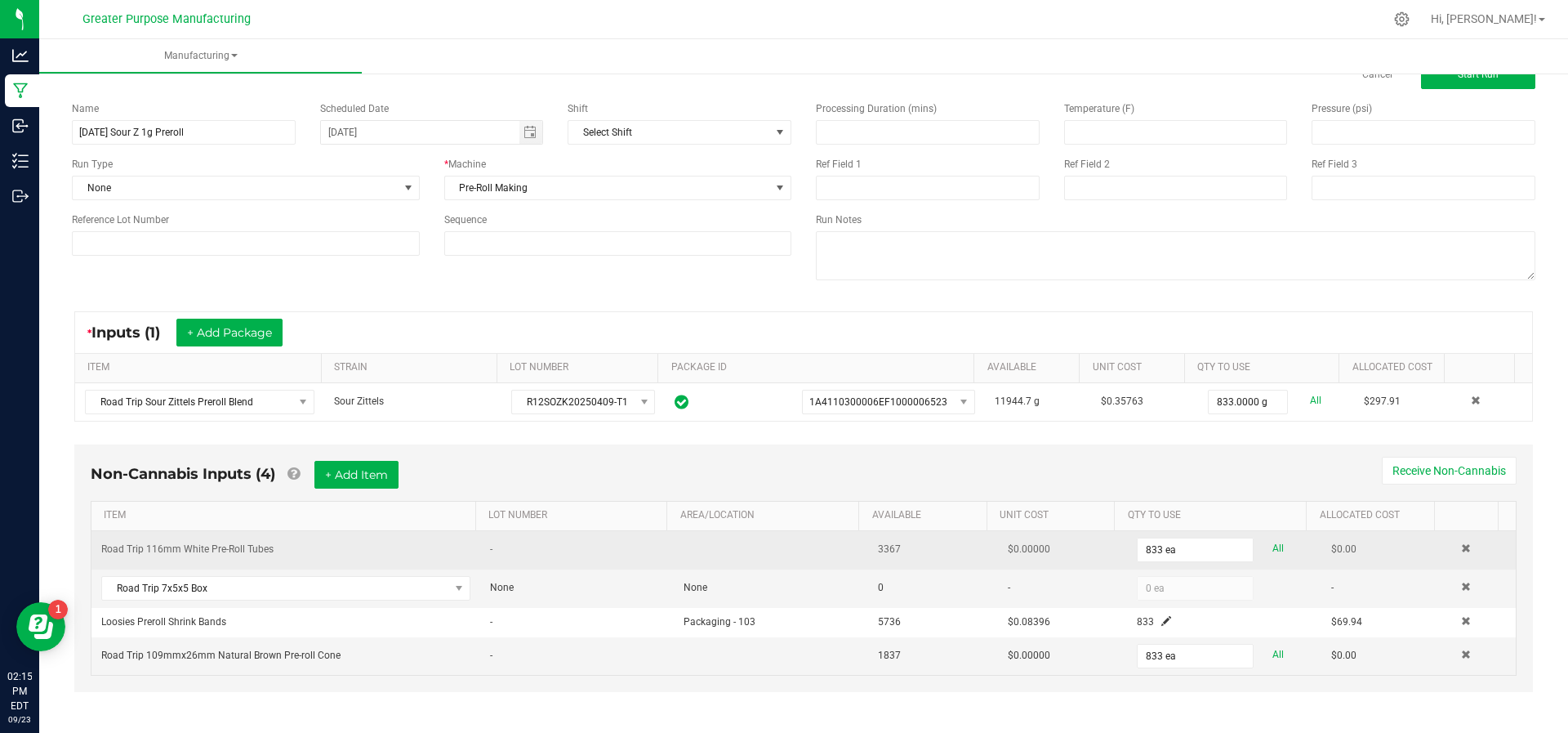
drag, startPoint x: 1164, startPoint y: 615, endPoint x: 1446, endPoint y: 704, distance: 295.7
click at [1446, 704] on div "Non-Cannabis Inputs (4) + Add Item Receive Non-Cannabis ITEM LOT NUMBER AREA/LO…" at bounding box center [803, 579] width 1487 height 286
click at [1461, 582] on span at bounding box center [1466, 587] width 10 height 10
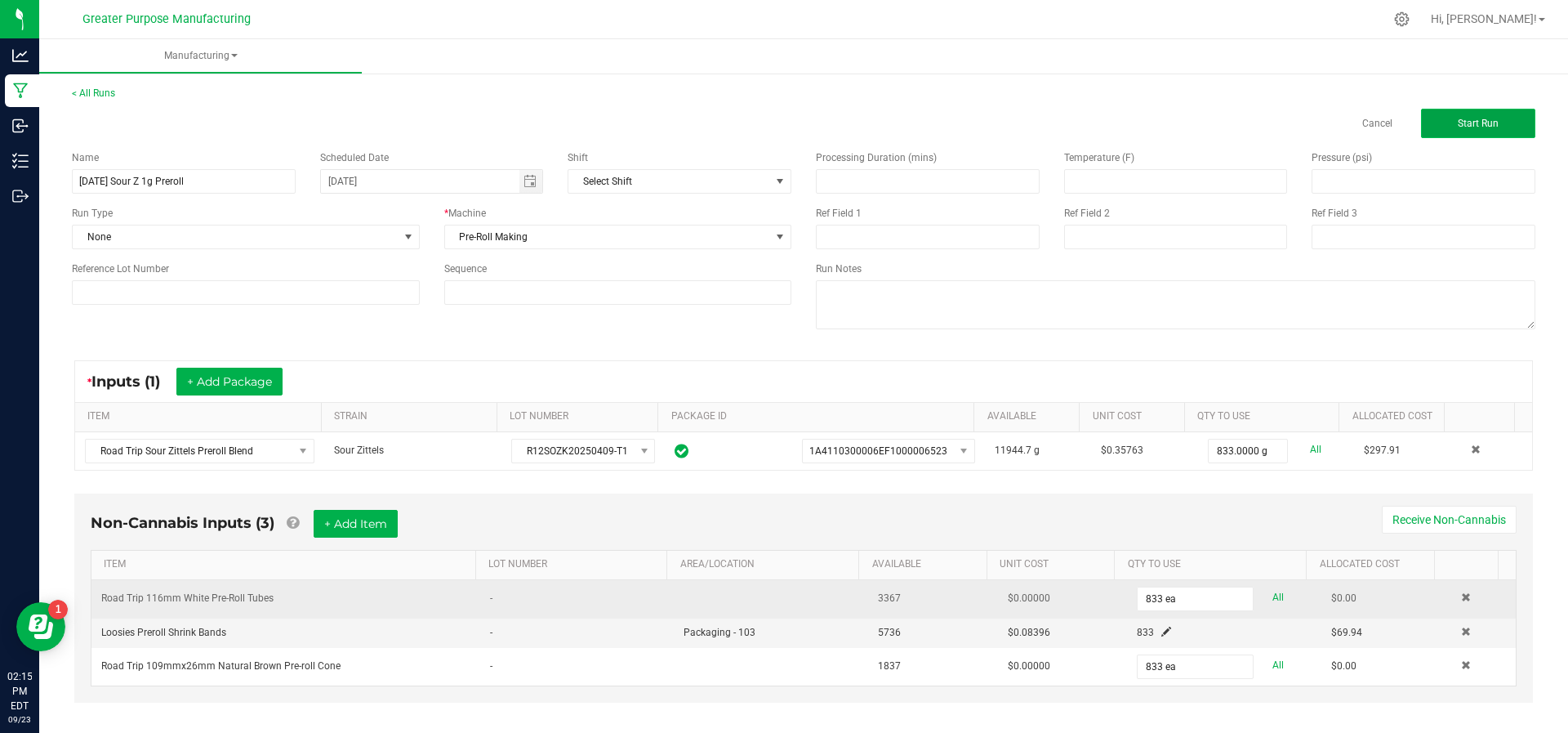
click at [1444, 116] on button "Start Run" at bounding box center [1477, 124] width 114 height 29
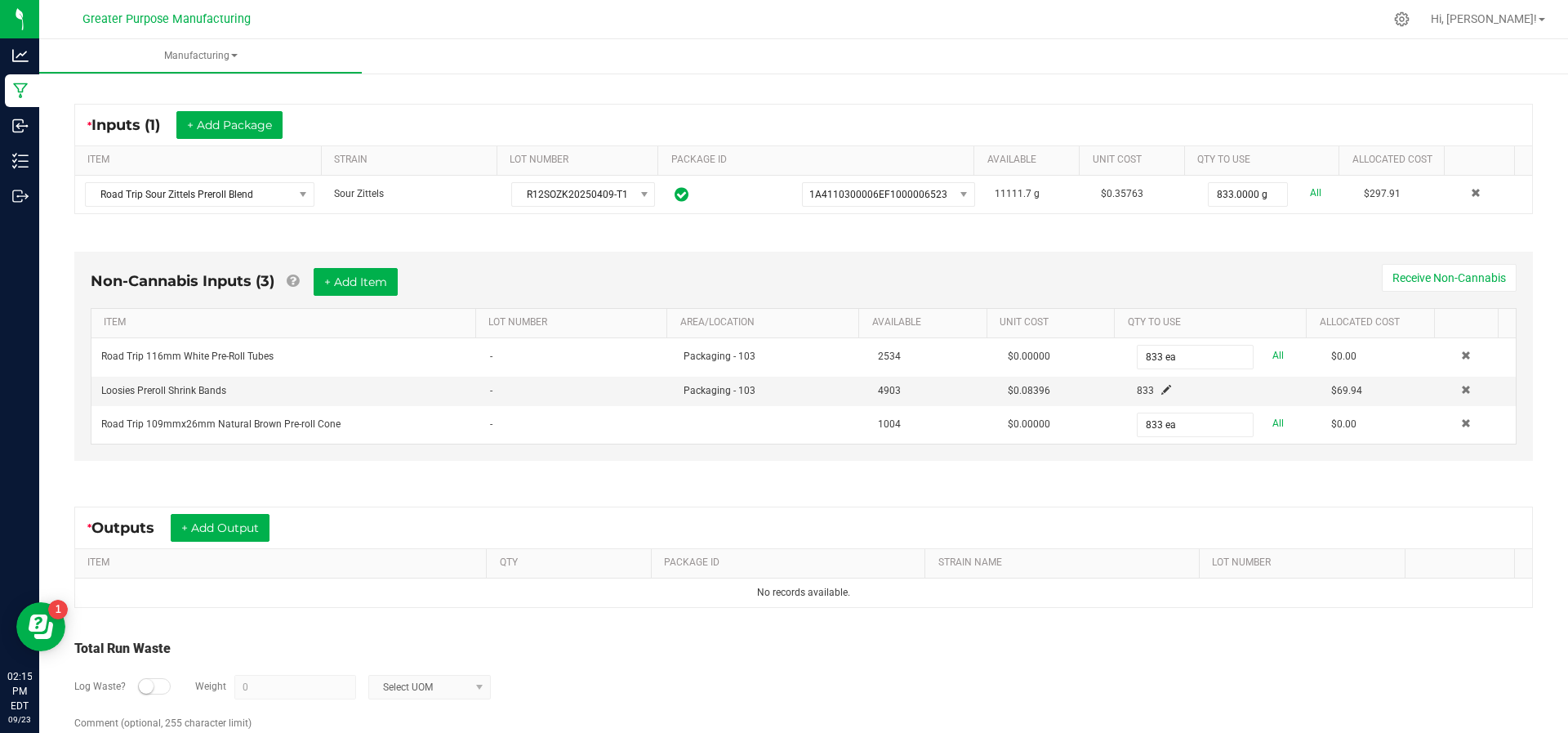
scroll to position [346, 0]
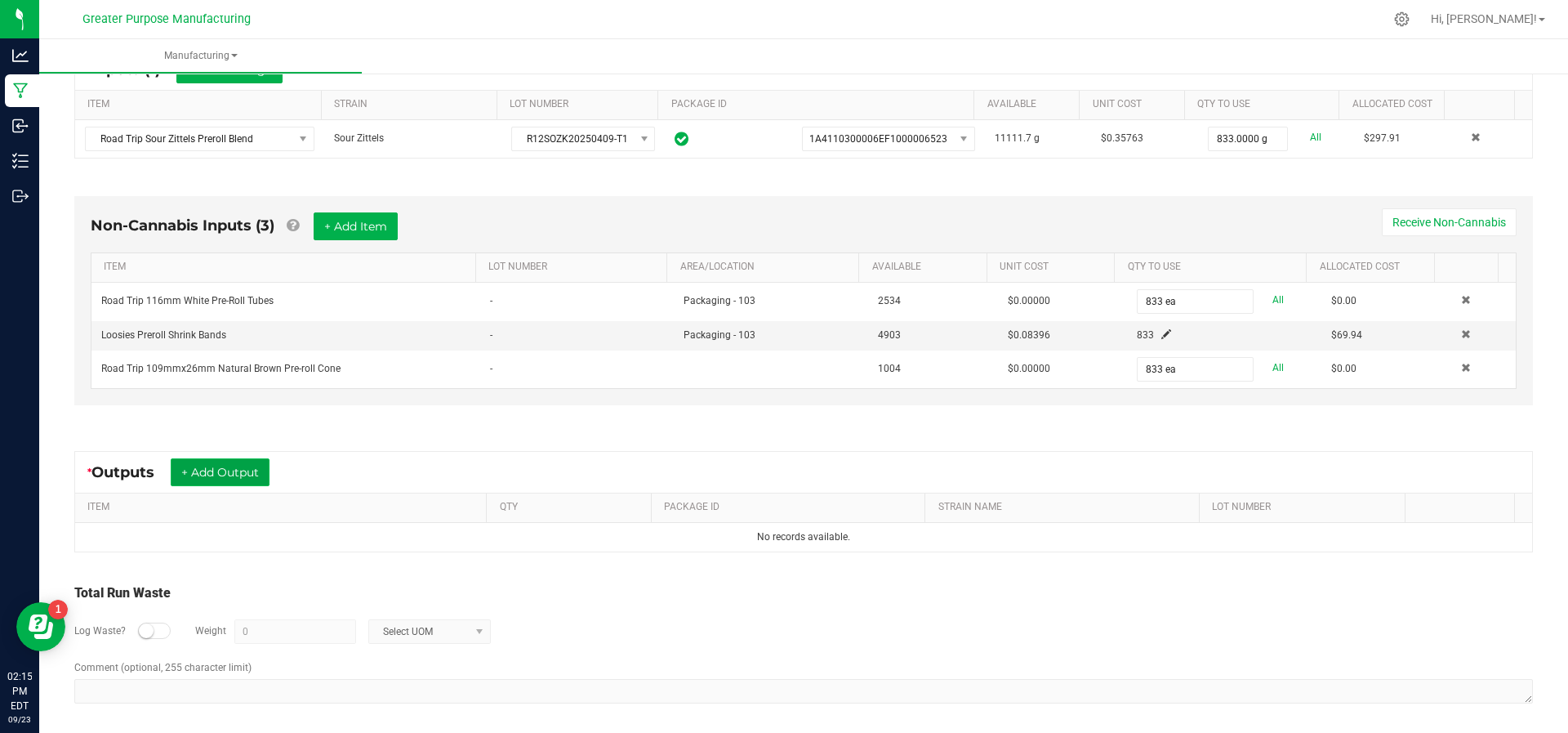
click at [201, 467] on button "+ Add Output" at bounding box center [220, 472] width 99 height 27
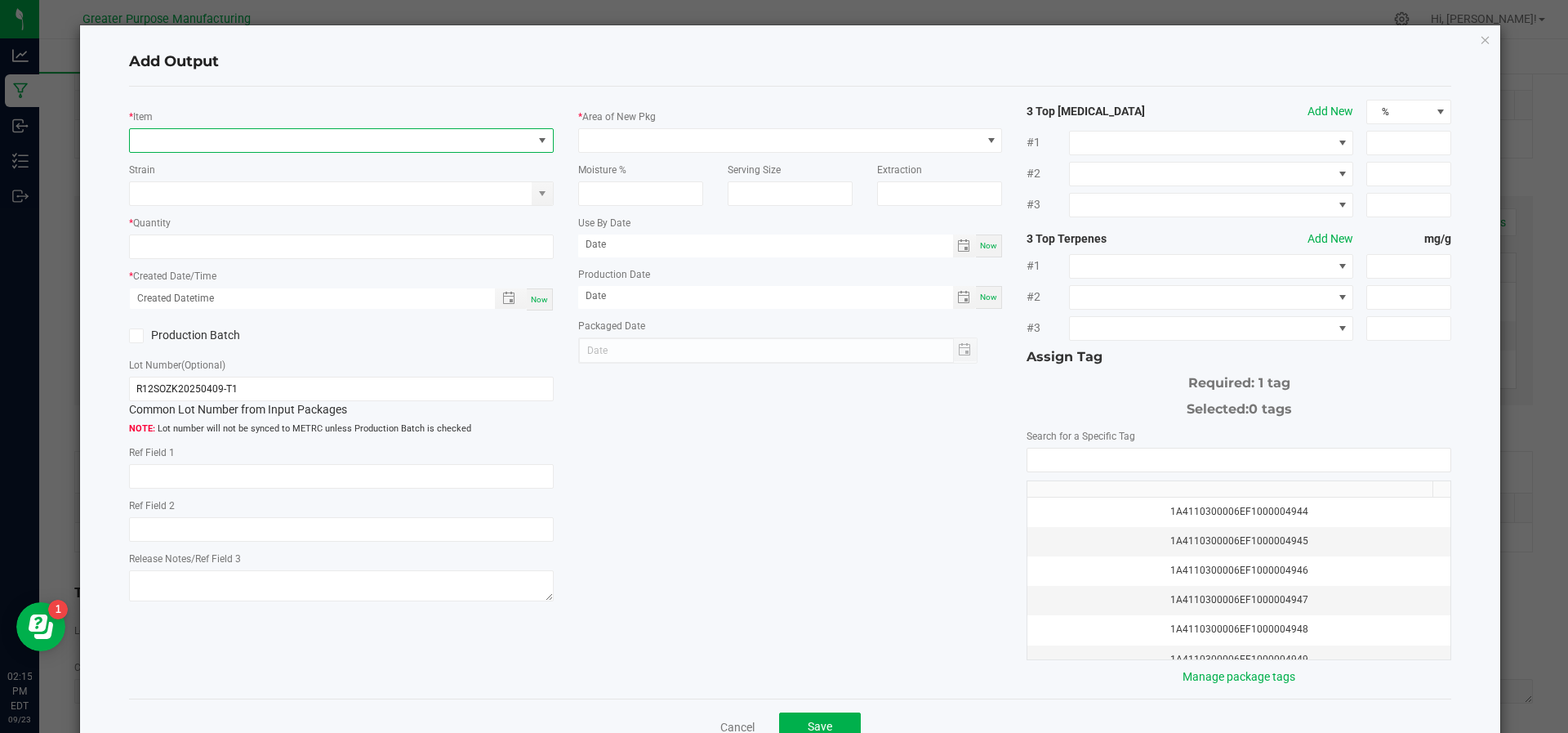
click at [323, 130] on span "NO DATA FOUND" at bounding box center [331, 140] width 403 height 23
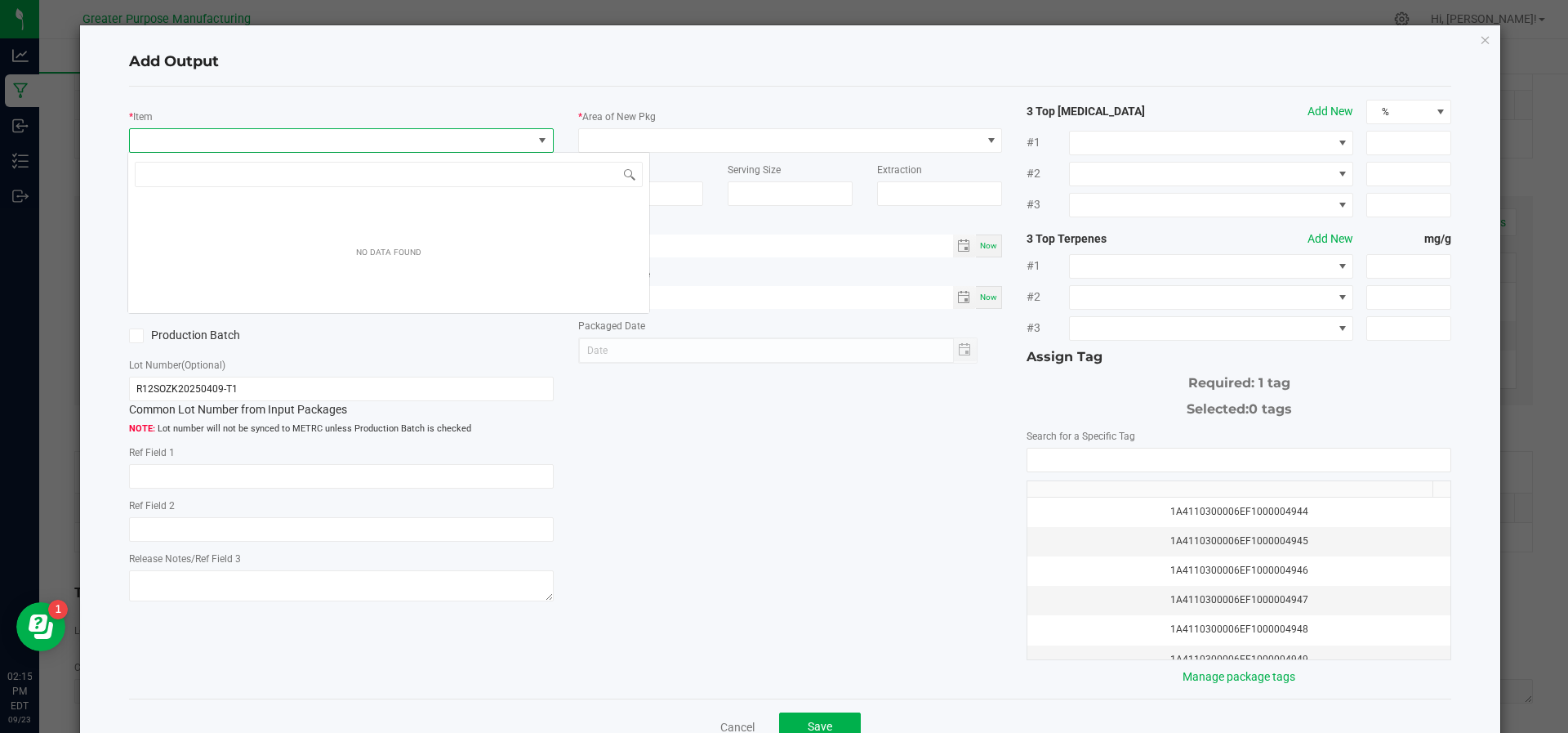
scroll to position [25, 419]
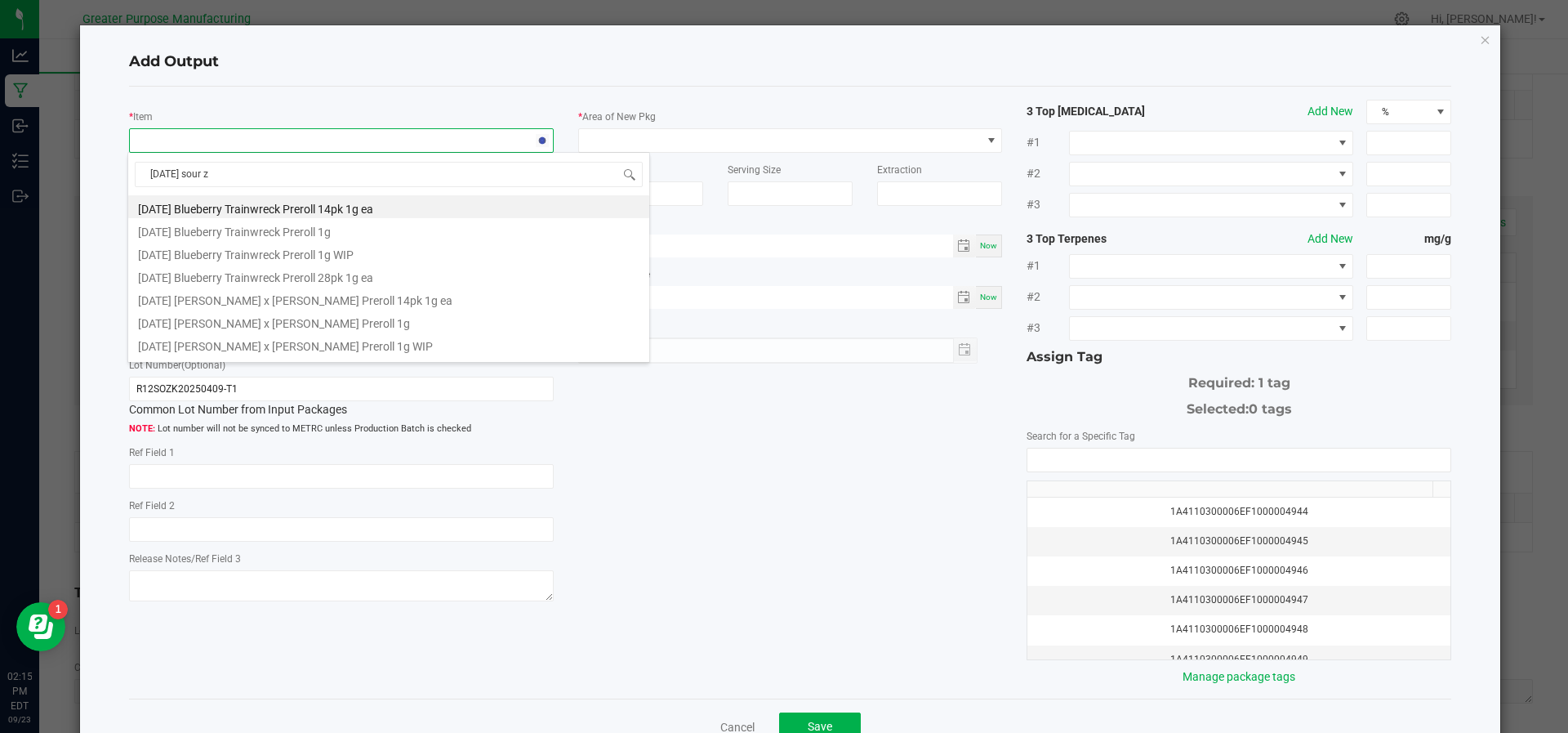
type input "Sunday sour z"
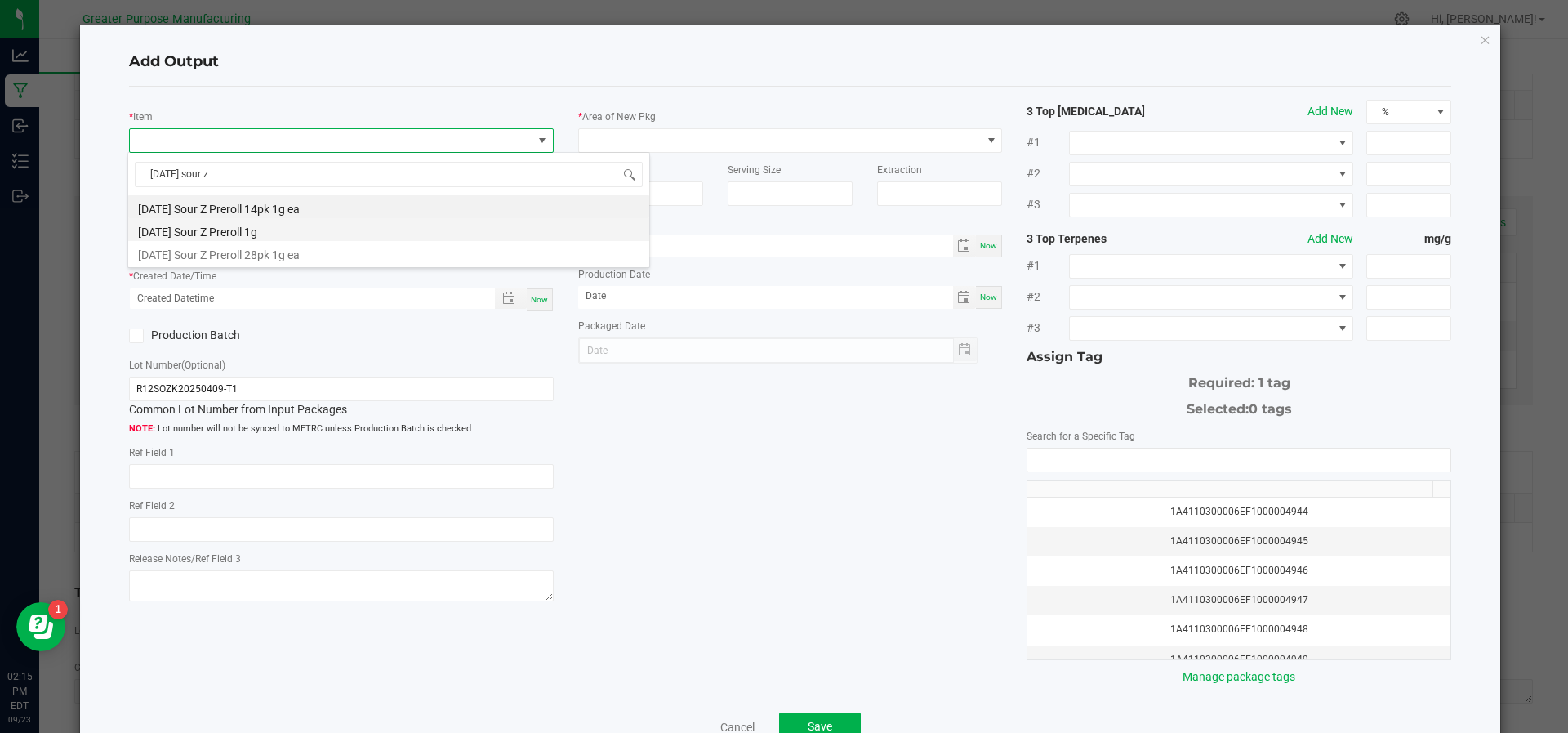
click at [308, 238] on li "[DATE] Sour Z Preroll 1g" at bounding box center [388, 229] width 521 height 23
type input "0 ea"
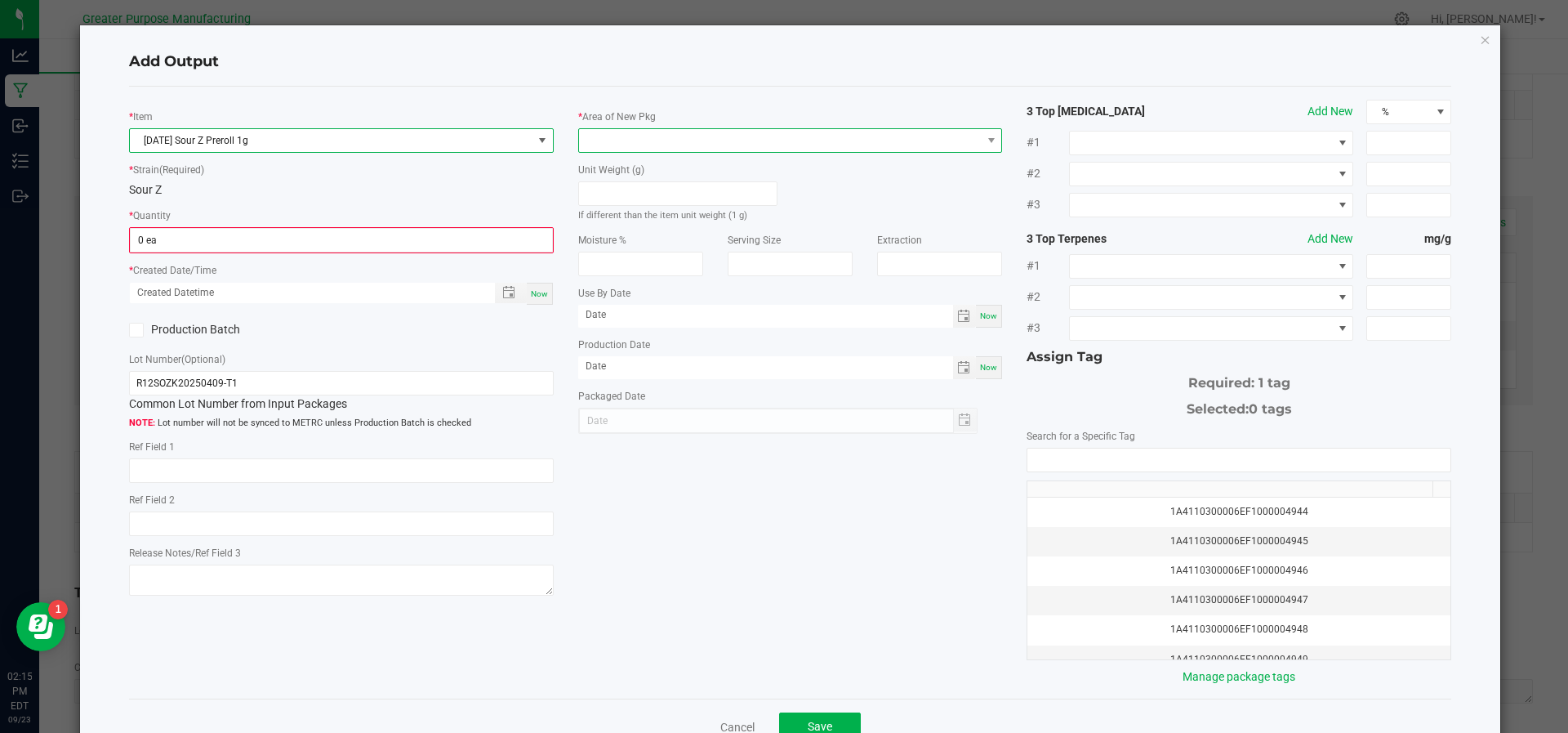
click at [615, 145] on span at bounding box center [780, 140] width 403 height 23
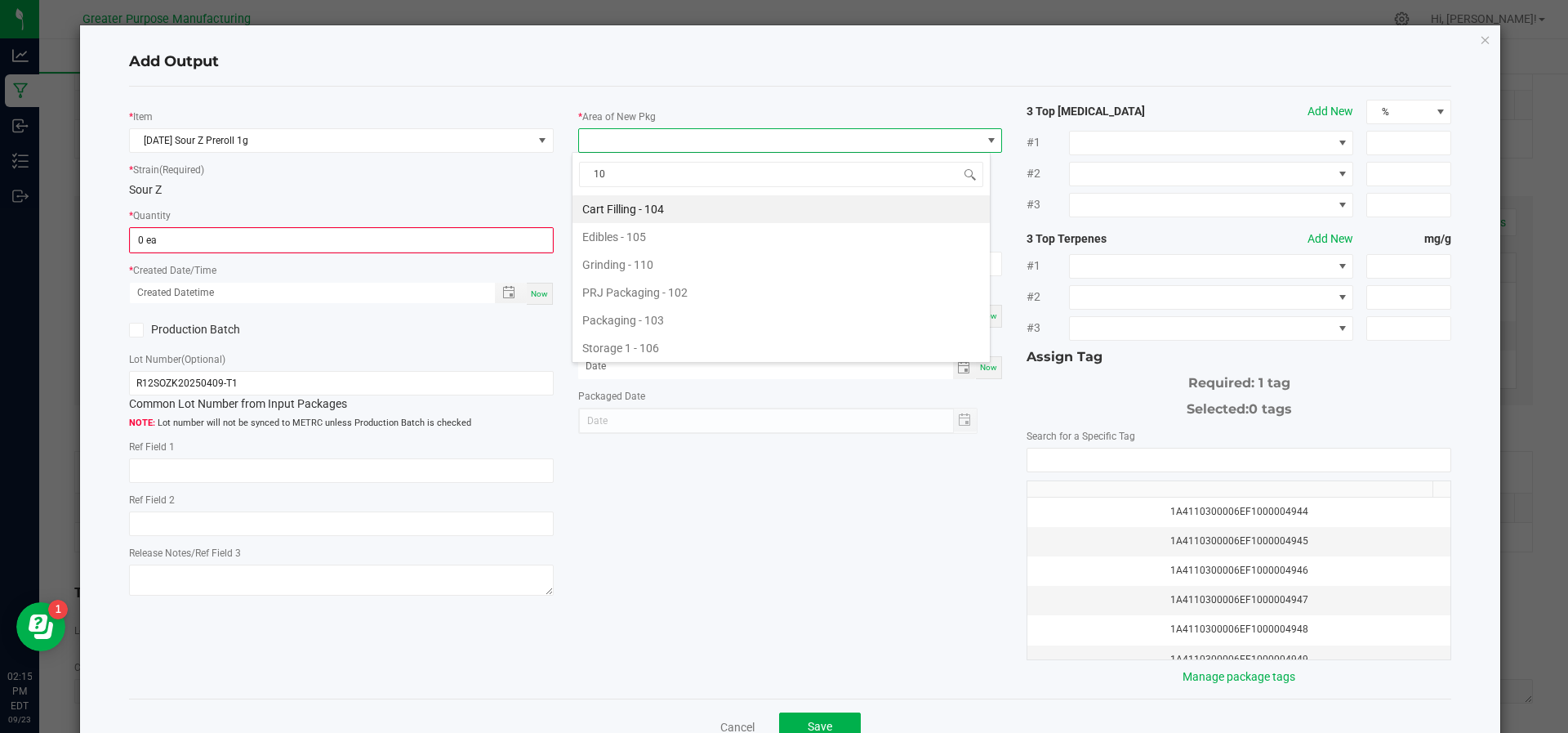
type input "108"
click at [648, 210] on li "Vault - 108" at bounding box center [781, 209] width 417 height 27
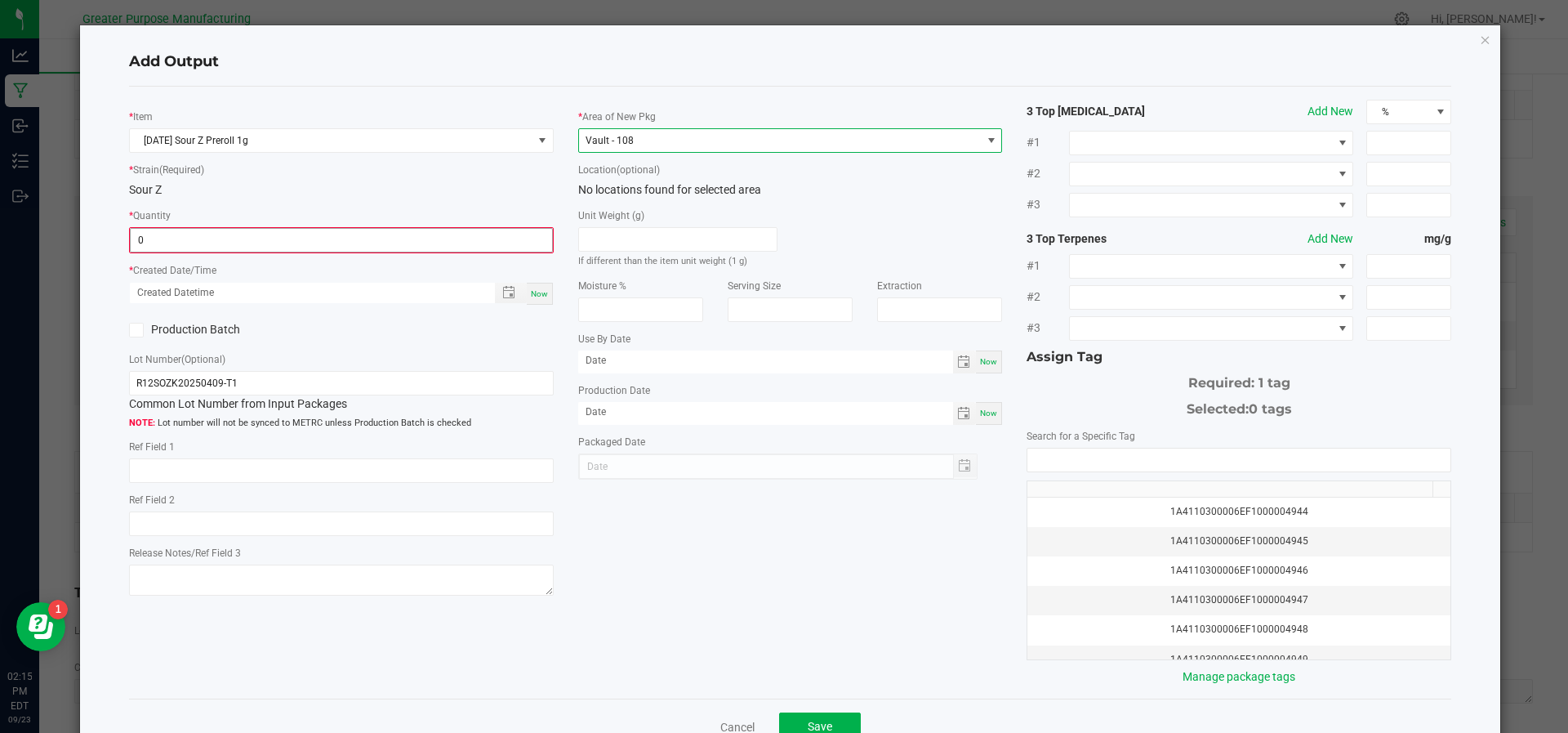
click at [282, 243] on input "0" at bounding box center [341, 240] width 422 height 23
type input "833 ea"
click at [535, 287] on span "Now" at bounding box center [539, 292] width 17 height 9
type input "09/23/2025 2:15 PM"
type input "[DATE]"
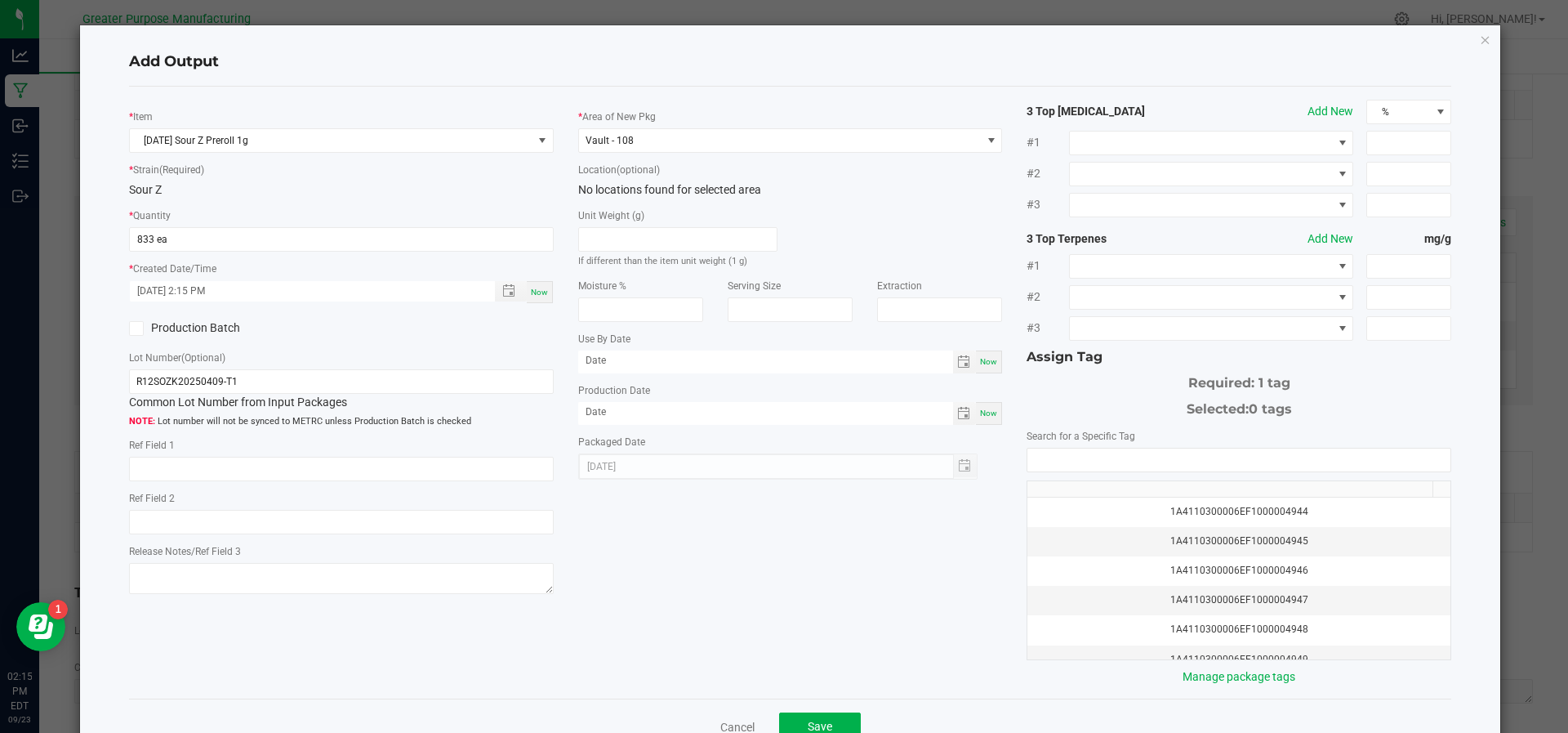
scroll to position [42, 0]
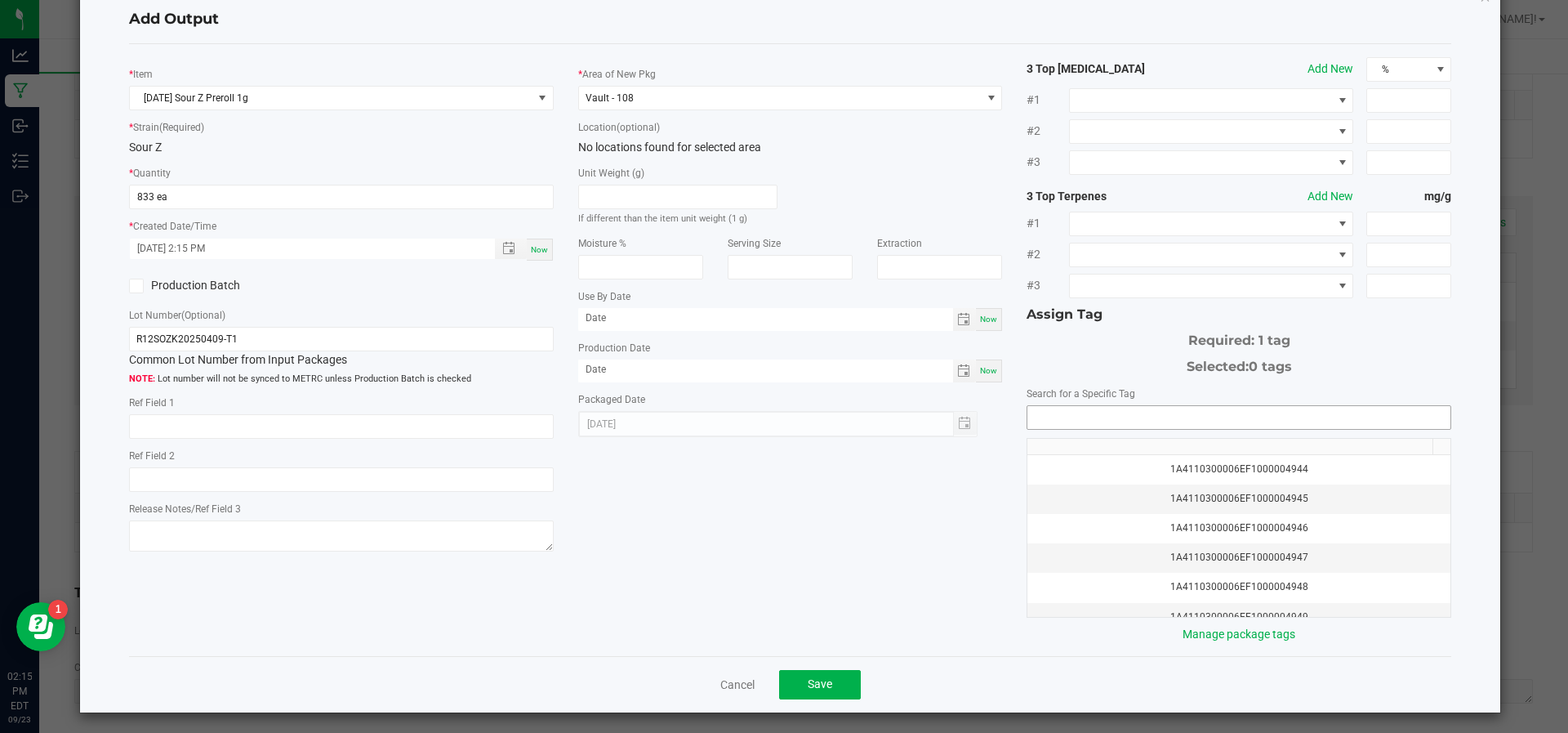
click at [1254, 419] on input "NO DATA FOUND" at bounding box center [1239, 417] width 423 height 23
type input "month/day/year"
click at [913, 319] on input "month/day/year" at bounding box center [766, 318] width 375 height 20
click at [865, 339] on div "Production Date Now" at bounding box center [790, 360] width 424 height 43
click at [844, 318] on input "month/day/year" at bounding box center [766, 318] width 375 height 20
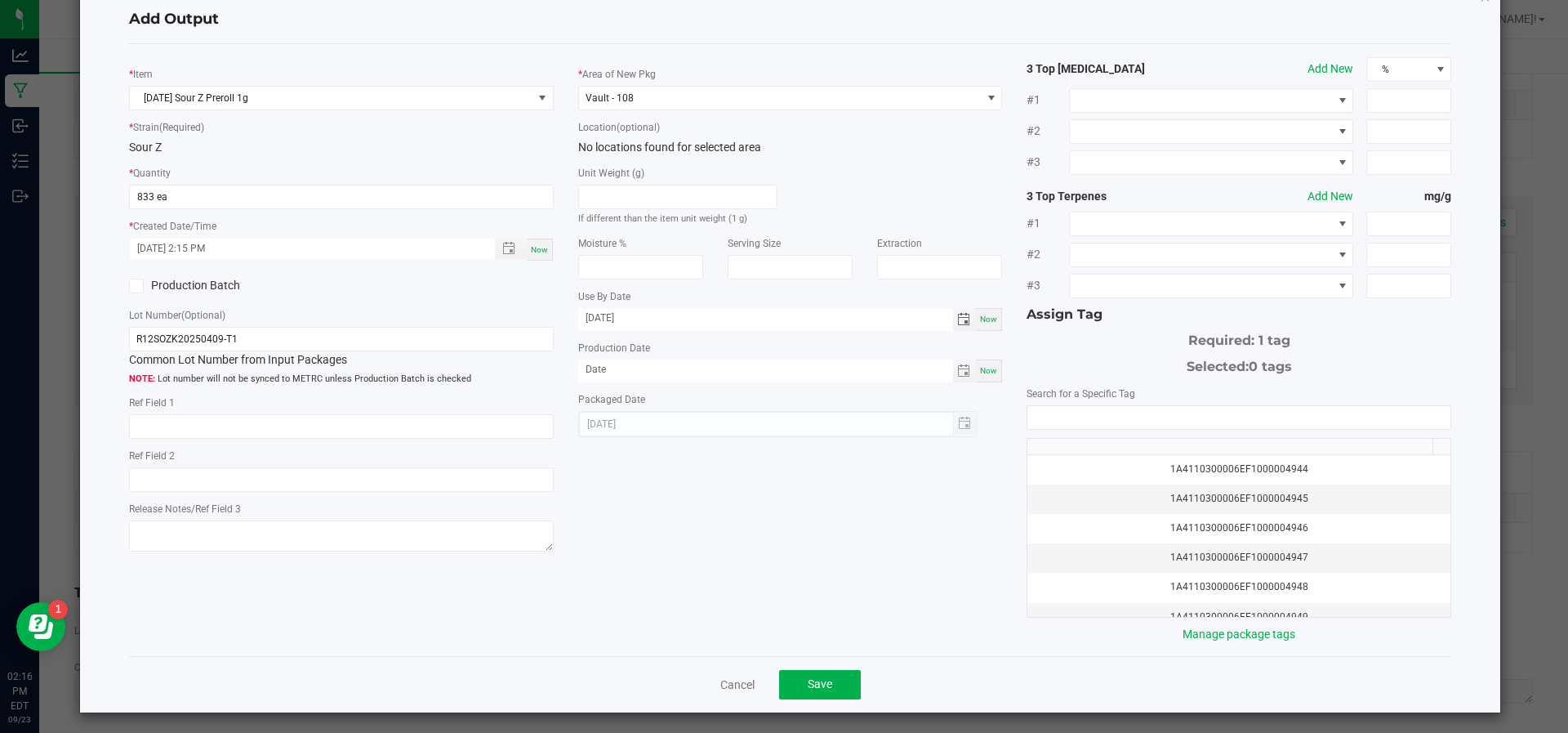
type input "03/21/2025"
click at [819, 521] on div "* Item Sunday Sour Z Preroll 1g * Strain (Required) Sour Z * Quantity 833 ea * …" at bounding box center [790, 350] width 1348 height 586
click at [993, 382] on div "* Area of New Pkg Vault - 108 Location (optional) No locations found for select…" at bounding box center [790, 246] width 449 height 380
drag, startPoint x: 977, startPoint y: 378, endPoint x: 993, endPoint y: 382, distance: 16.5
click at [993, 382] on div "* Area of New Pkg Vault - 108 Location (optional) No locations found for select…" at bounding box center [790, 246] width 449 height 380
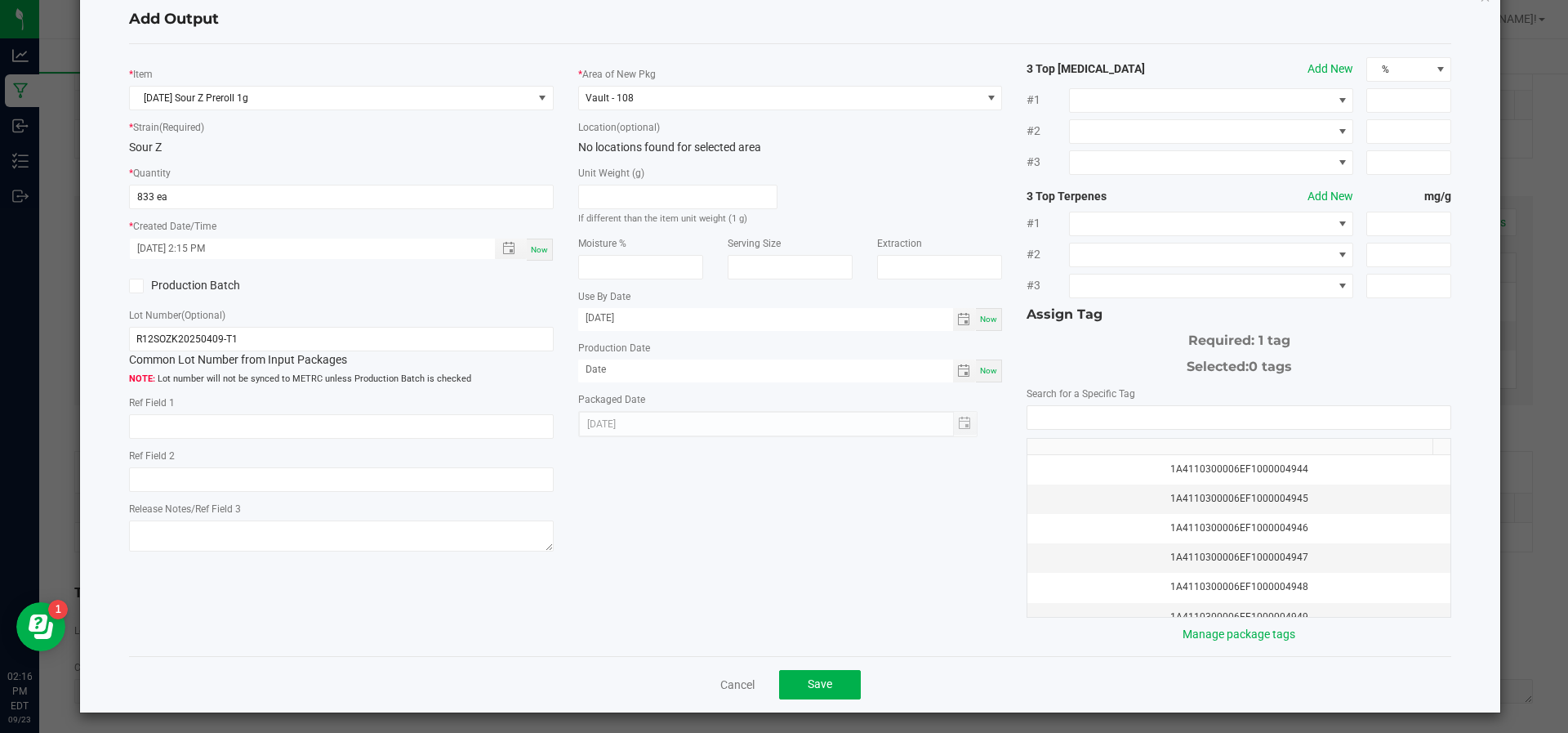
click at [980, 372] on span "Now" at bounding box center [988, 371] width 17 height 9
type input "[DATE]"
click at [654, 323] on input "03/21/2025" at bounding box center [766, 318] width 375 height 20
type input "03/21/2026"
click at [722, 498] on div "* Item Sunday Sour Z Preroll 1g * Strain (Required) Sour Z * Quantity 833 ea * …" at bounding box center [790, 350] width 1348 height 586
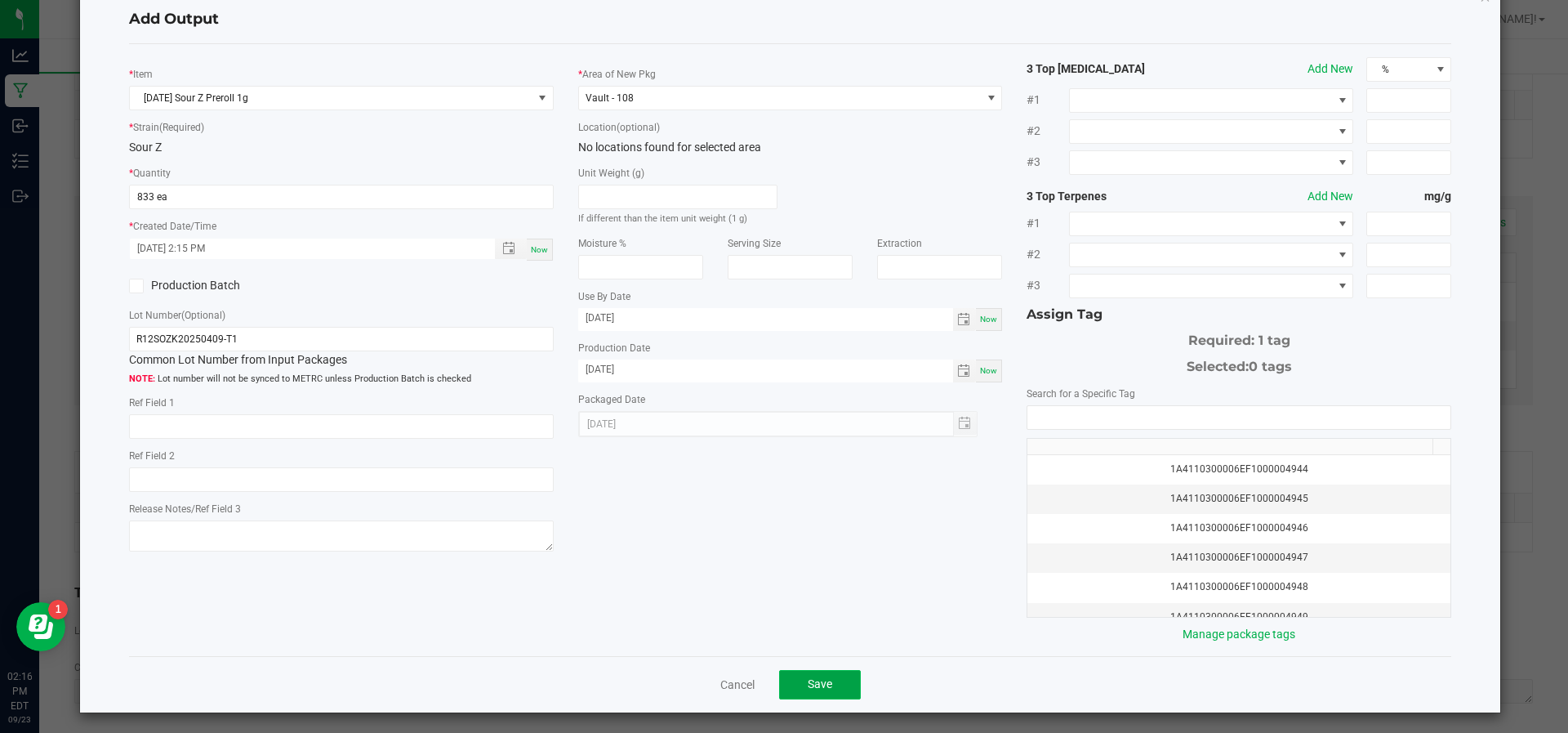
click at [812, 681] on span "Save" at bounding box center [820, 684] width 25 height 13
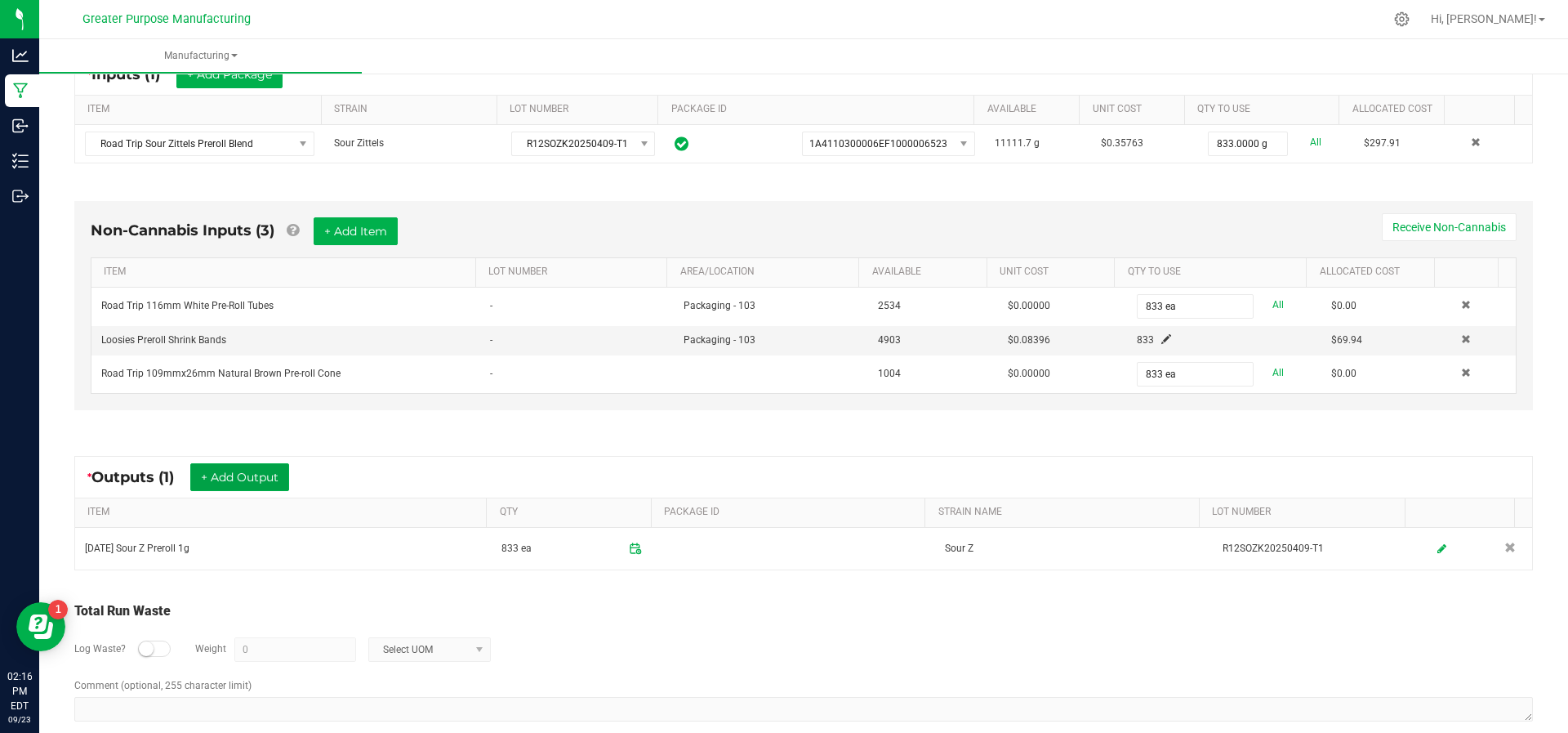
scroll to position [359, 0]
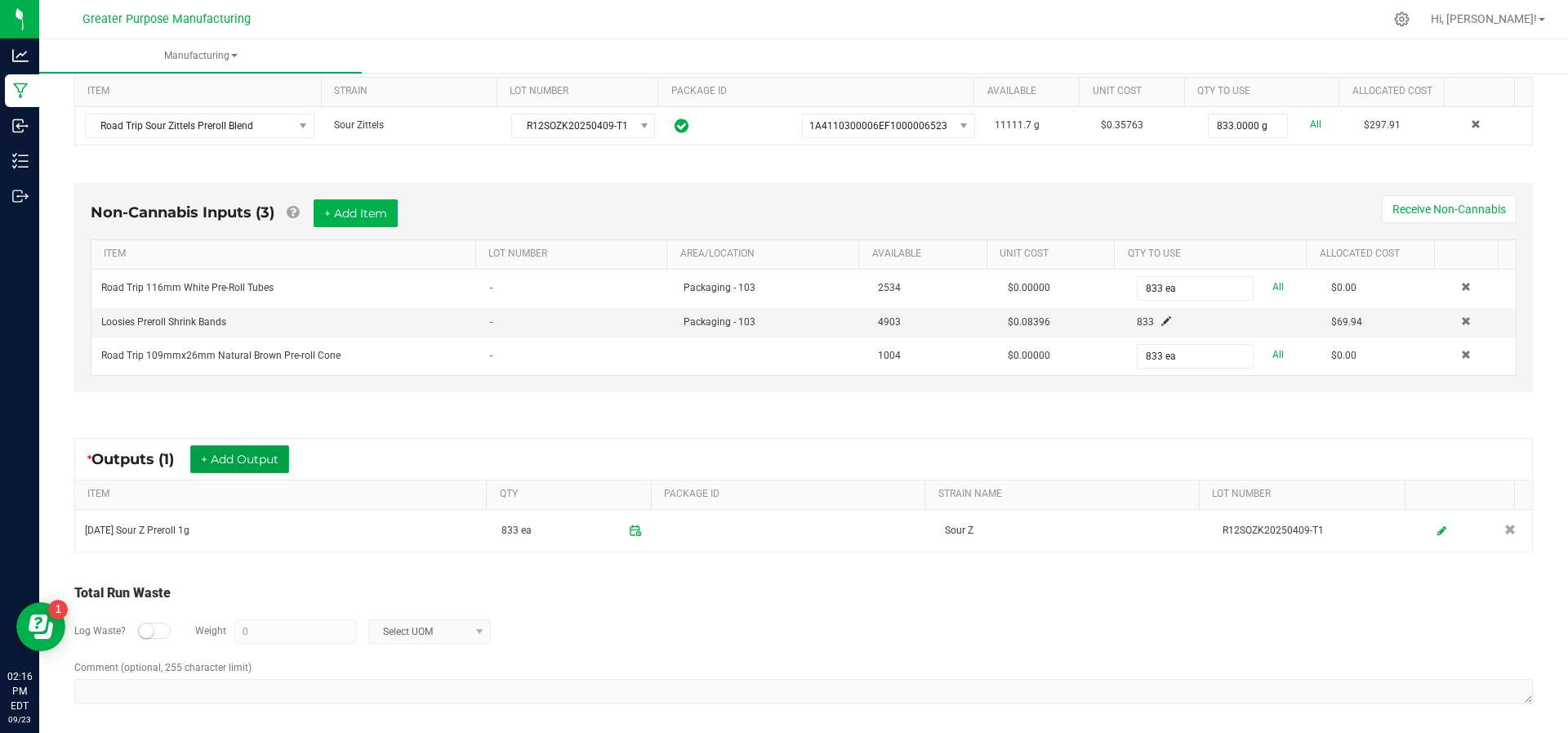
click at [260, 448] on button "+ Add Output" at bounding box center [240, 458] width 99 height 27
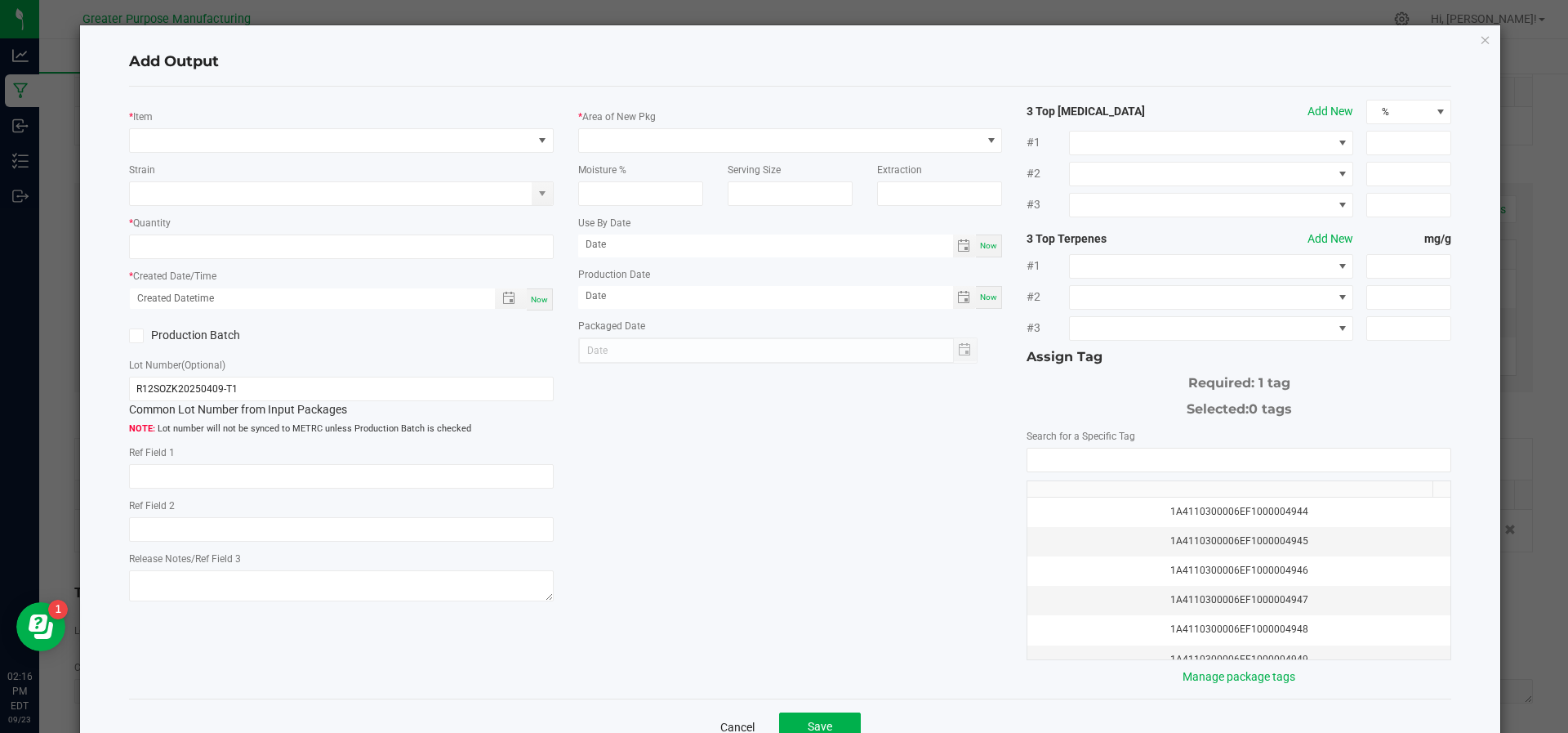
click at [720, 723] on link "Cancel" at bounding box center [736, 727] width 34 height 16
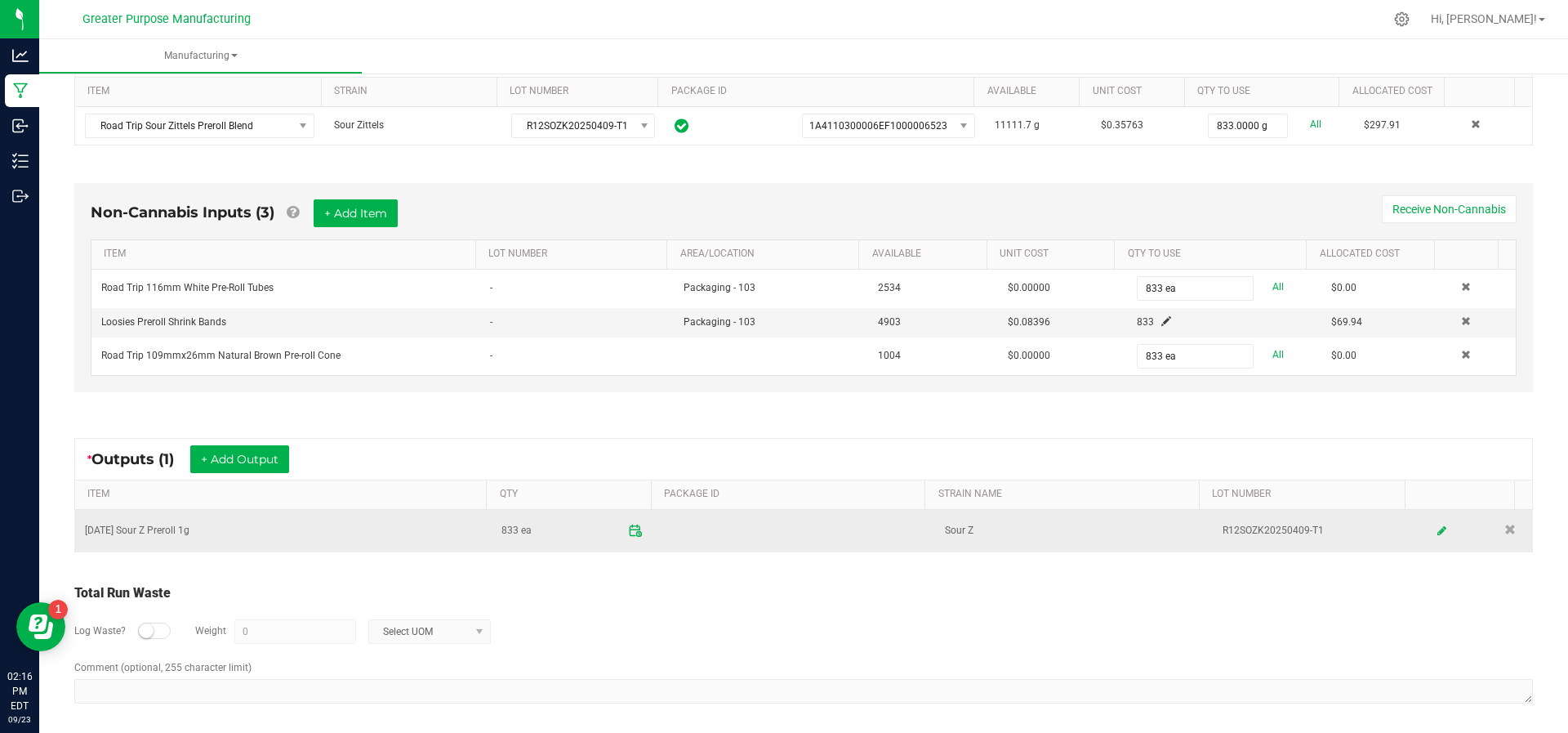
click at [620, 524] on span at bounding box center [634, 530] width 28 height 28
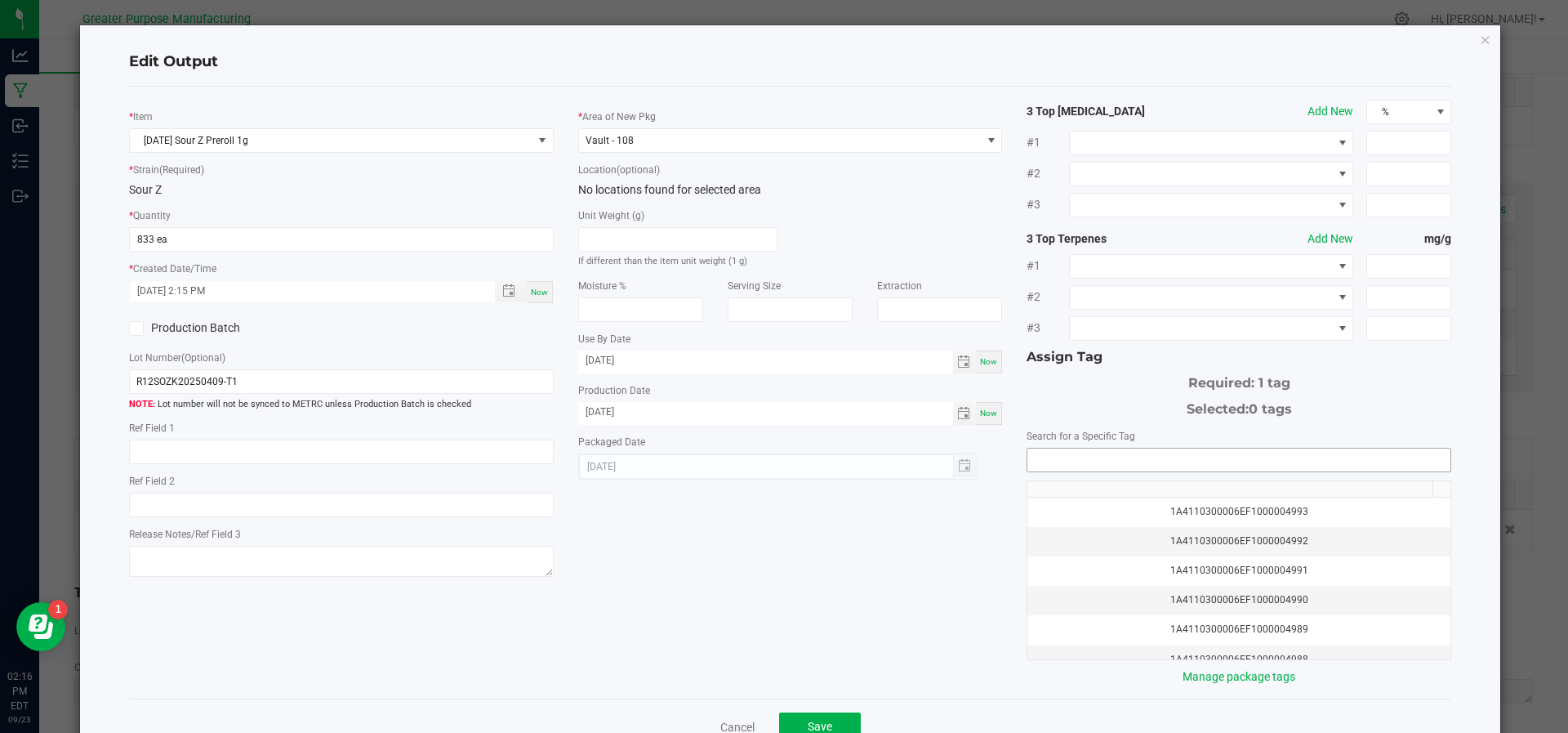
click at [1133, 463] on input "NO DATA FOUND" at bounding box center [1239, 459] width 423 height 23
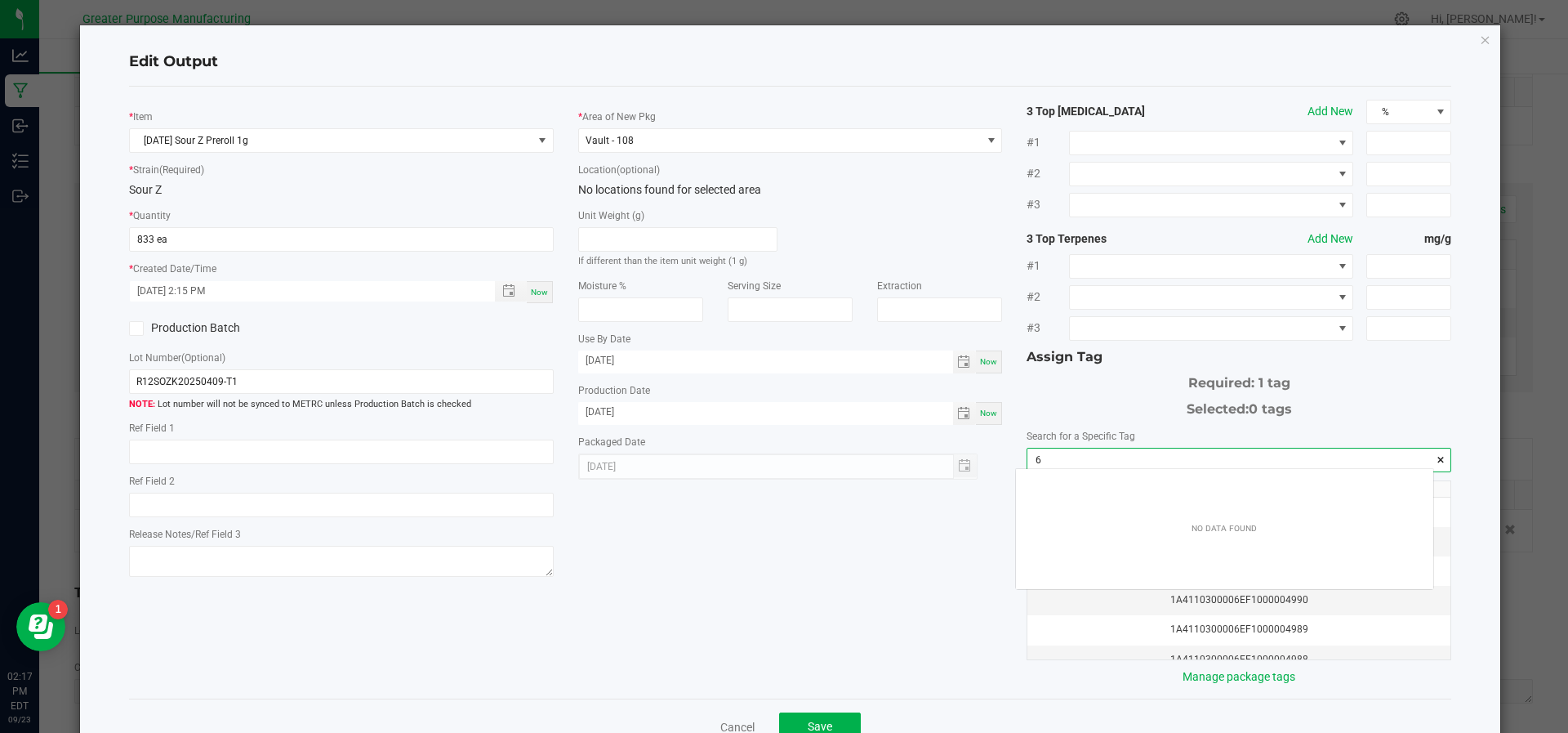
scroll to position [23, 418]
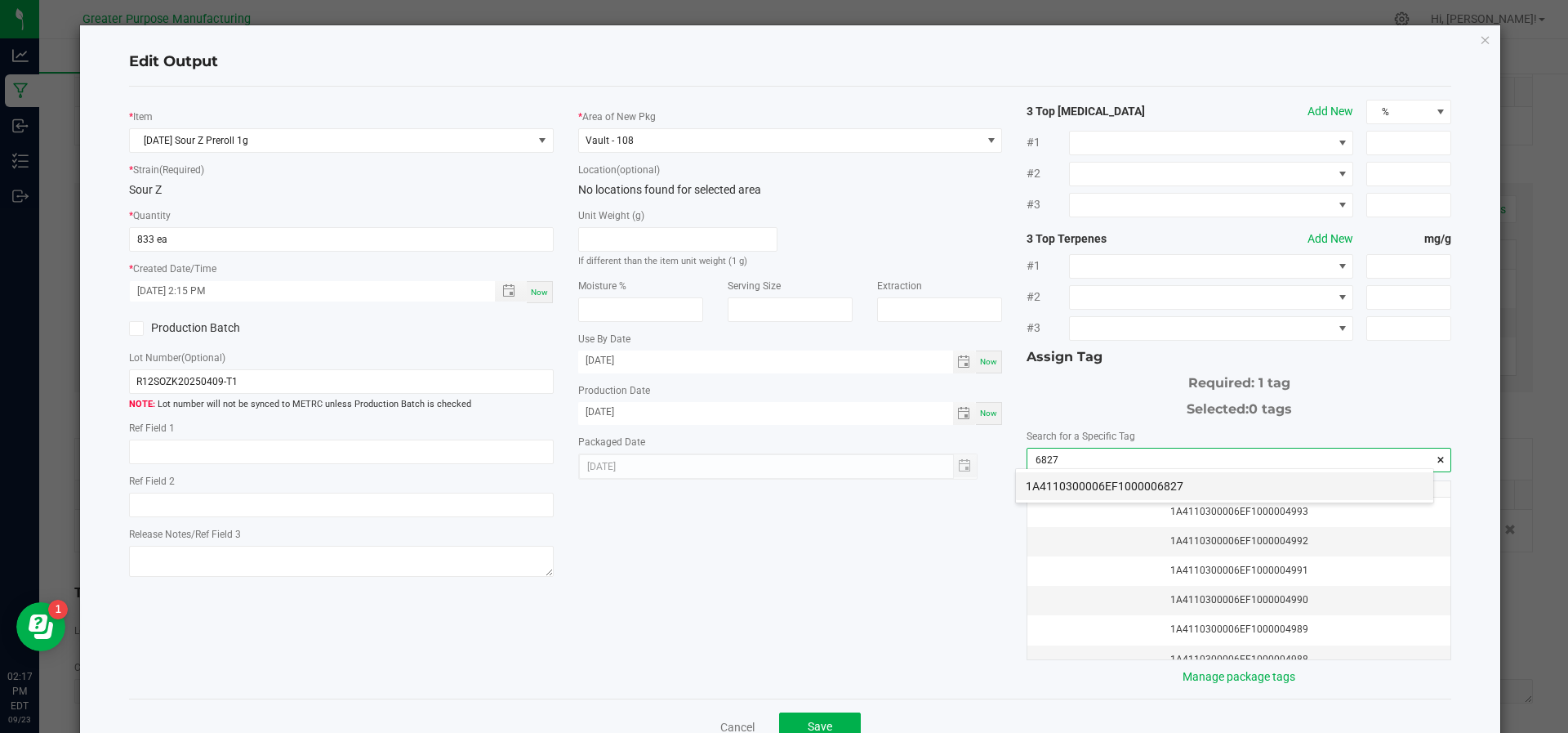
click at [1133, 475] on li "1A4110300006EF1000006827" at bounding box center [1224, 486] width 417 height 27
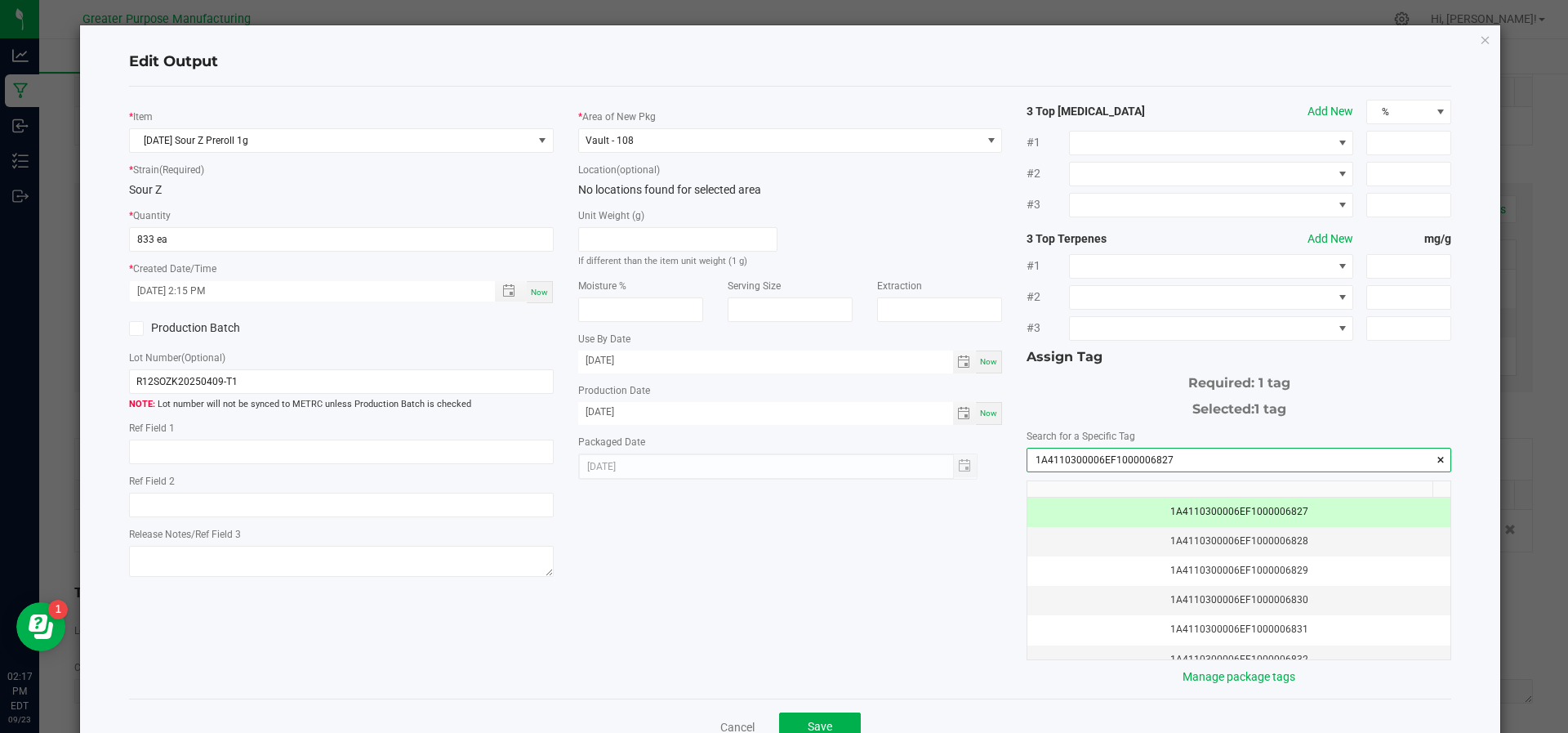
type input "1A4110300006EF1000006827"
click at [789, 524] on div "* Item Sunday Sour Z Preroll 1g * Strain (Required) Sour Z * Quantity 833 ea * …" at bounding box center [790, 393] width 1348 height 586
click at [813, 712] on button "Save" at bounding box center [820, 727] width 81 height 29
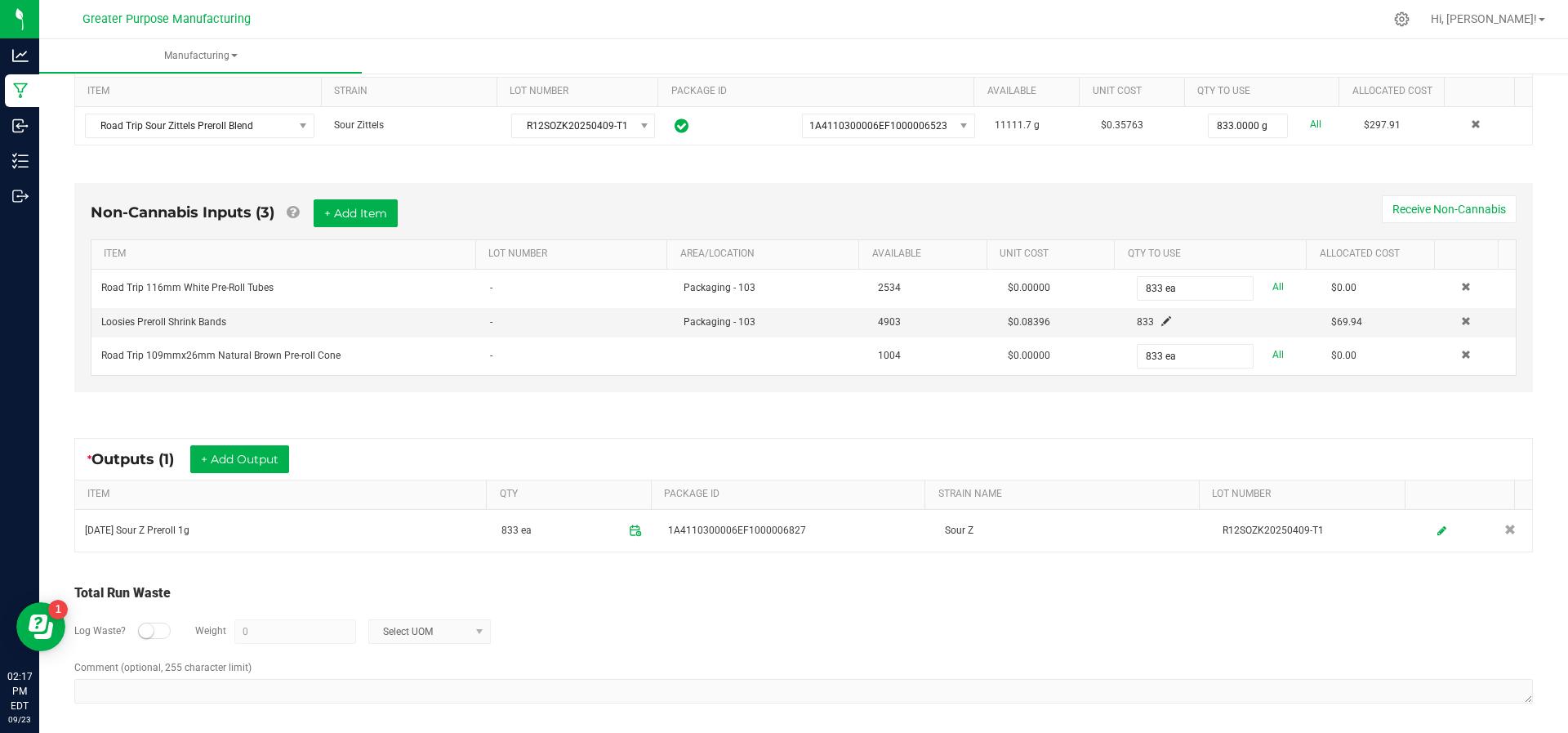
scroll to position [0, 0]
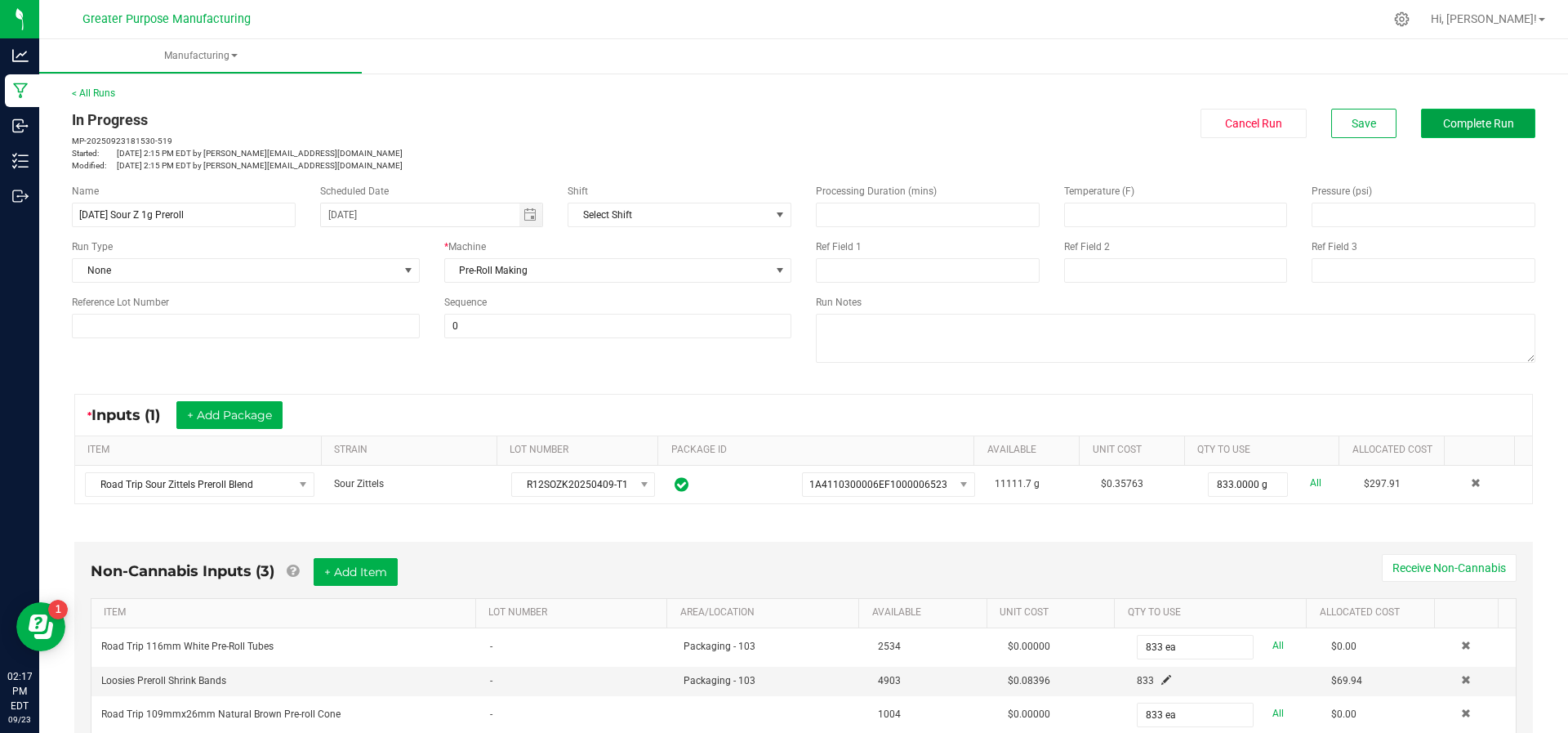
click at [1446, 133] on button "Complete Run" at bounding box center [1477, 124] width 114 height 29
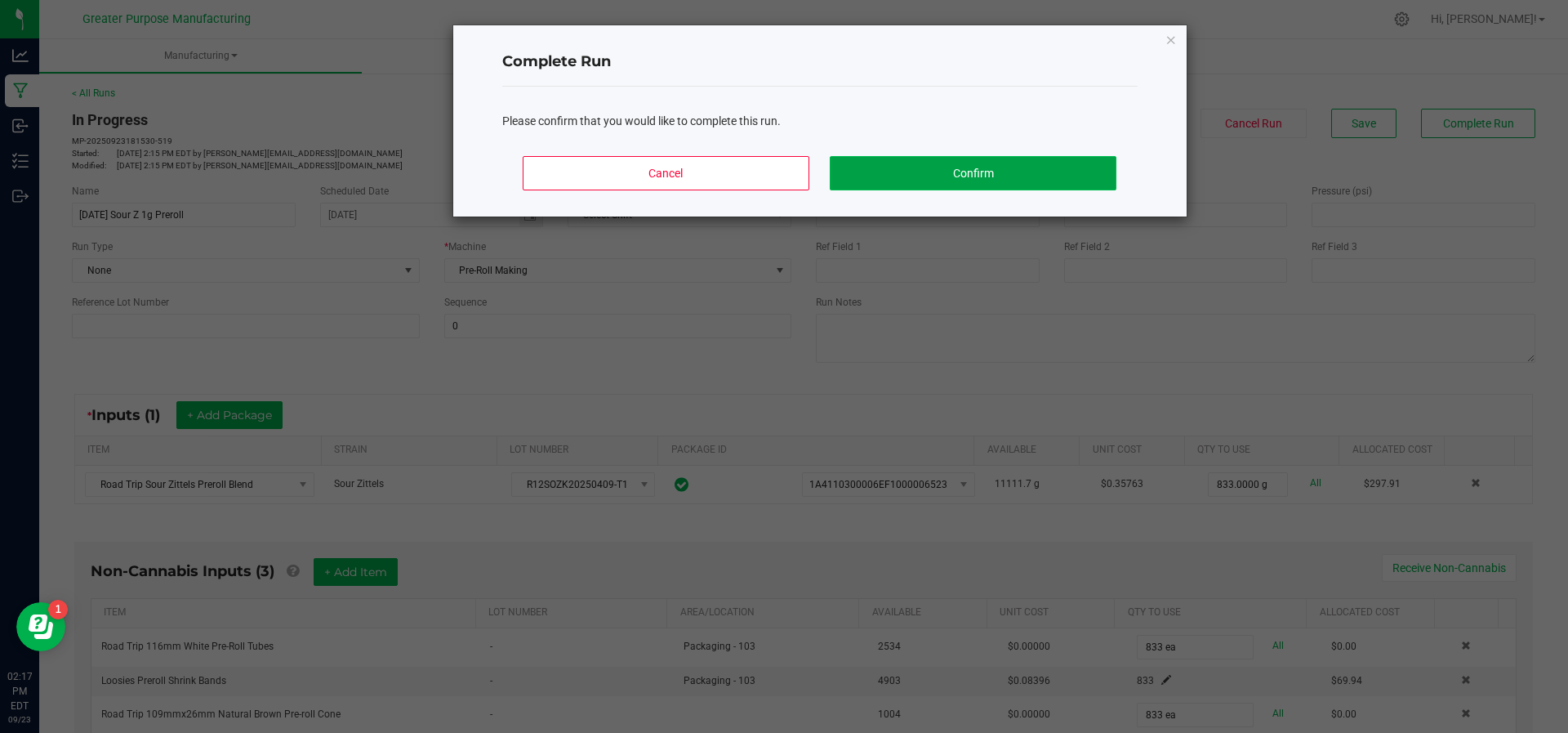
click at [970, 178] on button "Confirm" at bounding box center [972, 172] width 285 height 34
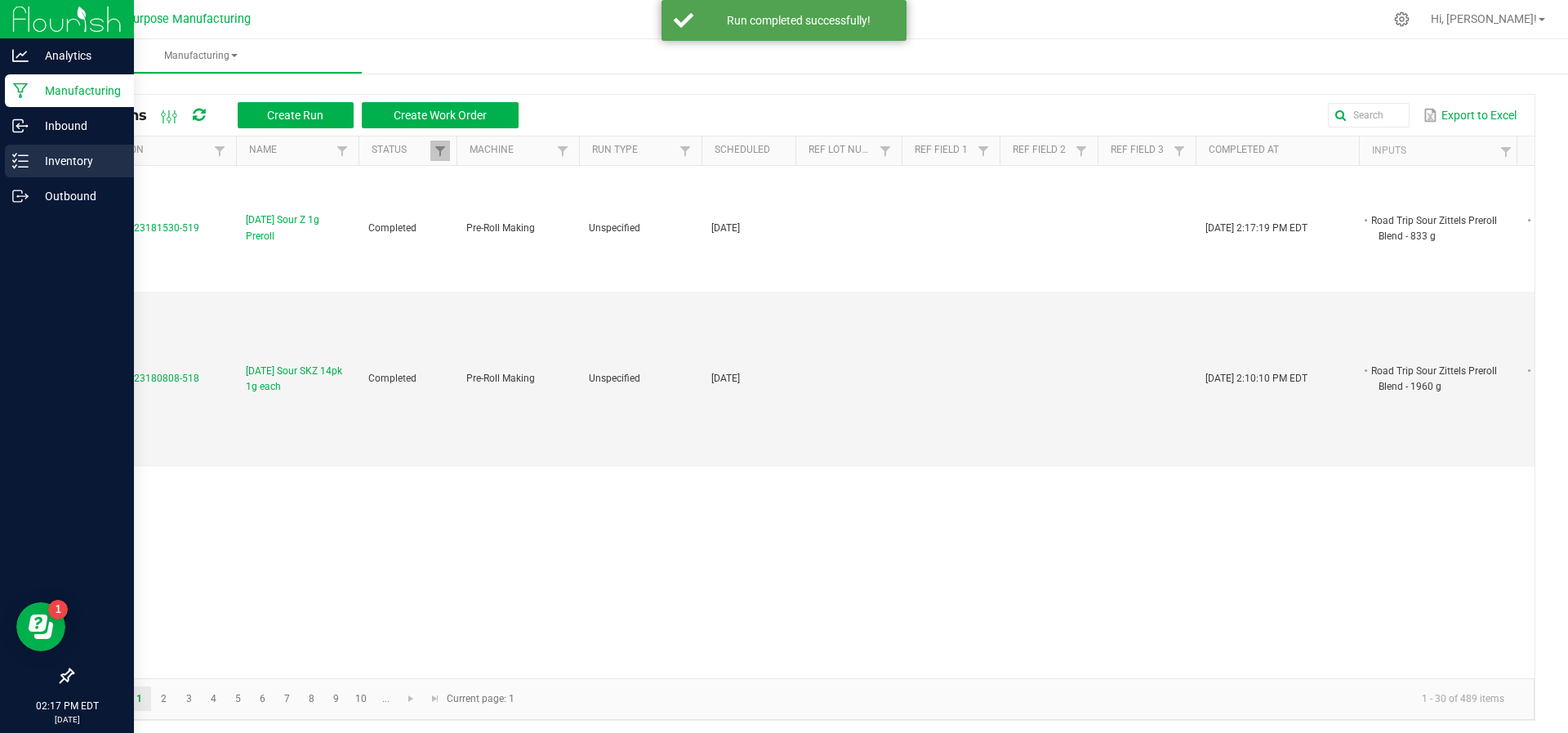
click at [80, 161] on p "Inventory" at bounding box center [77, 160] width 98 height 19
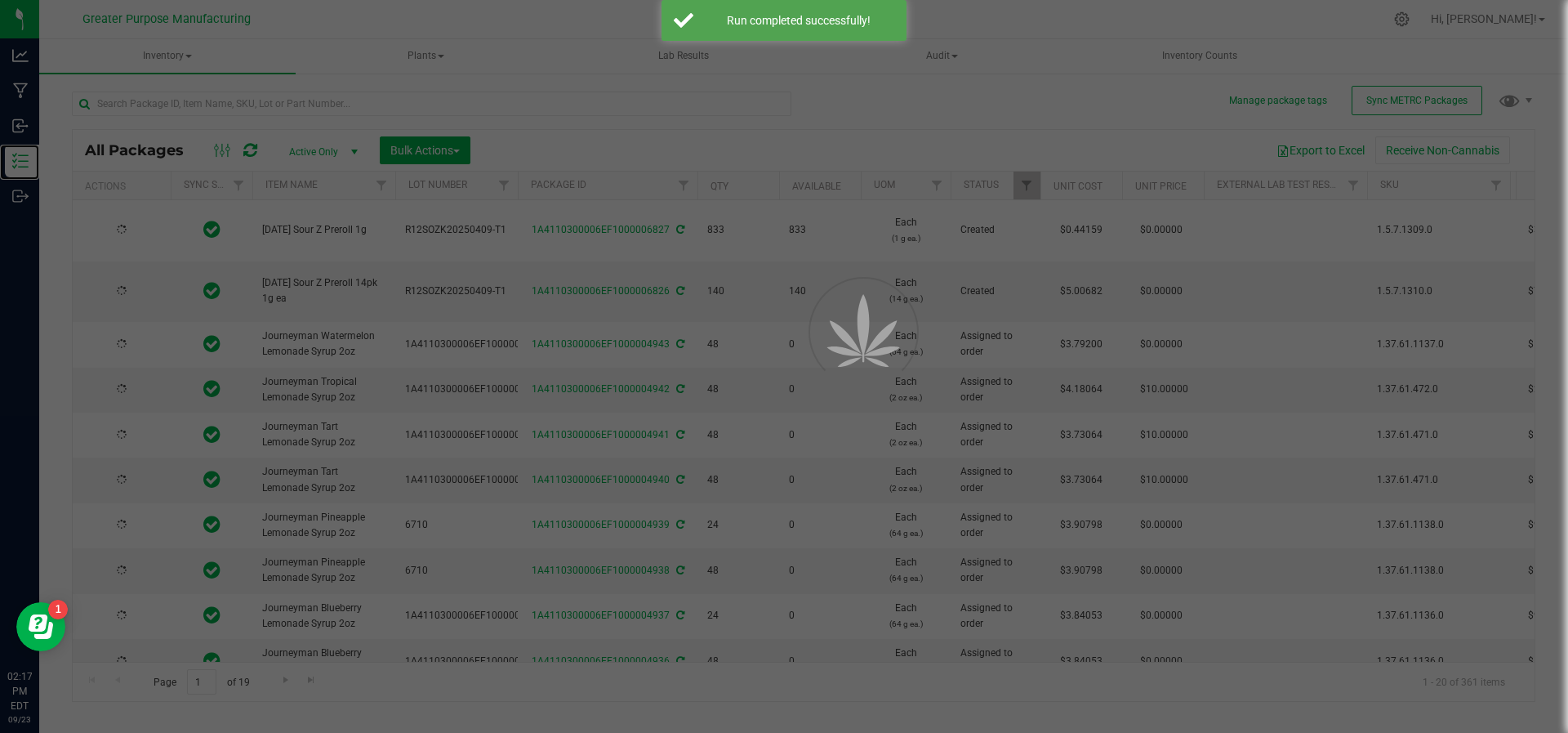
type input "[DATE]"
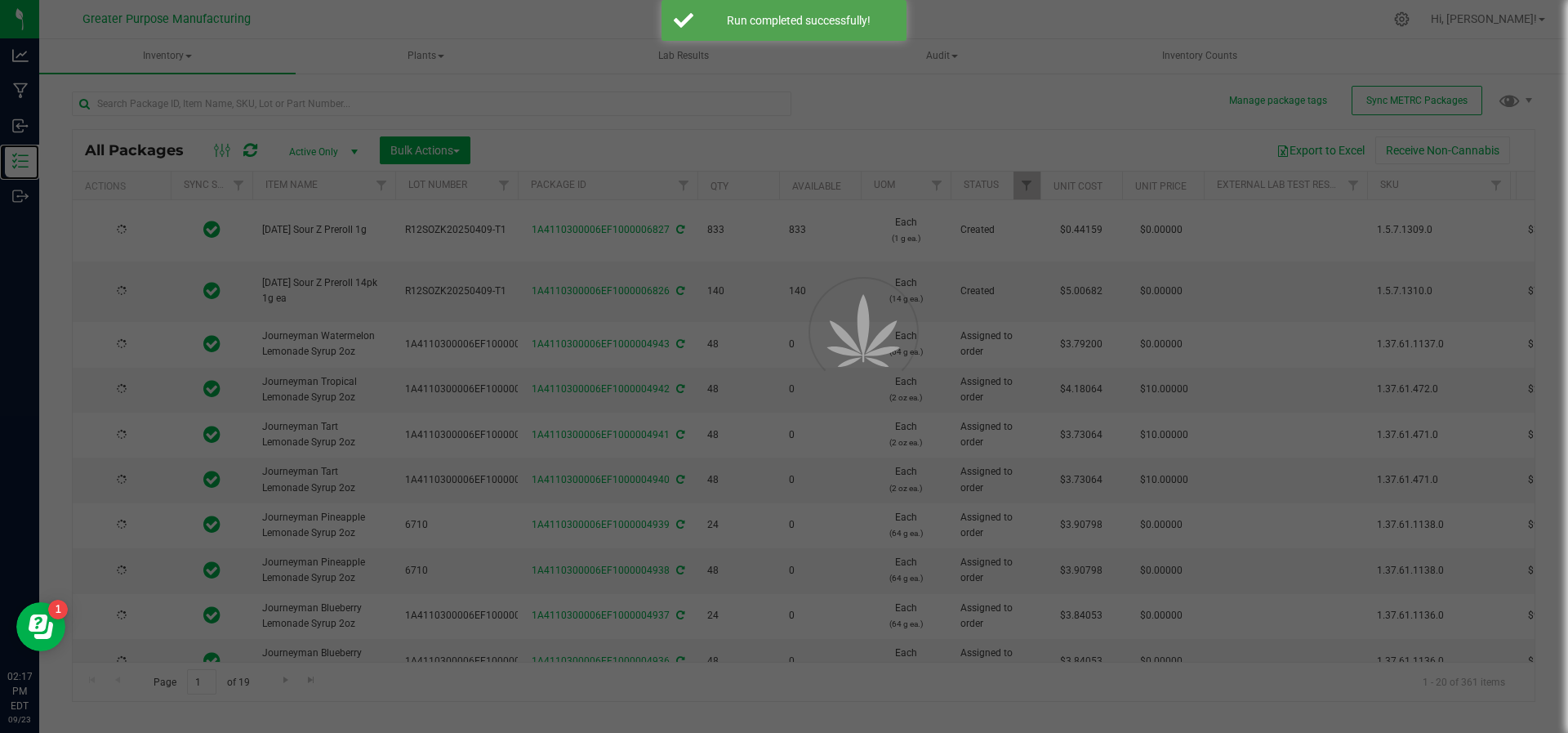
type input "[DATE]"
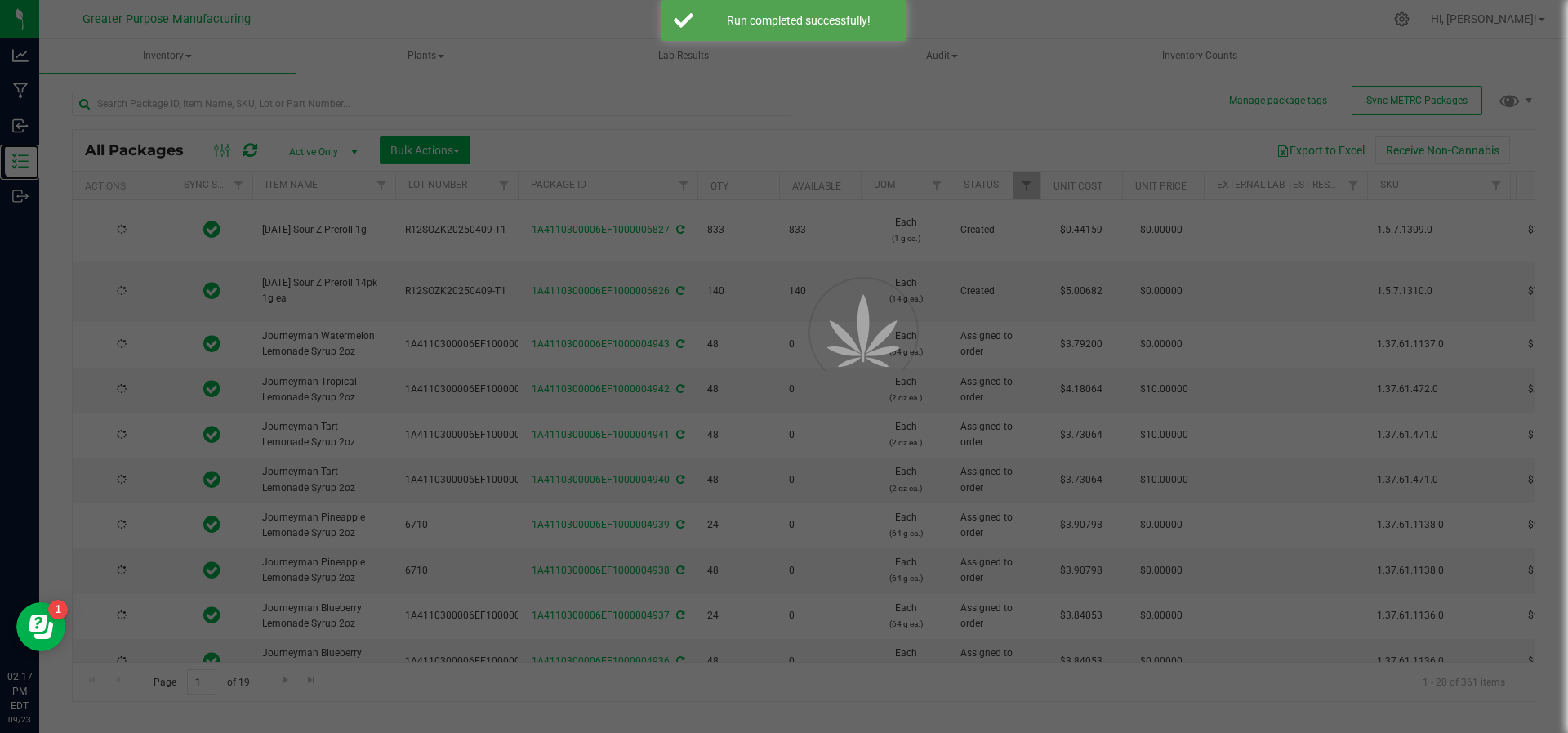
type input "[DATE]"
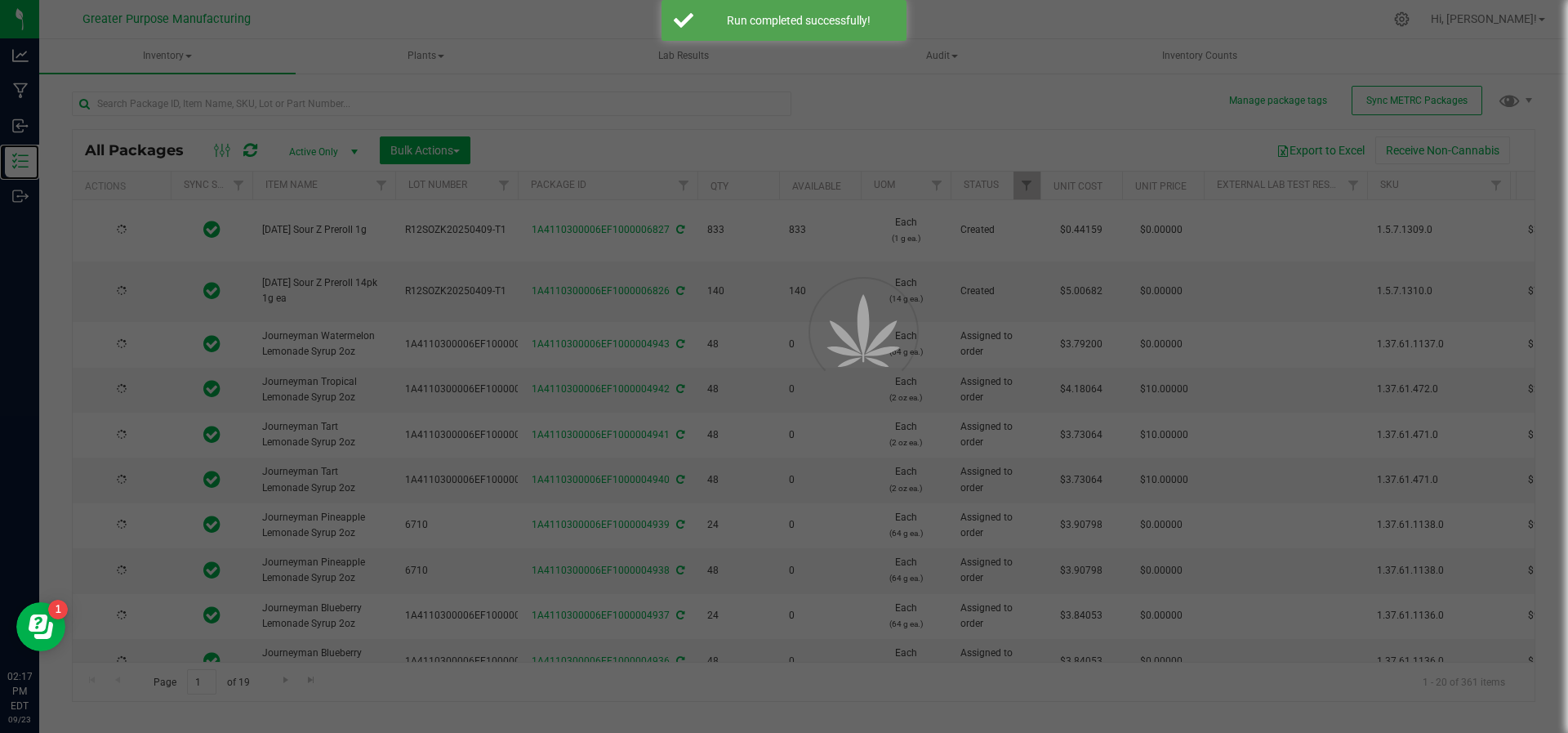
type input "[DATE]"
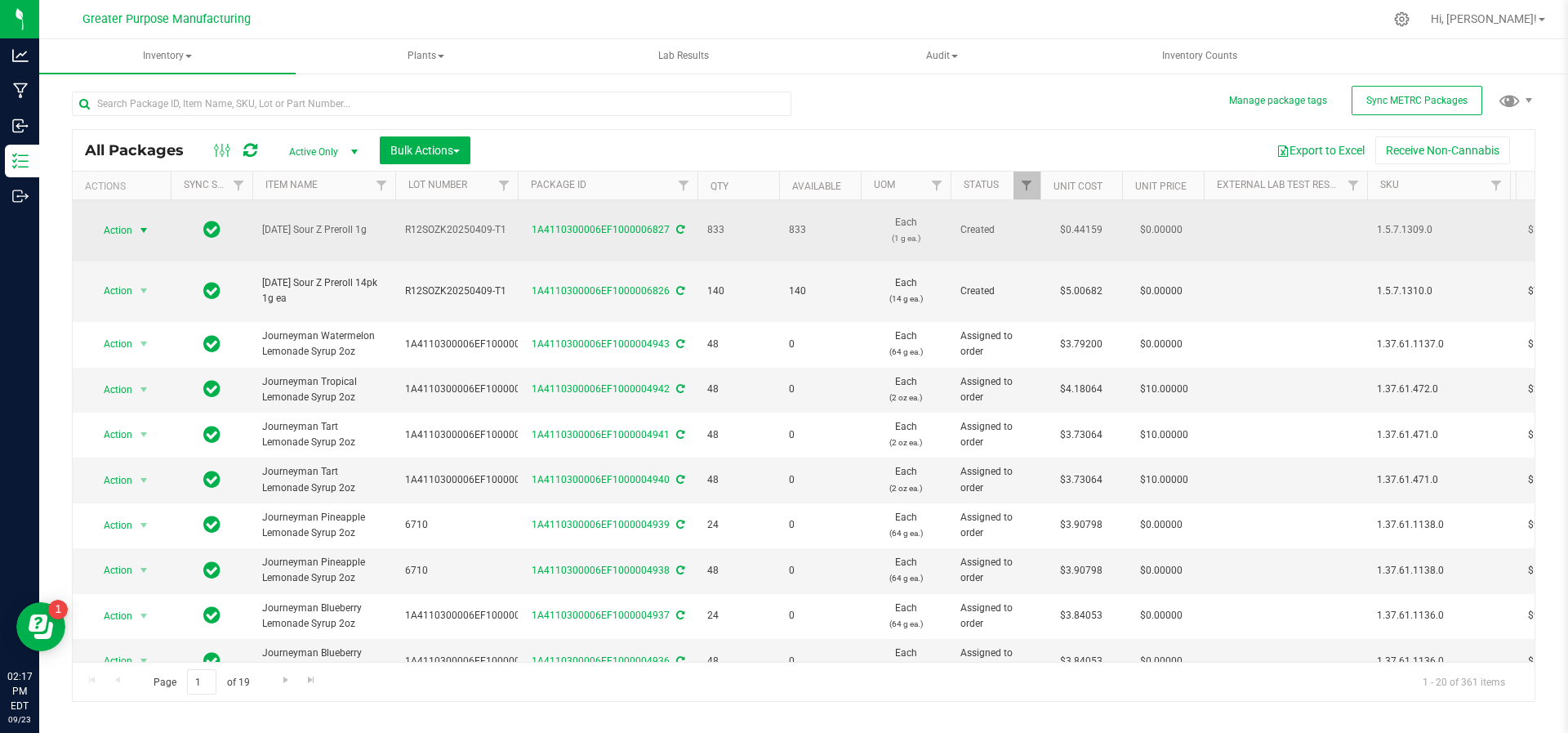
click at [121, 221] on span "Action" at bounding box center [111, 230] width 44 height 23
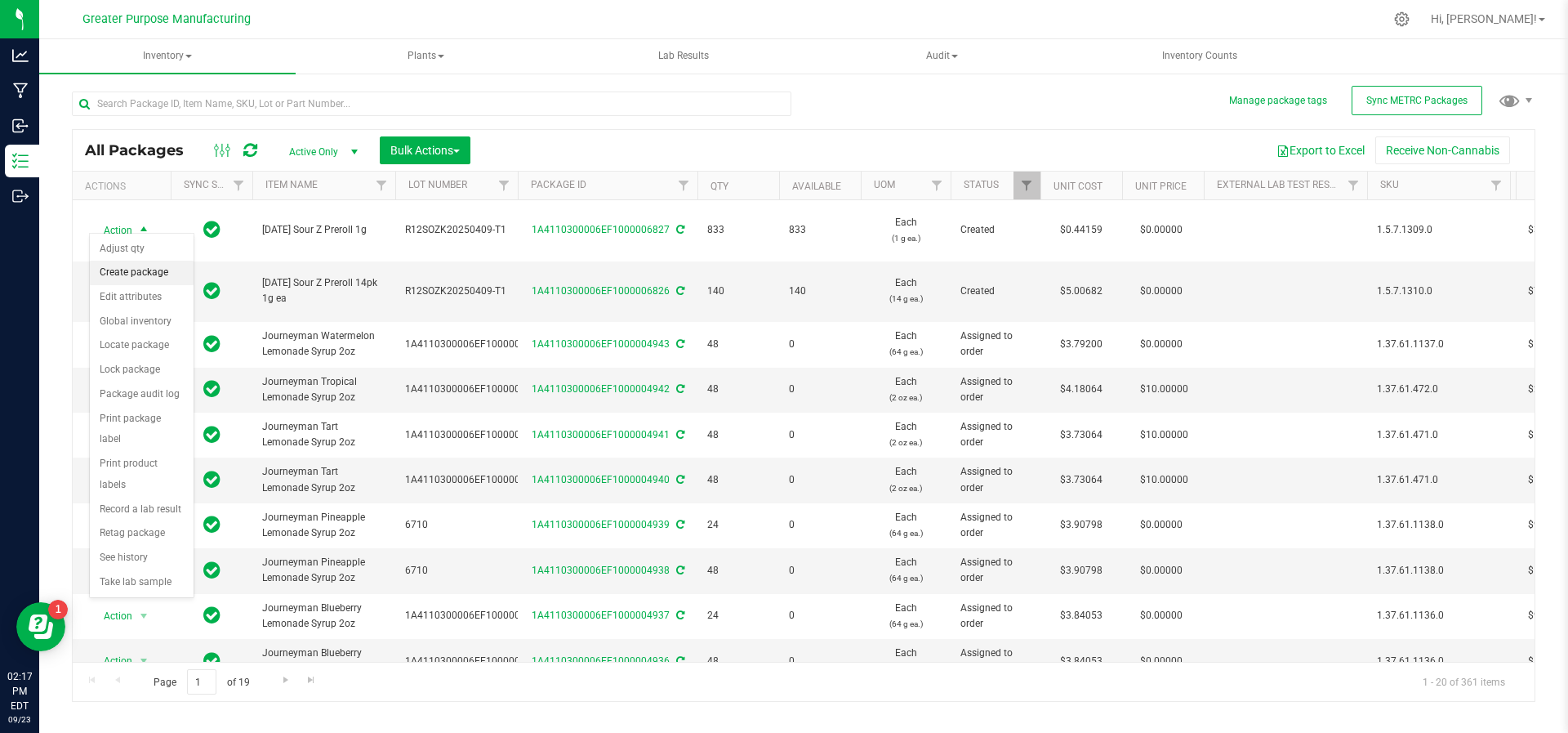
click at [127, 268] on li "Create package" at bounding box center [141, 273] width 103 height 25
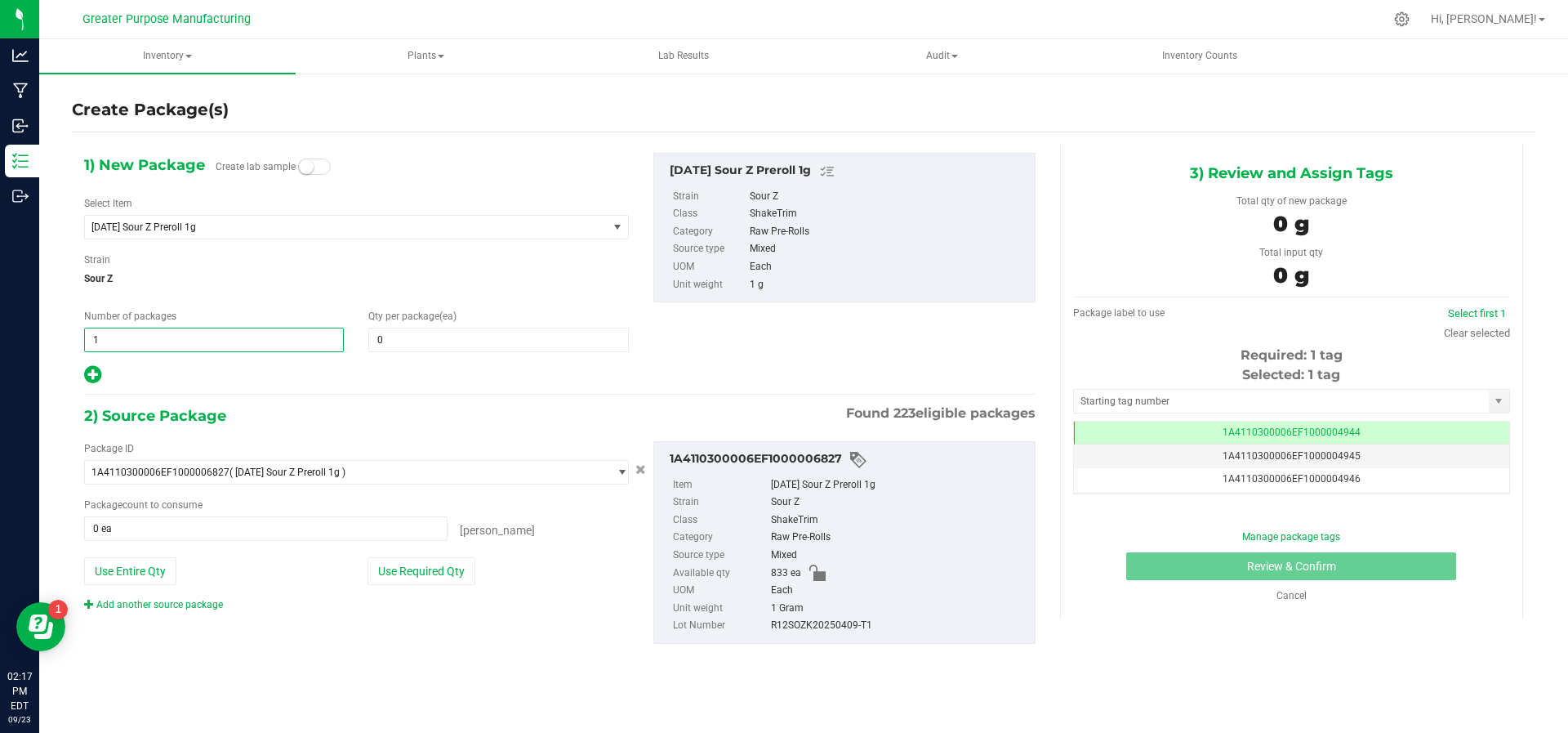
click at [231, 339] on span "1 1" at bounding box center [214, 340] width 260 height 25
type input "3"
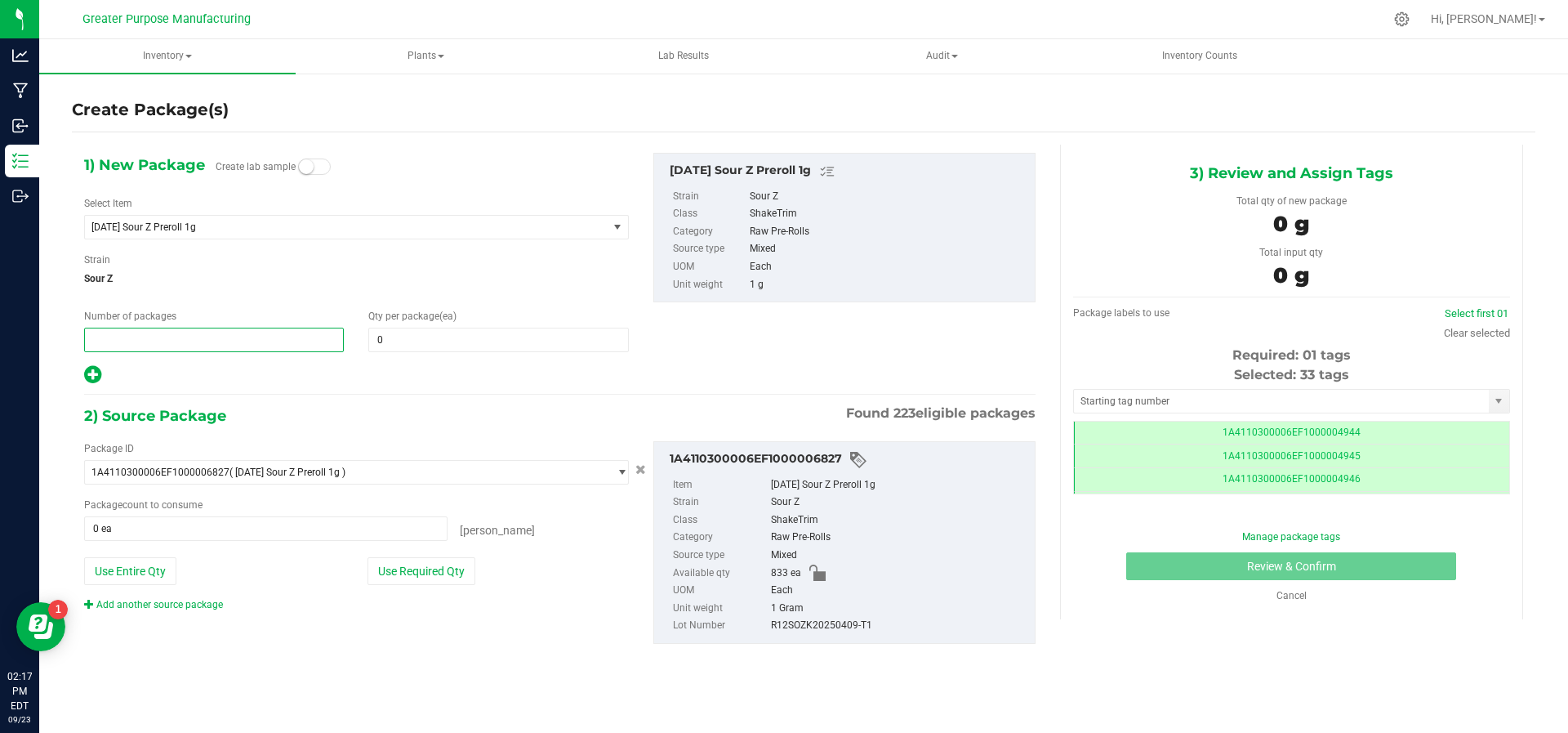
type input "1"
click at [384, 329] on span at bounding box center [499, 340] width 260 height 25
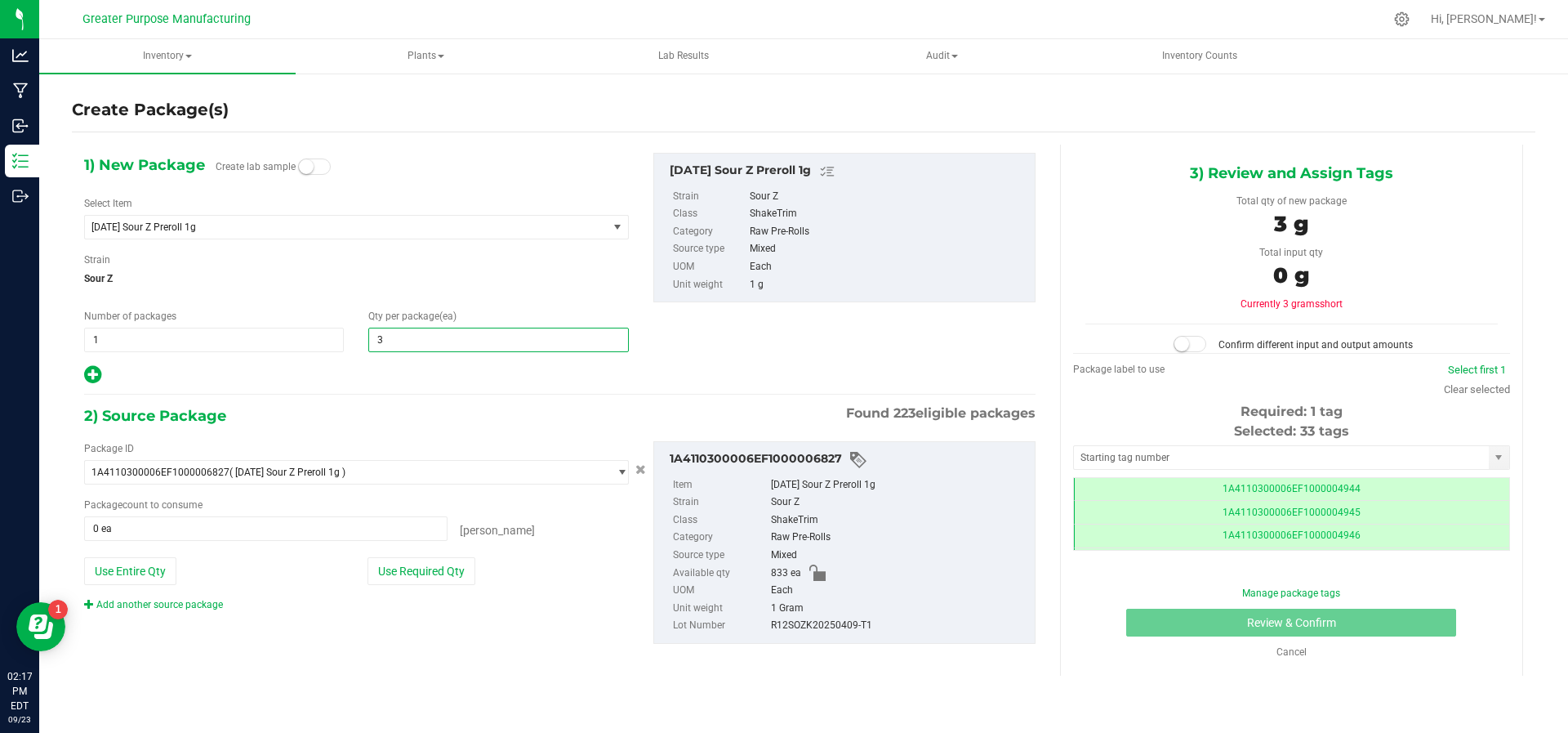
type input "33"
click at [416, 376] on div at bounding box center [356, 374] width 544 height 21
click at [456, 574] on button "Use Required Qty" at bounding box center [422, 571] width 108 height 27
type input "33 ea"
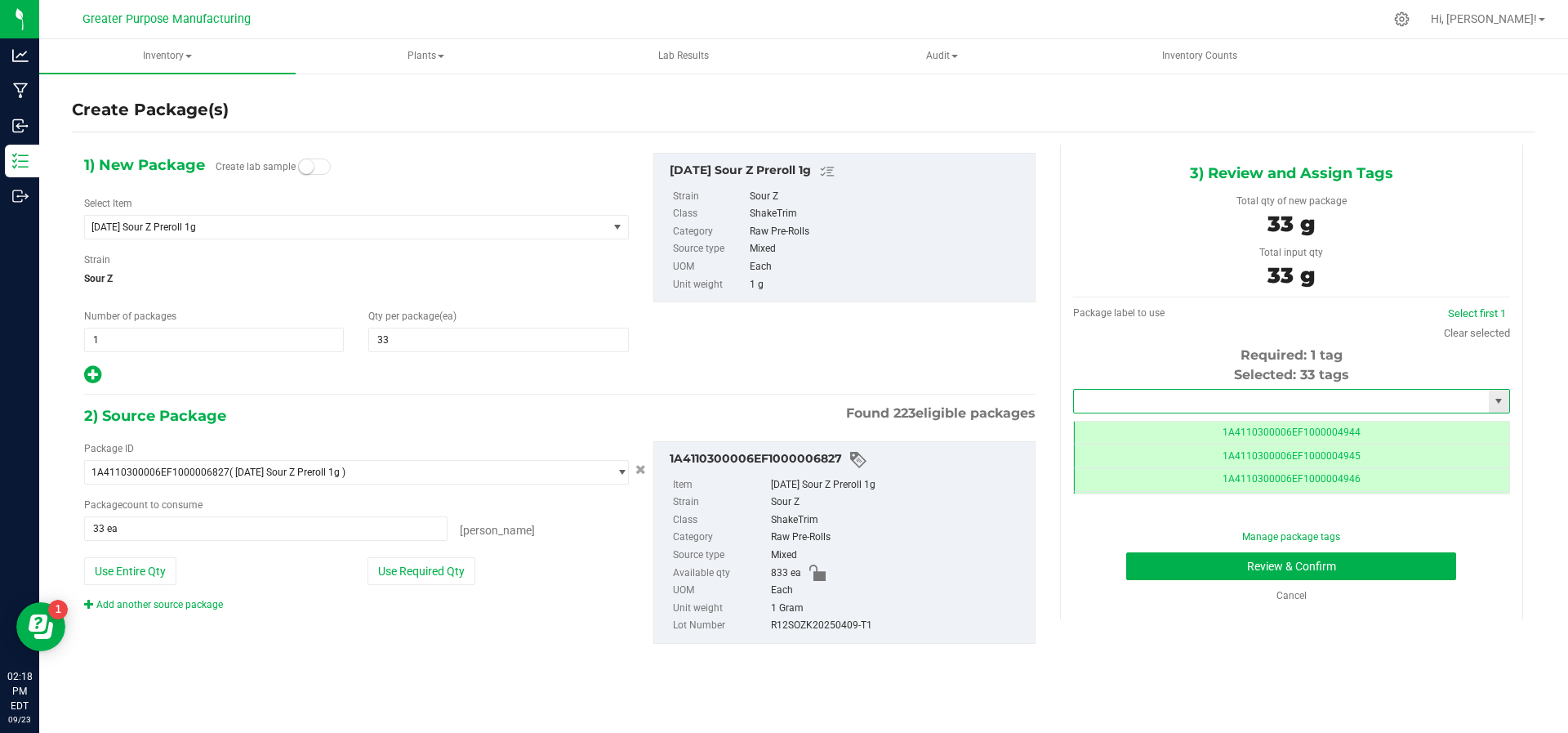
click at [1195, 397] on input "text" at bounding box center [1281, 401] width 414 height 23
click at [1192, 428] on li "1A4110300006EF1000006828" at bounding box center [1291, 426] width 436 height 25
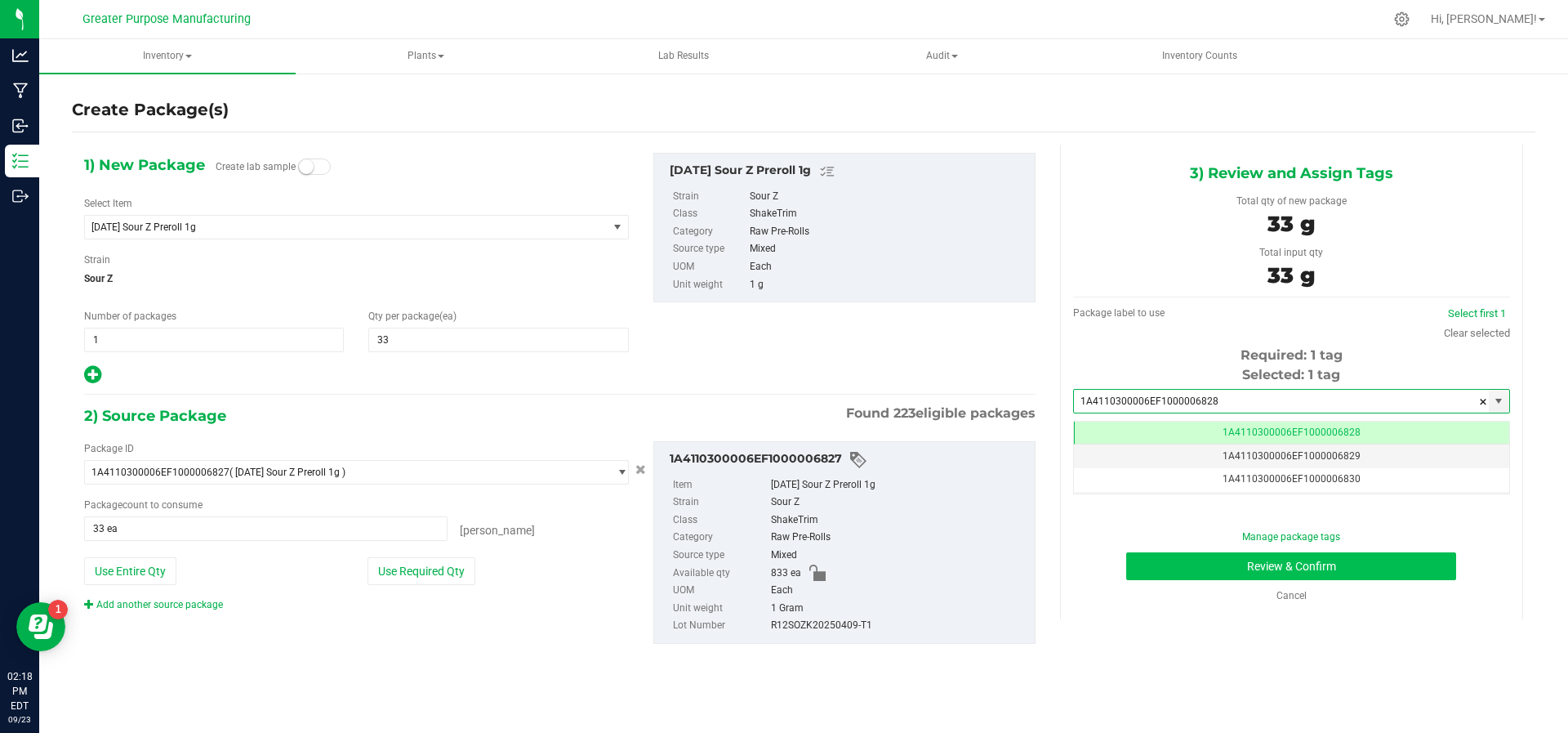
type input "1A4110300006EF1000006828"
click at [1196, 562] on button "Review & Confirm" at bounding box center [1291, 566] width 330 height 27
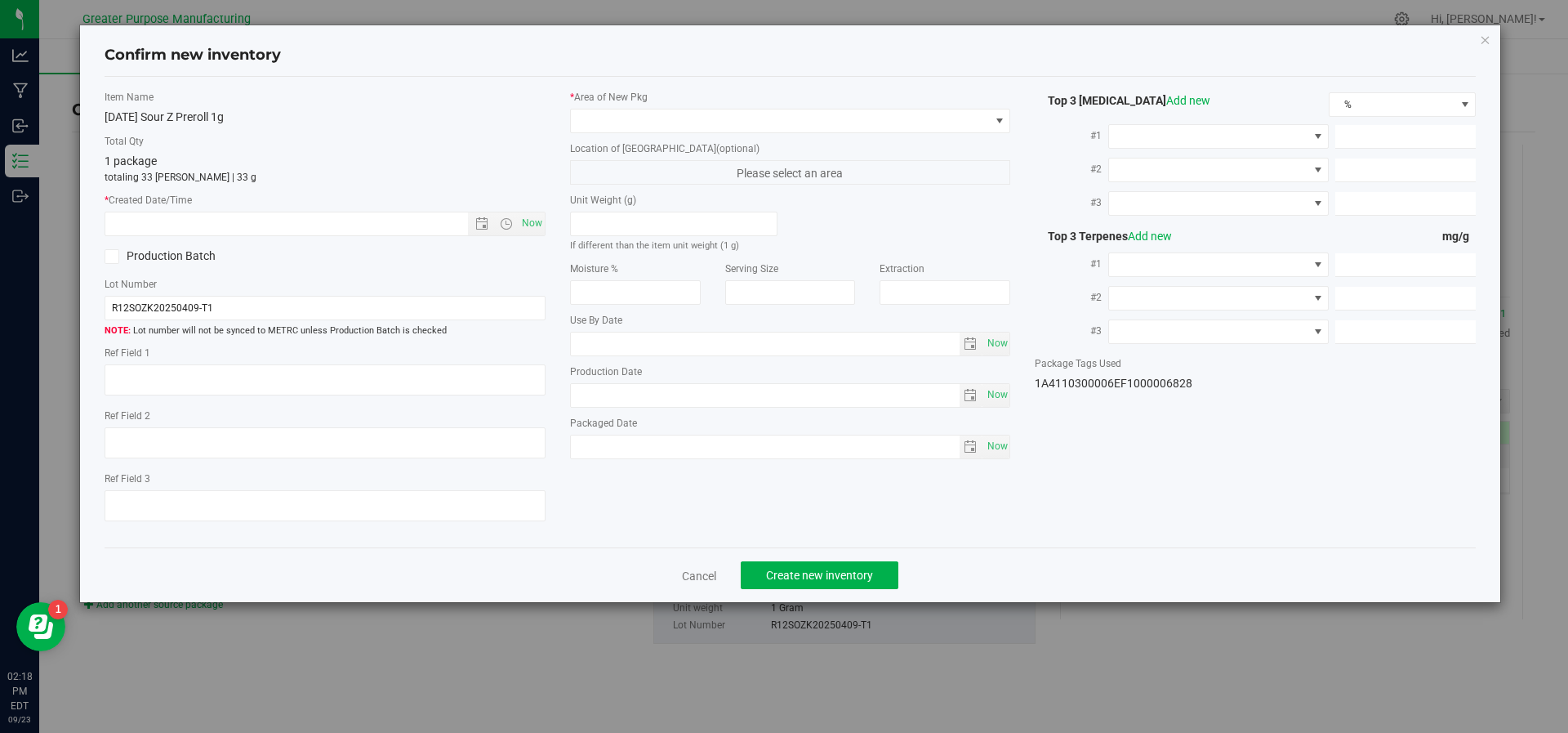
type input "2026-03-21"
type input "[DATE]"
click at [518, 222] on span "Now" at bounding box center [532, 223] width 27 height 24
type input "9/23/2025 2:18 PM"
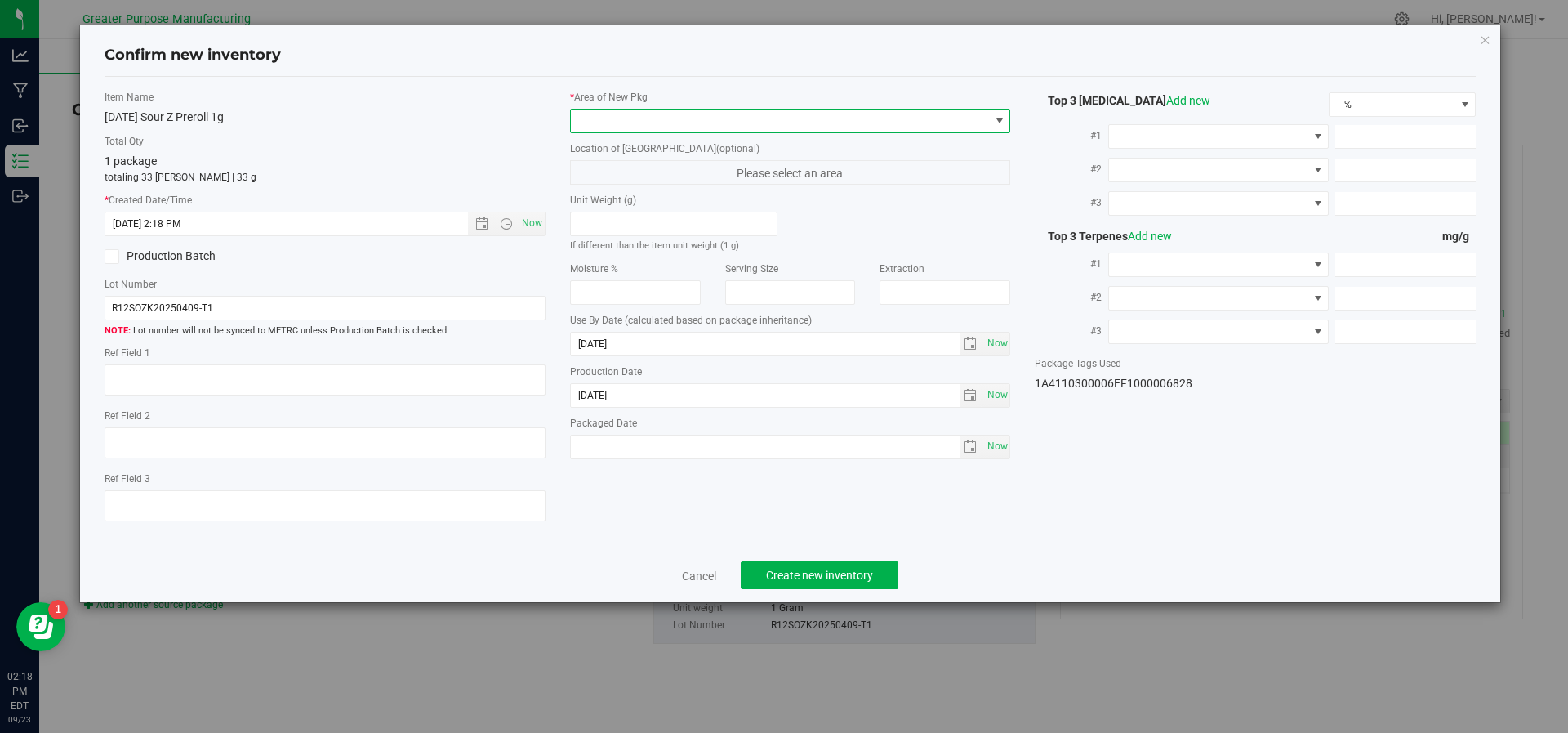
click at [877, 123] on span at bounding box center [780, 121] width 419 height 23
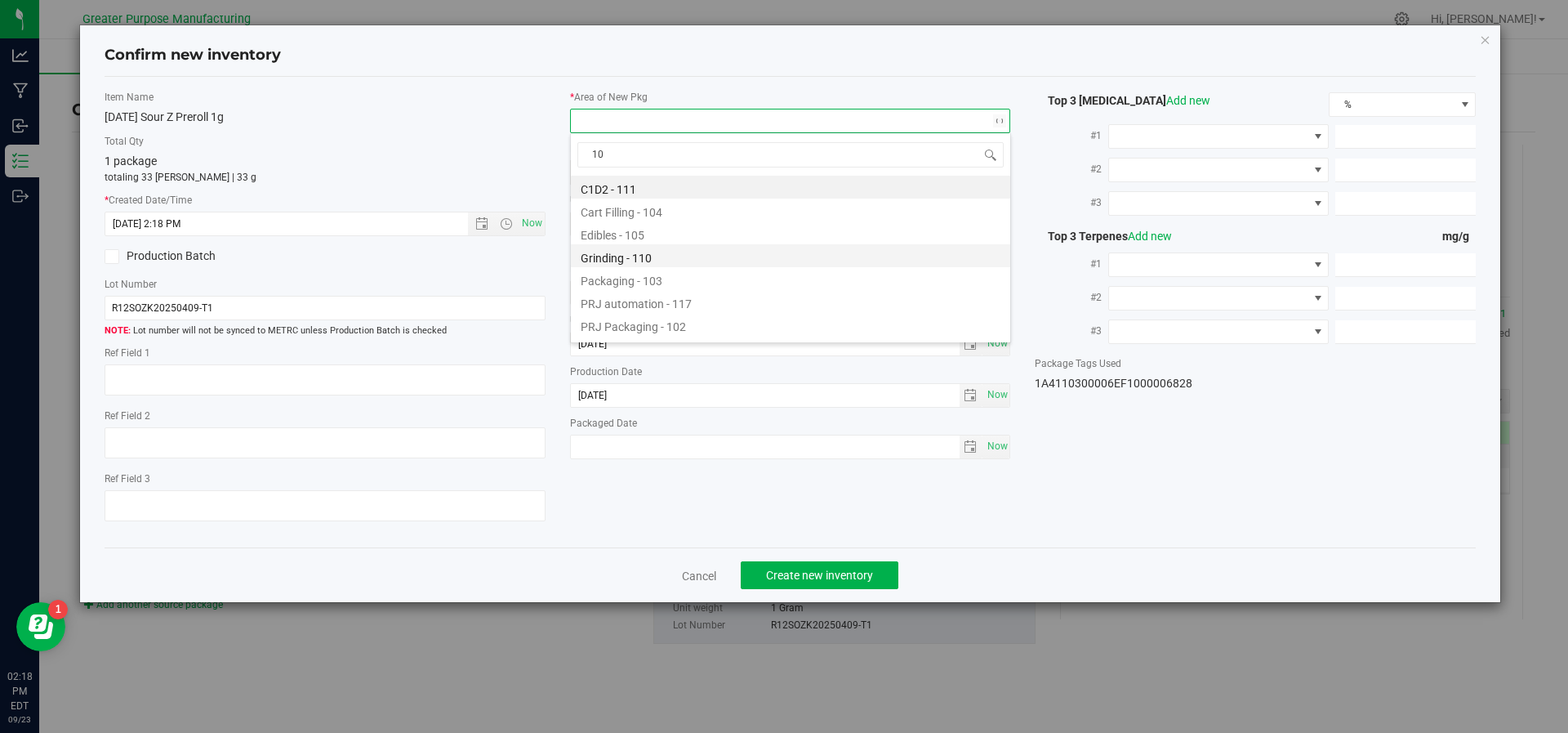
type input "108"
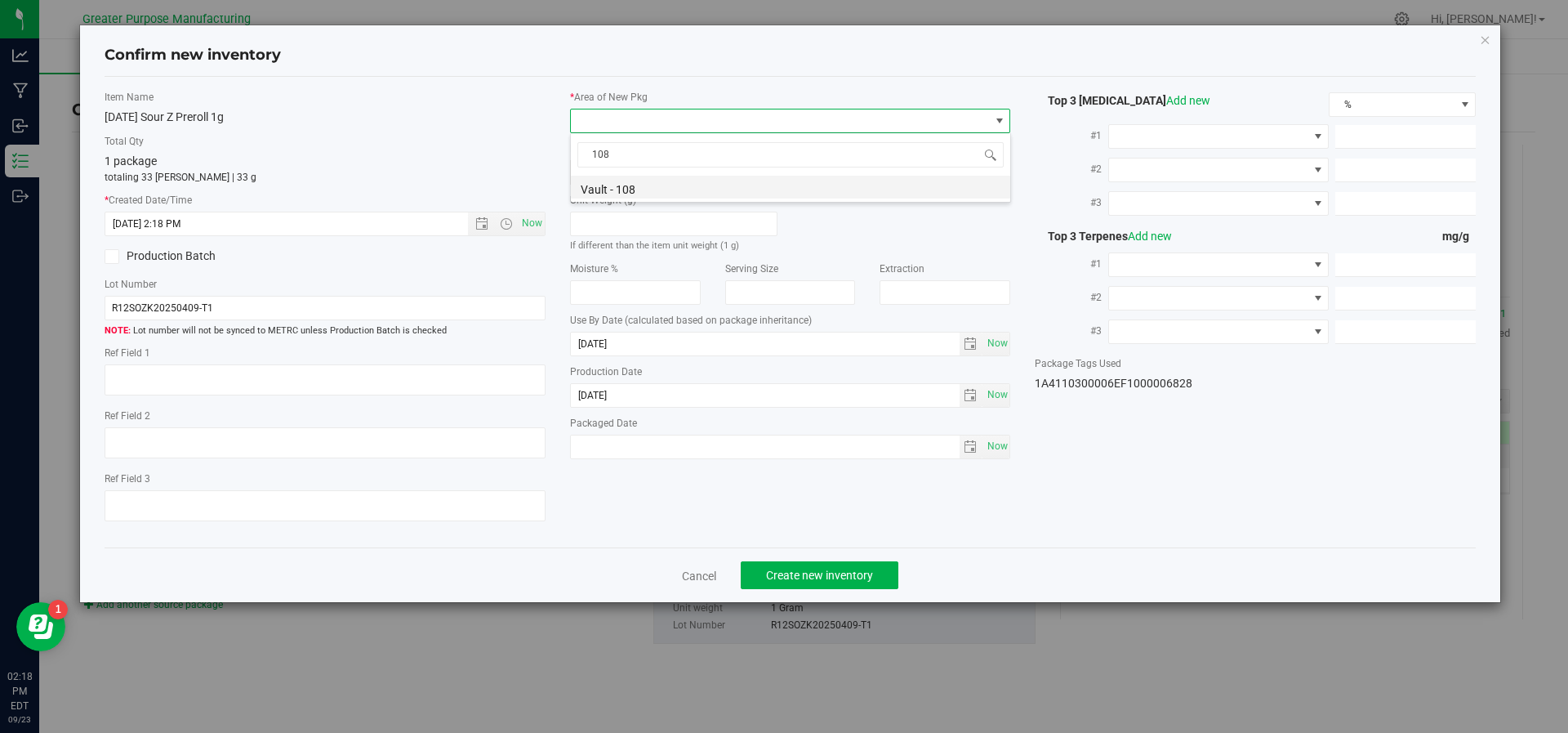
click at [719, 195] on li "Vault - 108" at bounding box center [790, 187] width 439 height 23
click at [856, 564] on button "Create new inventory" at bounding box center [820, 575] width 157 height 27
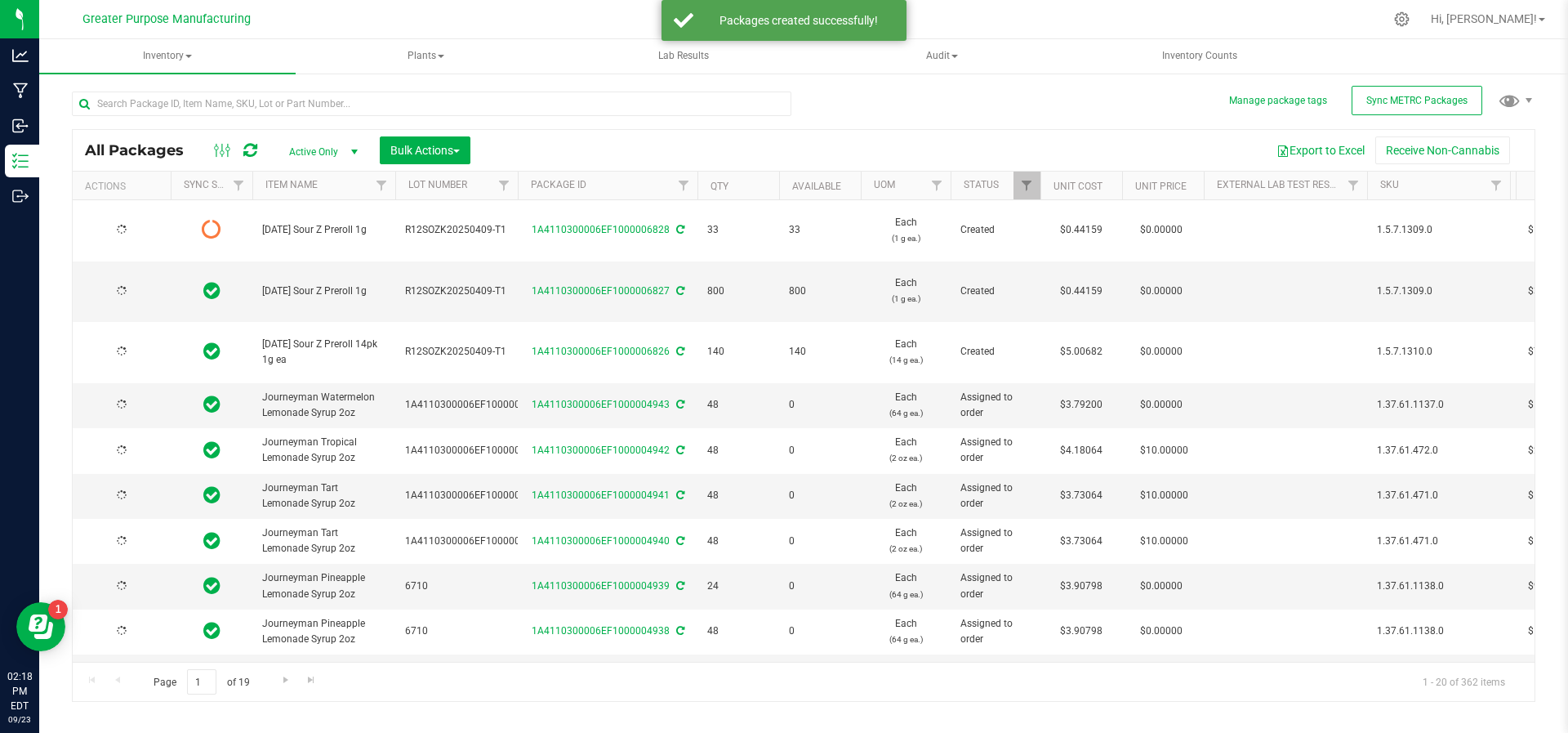
type input "[DATE]"
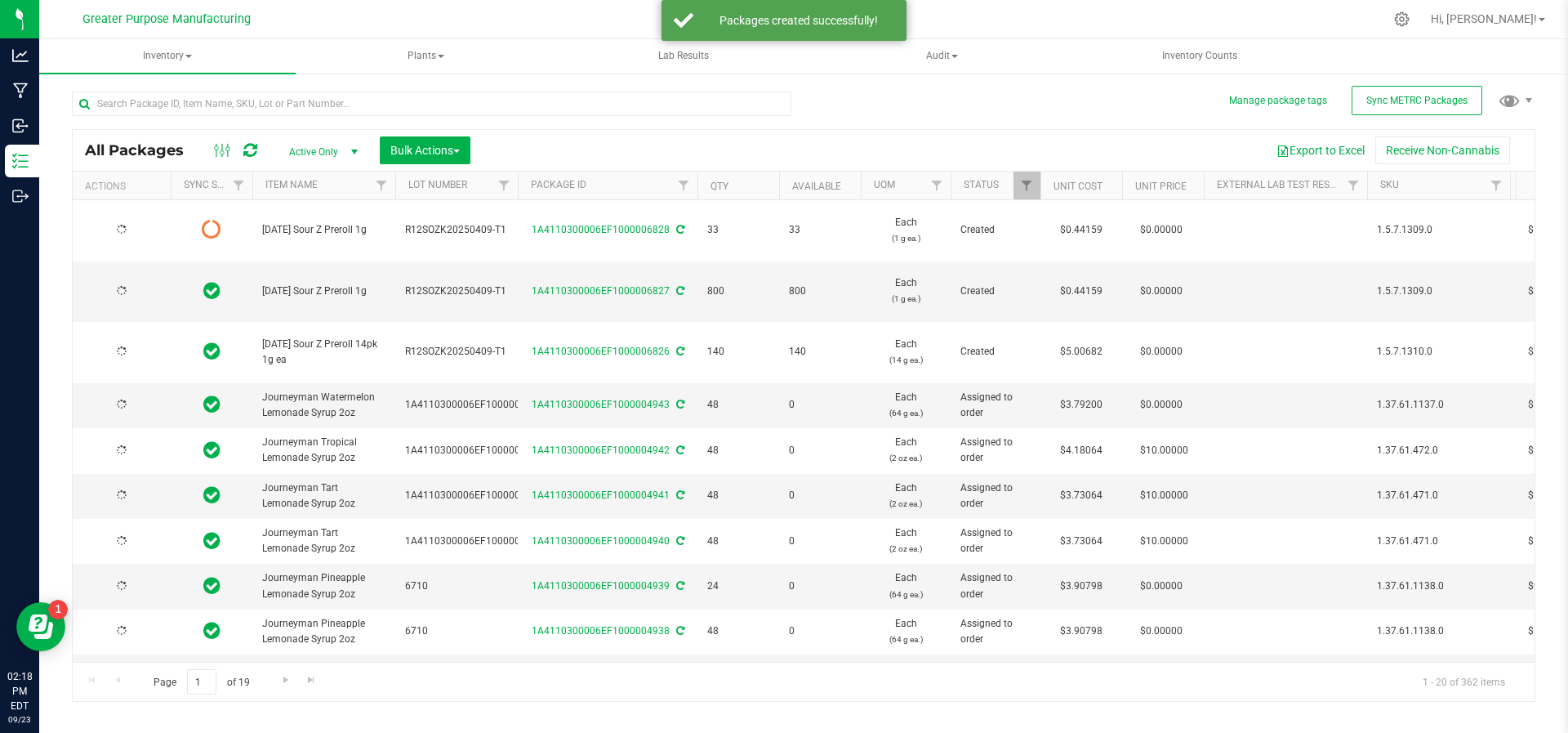
type input "[DATE]"
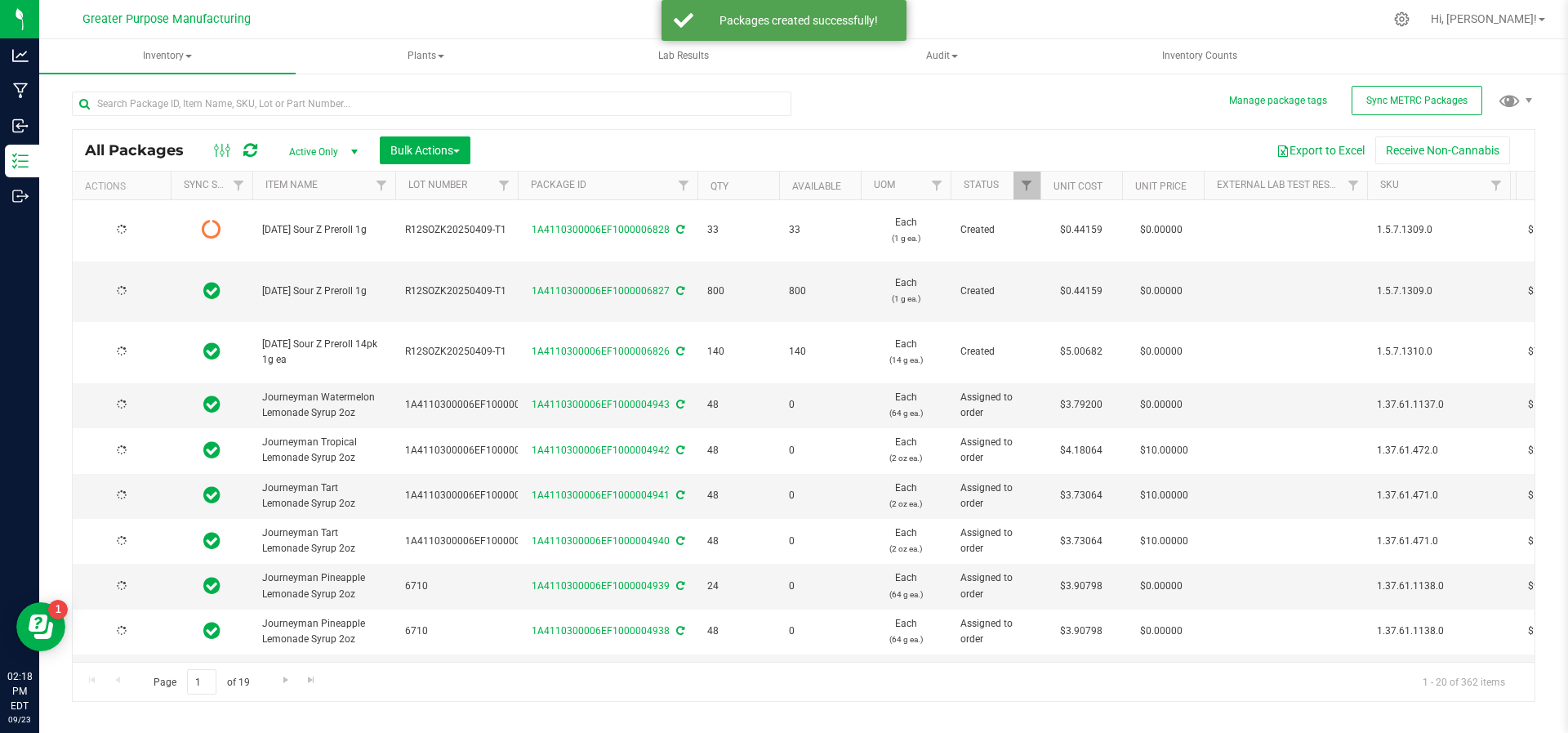
type input "[DATE]"
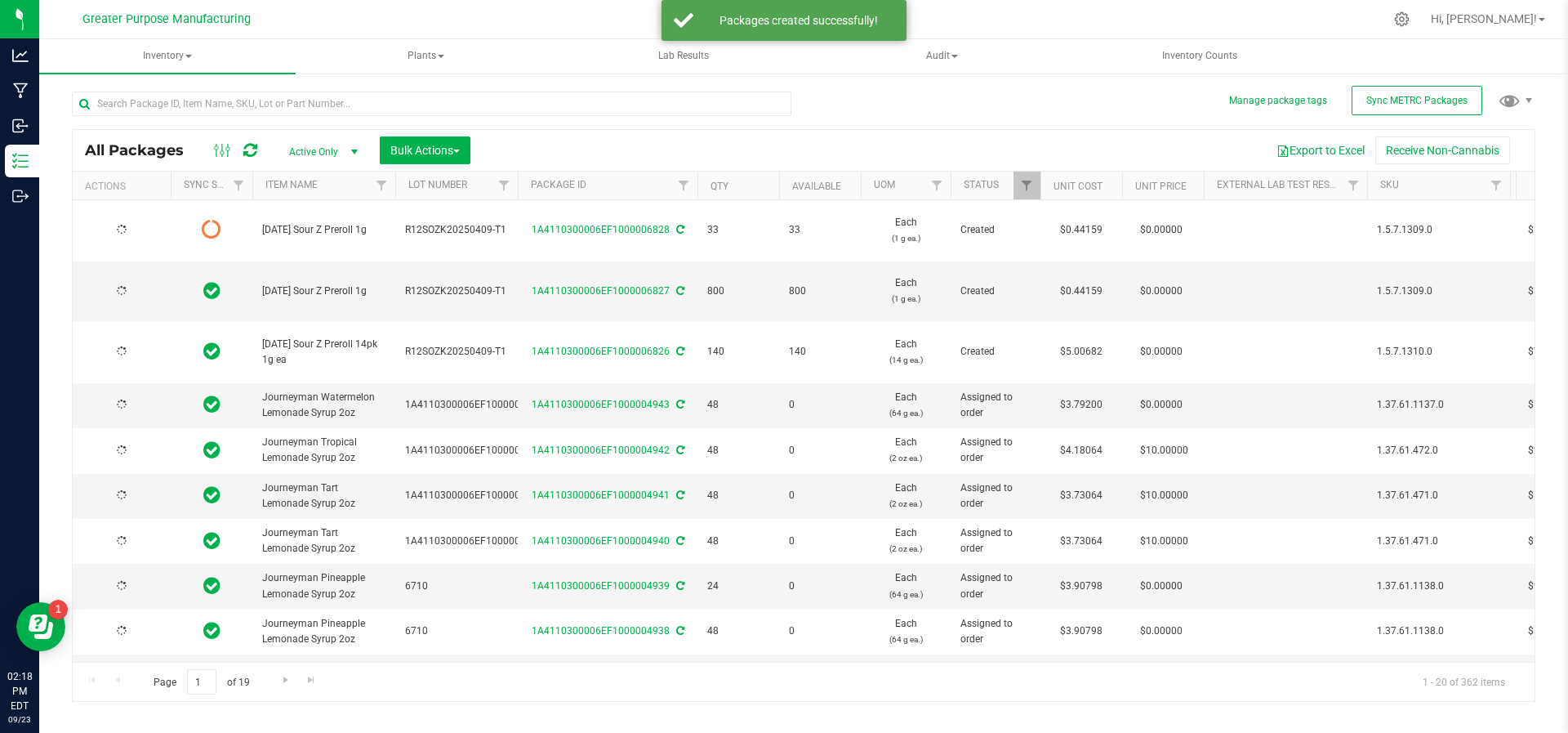
type input "[DATE]"
